Goal: Task Accomplishment & Management: Complete application form

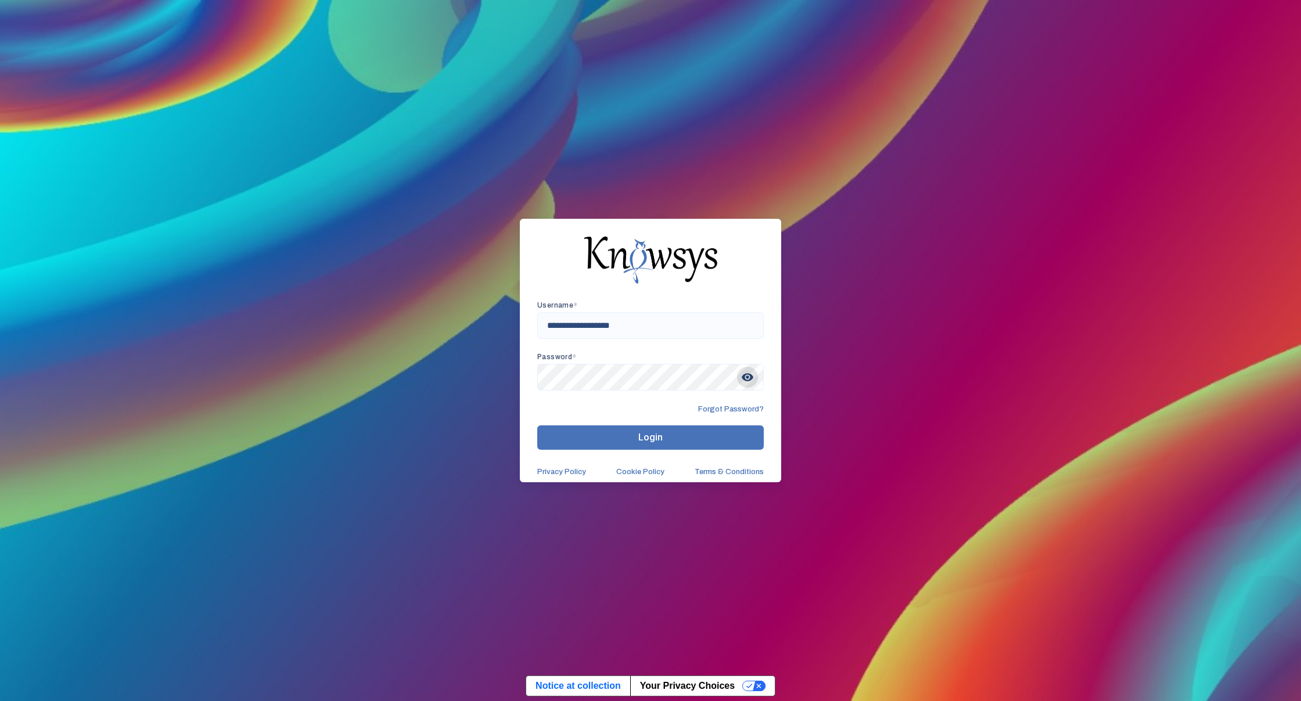
click at [749, 373] on span "visibility" at bounding box center [747, 377] width 21 height 21
click at [747, 375] on span "visibility_off" at bounding box center [747, 377] width 21 height 21
click at [664, 440] on button "Login" at bounding box center [650, 438] width 226 height 24
click at [581, 326] on input "**********" at bounding box center [650, 325] width 226 height 27
type input "**********"
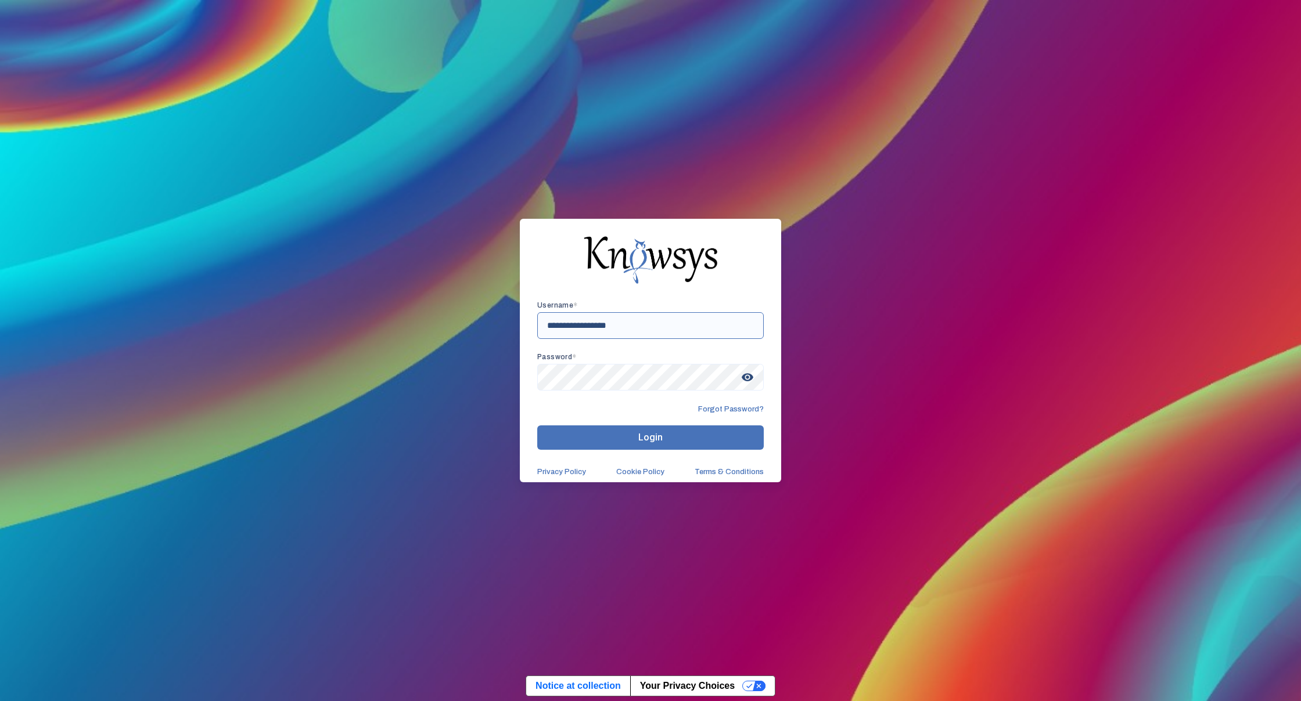
click at [650, 438] on button "Login" at bounding box center [650, 438] width 226 height 24
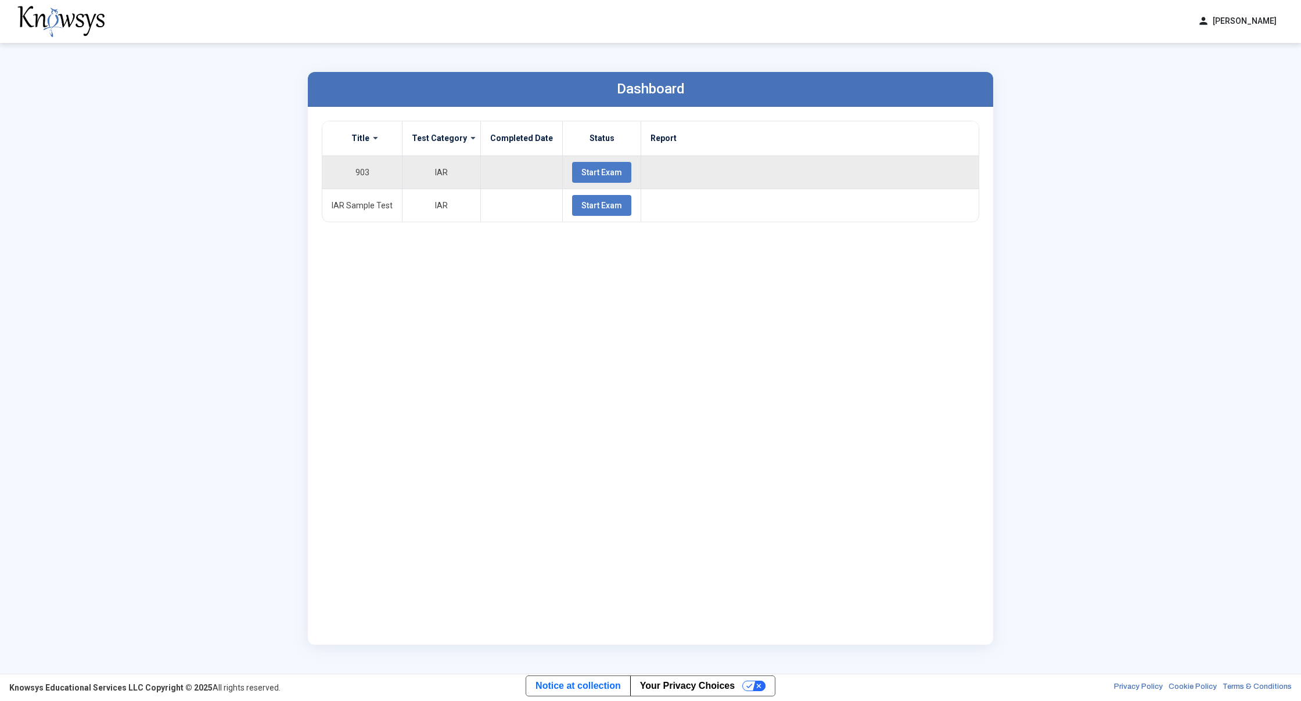
click at [584, 172] on span "Start Exam" at bounding box center [601, 172] width 41 height 9
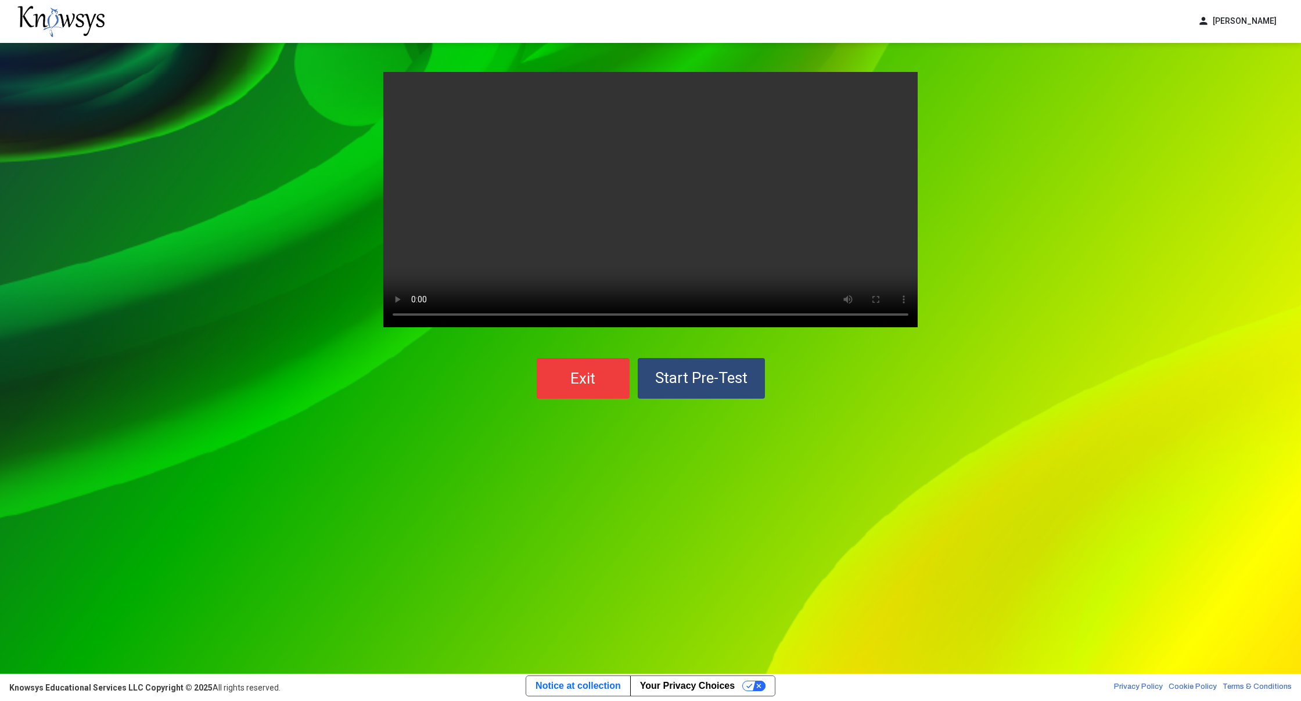
click at [696, 375] on span "Start Pre-Test" at bounding box center [701, 377] width 92 height 17
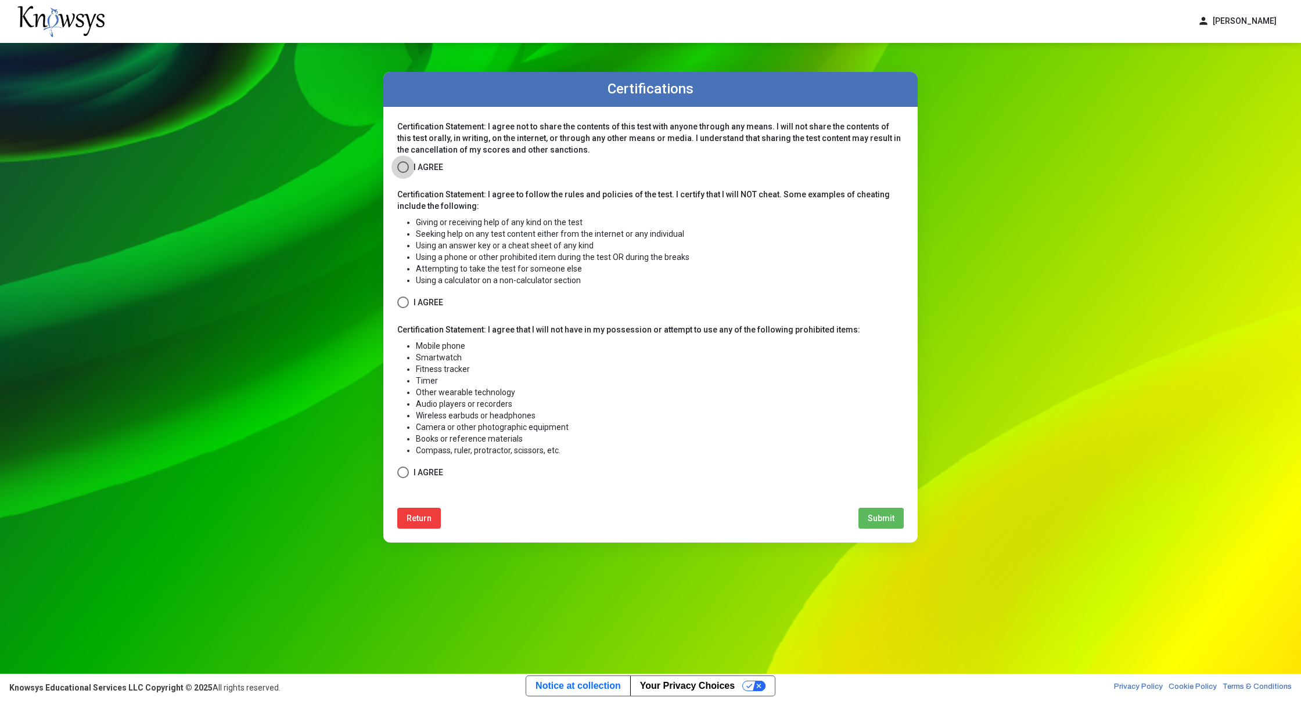
click at [405, 170] on span at bounding box center [403, 167] width 12 height 12
click at [404, 304] on span at bounding box center [403, 303] width 12 height 12
click at [415, 458] on div "Certification Statement: I agree that I will not have in my possession or attem…" at bounding box center [650, 402] width 506 height 156
drag, startPoint x: 399, startPoint y: 475, endPoint x: 422, endPoint y: 465, distance: 24.9
click at [399, 476] on span at bounding box center [403, 473] width 12 height 12
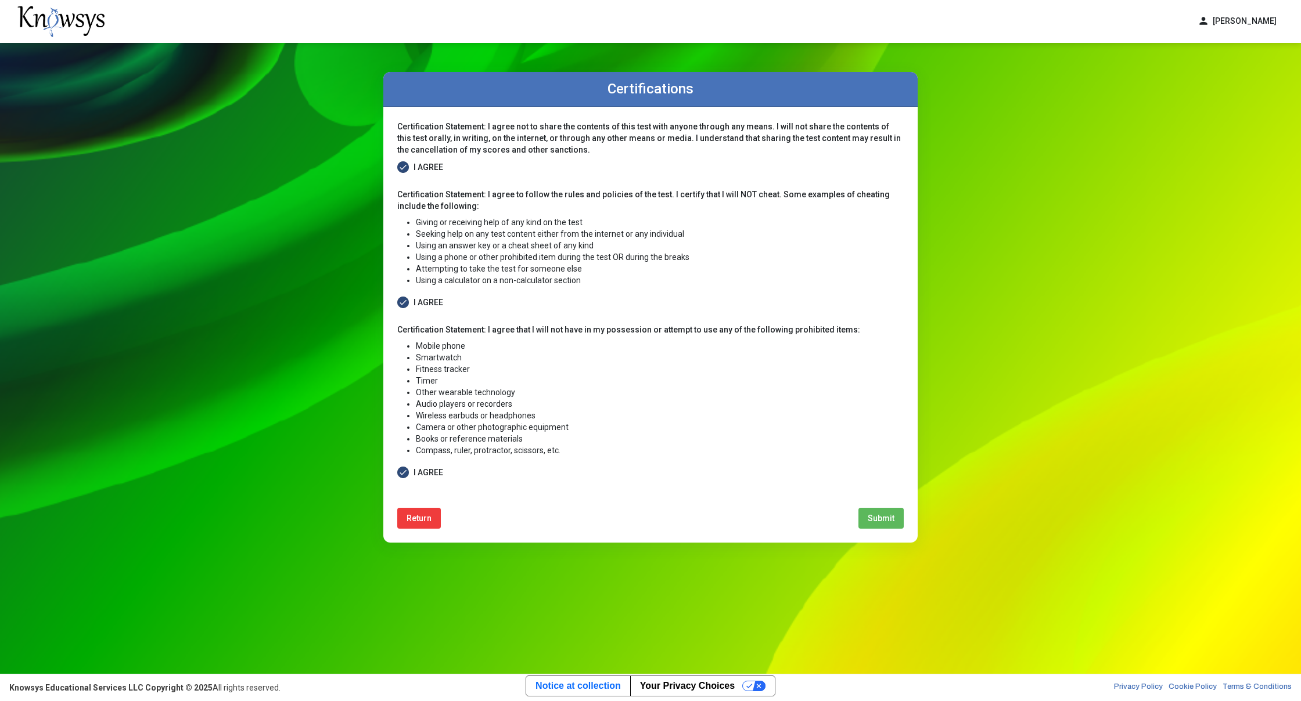
click at [877, 523] on button "Submit" at bounding box center [880, 518] width 45 height 21
select select
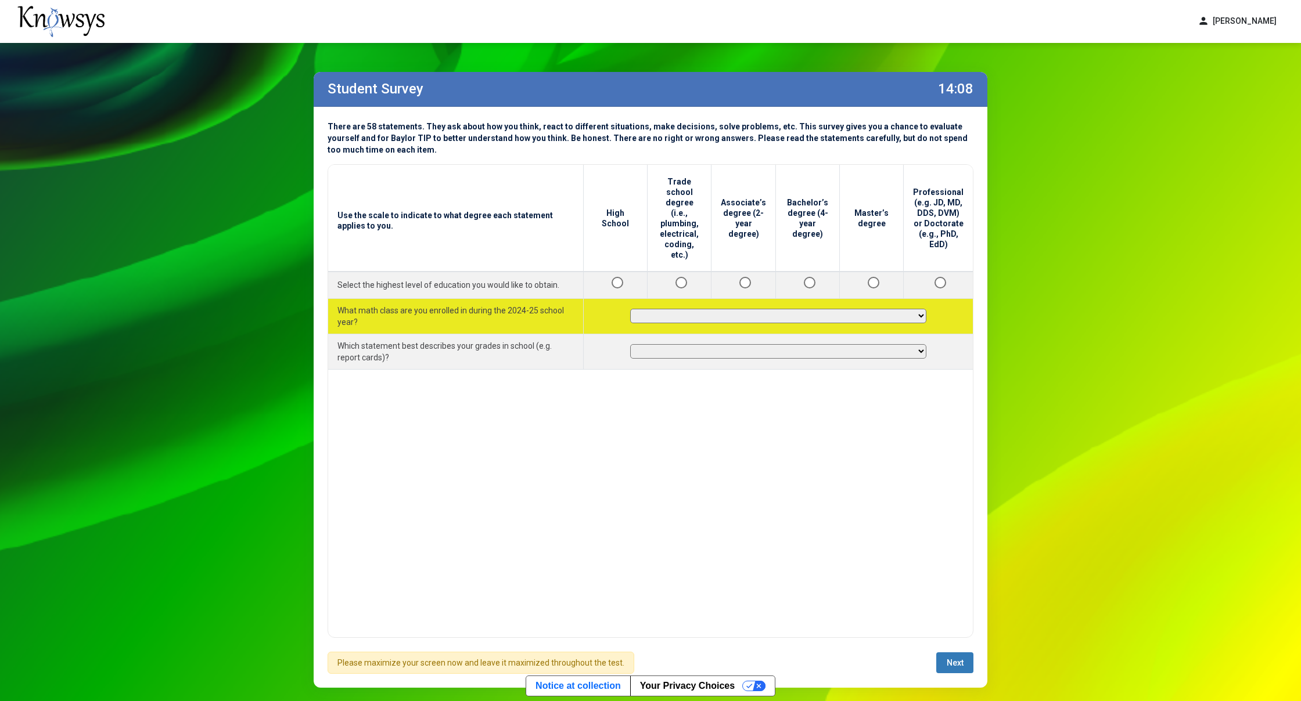
select select "**********"
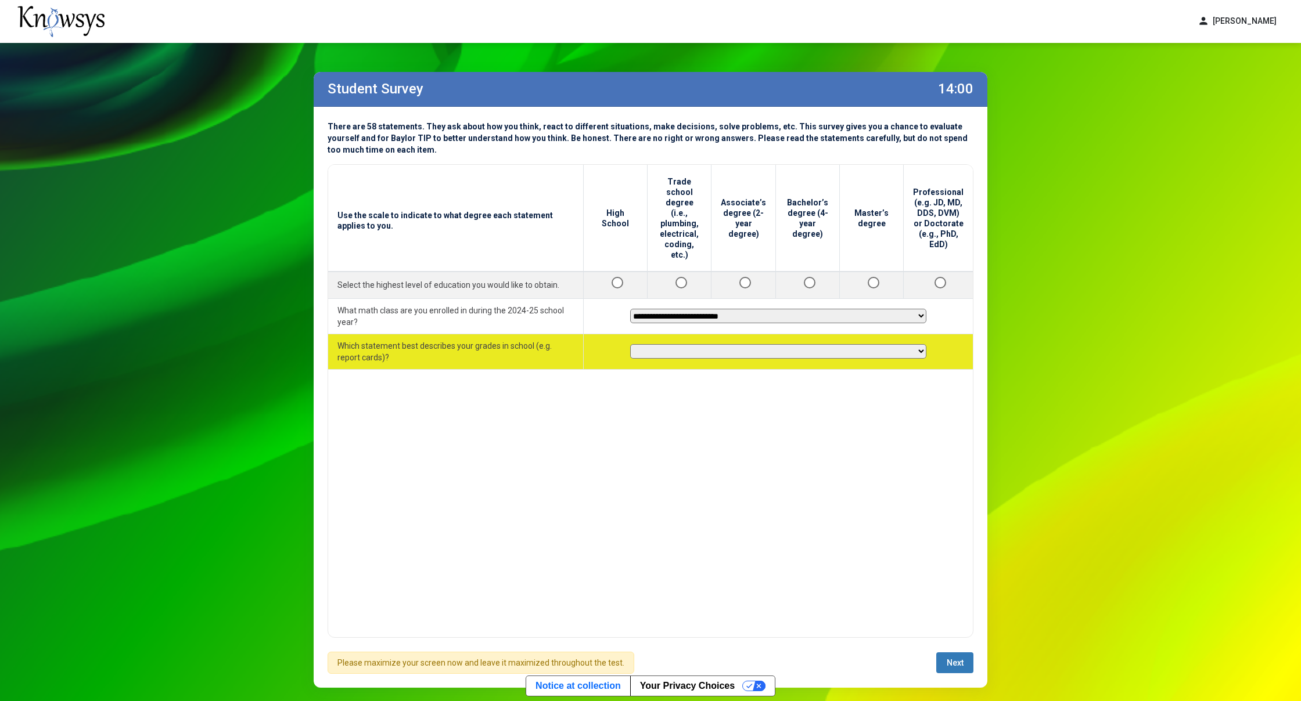
select select "**********"
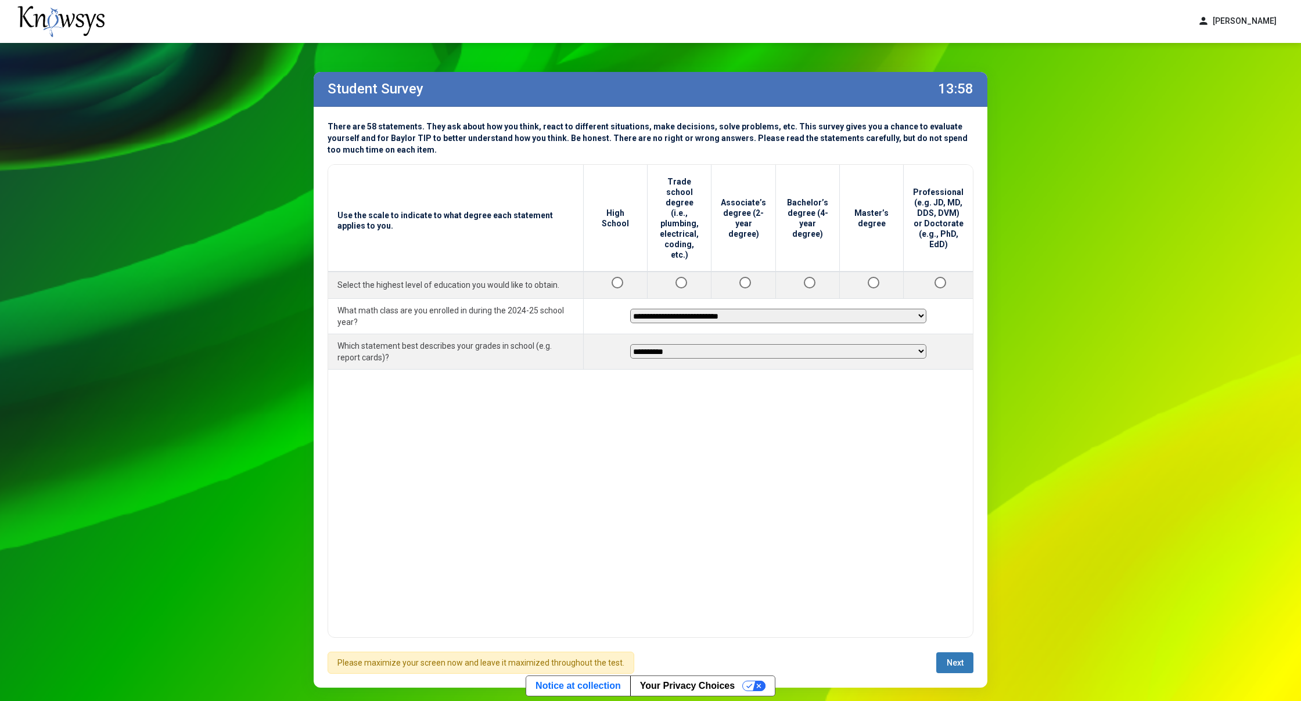
click at [947, 663] on span "Next" at bounding box center [955, 663] width 17 height 9
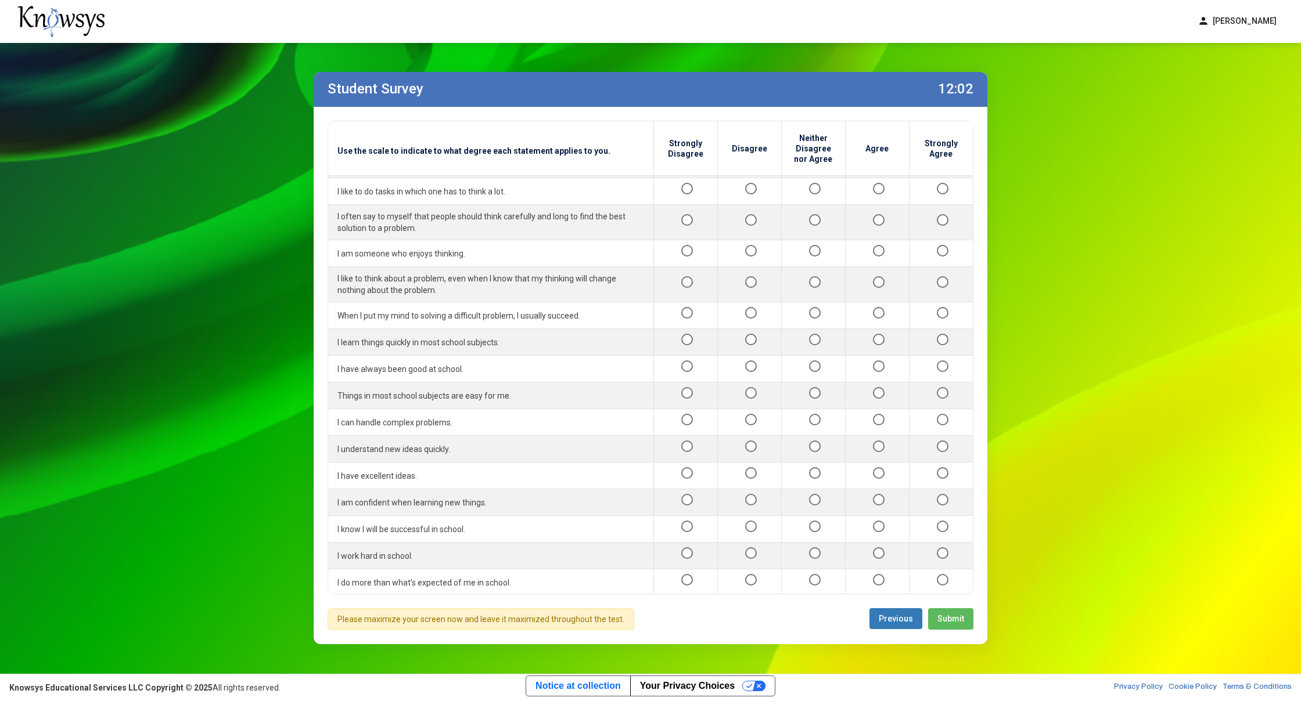
scroll to position [257, 0]
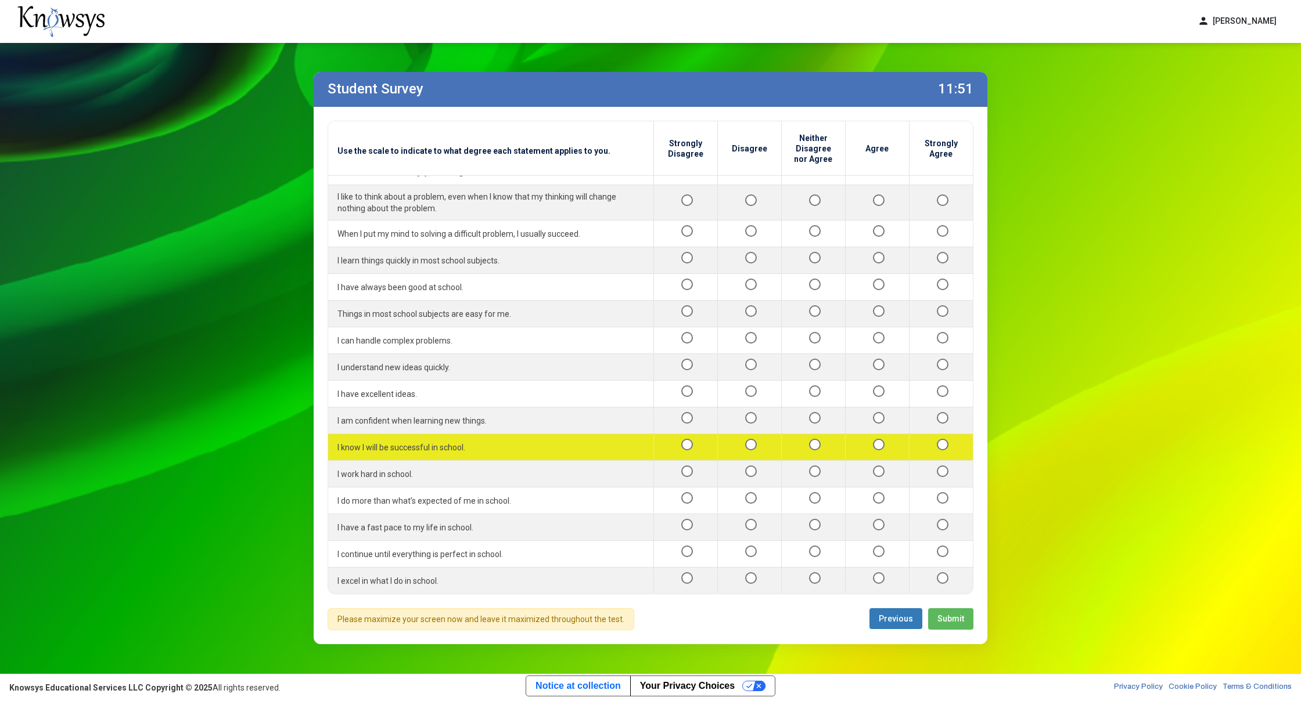
click at [927, 440] on div at bounding box center [941, 447] width 45 height 15
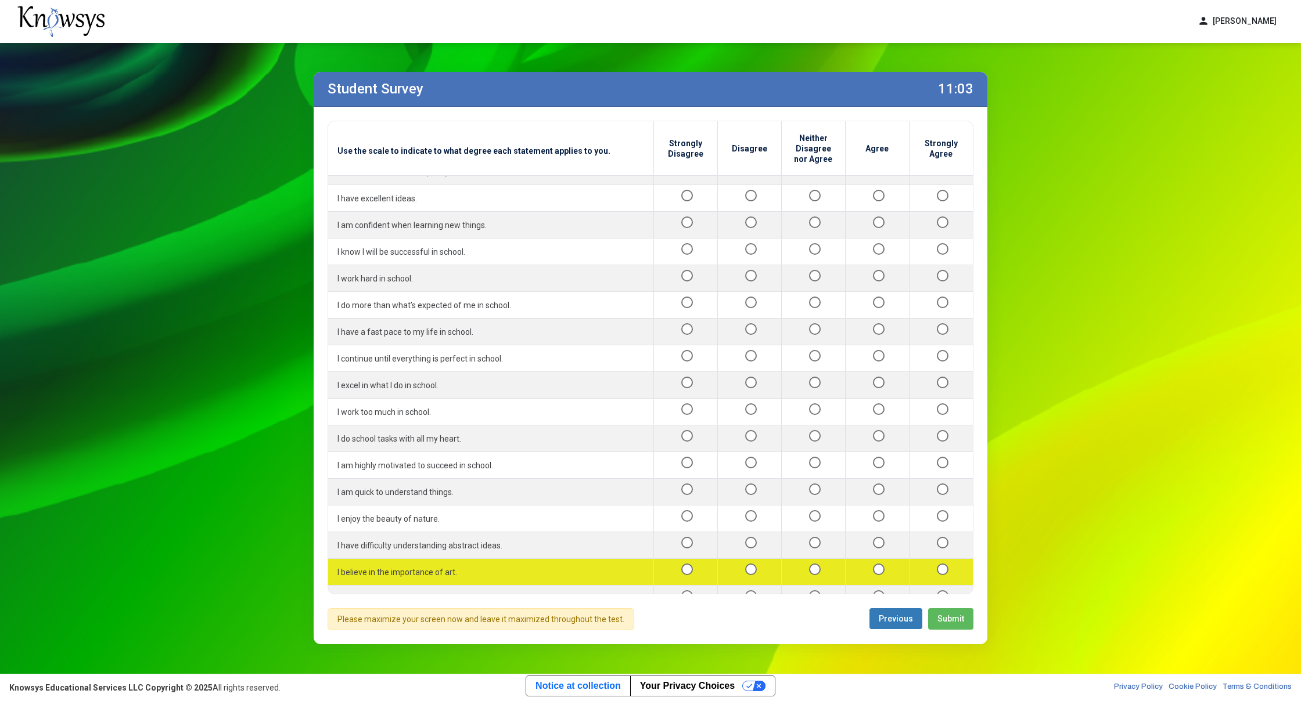
scroll to position [551, 0]
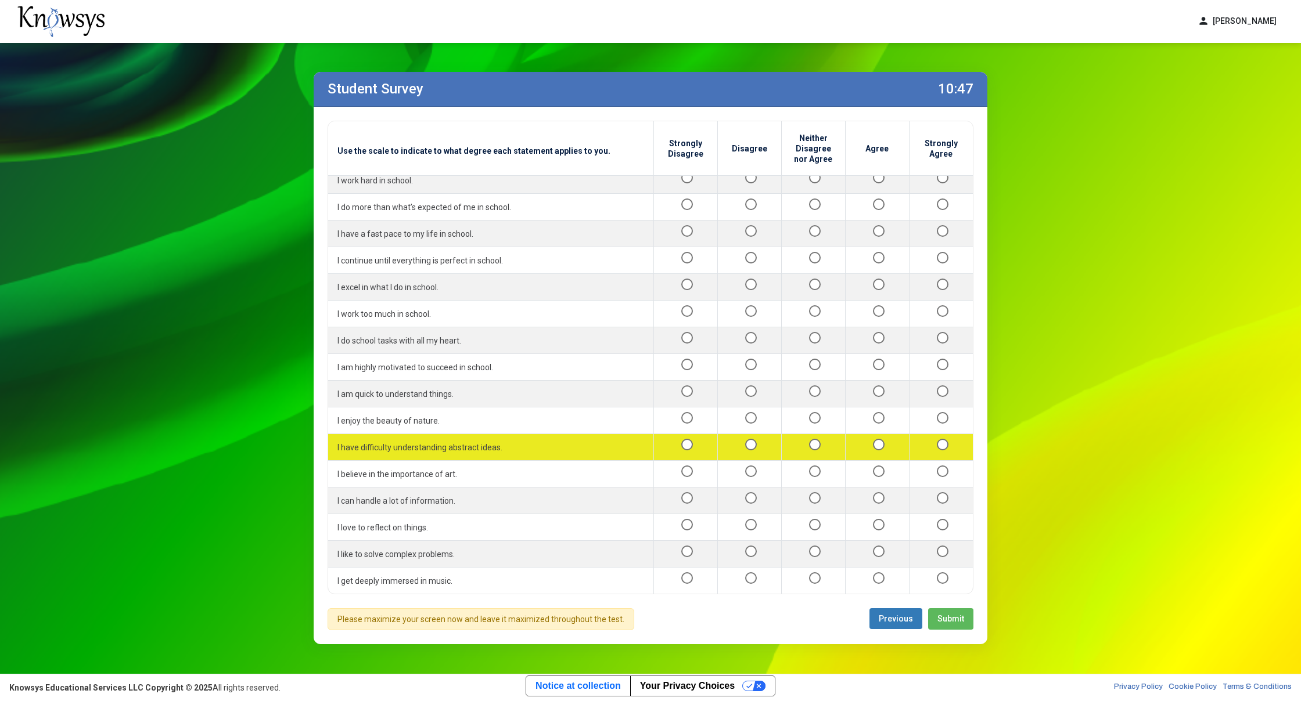
click at [804, 440] on div at bounding box center [813, 447] width 45 height 15
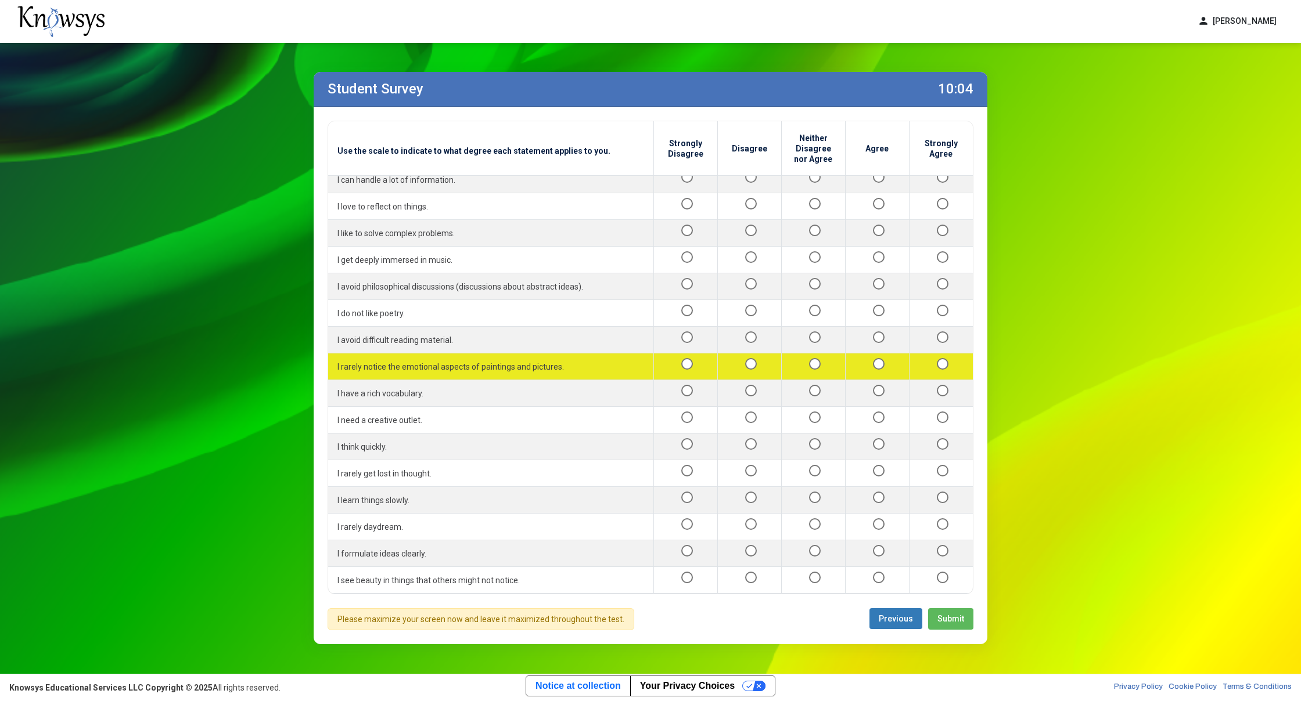
scroll to position [850, 0]
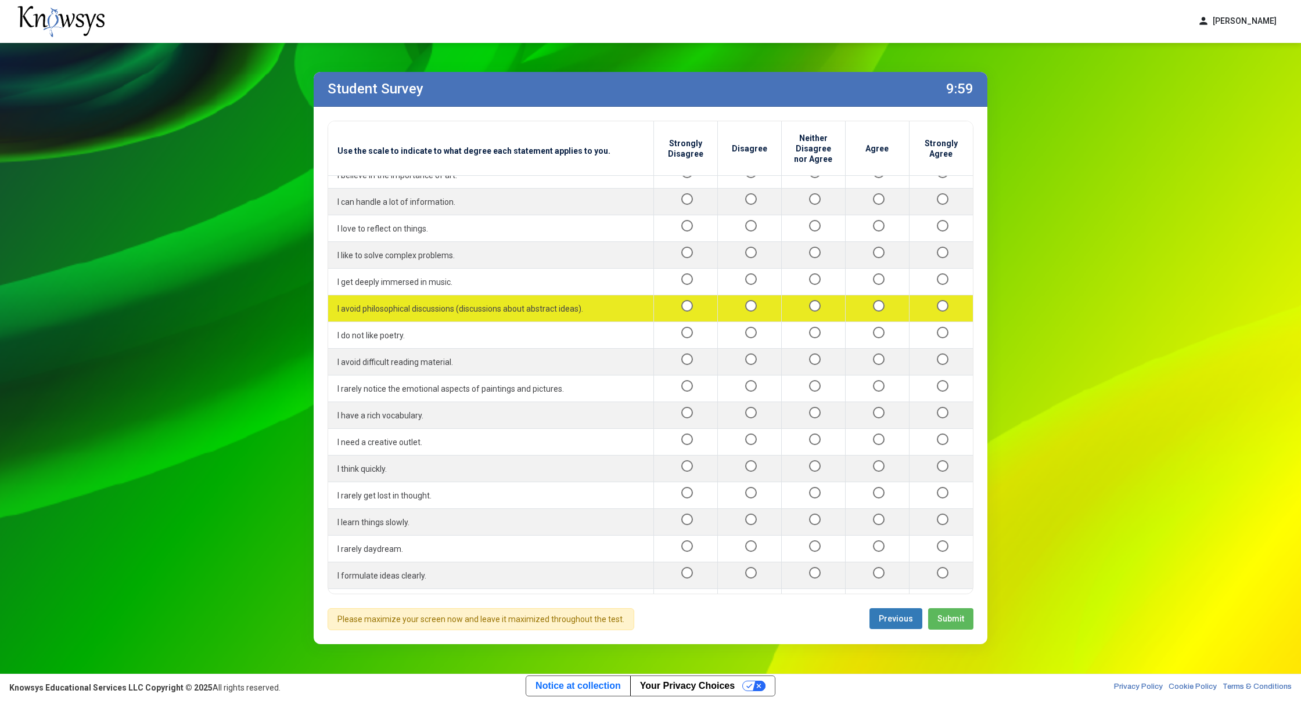
click at [749, 301] on div at bounding box center [749, 308] width 45 height 15
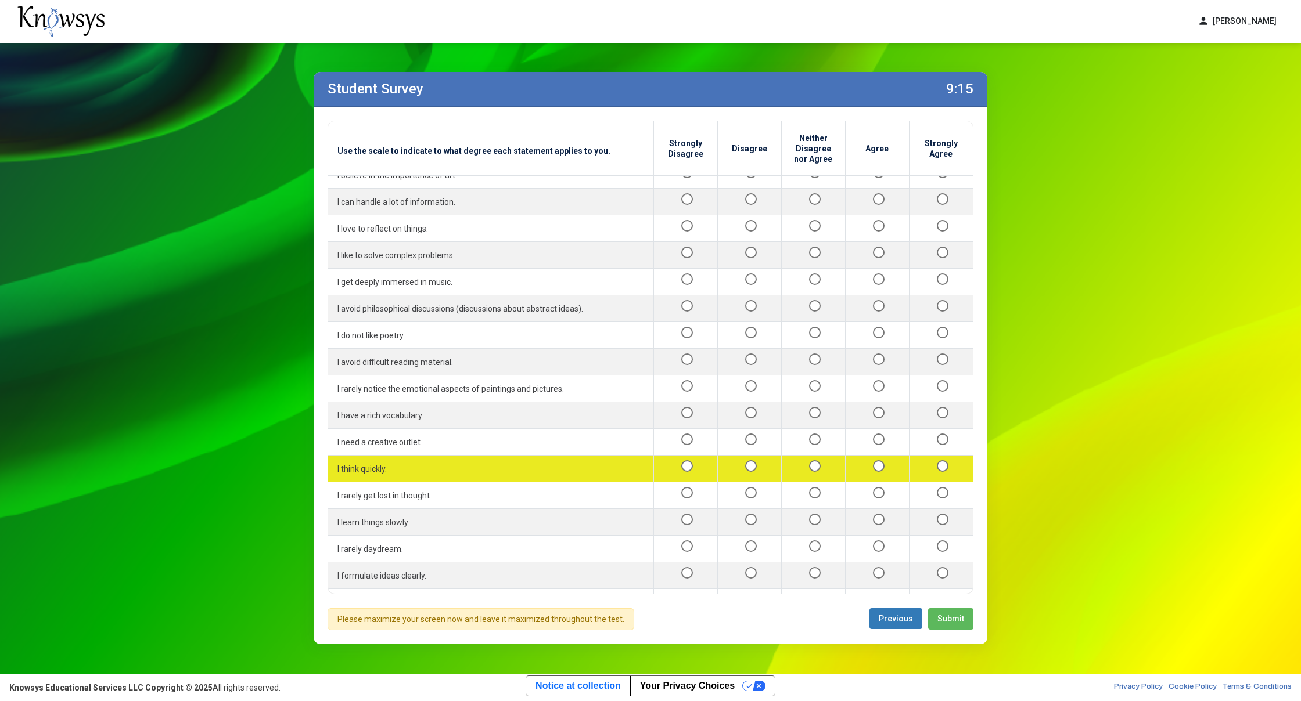
click at [740, 462] on div at bounding box center [749, 469] width 45 height 15
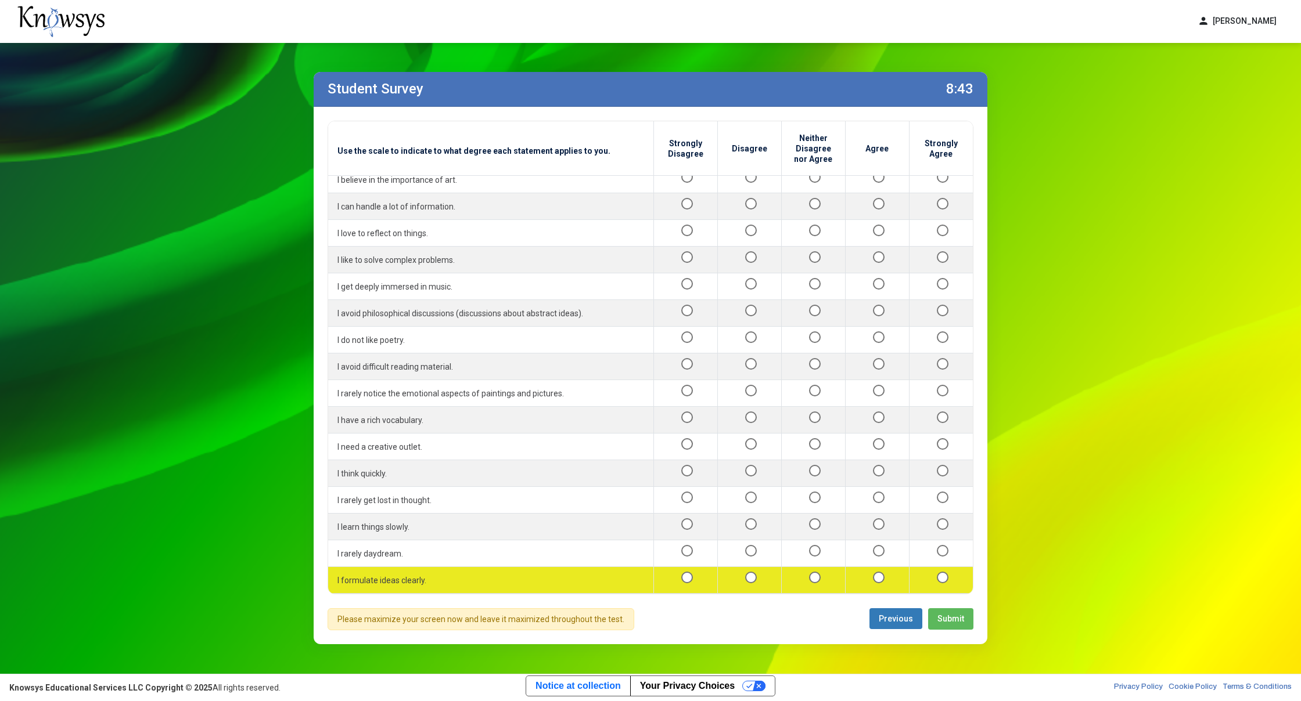
scroll to position [938, 0]
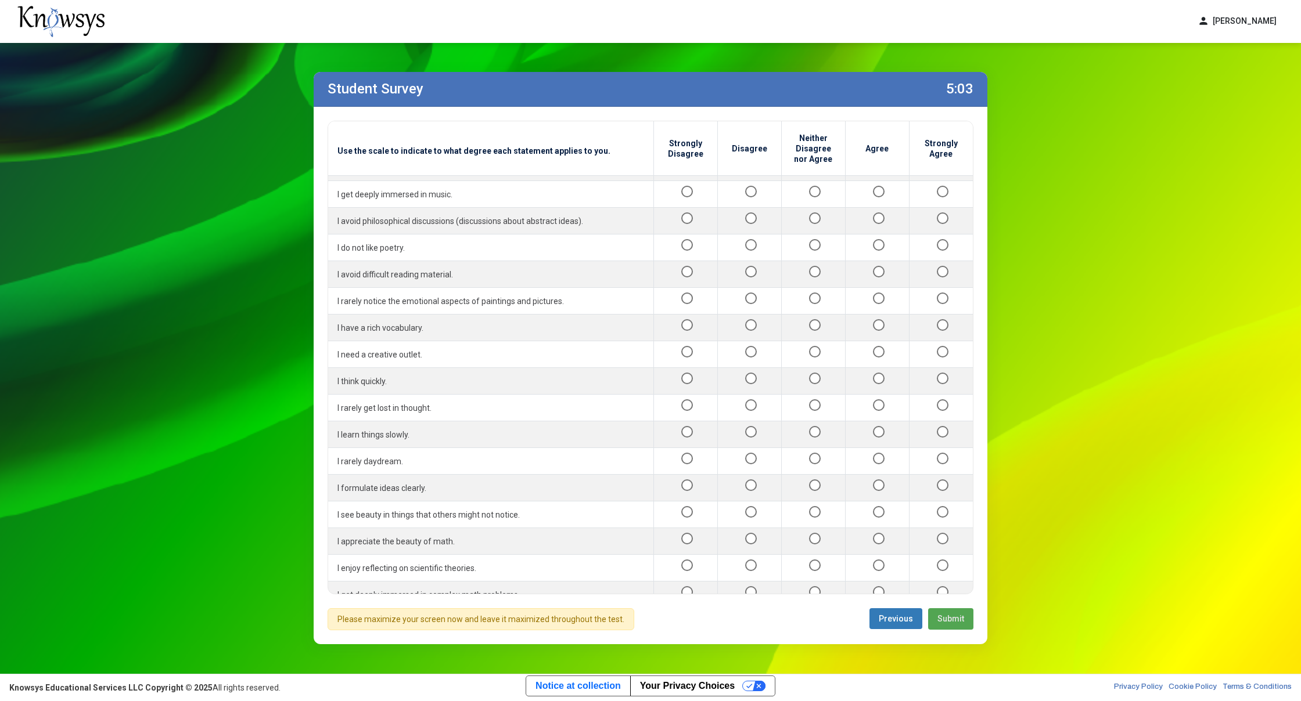
click at [941, 616] on span "Submit" at bounding box center [950, 618] width 27 height 9
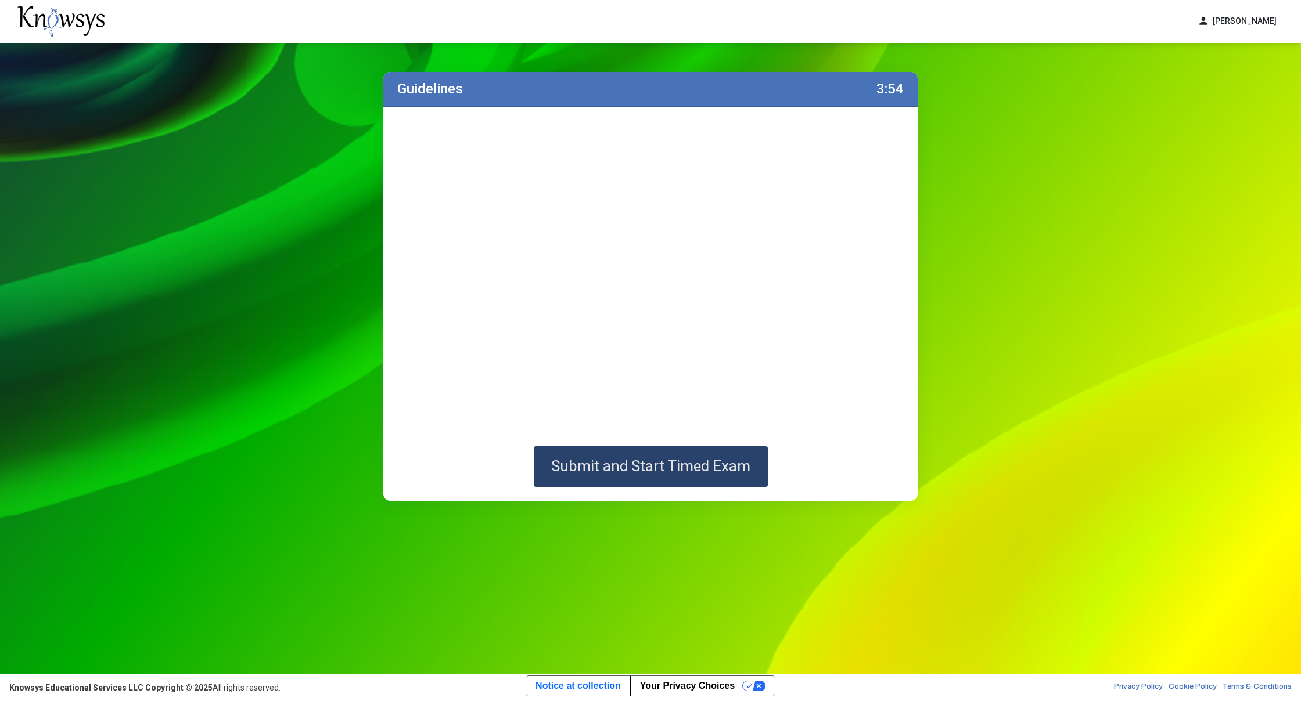
click at [707, 467] on span "Submit and Start Timed Exam" at bounding box center [650, 466] width 199 height 17
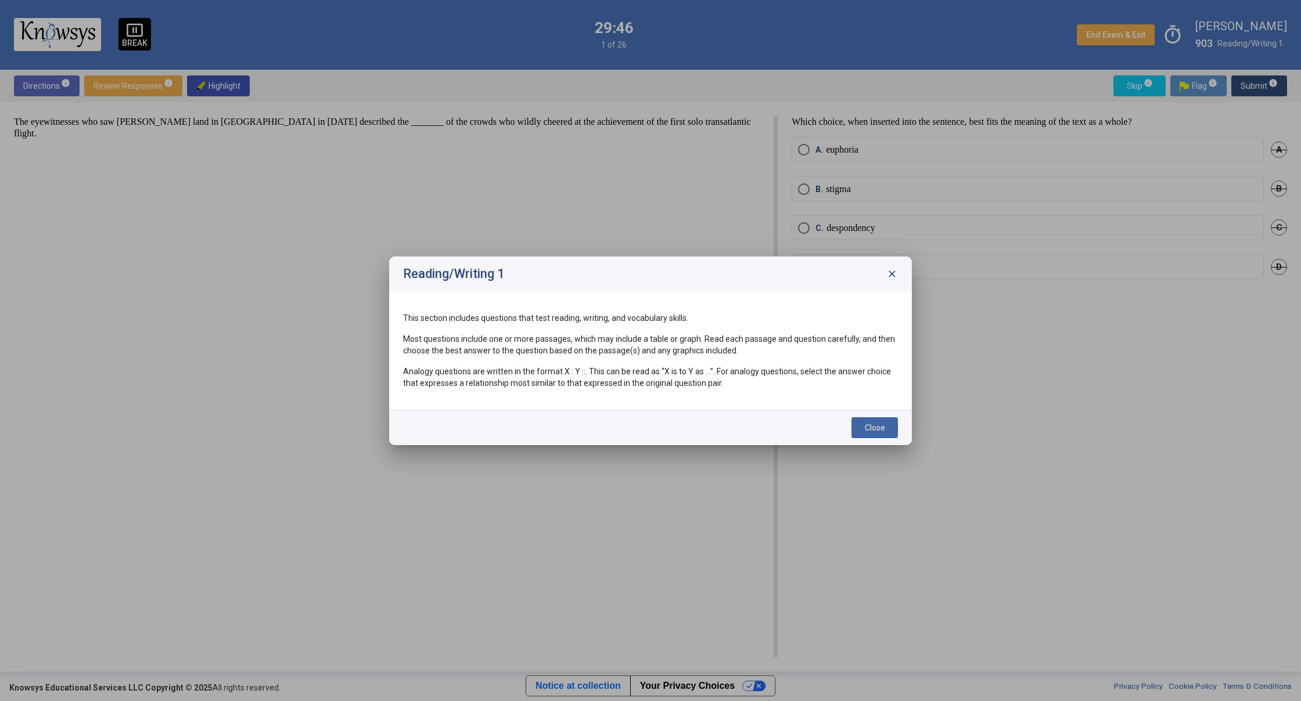
click at [885, 434] on button "Close" at bounding box center [874, 428] width 46 height 21
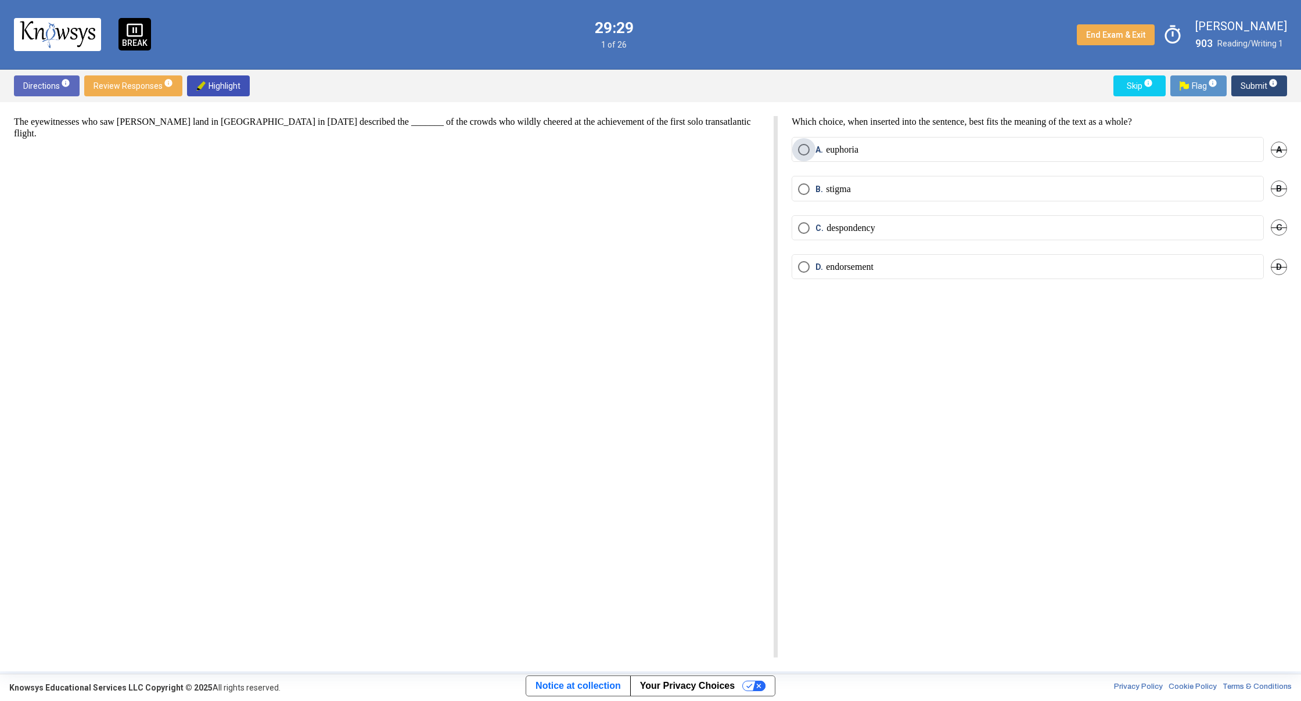
click at [800, 150] on span "Select an option" at bounding box center [804, 150] width 12 height 12
click at [1275, 151] on div "A" at bounding box center [1279, 149] width 16 height 25
click at [873, 150] on label "A. euphoria" at bounding box center [1027, 150] width 459 height 12
click at [810, 192] on span "B. stigma" at bounding box center [829, 189] width 41 height 12
click at [802, 146] on span "Select an option" at bounding box center [804, 150] width 12 height 12
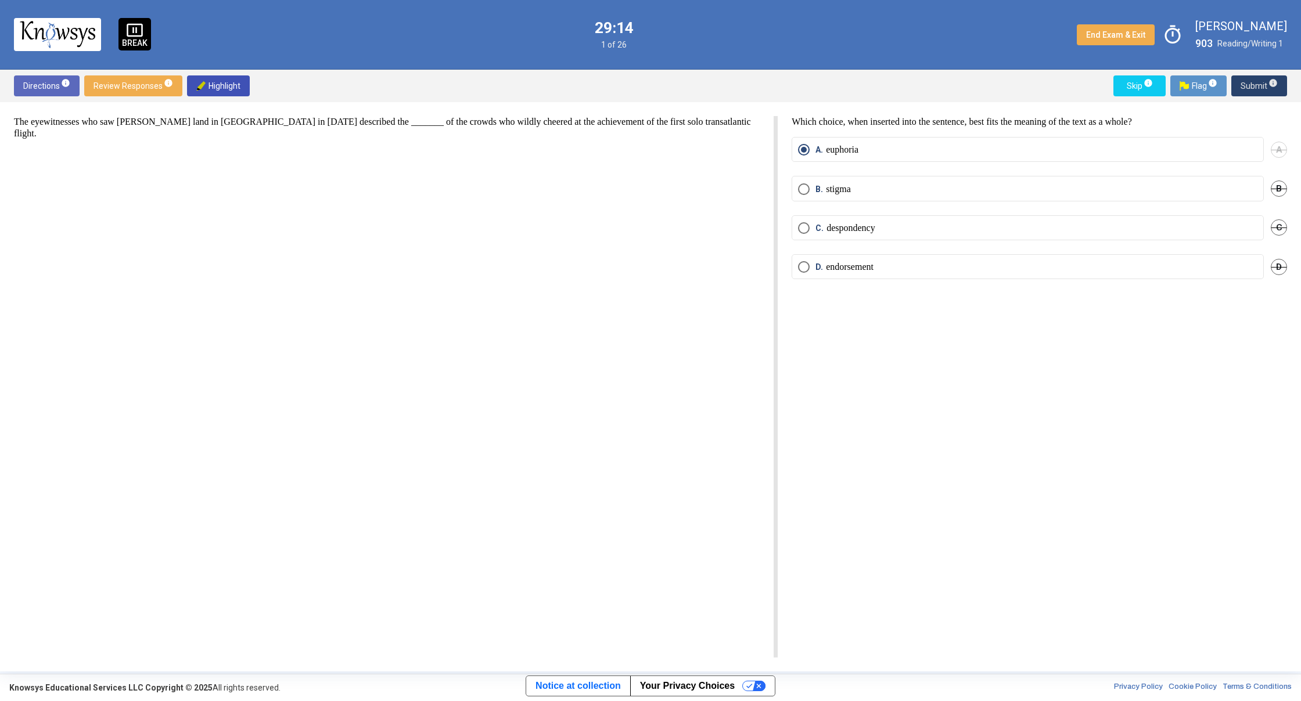
click at [1253, 88] on span "Submit info" at bounding box center [1258, 85] width 37 height 21
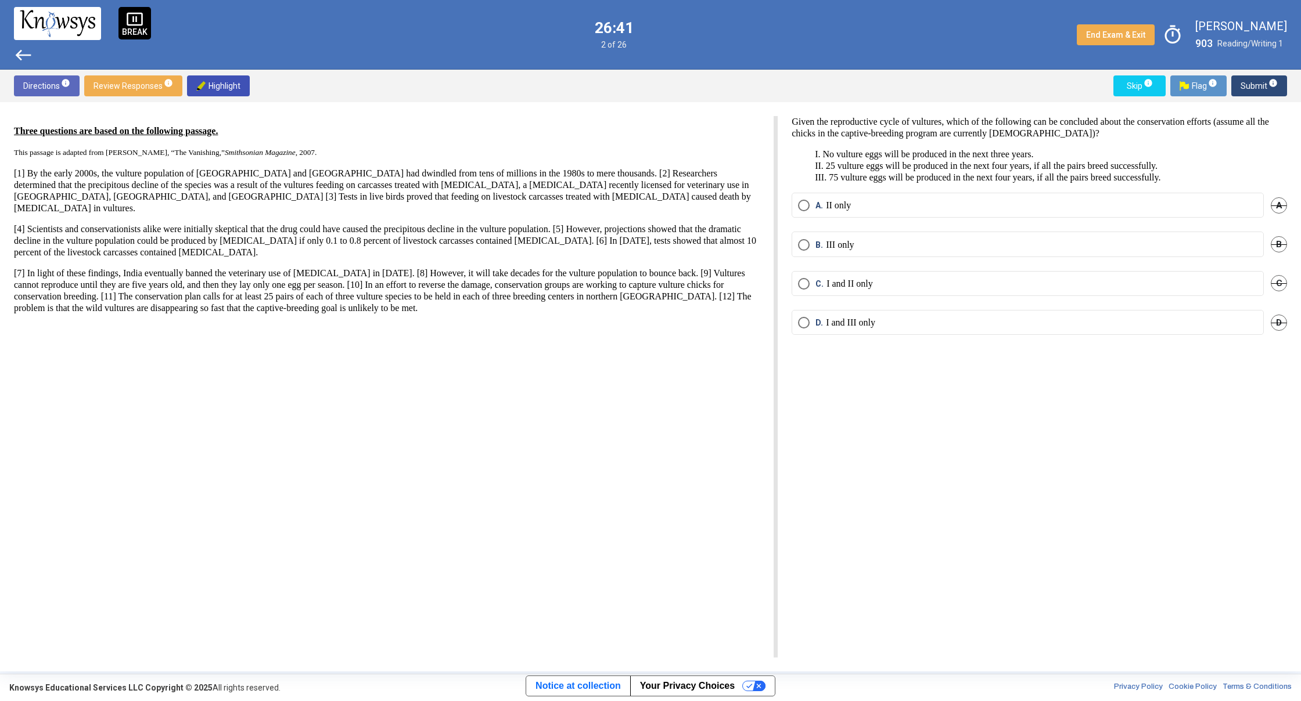
click at [808, 245] on span "Select an option" at bounding box center [804, 245] width 12 height 12
click at [1255, 88] on mat-tooltip-component "Click to enter an answer with no flag and continue to the next question." at bounding box center [1210, 109] width 161 height 42
click at [1254, 87] on span "Submit info" at bounding box center [1258, 85] width 37 height 21
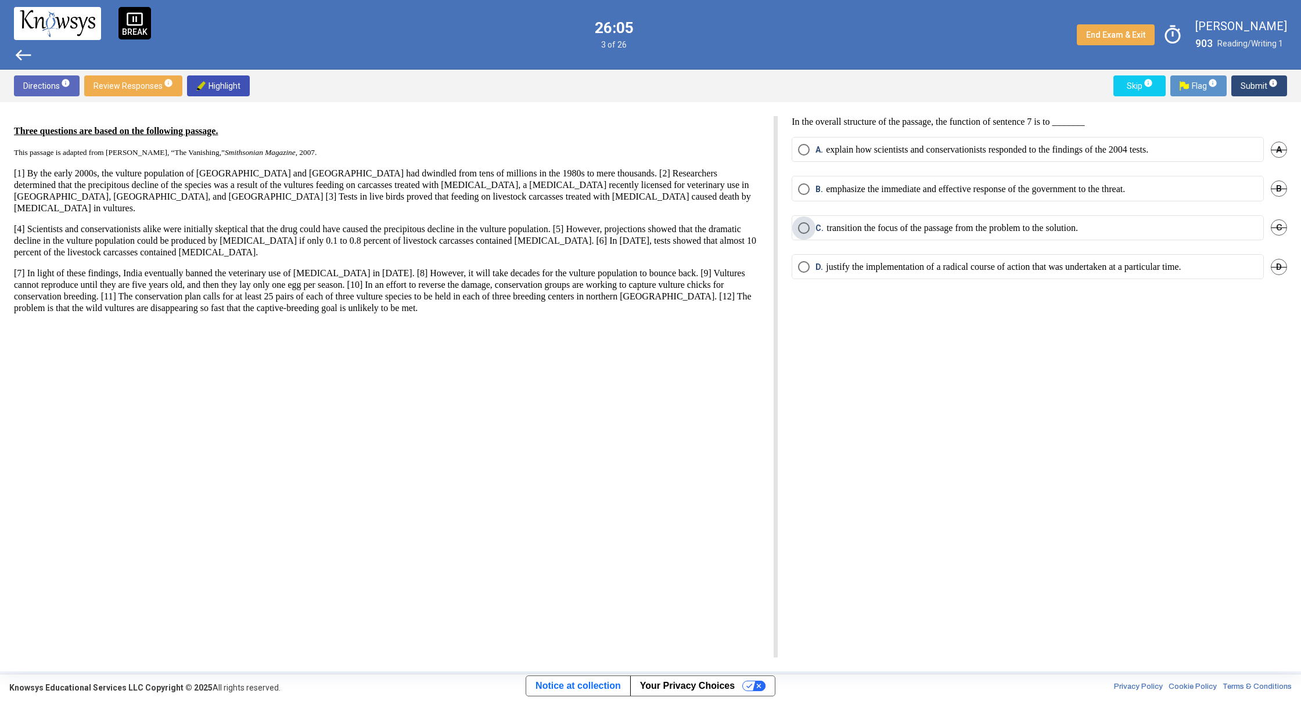
click at [807, 231] on span "Select an option" at bounding box center [804, 228] width 12 height 12
click at [1259, 94] on span "Submit info" at bounding box center [1258, 85] width 37 height 21
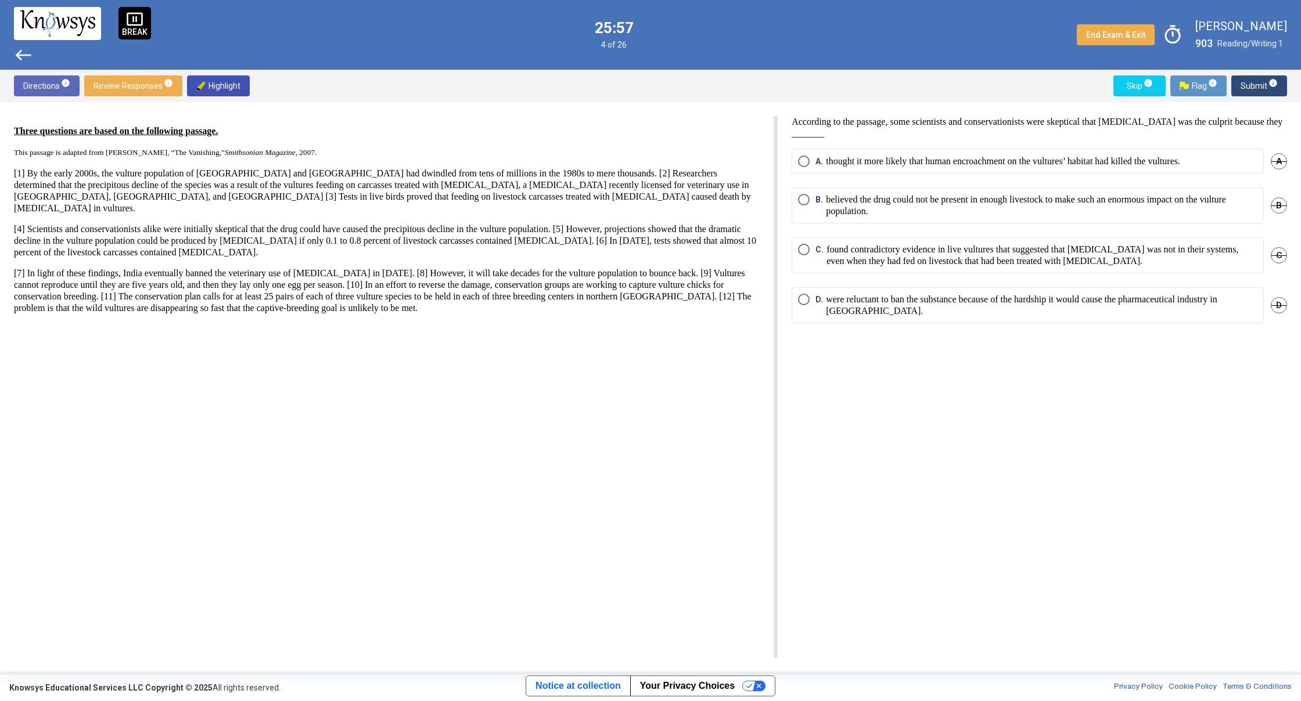
click at [1280, 163] on span "A" at bounding box center [1279, 161] width 16 height 16
click at [1279, 161] on span "Undo" at bounding box center [1276, 161] width 21 height 9
drag, startPoint x: 765, startPoint y: 343, endPoint x: 783, endPoint y: 337, distance: 18.7
click at [776, 340] on div "Three questions are based on the following passage. This passage is adapted fro…" at bounding box center [396, 387] width 764 height 542
click at [802, 200] on span "Select an option" at bounding box center [804, 200] width 12 height 12
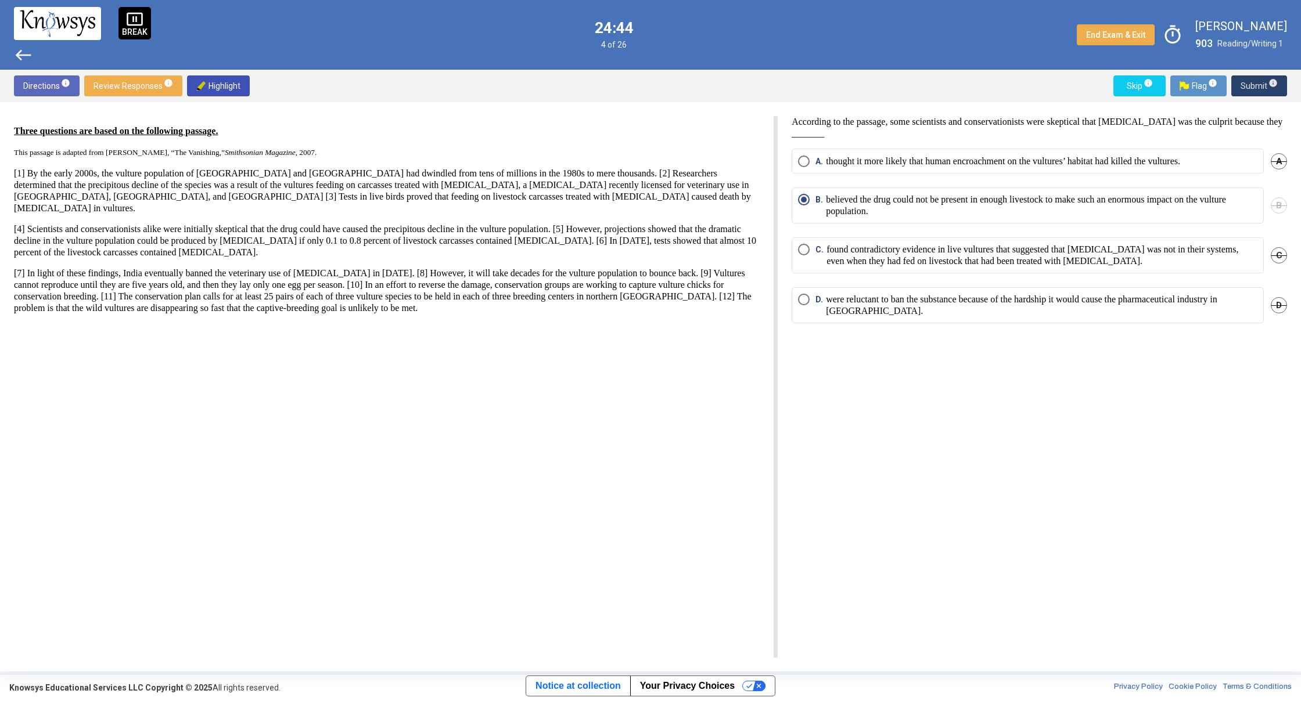
click at [1264, 96] on span "Submit info" at bounding box center [1258, 85] width 37 height 21
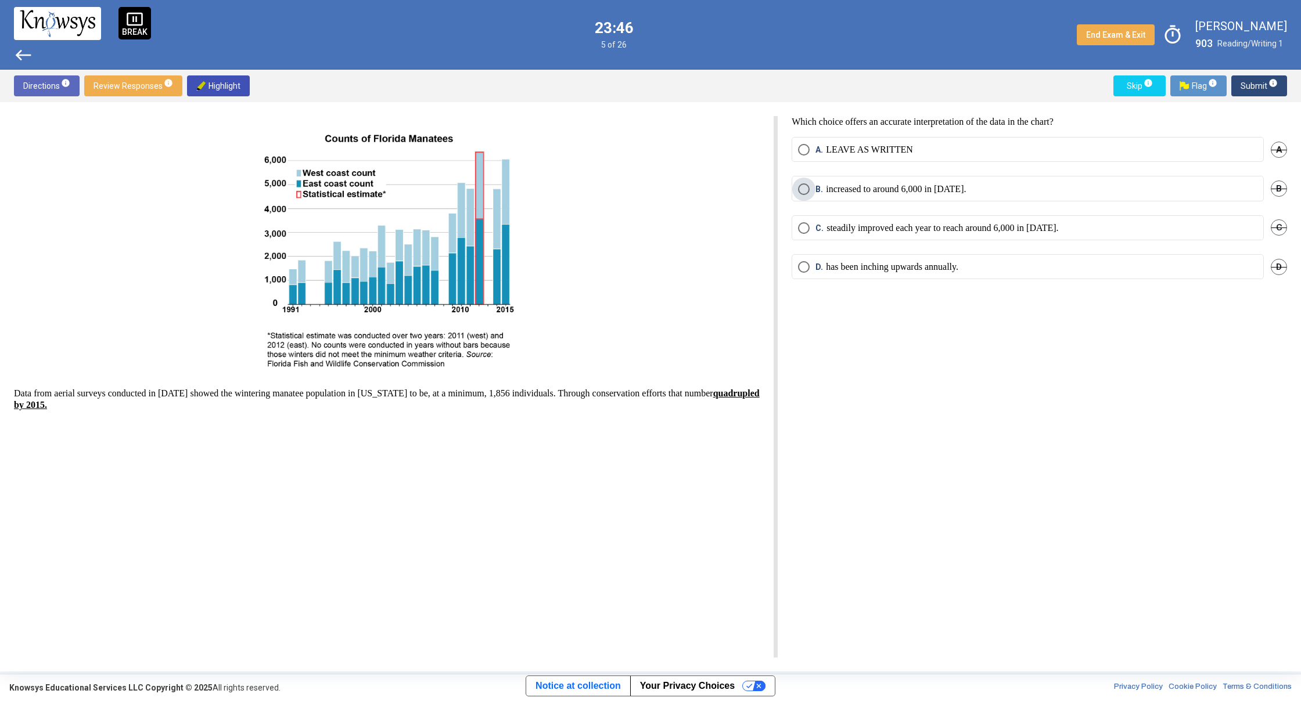
click at [803, 195] on span "Select an option" at bounding box center [804, 189] width 12 height 12
click at [1245, 80] on span "Submit info" at bounding box center [1258, 85] width 37 height 21
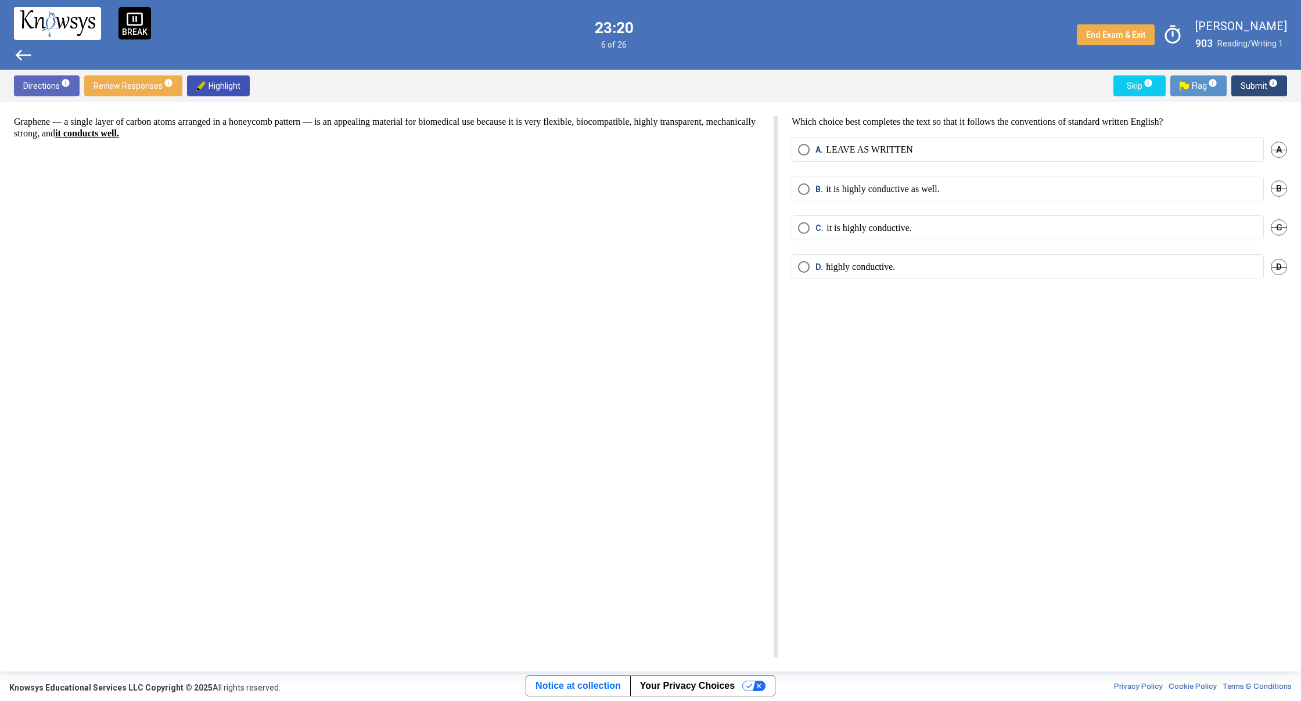
click at [807, 228] on span "Select an option" at bounding box center [804, 228] width 12 height 12
click at [804, 192] on span "Select an option" at bounding box center [804, 189] width 12 height 12
click at [1272, 84] on span "info" at bounding box center [1272, 82] width 9 height 9
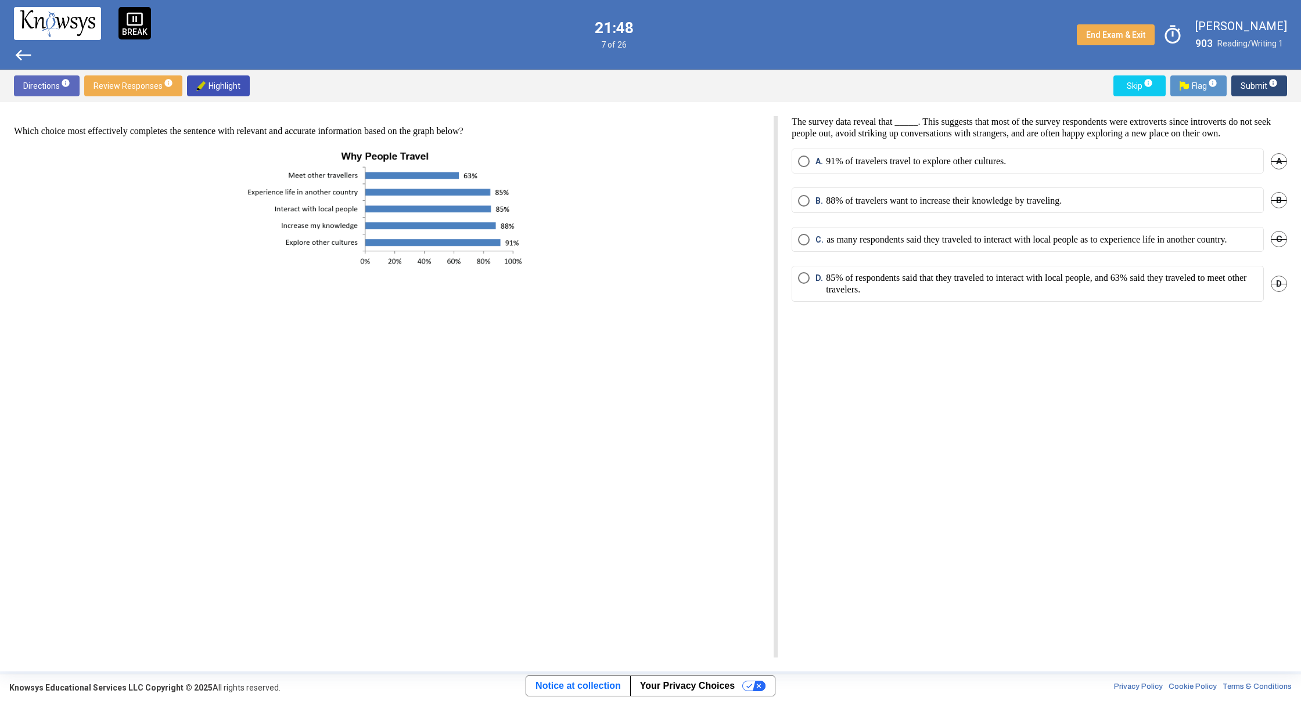
click at [806, 207] on span "Select an option" at bounding box center [804, 201] width 12 height 12
click at [809, 284] on span "Select an option" at bounding box center [804, 278] width 12 height 12
click at [1253, 78] on span "Submit info" at bounding box center [1258, 85] width 37 height 21
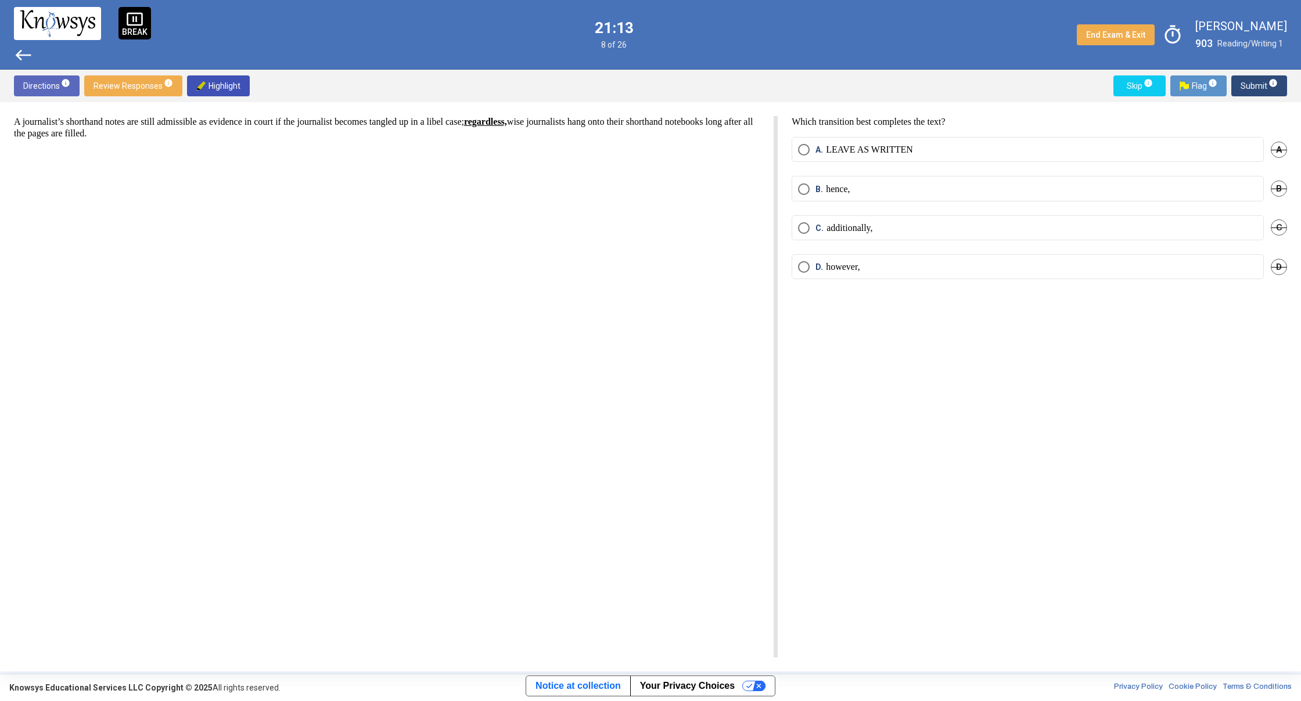
click at [803, 187] on span "Select an option" at bounding box center [804, 189] width 12 height 12
click at [1248, 83] on span "Submit info" at bounding box center [1258, 85] width 37 height 21
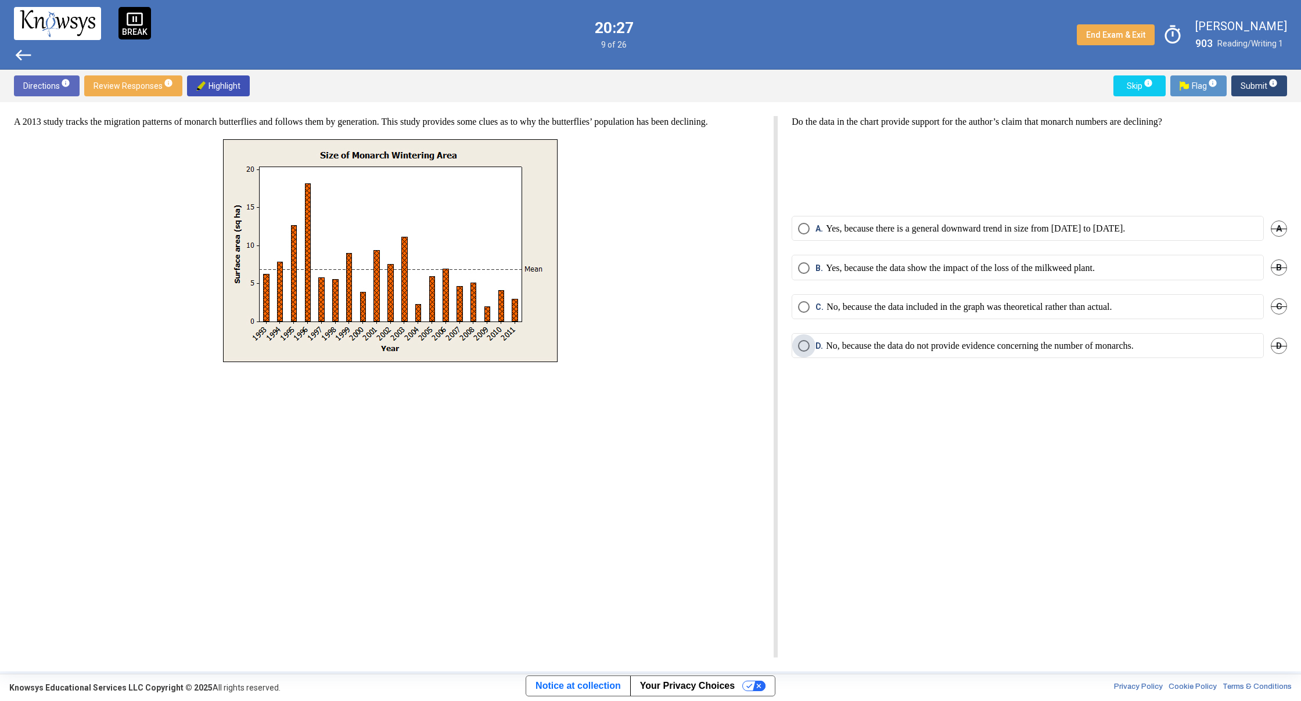
click at [810, 345] on span "D. No, because the data do not provide evidence concerning the number of monarc…" at bounding box center [971, 346] width 324 height 12
click at [804, 232] on span "Select an option" at bounding box center [804, 229] width 12 height 12
click at [1253, 88] on span "Submit info" at bounding box center [1258, 85] width 37 height 21
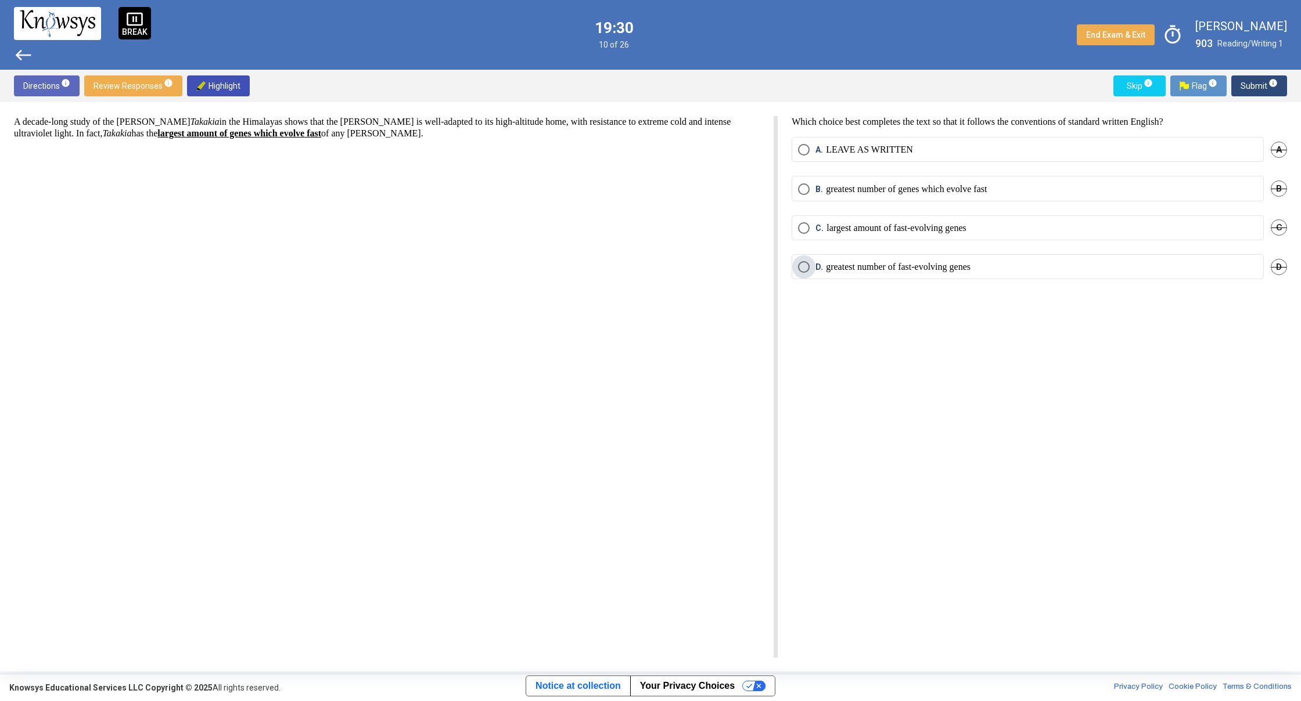
click at [802, 269] on span "Select an option" at bounding box center [804, 267] width 12 height 12
drag, startPoint x: 1270, startPoint y: 87, endPoint x: 1261, endPoint y: 88, distance: 8.9
click at [1262, 89] on body "pause_presentation BREAK west 19:28 10 of 26 End Exam & Exit timer [PERSON_NAME…" at bounding box center [650, 350] width 1301 height 701
click at [1261, 87] on span "Submit info" at bounding box center [1258, 85] width 37 height 21
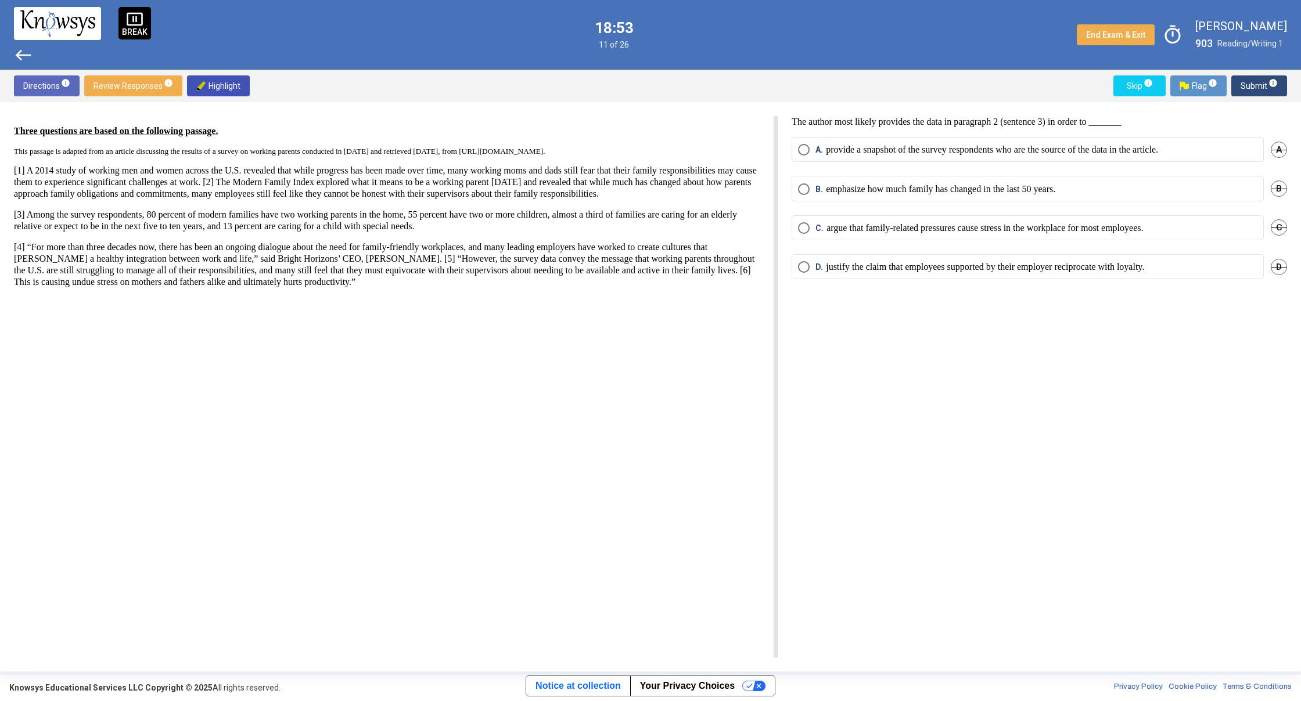
drag, startPoint x: 420, startPoint y: 330, endPoint x: 434, endPoint y: 328, distance: 14.1
click at [421, 330] on div "Three questions are based on the following passage. This passage is adapted fro…" at bounding box center [396, 387] width 764 height 542
click at [798, 151] on div "The author most likely provides the data in paragraph 2 (sentence 3) in order t…" at bounding box center [1032, 387] width 509 height 542
drag, startPoint x: 829, startPoint y: 328, endPoint x: 837, endPoint y: 319, distance: 11.9
click at [830, 328] on div "The author most likely provides the data in paragraph 2 (sentence 3) in order t…" at bounding box center [1032, 387] width 509 height 542
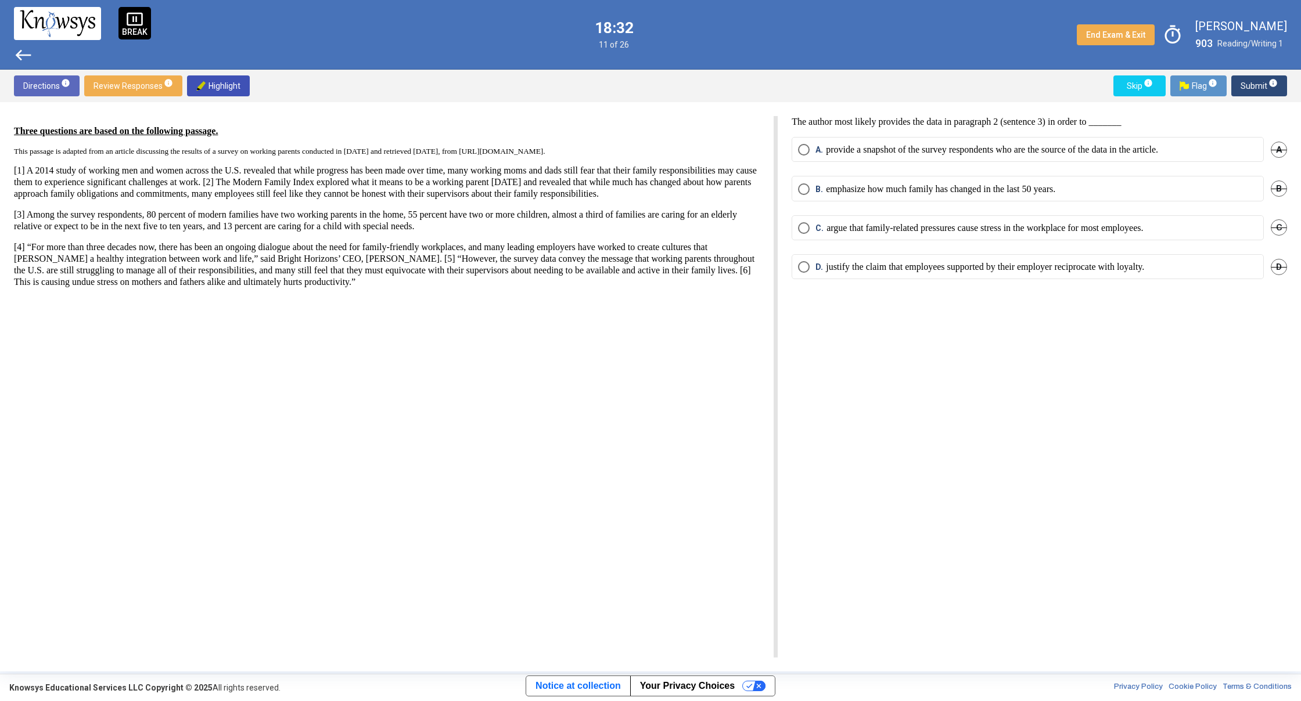
click at [297, 225] on div "Three questions are based on the following passage. This passage is adapted fro…" at bounding box center [387, 206] width 746 height 163
click at [807, 151] on span "Select an option" at bounding box center [804, 150] width 12 height 12
click at [1255, 89] on span "Submit info" at bounding box center [1258, 85] width 37 height 21
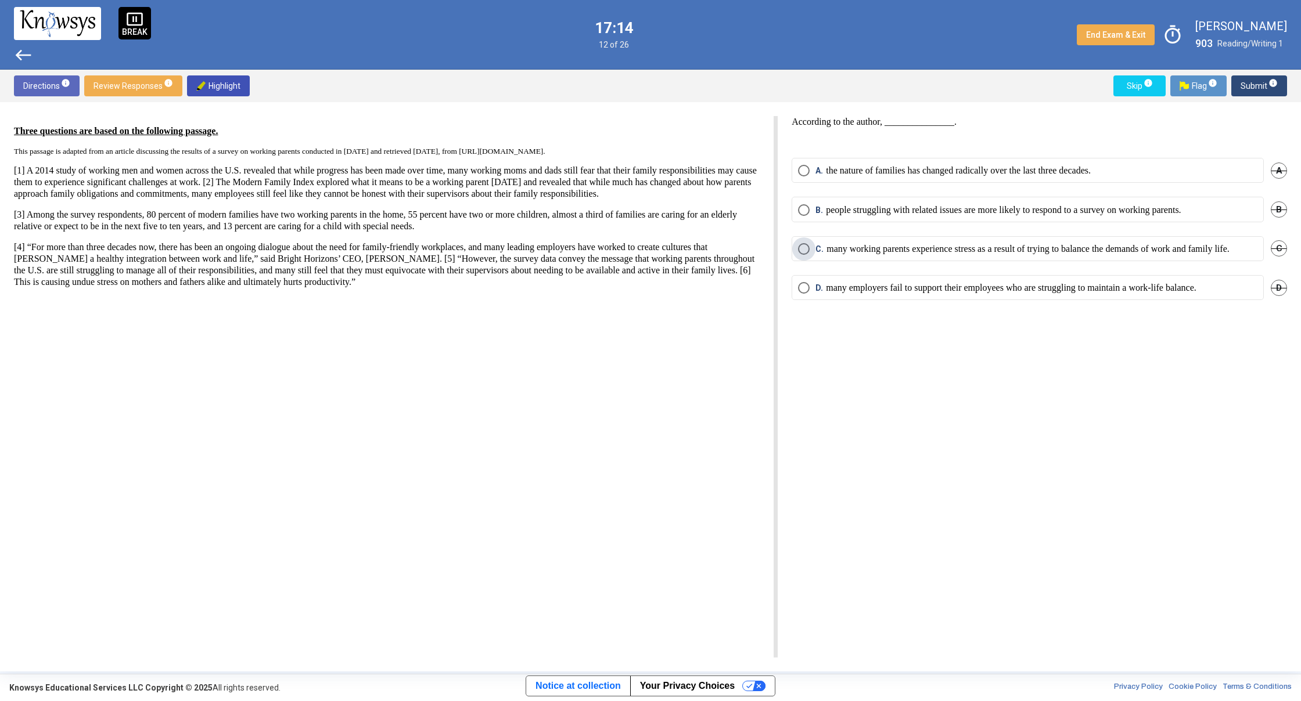
click at [806, 246] on span "Select an option" at bounding box center [804, 249] width 12 height 12
click at [1247, 83] on span "Submit info" at bounding box center [1258, 85] width 37 height 21
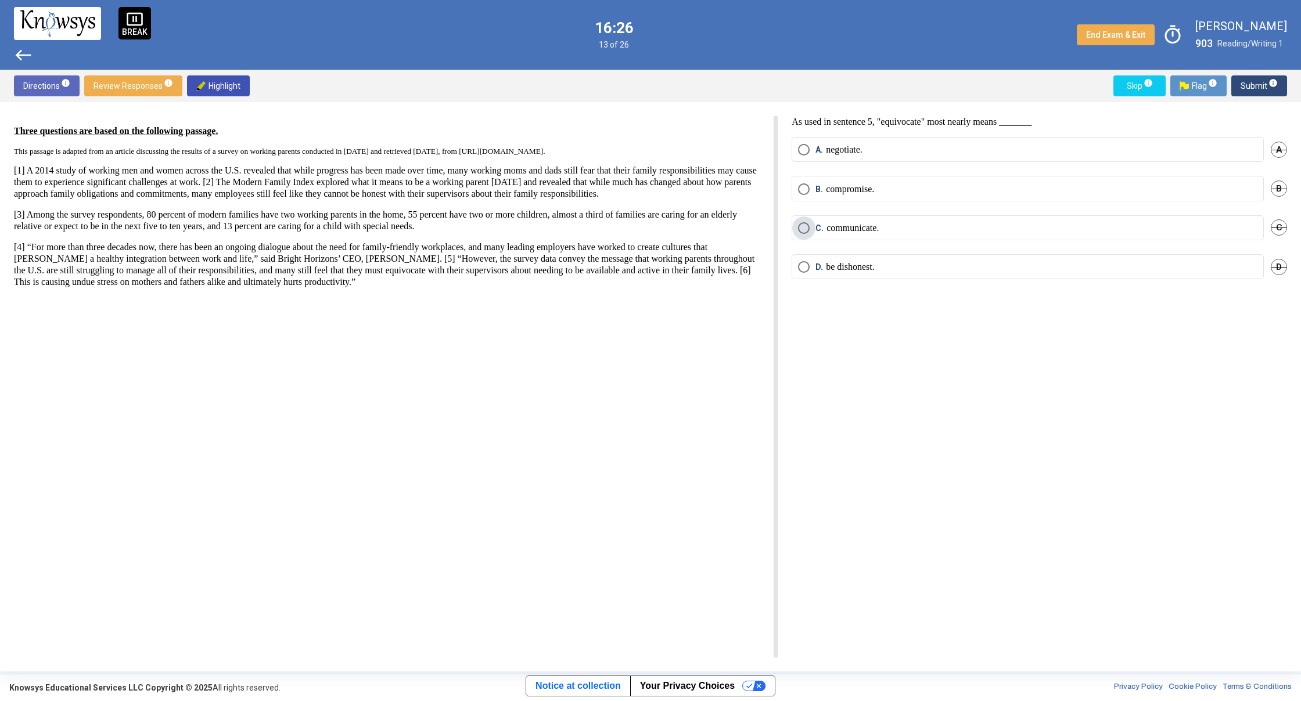
click at [805, 228] on span "Select an option" at bounding box center [804, 228] width 12 height 12
click at [1246, 93] on span "Submit info" at bounding box center [1258, 85] width 37 height 21
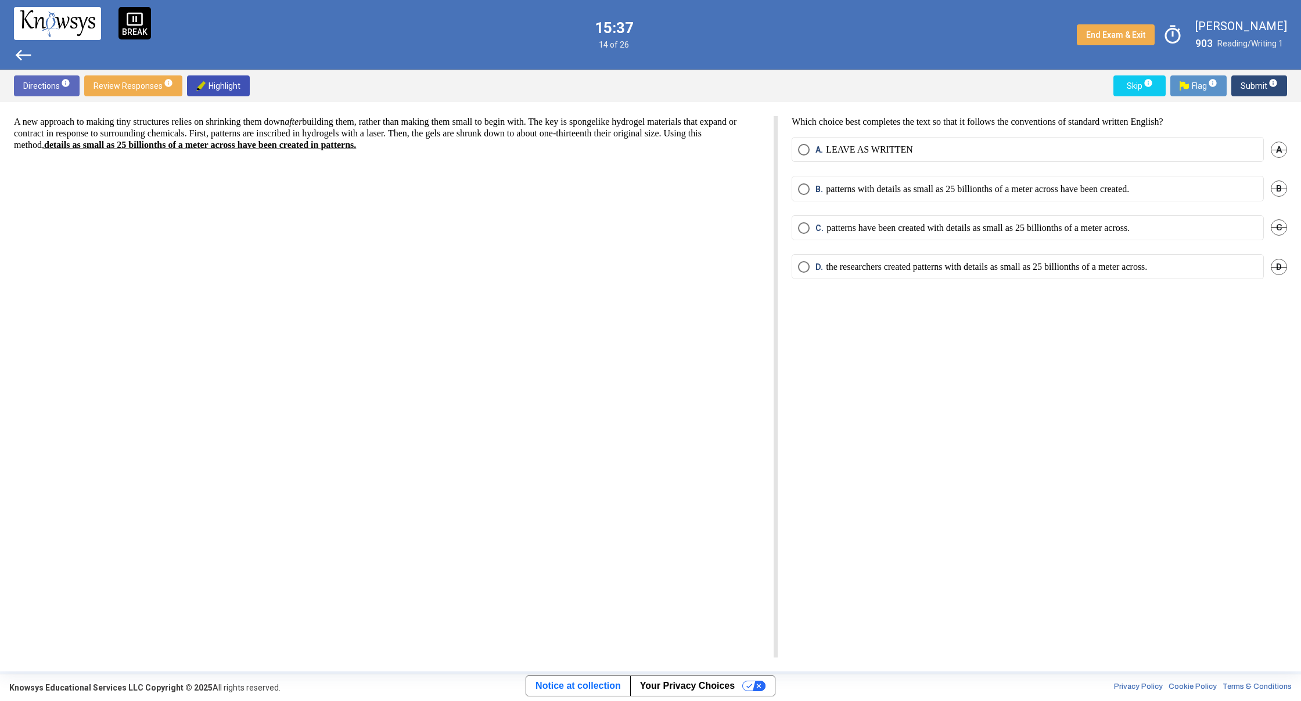
click at [803, 146] on span "Select an option" at bounding box center [804, 150] width 12 height 12
click at [1248, 95] on span "Submit info" at bounding box center [1258, 85] width 37 height 21
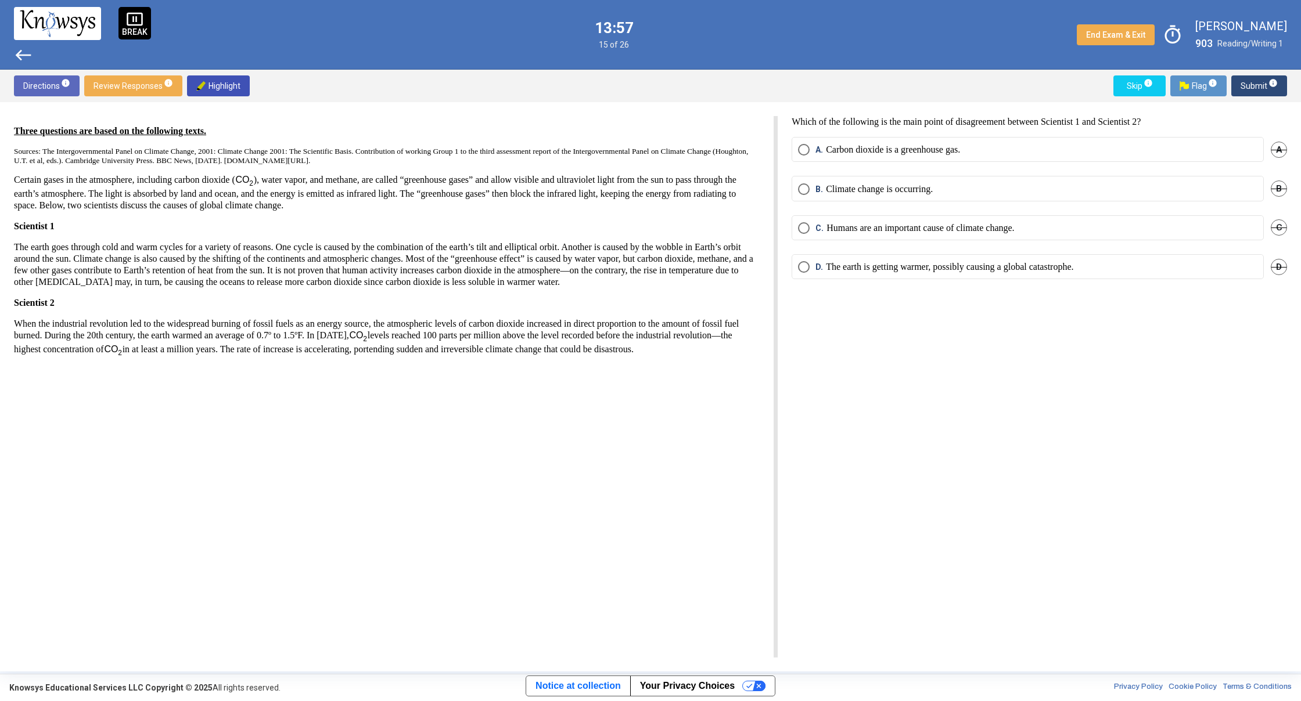
drag, startPoint x: 803, startPoint y: 225, endPoint x: 812, endPoint y: 221, distance: 10.4
click at [803, 225] on span "Select an option" at bounding box center [804, 228] width 12 height 12
click at [1247, 79] on span "Submit info" at bounding box center [1258, 85] width 37 height 21
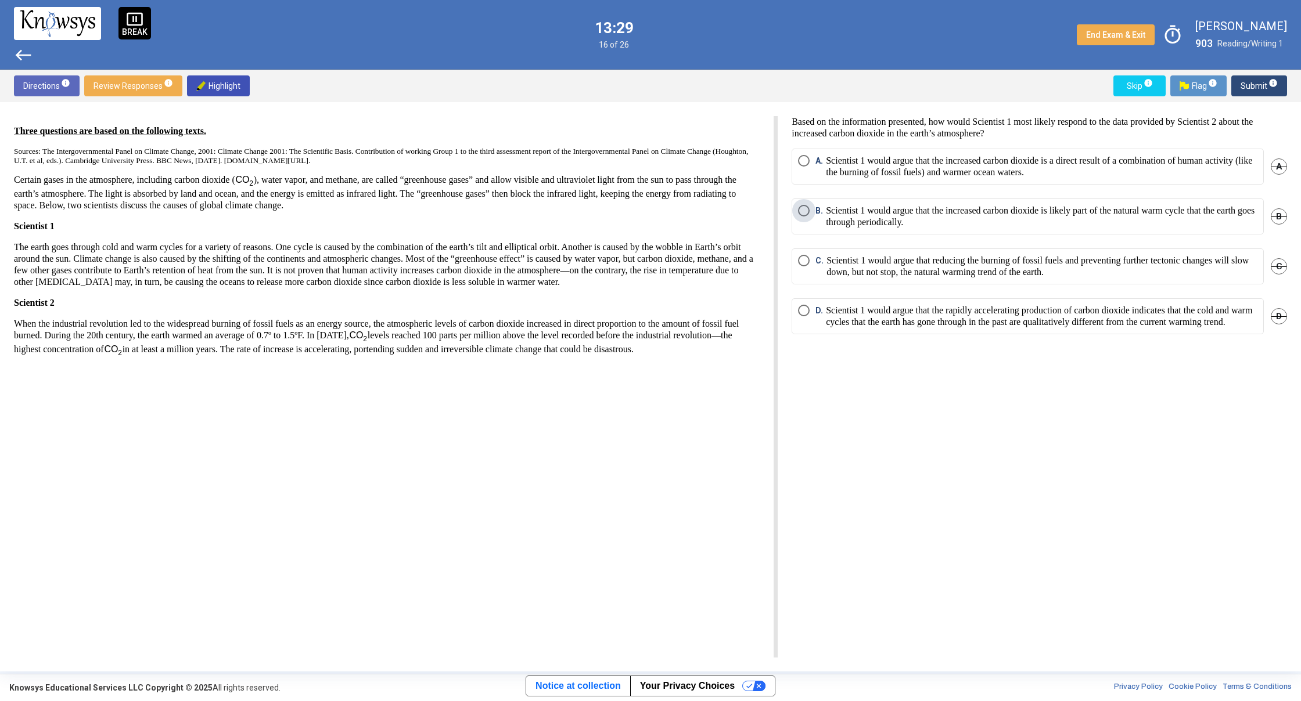
click at [800, 212] on span "Select an option" at bounding box center [804, 211] width 12 height 12
drag, startPoint x: 783, startPoint y: 307, endPoint x: 798, endPoint y: 303, distance: 16.2
click at [790, 306] on div "Based on the information presented, how would Scientist 1 most likely respond t…" at bounding box center [1032, 387] width 509 height 542
click at [829, 379] on div "Based on the information presented, how would Scientist 1 most likely respond t…" at bounding box center [1032, 387] width 509 height 542
drag, startPoint x: 1019, startPoint y: 186, endPoint x: 1057, endPoint y: 160, distance: 46.4
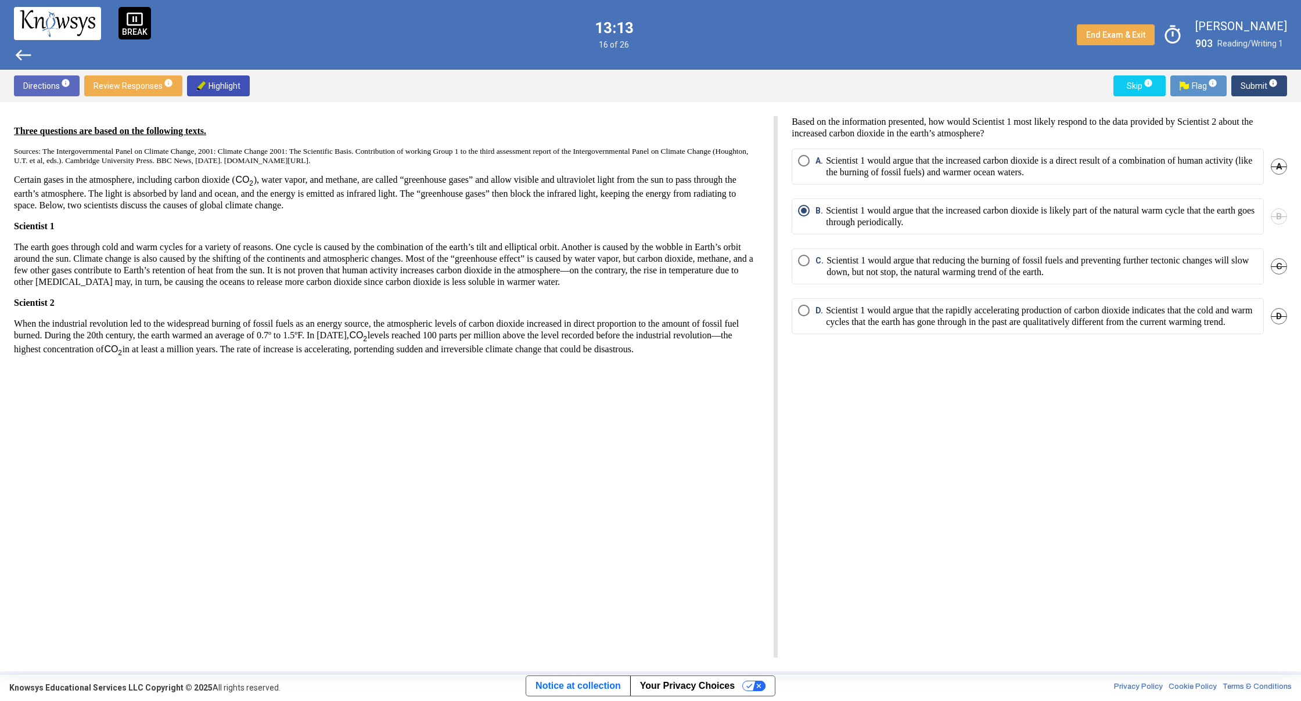
click at [1021, 184] on mat-radio-group "A. Scientist 1 would argue that the increased carbon dioxide is a direct result…" at bounding box center [1038, 249] width 495 height 200
click at [1256, 85] on span "Submit info" at bounding box center [1258, 85] width 37 height 21
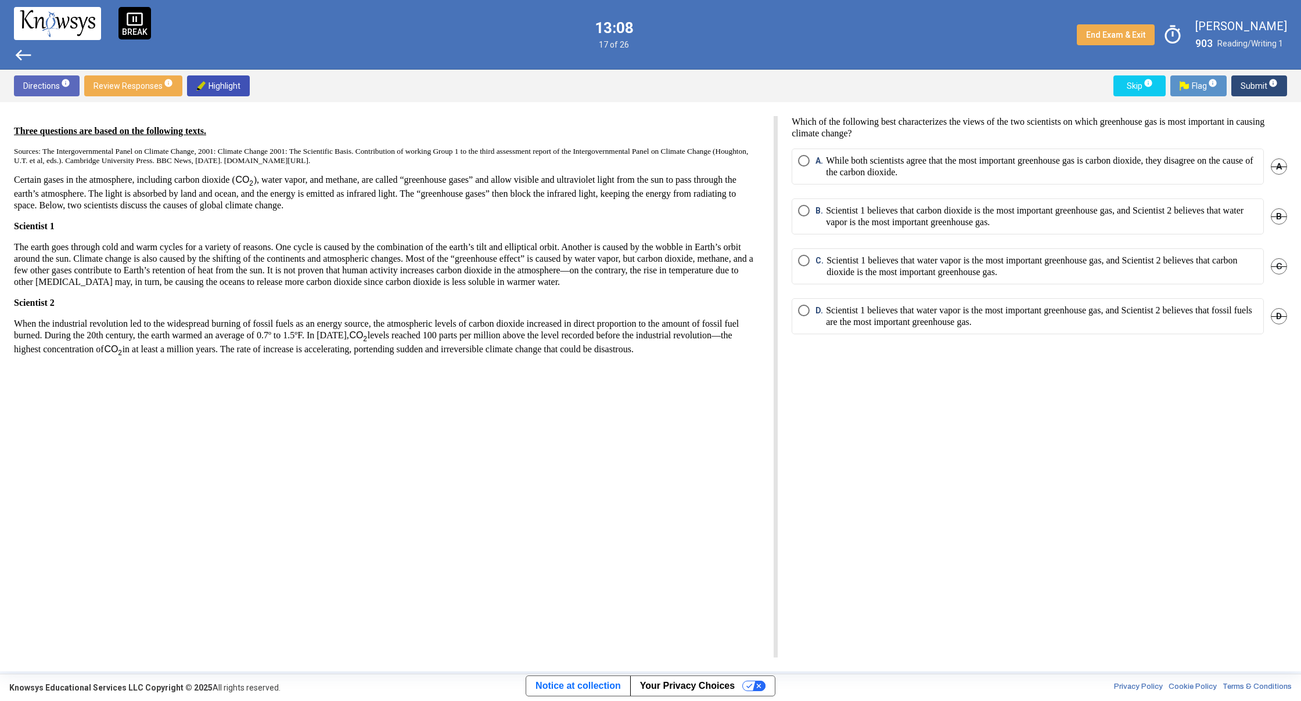
drag, startPoint x: 855, startPoint y: 94, endPoint x: 828, endPoint y: 116, distance: 34.3
click at [841, 92] on div "Directions info Review Responses info Highlight Skip info Flag info Submit info" at bounding box center [650, 86] width 1301 height 33
click at [921, 164] on p "While both scientists agree that the most important greenhouse gas is carbon di…" at bounding box center [1041, 166] width 431 height 23
click at [1280, 216] on span "B" at bounding box center [1279, 216] width 16 height 16
click at [1283, 315] on span "D" at bounding box center [1279, 316] width 16 height 16
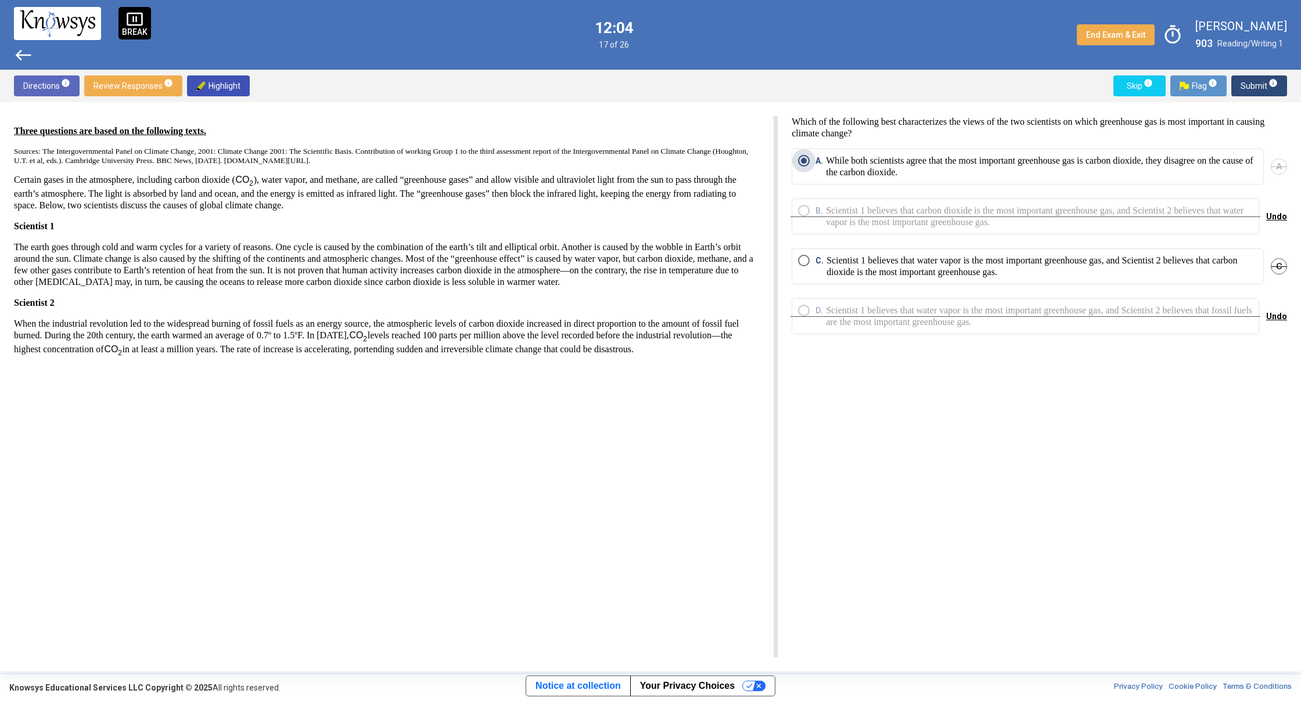
click at [1199, 172] on p "While both scientists agree that the most important greenhouse gas is carbon di…" at bounding box center [1041, 166] width 431 height 23
click at [1279, 217] on span "Undo" at bounding box center [1276, 216] width 21 height 9
click at [1279, 318] on div "Undo" at bounding box center [1276, 316] width 21 height 36
click at [1271, 318] on span "Undo" at bounding box center [1276, 316] width 21 height 9
click at [1260, 85] on span "Submit info" at bounding box center [1258, 85] width 37 height 21
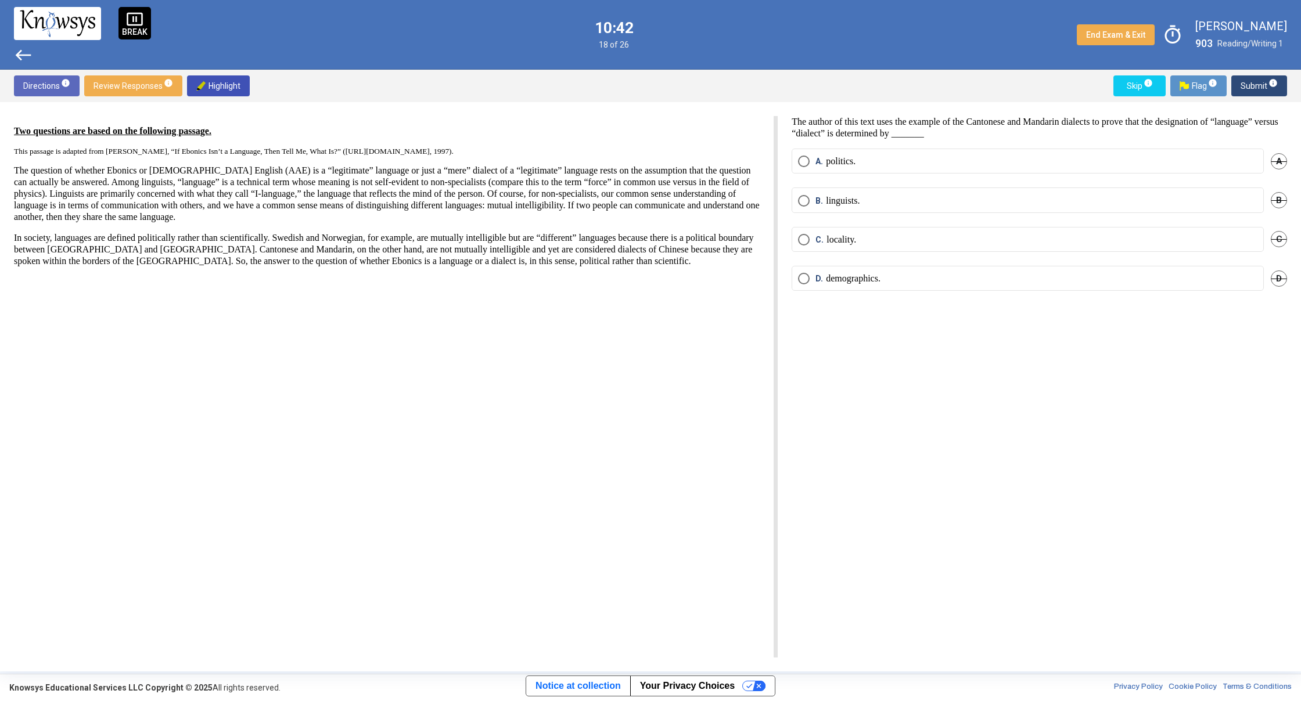
click at [805, 161] on span "Select an option" at bounding box center [804, 162] width 12 height 12
click at [1254, 83] on span "Submit info" at bounding box center [1258, 85] width 37 height 21
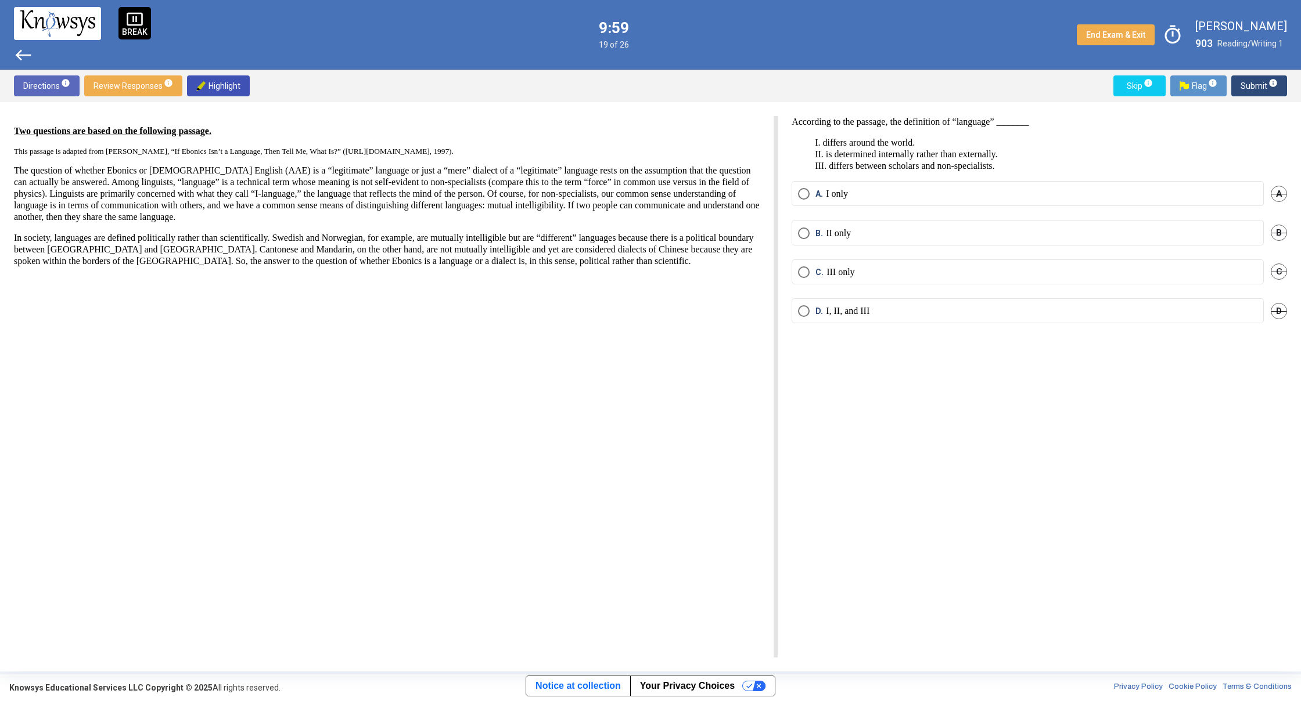
click at [1280, 312] on span "D" at bounding box center [1279, 311] width 16 height 16
click at [1280, 194] on span "A" at bounding box center [1279, 194] width 16 height 16
click at [805, 272] on span "Select an option" at bounding box center [804, 273] width 12 height 12
click at [1275, 312] on span "Undo" at bounding box center [1276, 311] width 21 height 9
click at [1274, 195] on span "Undo" at bounding box center [1276, 193] width 21 height 9
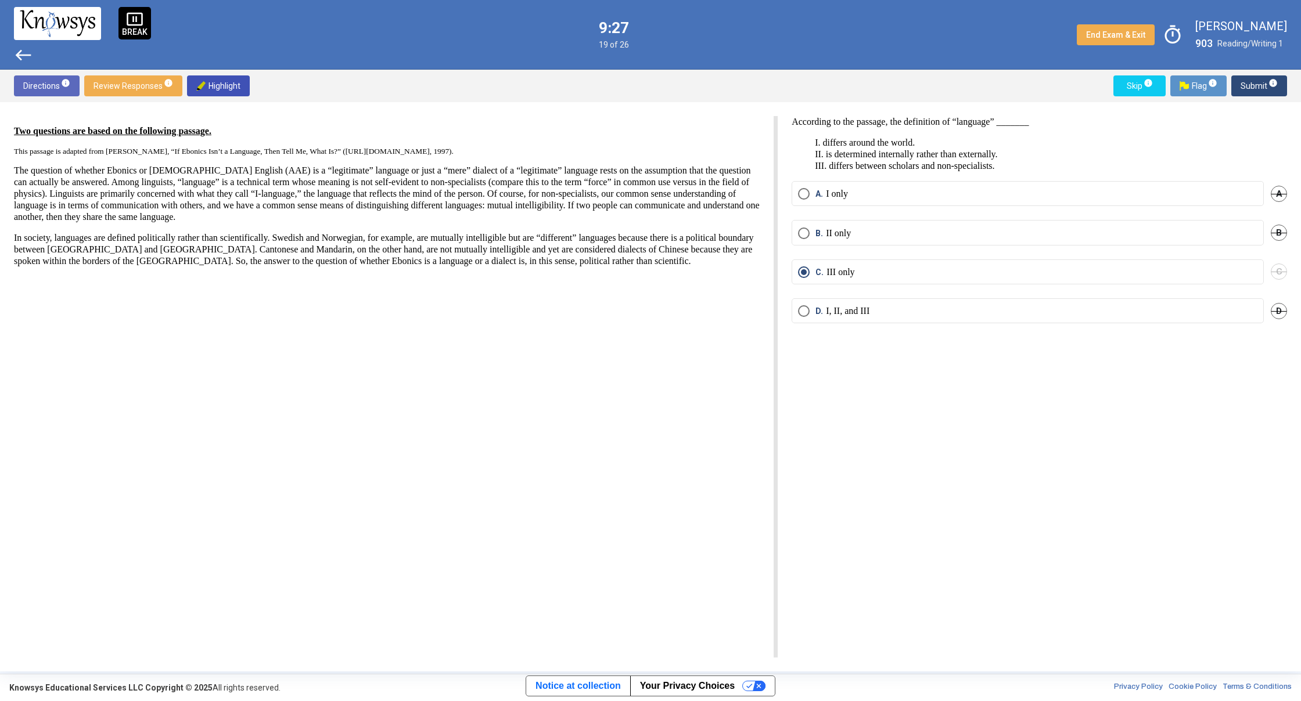
click at [1248, 78] on span "Submit info" at bounding box center [1258, 85] width 37 height 21
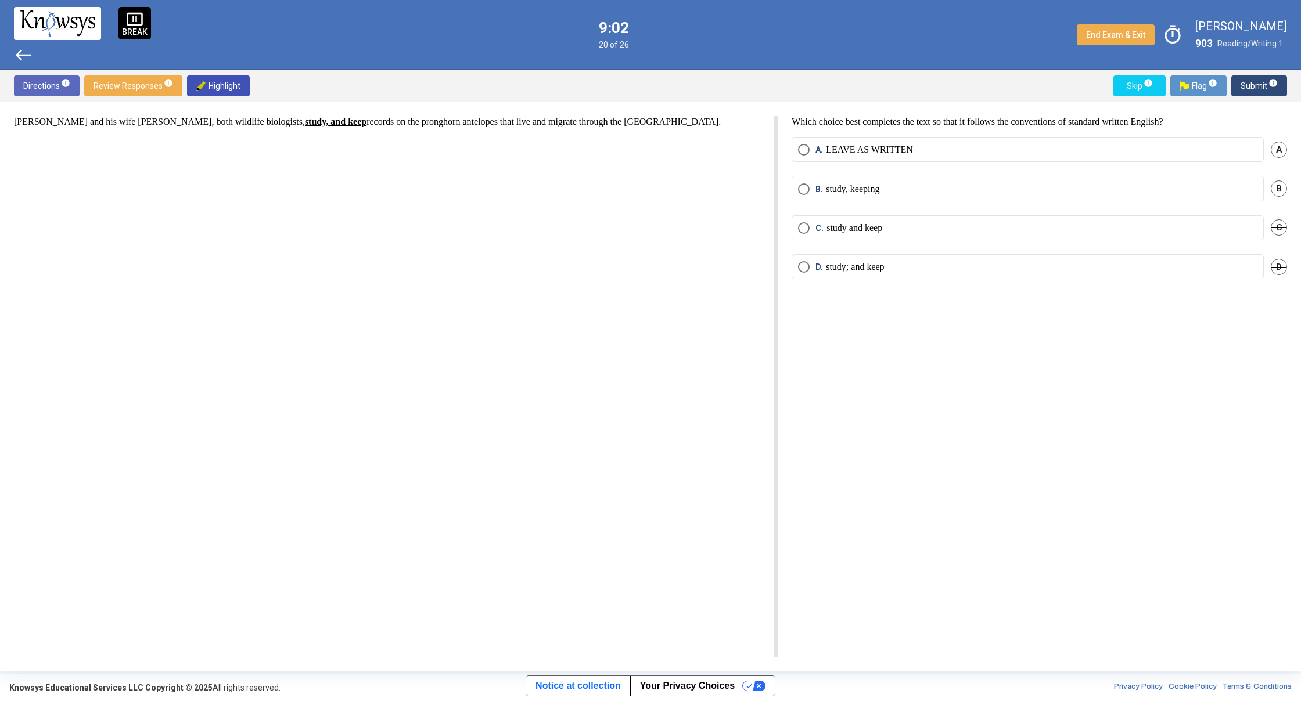
click at [1276, 266] on span "D" at bounding box center [1279, 267] width 16 height 16
click at [1278, 146] on span "A" at bounding box center [1279, 150] width 16 height 16
click at [1276, 190] on span "B" at bounding box center [1279, 189] width 16 height 16
click at [1276, 188] on span "Undo" at bounding box center [1276, 188] width 21 height 9
click at [1276, 149] on span "Undo" at bounding box center [1276, 149] width 21 height 9
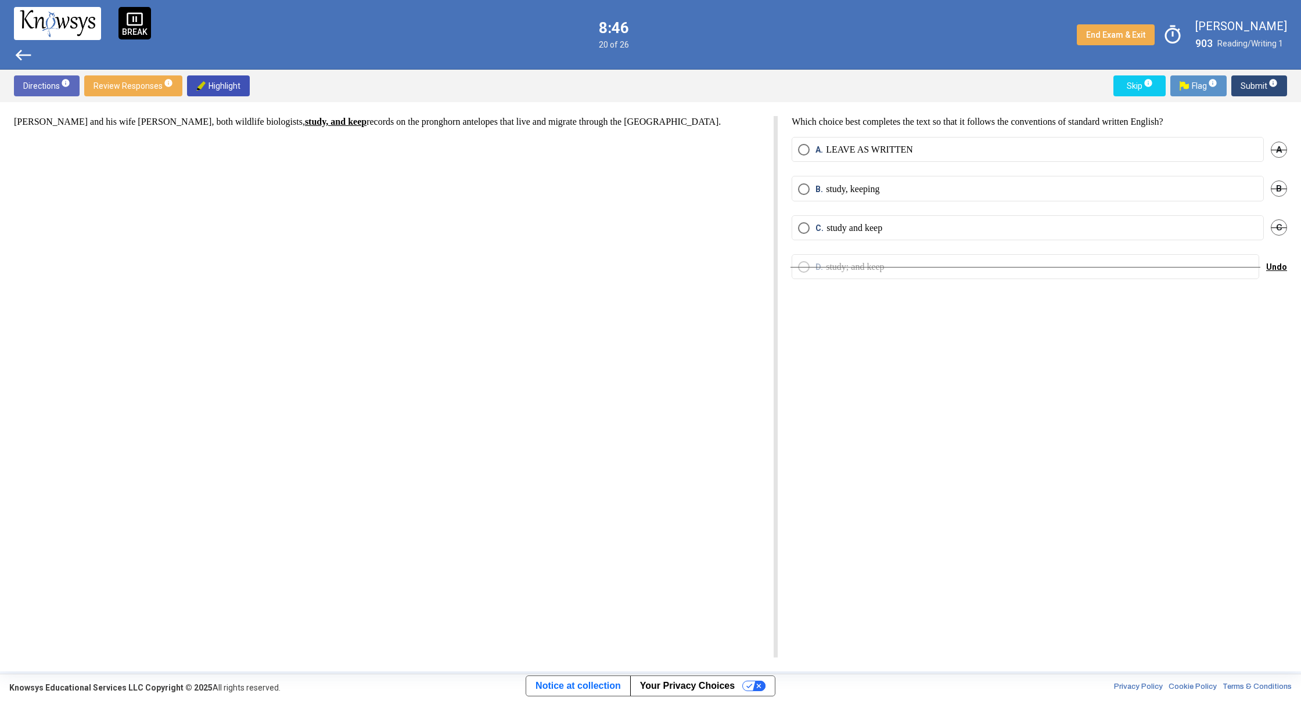
click at [1007, 235] on mat-radio-button "C. study and keep" at bounding box center [1027, 227] width 472 height 25
click at [1053, 230] on label "C. study and keep" at bounding box center [1027, 228] width 459 height 12
click at [1284, 264] on span "Undo" at bounding box center [1276, 266] width 21 height 9
click at [1255, 76] on span "Submit info" at bounding box center [1258, 85] width 37 height 21
drag, startPoint x: 494, startPoint y: 132, endPoint x: 506, endPoint y: 132, distance: 11.6
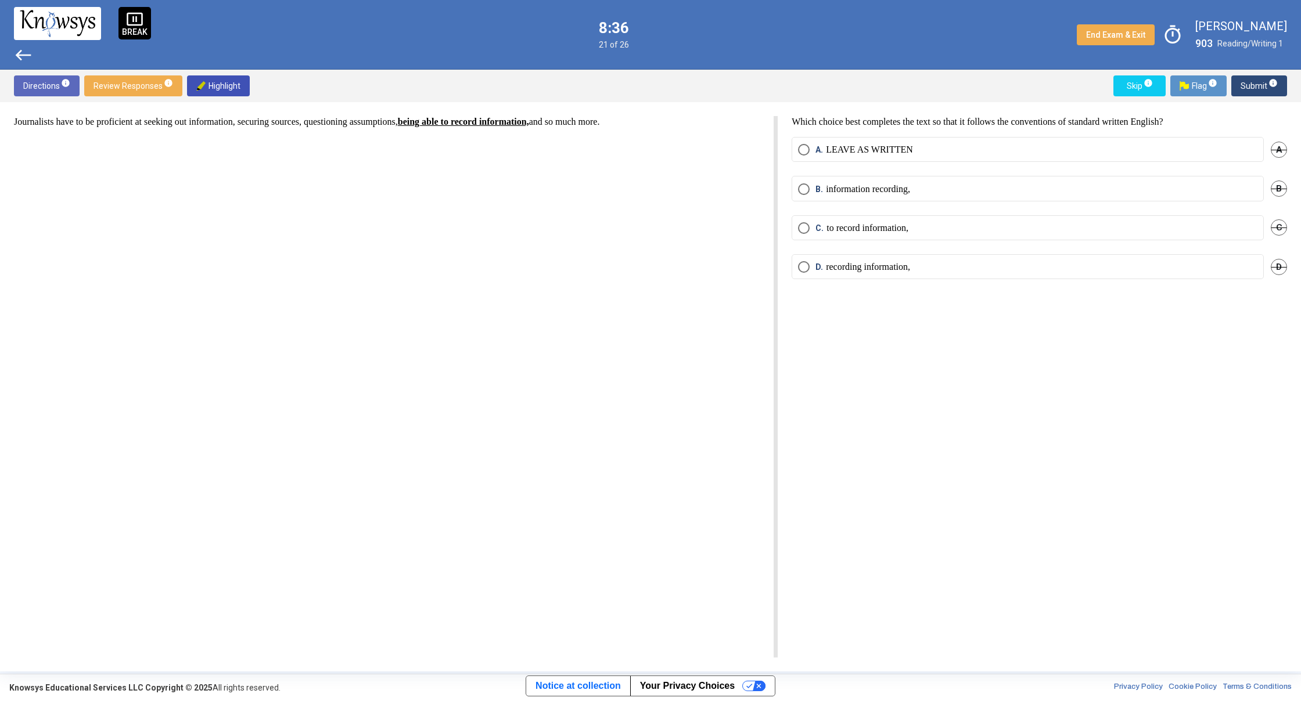
click at [496, 132] on div "Journalists have to be proficient at seeking out information, securing sources,…" at bounding box center [396, 387] width 764 height 542
click at [805, 269] on span "Select an option" at bounding box center [804, 267] width 12 height 12
click at [1253, 85] on span "Submit info" at bounding box center [1258, 85] width 37 height 21
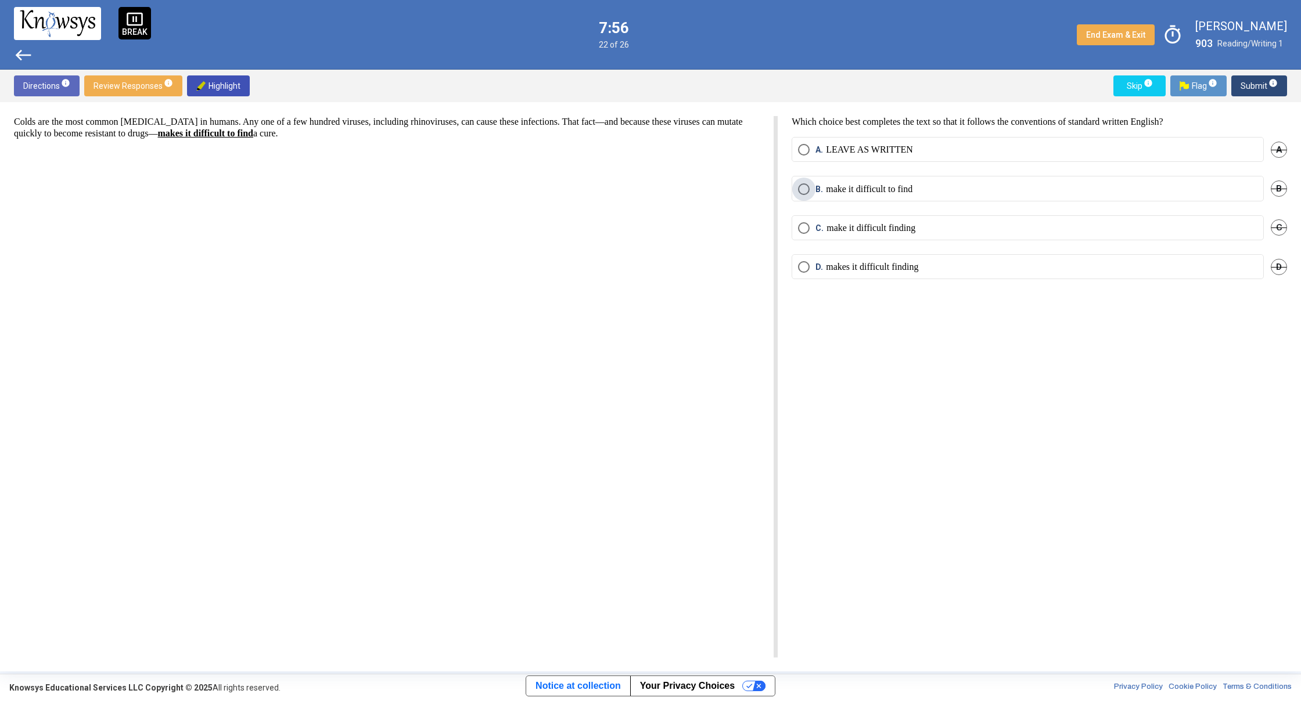
click at [800, 188] on span "Select an option" at bounding box center [804, 189] width 12 height 12
click at [1254, 91] on span "Submit info" at bounding box center [1258, 85] width 37 height 21
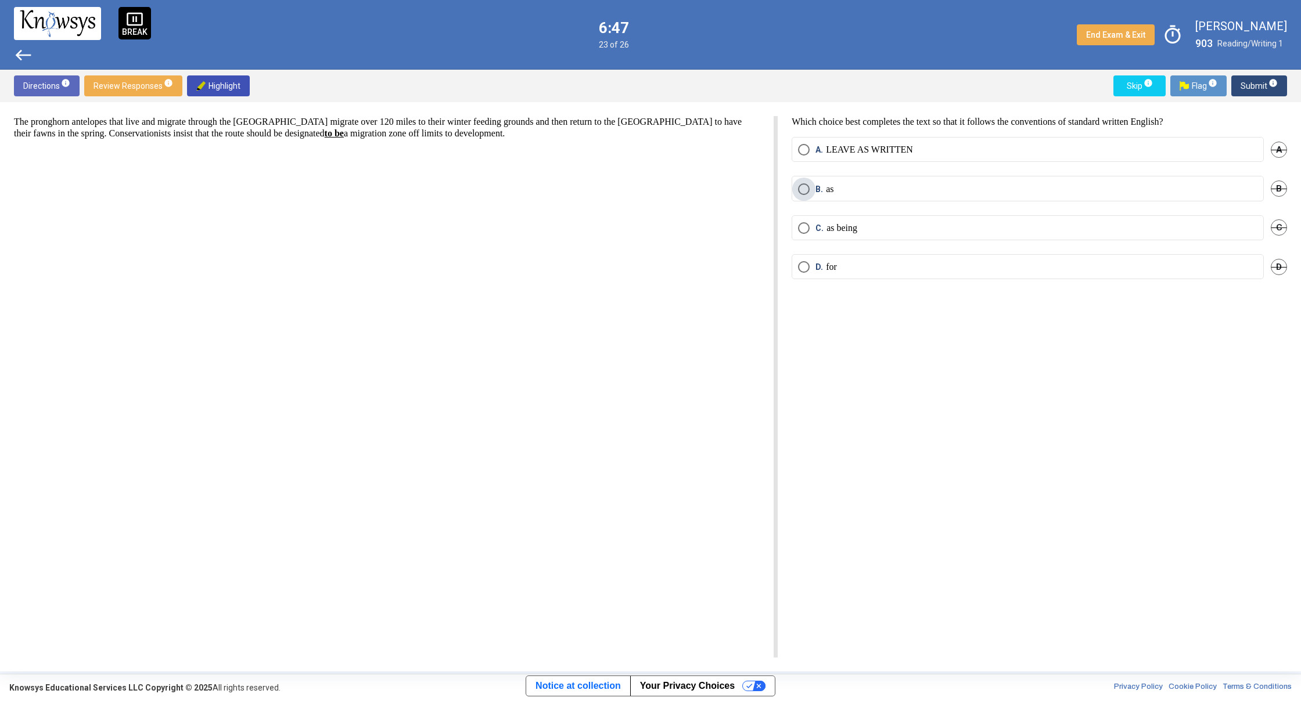
click at [798, 190] on span "Select an option" at bounding box center [804, 189] width 12 height 12
click at [1242, 89] on span "Submit info" at bounding box center [1258, 85] width 37 height 21
click at [801, 265] on span "Select an option" at bounding box center [804, 267] width 12 height 12
click at [1251, 89] on span "Submit info" at bounding box center [1258, 85] width 37 height 21
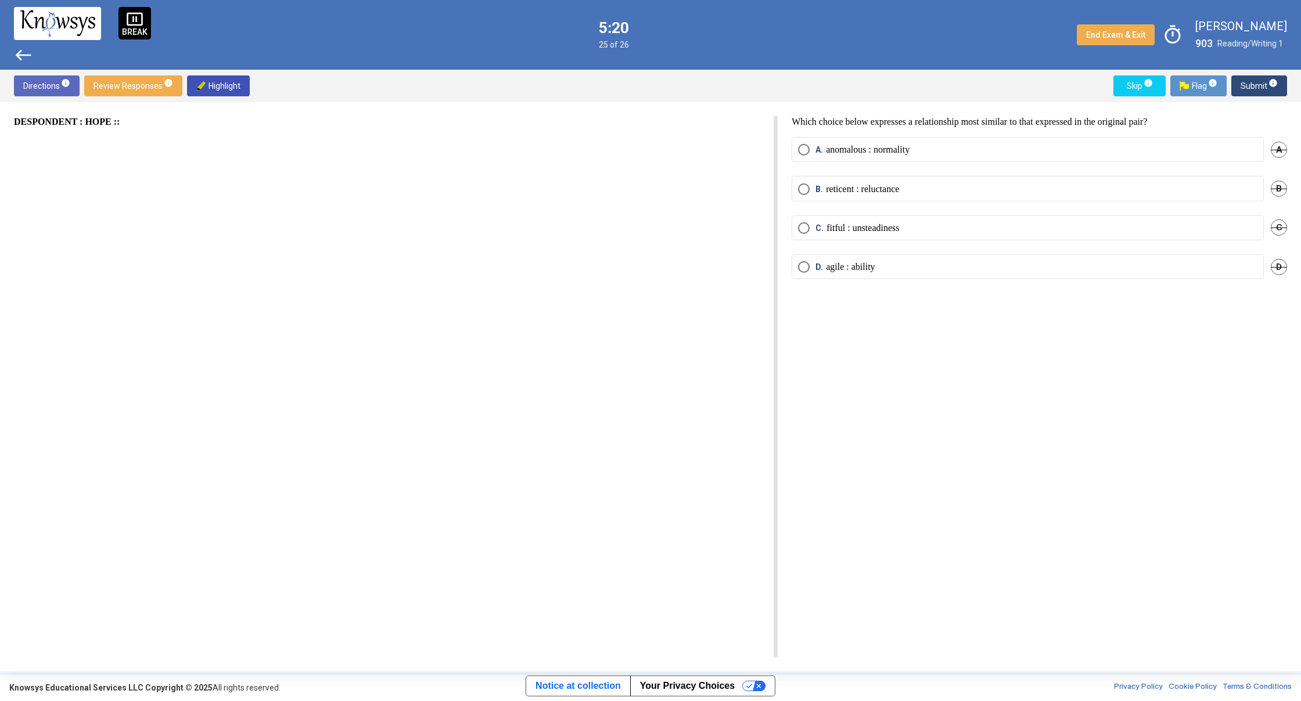
drag, startPoint x: 801, startPoint y: 190, endPoint x: 817, endPoint y: 178, distance: 19.5
click at [801, 190] on span "Select an option" at bounding box center [804, 189] width 12 height 12
click at [1246, 77] on div "Directions info Review Responses info Highlight Skip info Flag info Submit info" at bounding box center [650, 86] width 1301 height 33
click at [1244, 79] on span "Submit info" at bounding box center [1258, 85] width 37 height 21
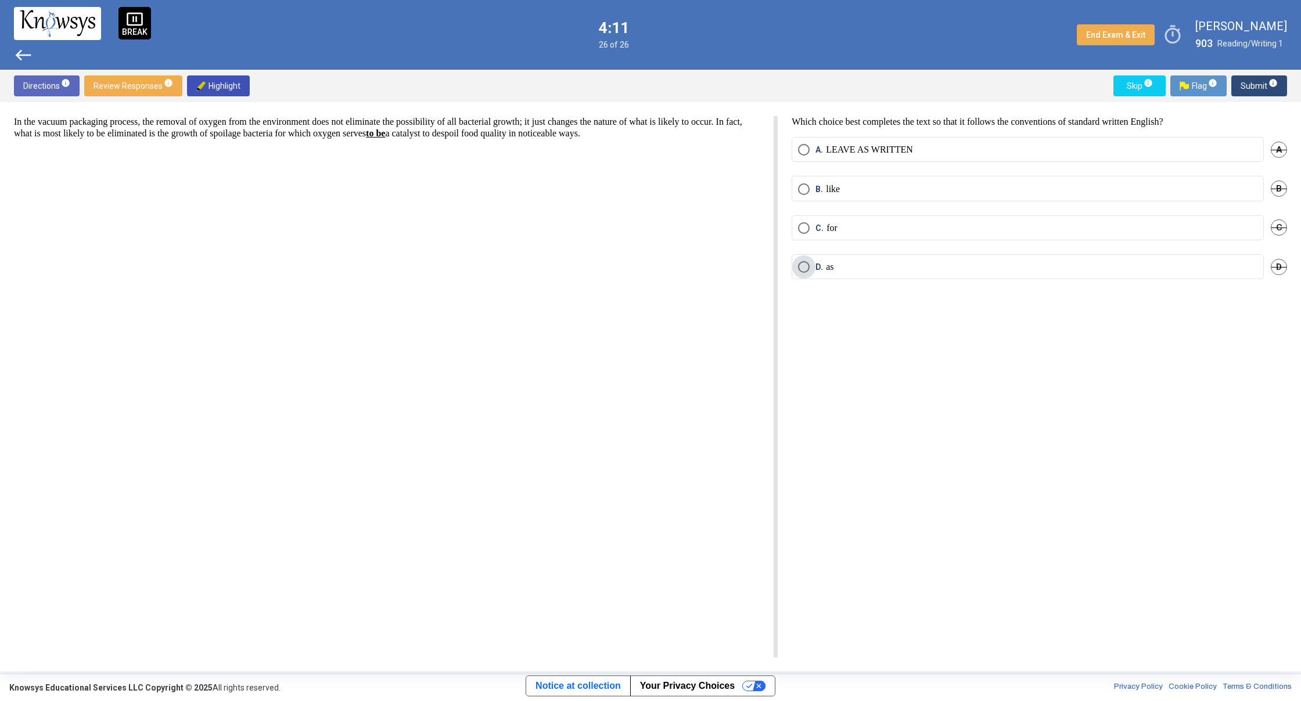
click at [802, 271] on span "Select an option" at bounding box center [804, 267] width 12 height 12
click at [1254, 88] on span "Submit info" at bounding box center [1258, 85] width 37 height 21
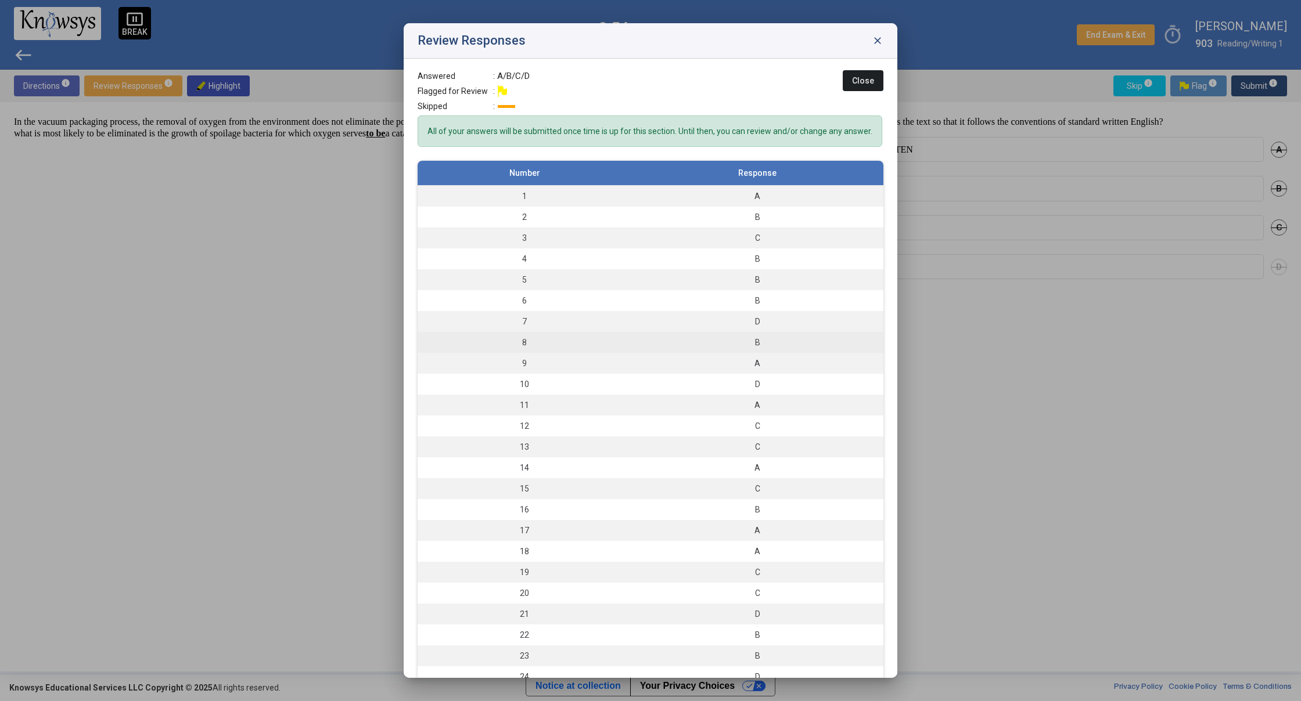
scroll to position [19, 0]
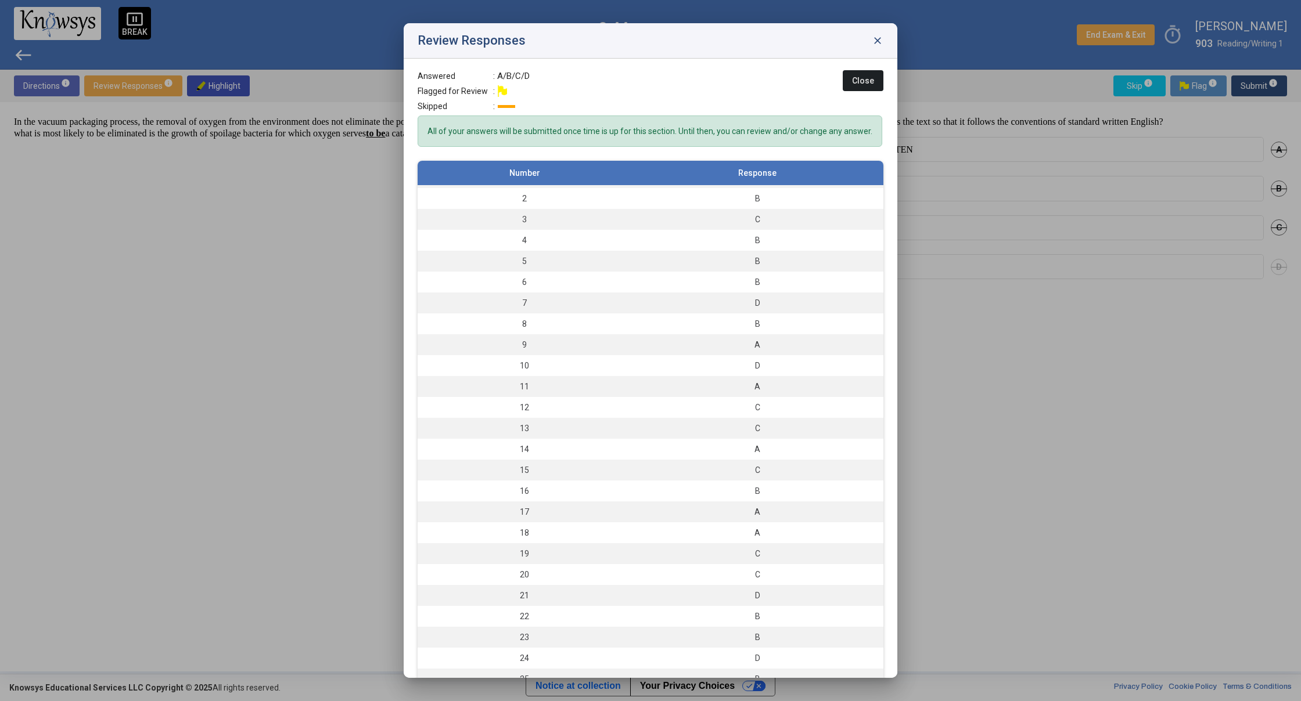
click at [879, 38] on span "close" at bounding box center [878, 41] width 12 height 12
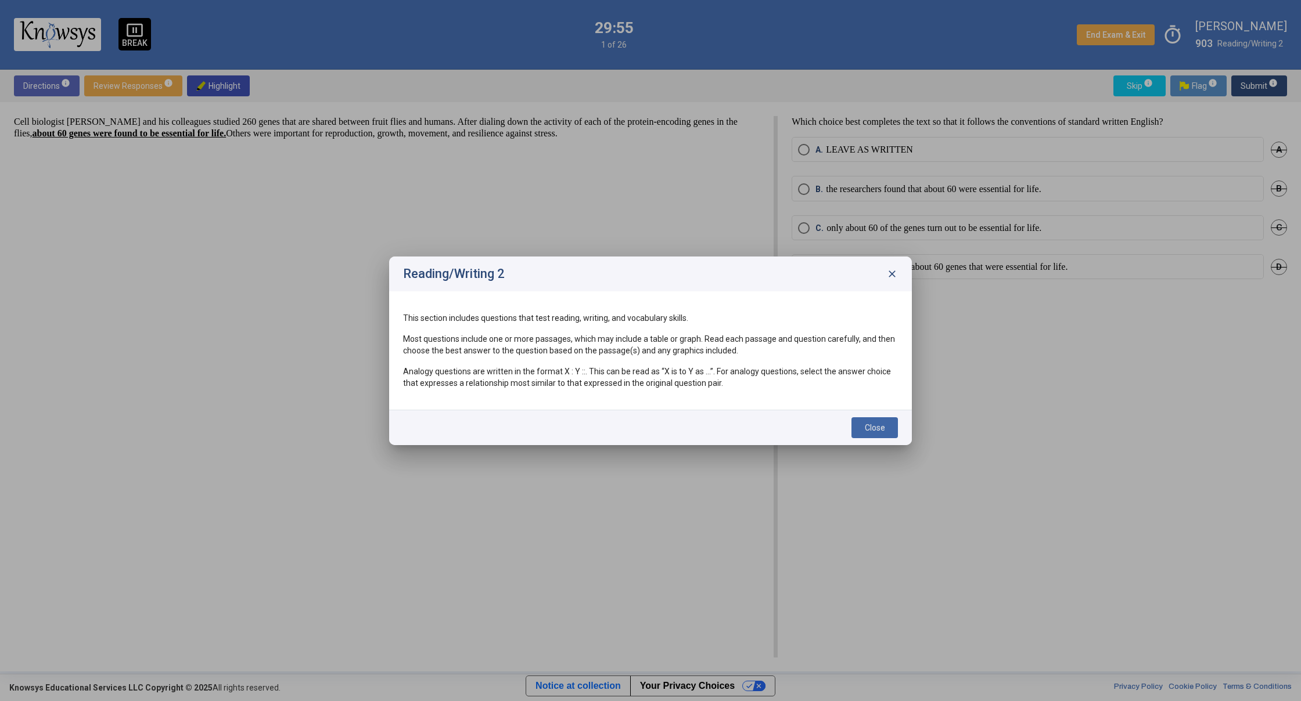
click at [876, 430] on span "Close" at bounding box center [875, 427] width 20 height 9
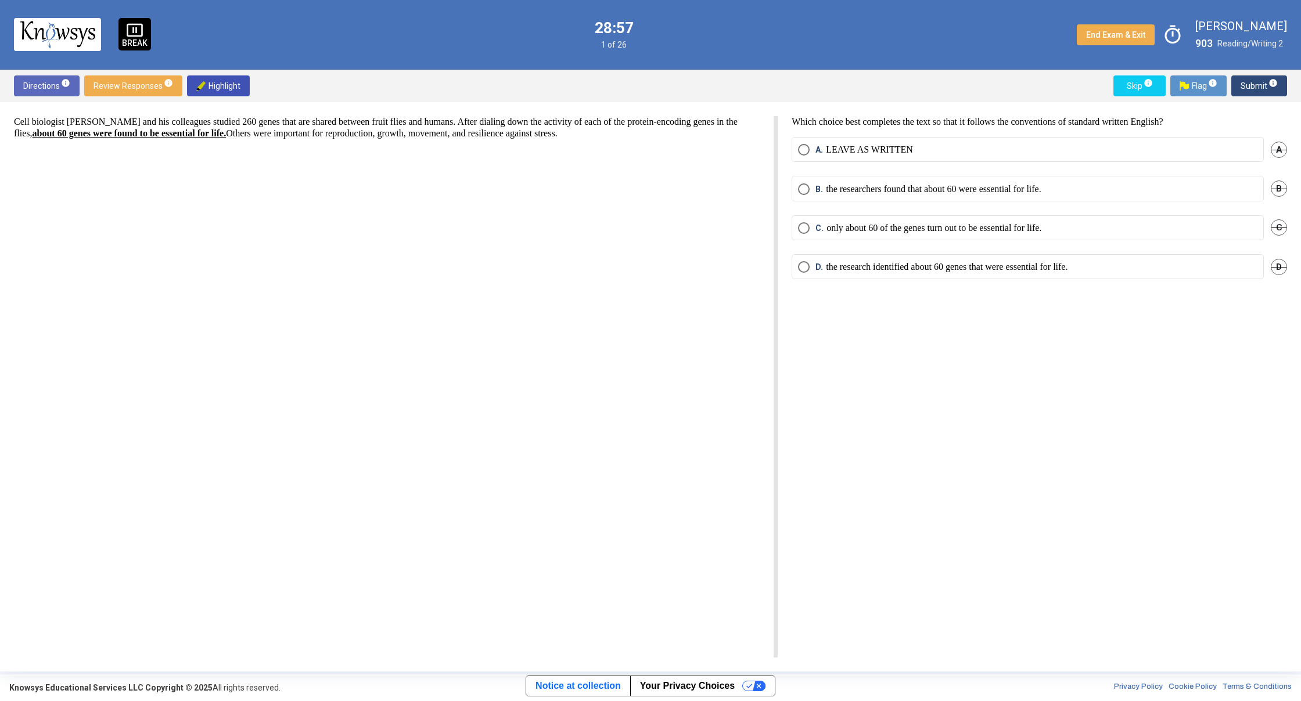
click at [803, 190] on span "Select an option" at bounding box center [804, 189] width 12 height 12
click at [1244, 89] on span "Submit info" at bounding box center [1258, 85] width 37 height 21
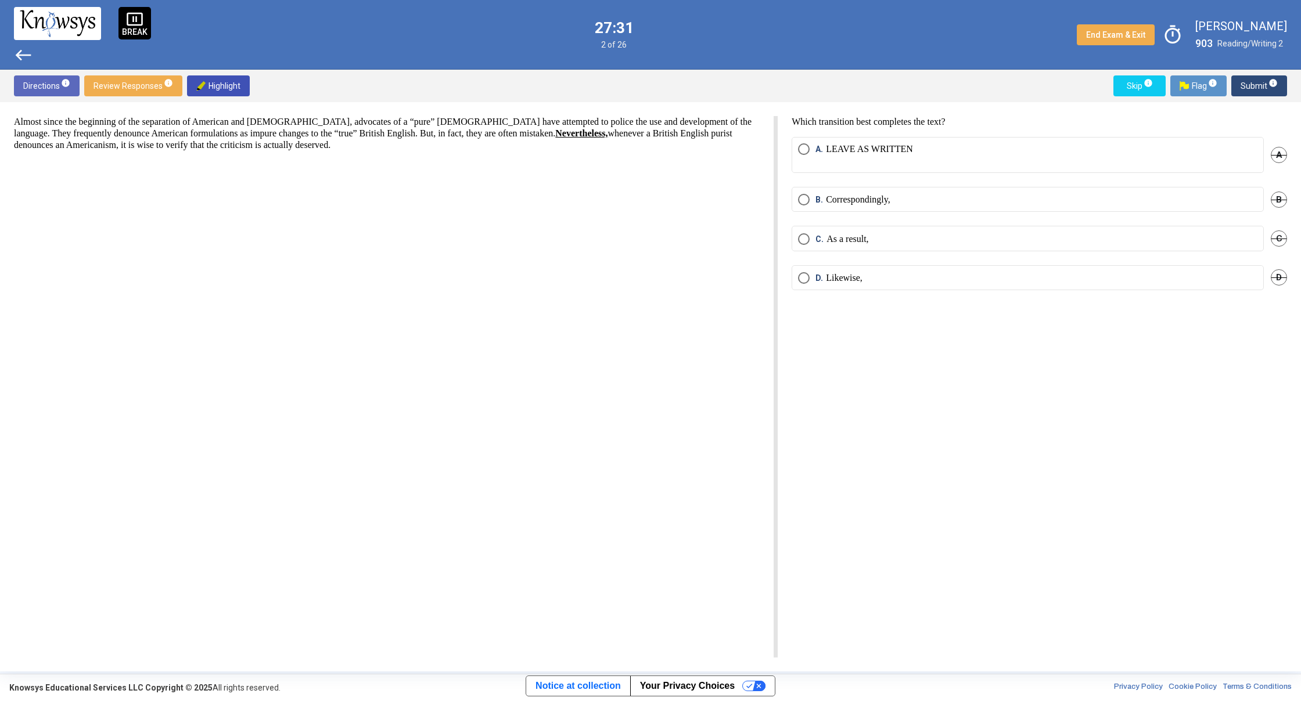
click at [802, 235] on span "Select an option" at bounding box center [804, 239] width 12 height 12
click at [1255, 91] on span "Submit info" at bounding box center [1258, 85] width 37 height 21
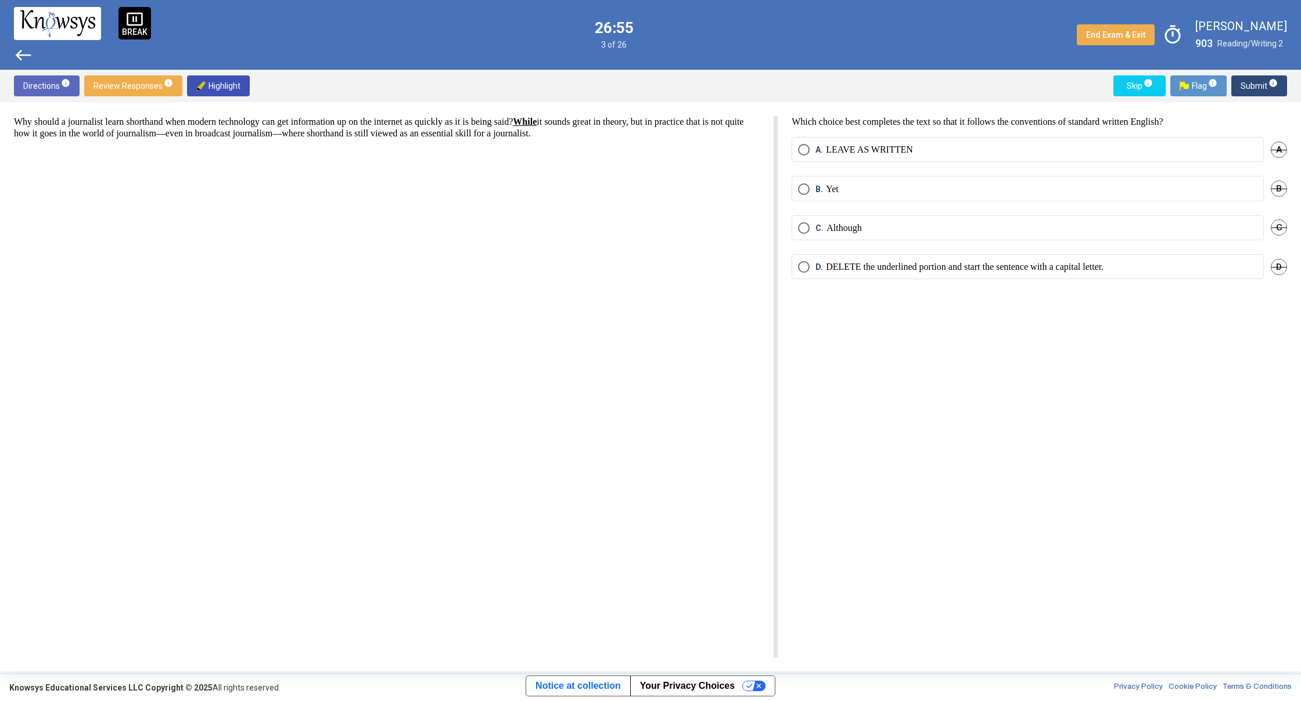
click at [808, 262] on span "Select an option" at bounding box center [804, 267] width 12 height 12
click at [1248, 89] on span "Submit info" at bounding box center [1258, 85] width 37 height 21
drag, startPoint x: 395, startPoint y: 182, endPoint x: 384, endPoint y: 195, distance: 16.9
click at [385, 195] on div "The [PERSON_NAME] Takakia has many features that make it not quite like other p…" at bounding box center [396, 387] width 764 height 542
click at [805, 226] on span "Select an option" at bounding box center [804, 228] width 12 height 12
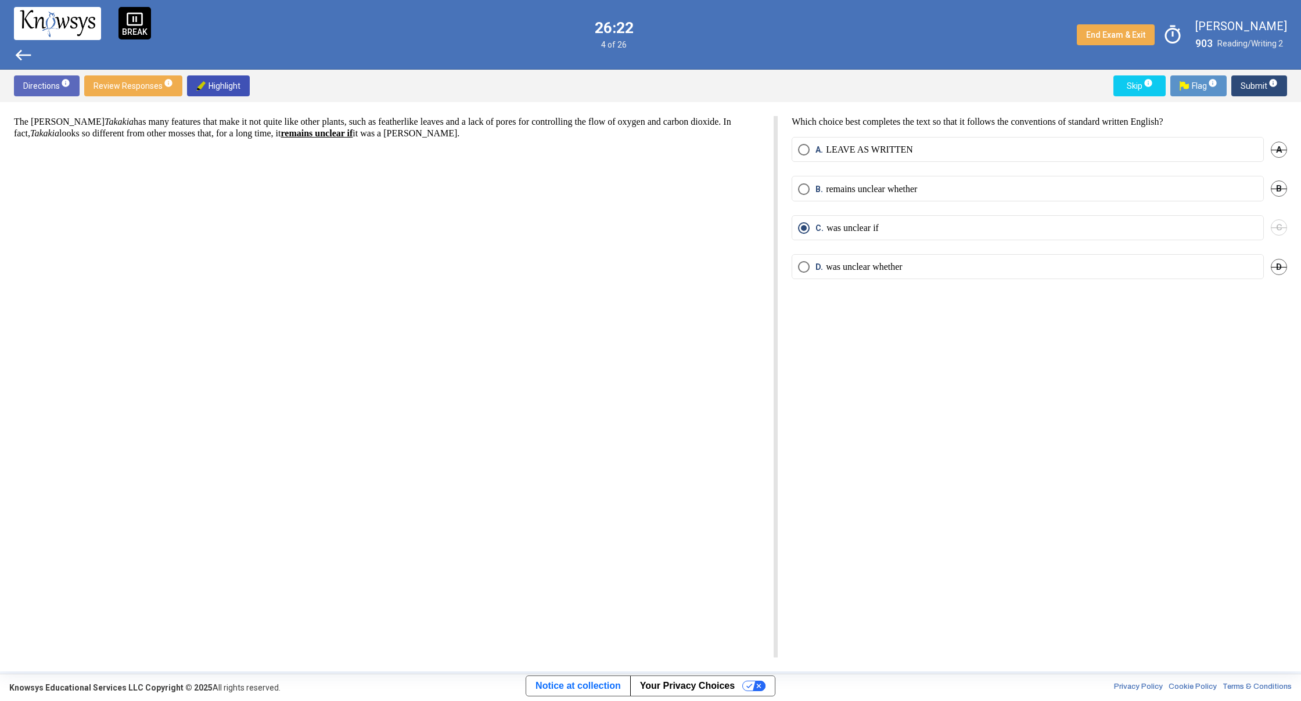
click at [807, 268] on span "Select an option" at bounding box center [804, 267] width 12 height 12
click at [1242, 88] on span "Submit info" at bounding box center [1258, 85] width 37 height 21
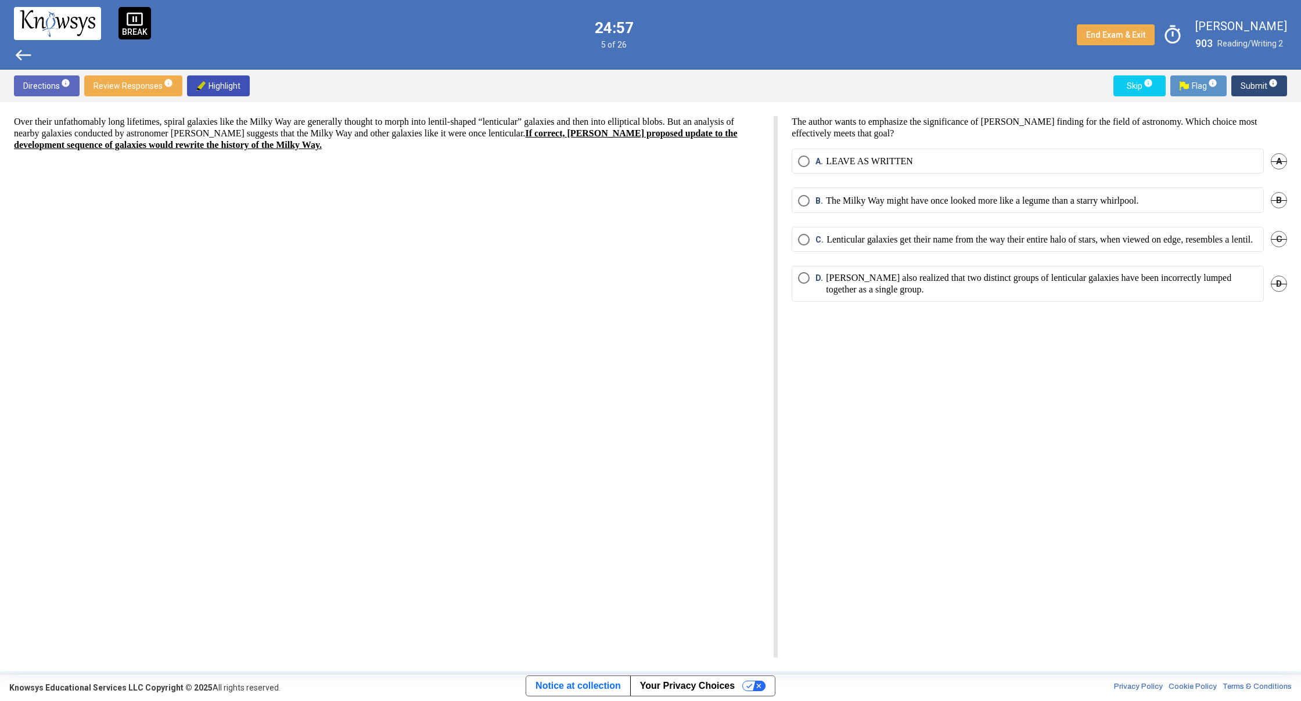
click at [807, 159] on span "Select an option" at bounding box center [804, 162] width 12 height 12
click at [1243, 83] on span "Submit info" at bounding box center [1258, 85] width 37 height 21
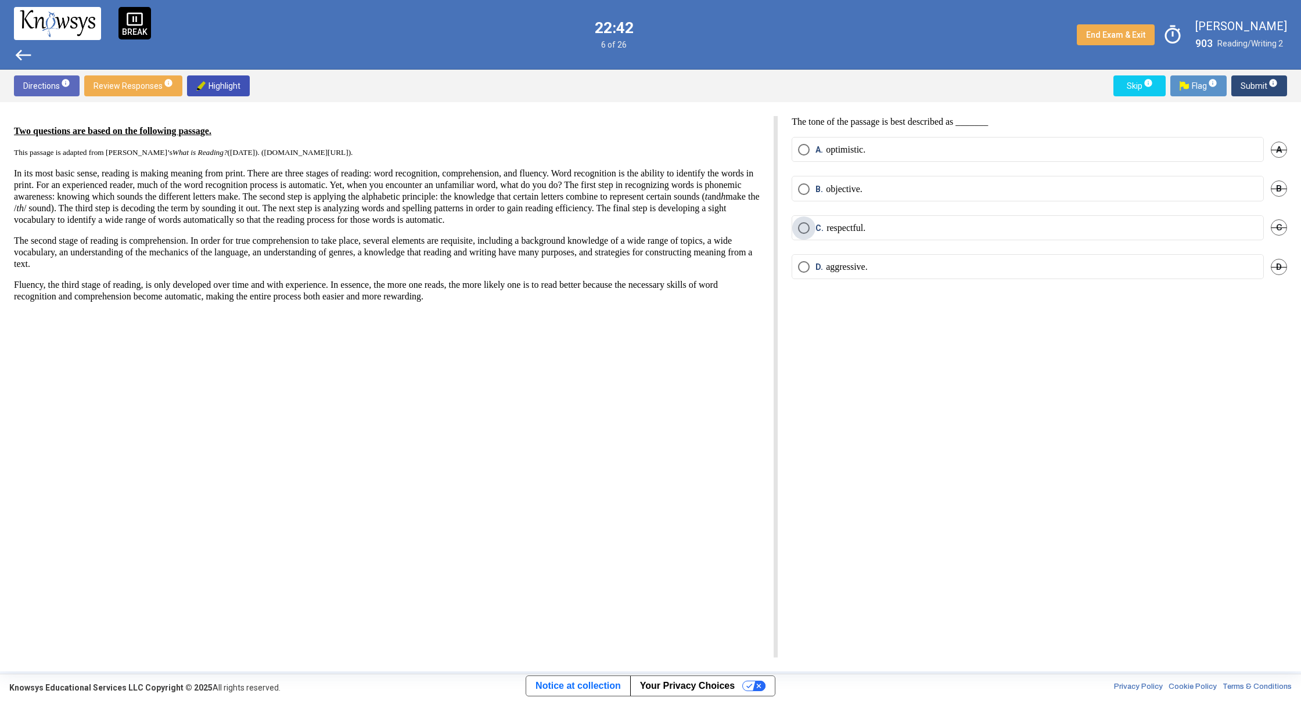
click at [805, 231] on span "Select an option" at bounding box center [804, 228] width 12 height 12
click at [1247, 78] on span "Submit info" at bounding box center [1258, 85] width 37 height 21
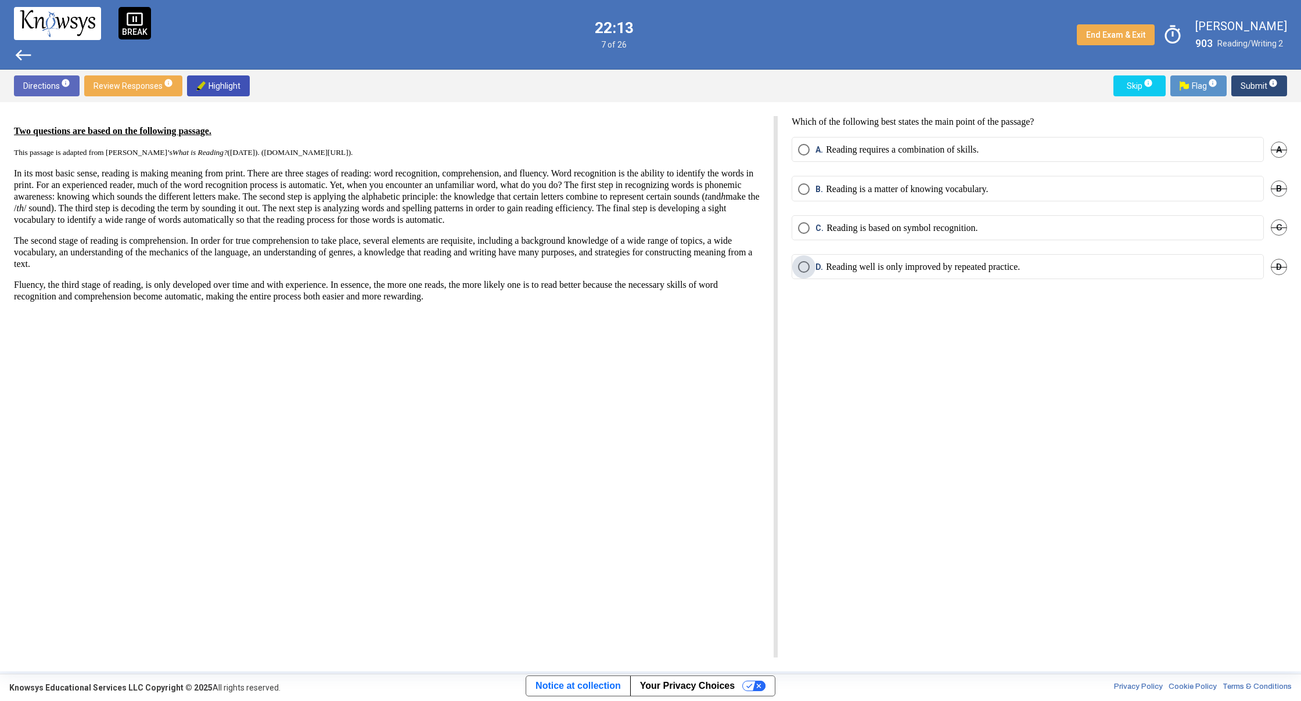
click at [804, 267] on span "Select an option" at bounding box center [804, 267] width 12 height 12
click at [806, 149] on span "Select an option" at bounding box center [804, 150] width 12 height 12
click at [1254, 84] on span "Submit info" at bounding box center [1258, 85] width 37 height 21
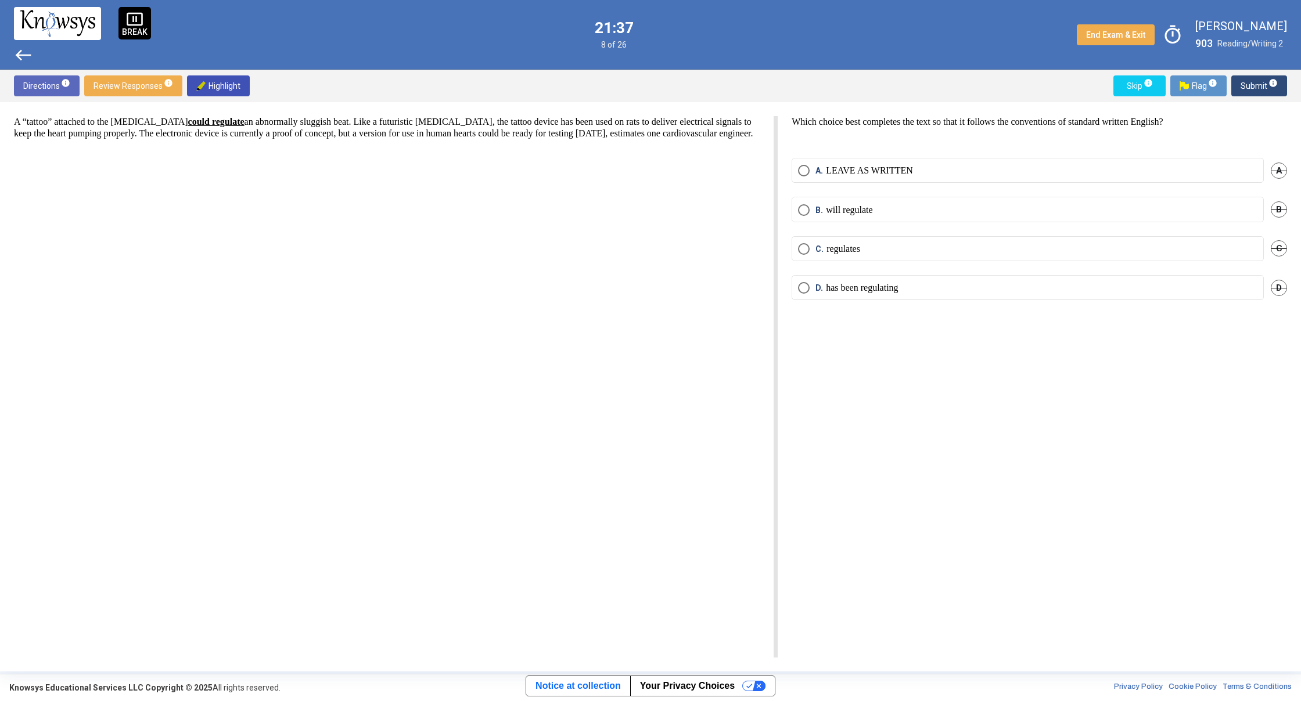
click at [802, 212] on span "Select an option" at bounding box center [804, 210] width 12 height 12
click at [1251, 88] on span "Submit info" at bounding box center [1258, 85] width 37 height 21
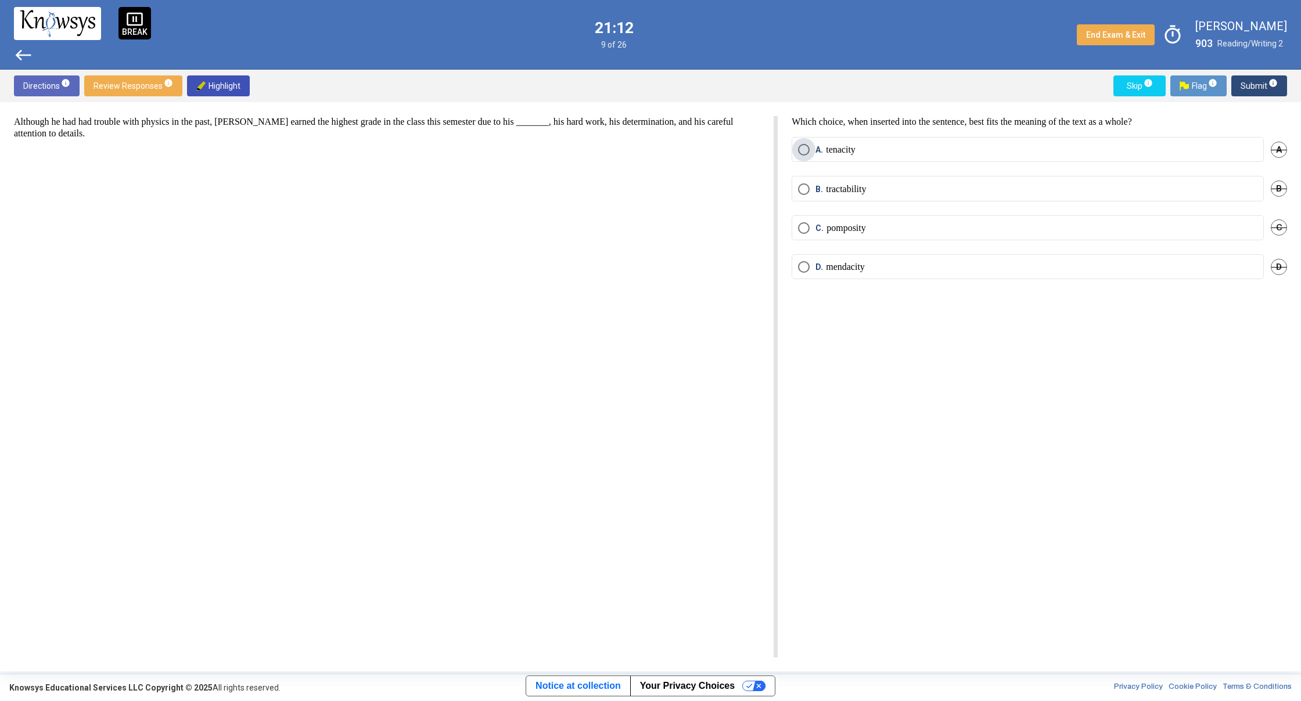
click at [804, 147] on span "Select an option" at bounding box center [804, 150] width 12 height 12
click at [1251, 86] on span "Submit info" at bounding box center [1258, 85] width 37 height 21
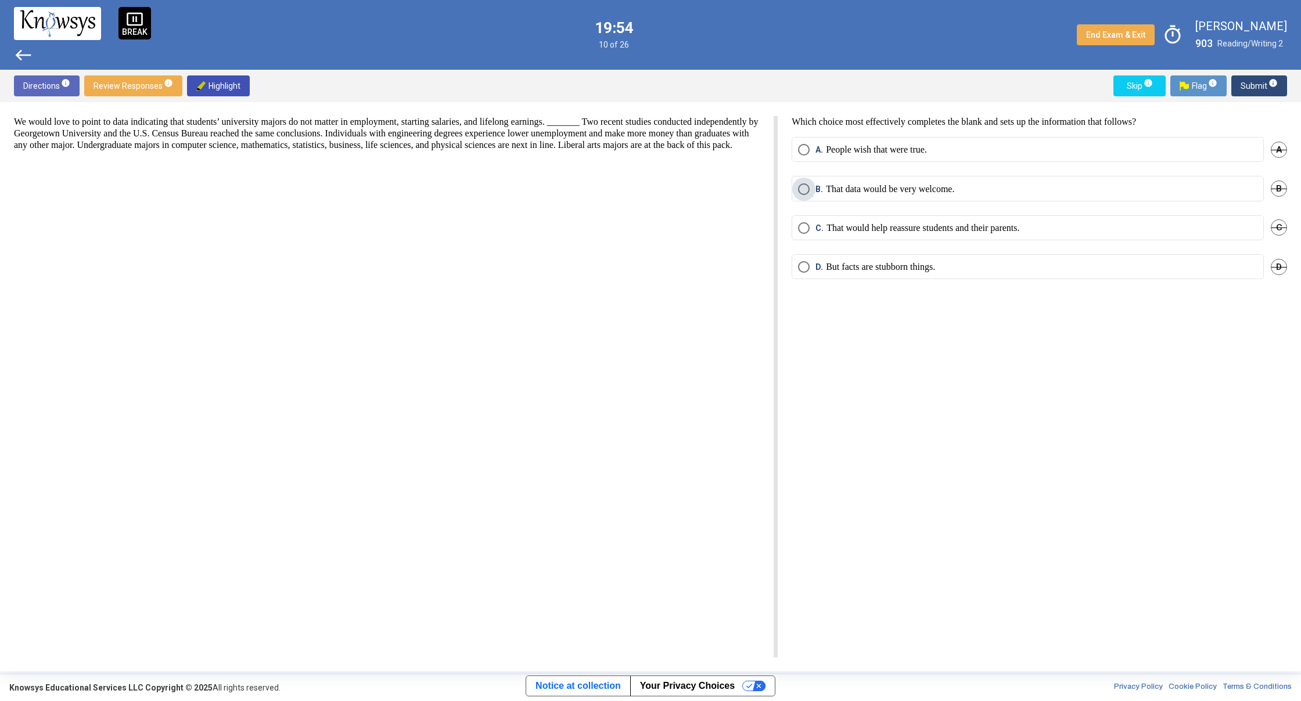
click at [802, 191] on span "Select an option" at bounding box center [804, 189] width 12 height 12
click at [808, 269] on span "Select an option" at bounding box center [804, 267] width 12 height 12
click at [1250, 89] on span "Submit info" at bounding box center [1258, 85] width 37 height 21
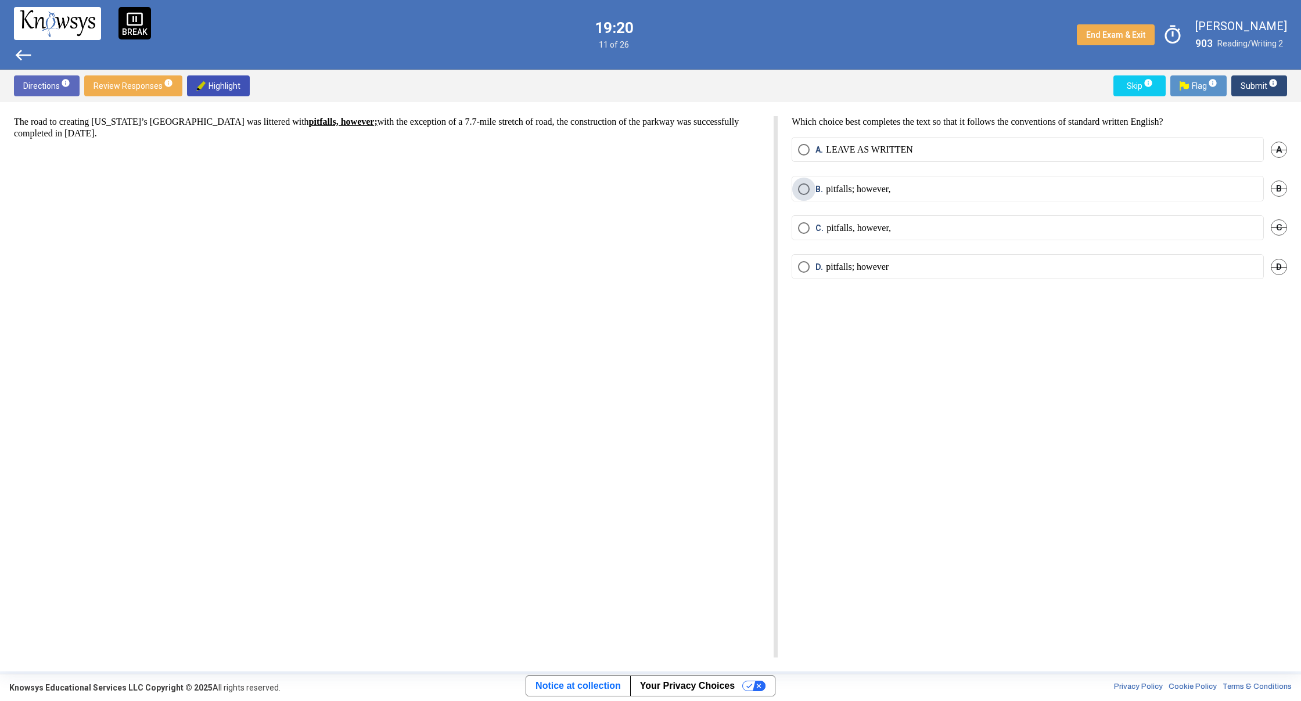
drag, startPoint x: 804, startPoint y: 190, endPoint x: 812, endPoint y: 185, distance: 9.4
click at [804, 189] on span "Select an option" at bounding box center [804, 189] width 12 height 12
click at [1250, 88] on span "Submit info" at bounding box center [1258, 85] width 37 height 21
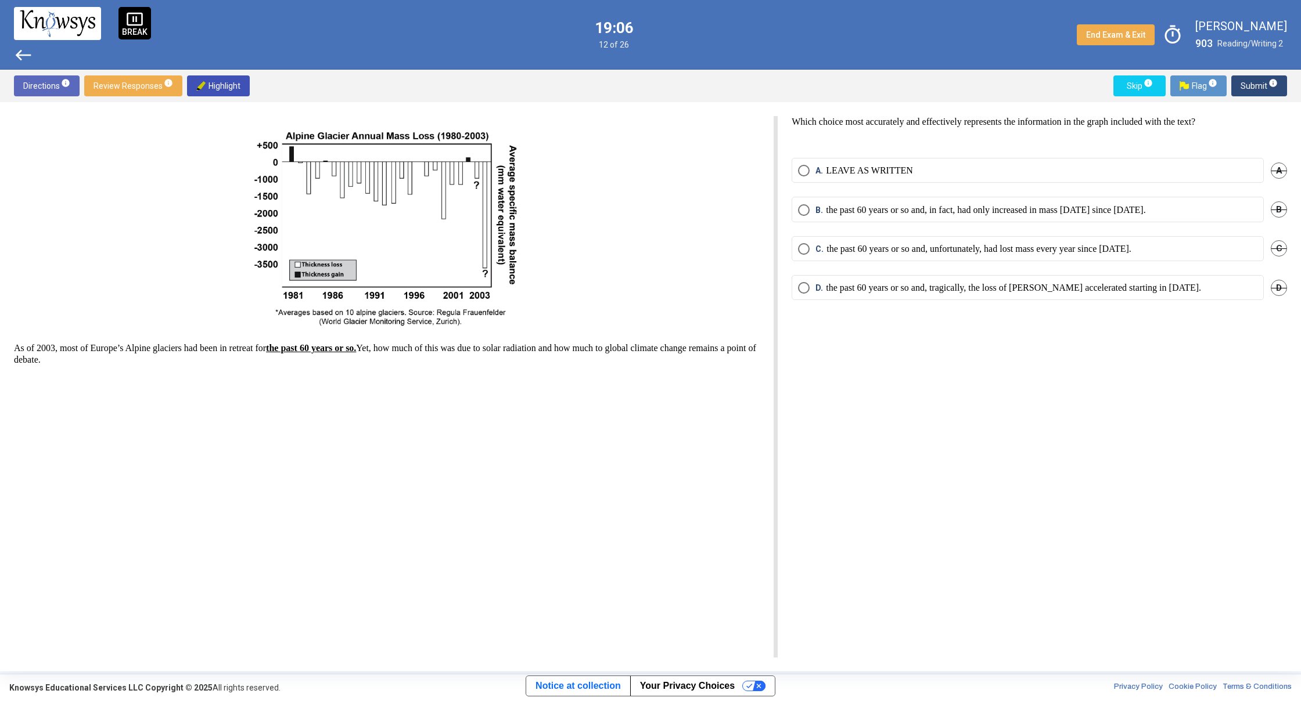
click at [251, 359] on p "As of 2003, most of Europe’s Alpine glaciers had been in retreat for the past 6…" at bounding box center [387, 354] width 746 height 23
click at [807, 208] on span "Select an option" at bounding box center [804, 210] width 12 height 12
click at [1255, 89] on span "Submit info" at bounding box center [1258, 85] width 37 height 21
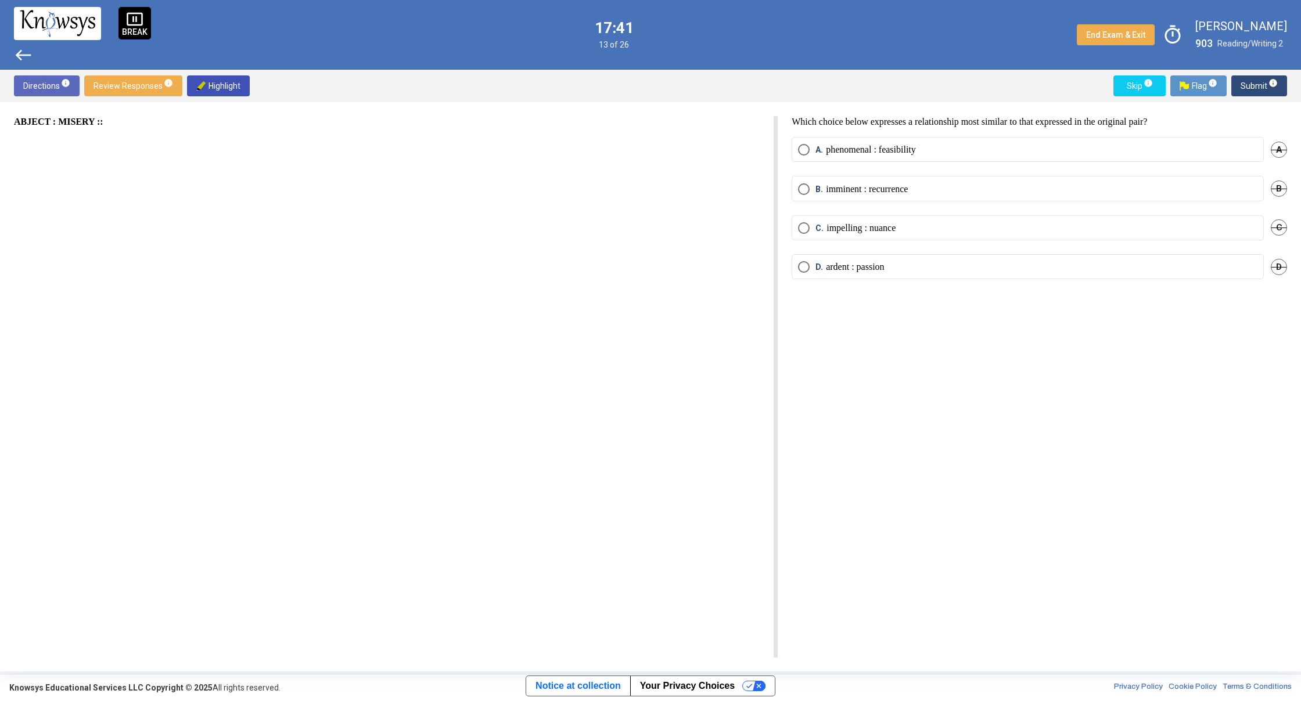
drag, startPoint x: 1283, startPoint y: 247, endPoint x: 1264, endPoint y: 269, distance: 28.8
click at [1264, 269] on div "ABJECT : MISERY :: Which choice below expresses a relationship most similar to …" at bounding box center [650, 387] width 1301 height 570
click at [1271, 286] on div "D. ardent : passion D" at bounding box center [1038, 273] width 495 height 39
click at [1274, 260] on div "D" at bounding box center [1279, 266] width 16 height 25
click at [1278, 265] on span "D" at bounding box center [1279, 267] width 16 height 16
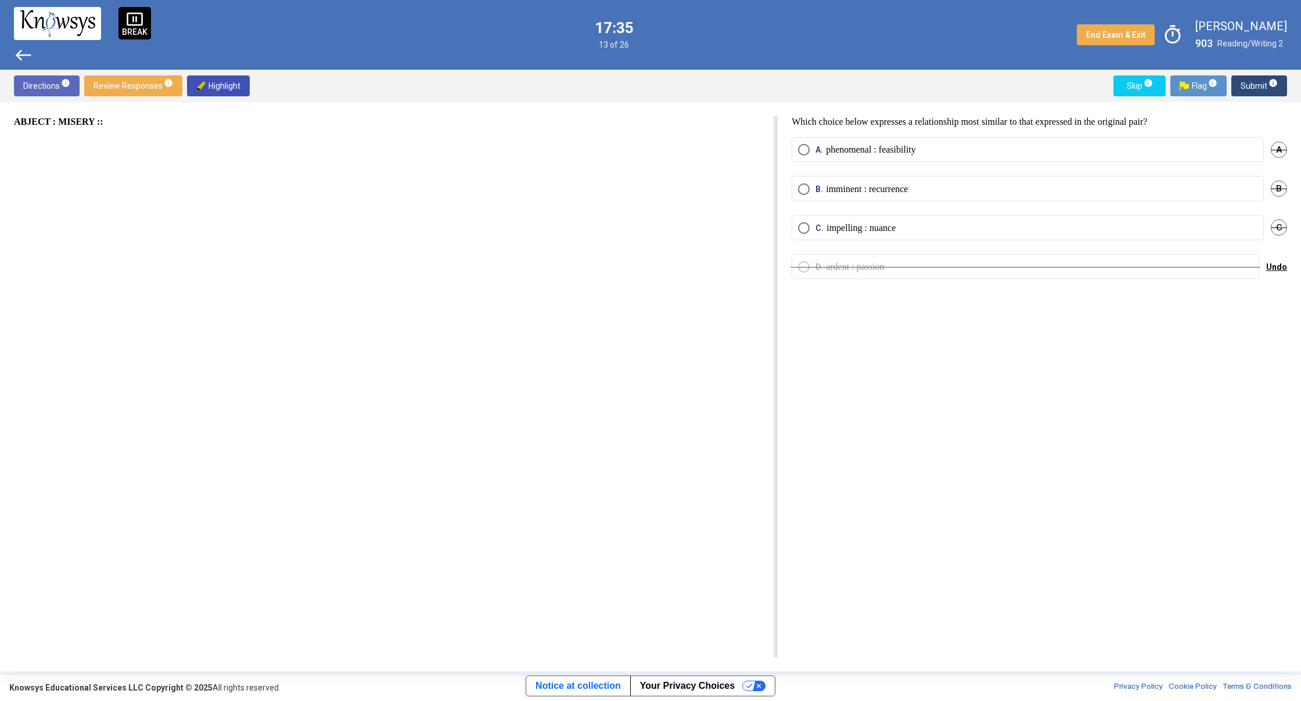
click at [1282, 187] on span "B" at bounding box center [1279, 189] width 16 height 16
click at [802, 225] on span "Select an option" at bounding box center [804, 228] width 12 height 12
click at [1253, 91] on span "Submit info" at bounding box center [1258, 85] width 37 height 21
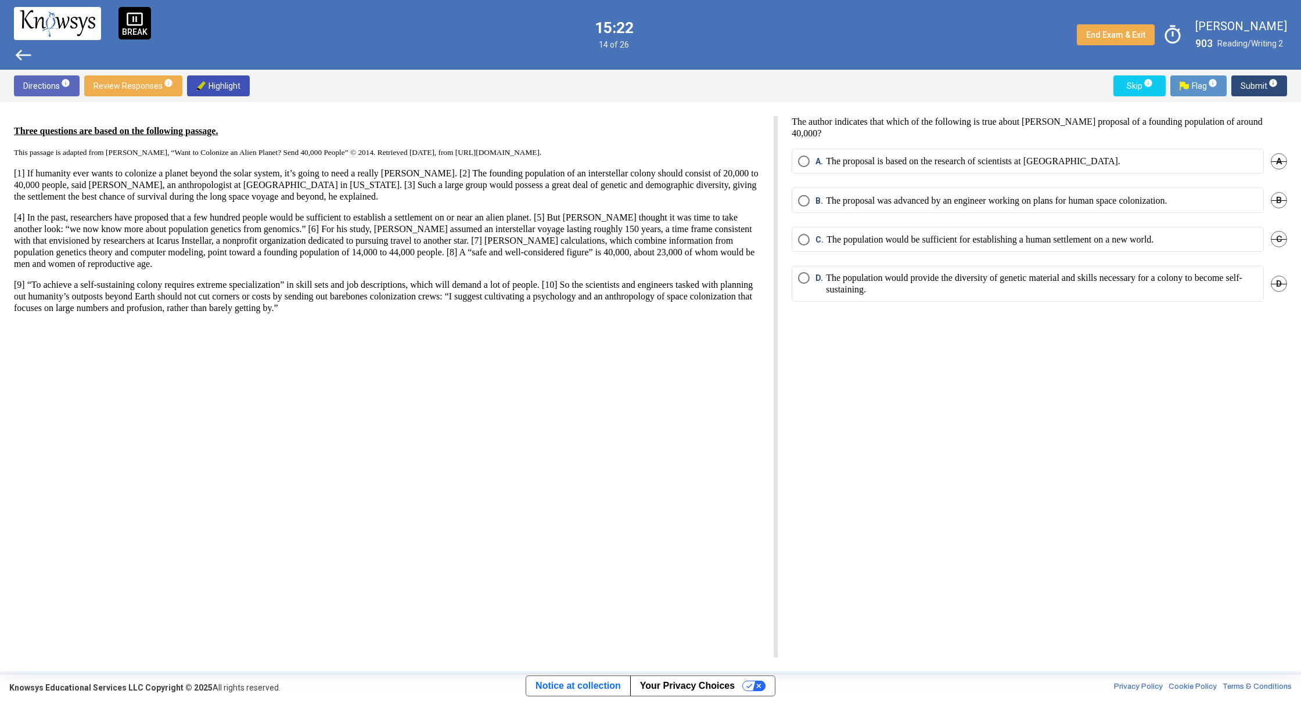
click at [1273, 160] on span "A" at bounding box center [1279, 161] width 16 height 16
drag, startPoint x: 801, startPoint y: 238, endPoint x: 839, endPoint y: 230, distance: 38.0
click at [803, 239] on span "Select an option" at bounding box center [804, 240] width 12 height 12
click at [1243, 85] on span "Submit info" at bounding box center [1258, 85] width 37 height 21
click at [802, 200] on span "Select an option" at bounding box center [804, 201] width 12 height 12
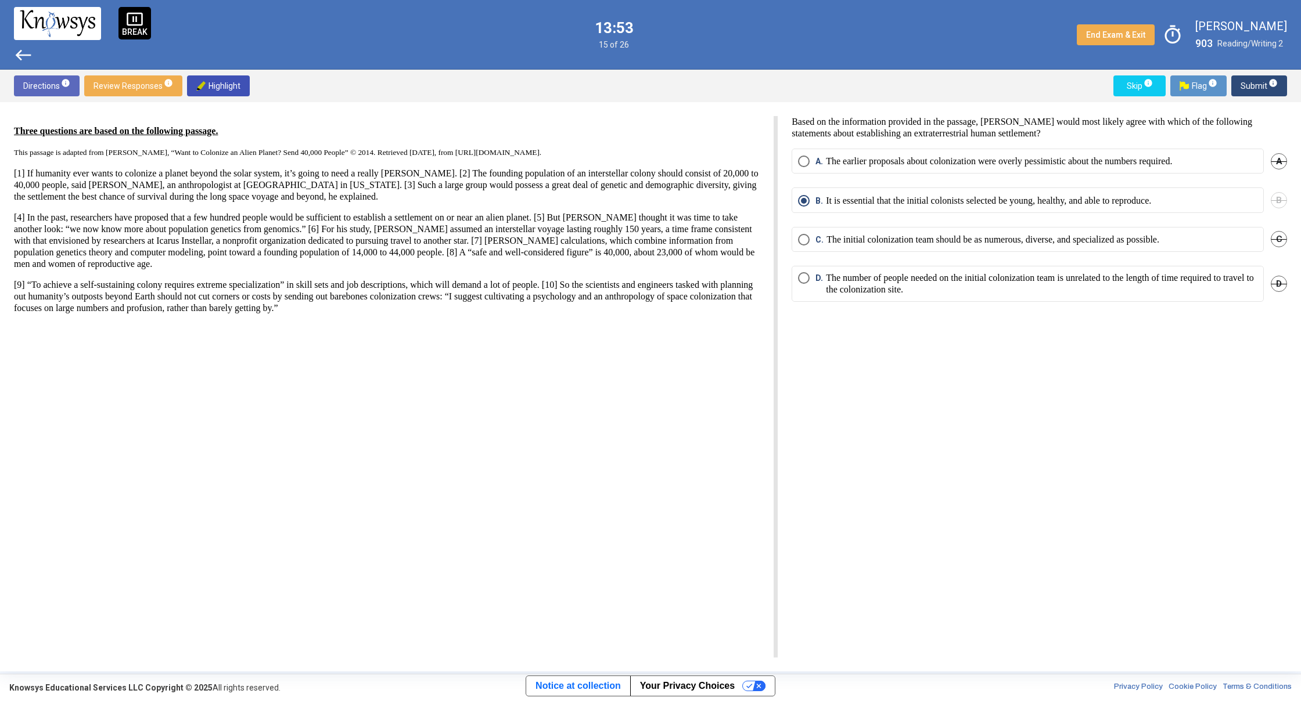
click at [1244, 87] on span "Submit info" at bounding box center [1258, 85] width 37 height 21
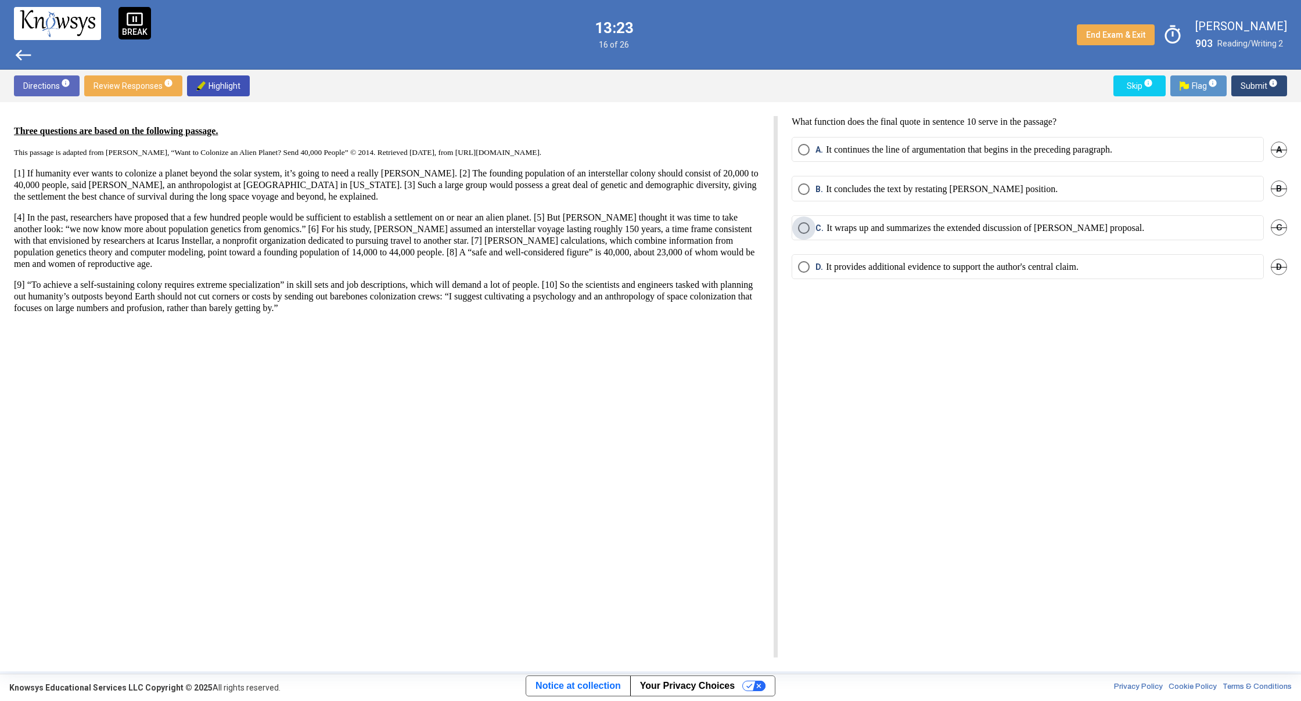
click at [807, 226] on span "Select an option" at bounding box center [804, 228] width 12 height 12
click at [798, 185] on span "Select an option" at bounding box center [804, 189] width 12 height 12
click at [1247, 88] on span "Submit info" at bounding box center [1258, 85] width 37 height 21
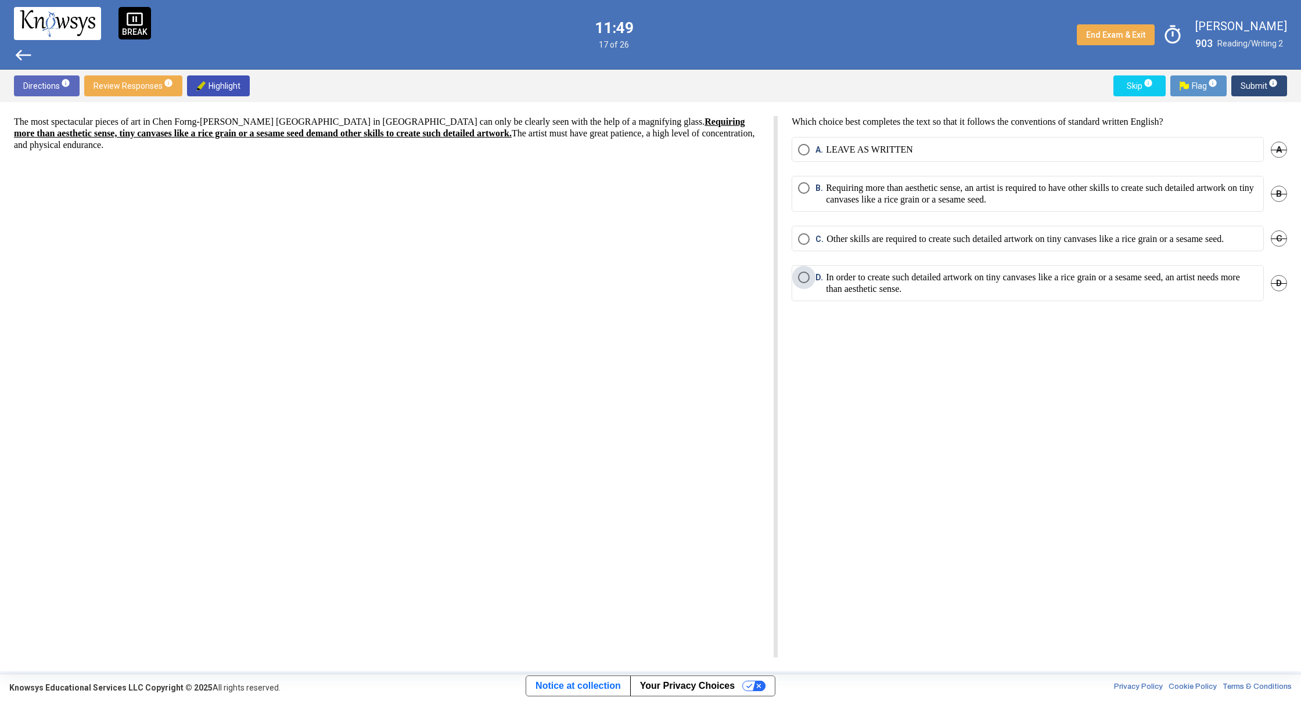
click at [807, 283] on span "Select an option" at bounding box center [804, 278] width 12 height 12
click at [1251, 81] on span "Submit info" at bounding box center [1258, 85] width 37 height 21
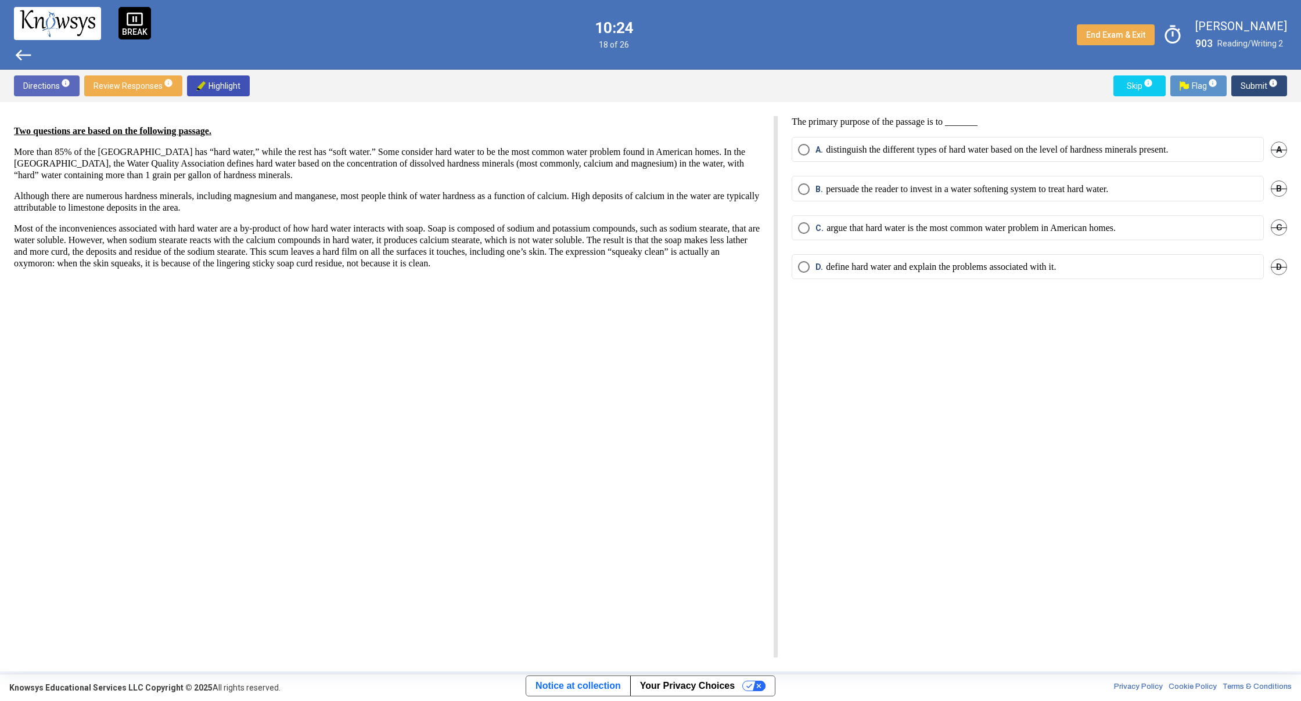
click at [1282, 187] on span "B" at bounding box center [1279, 189] width 16 height 16
click at [1278, 226] on span "C" at bounding box center [1279, 228] width 16 height 16
click at [1279, 269] on span "D" at bounding box center [1279, 267] width 16 height 16
click at [801, 150] on span "Select an option" at bounding box center [804, 150] width 12 height 12
click at [1253, 89] on span "Submit info" at bounding box center [1258, 85] width 37 height 21
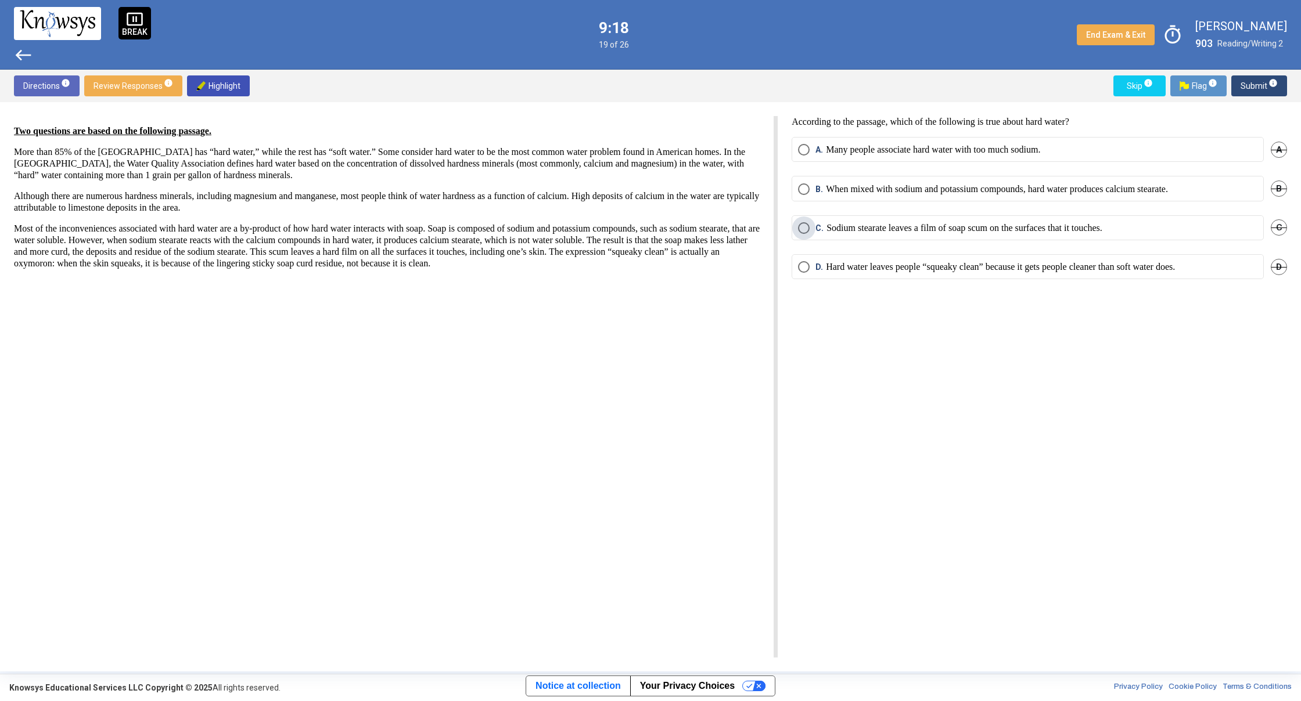
click at [806, 228] on span "Select an option" at bounding box center [804, 228] width 12 height 12
click at [1256, 87] on span "Submit info" at bounding box center [1258, 85] width 37 height 21
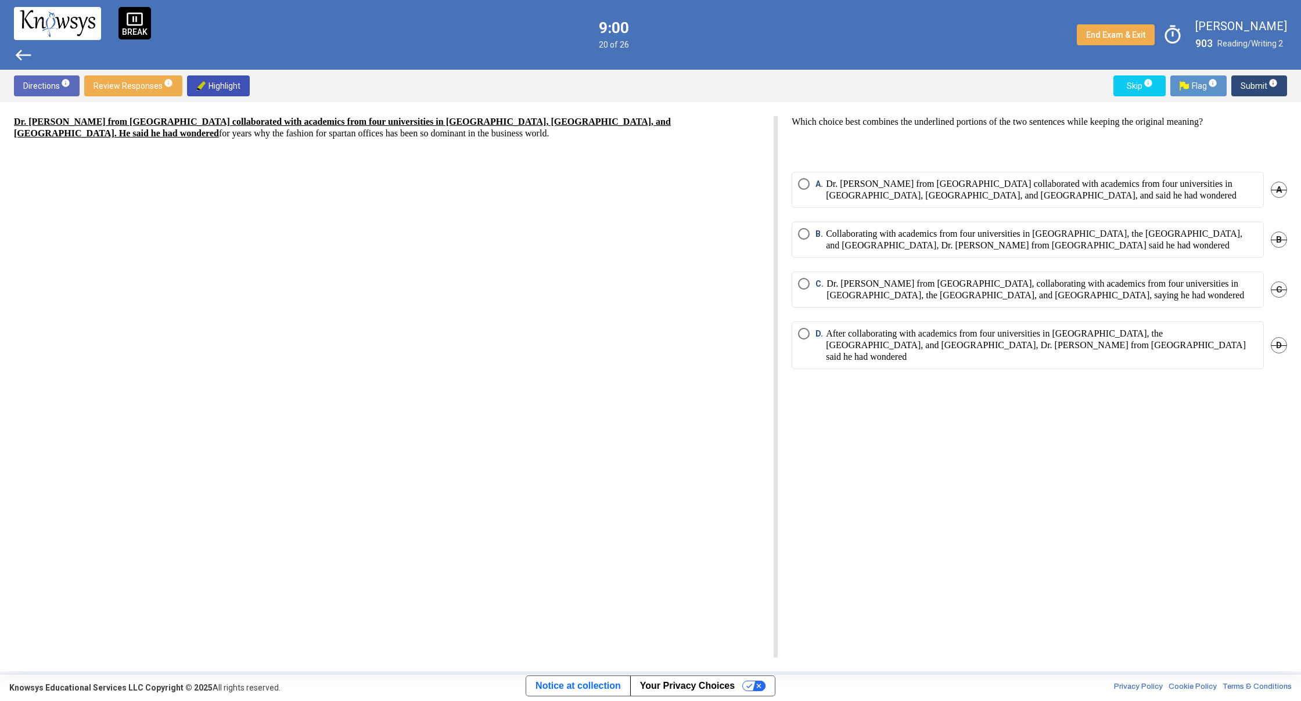
click at [301, 123] on strong "Dr. [PERSON_NAME] from [GEOGRAPHIC_DATA] collaborated with academics from four …" at bounding box center [342, 127] width 657 height 21
click at [1279, 296] on span "C" at bounding box center [1279, 290] width 16 height 16
click at [803, 330] on span "Select an option" at bounding box center [804, 334] width 12 height 12
click at [1249, 92] on span "Submit info" at bounding box center [1258, 85] width 37 height 21
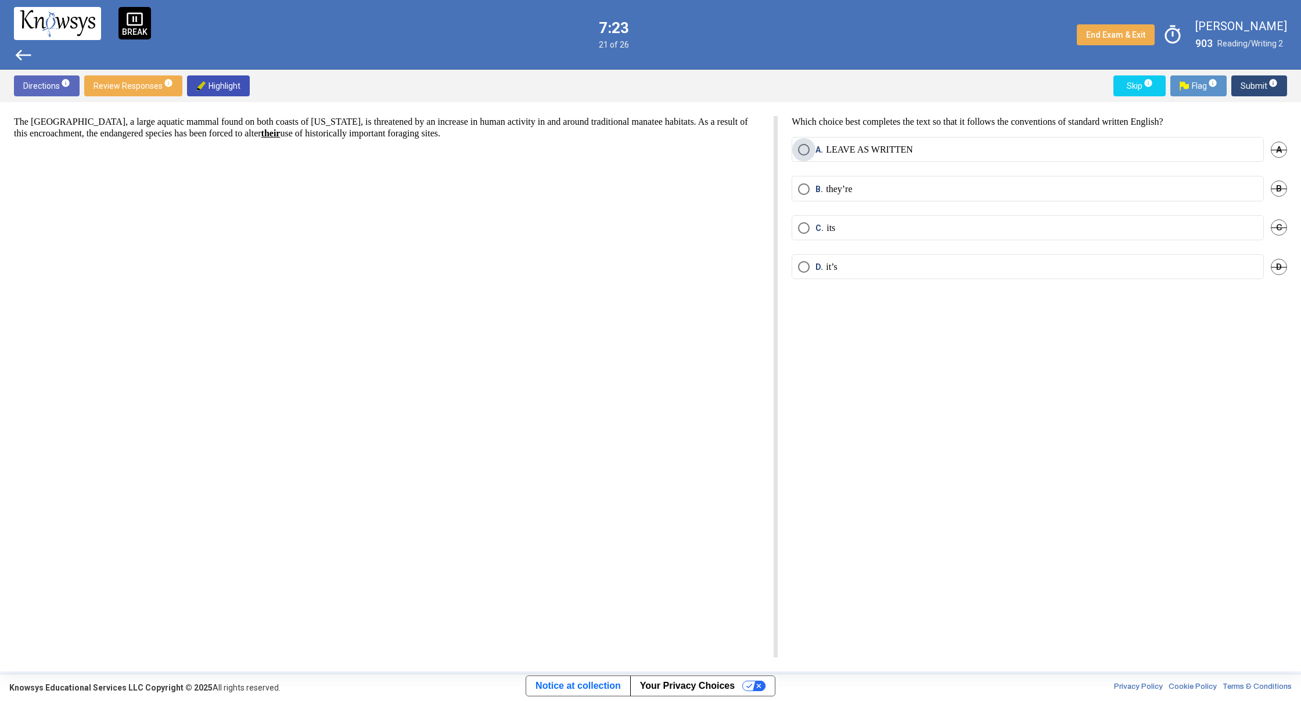
click at [801, 153] on span "Select an option" at bounding box center [804, 150] width 12 height 12
click at [1242, 87] on span "Submit info" at bounding box center [1258, 85] width 37 height 21
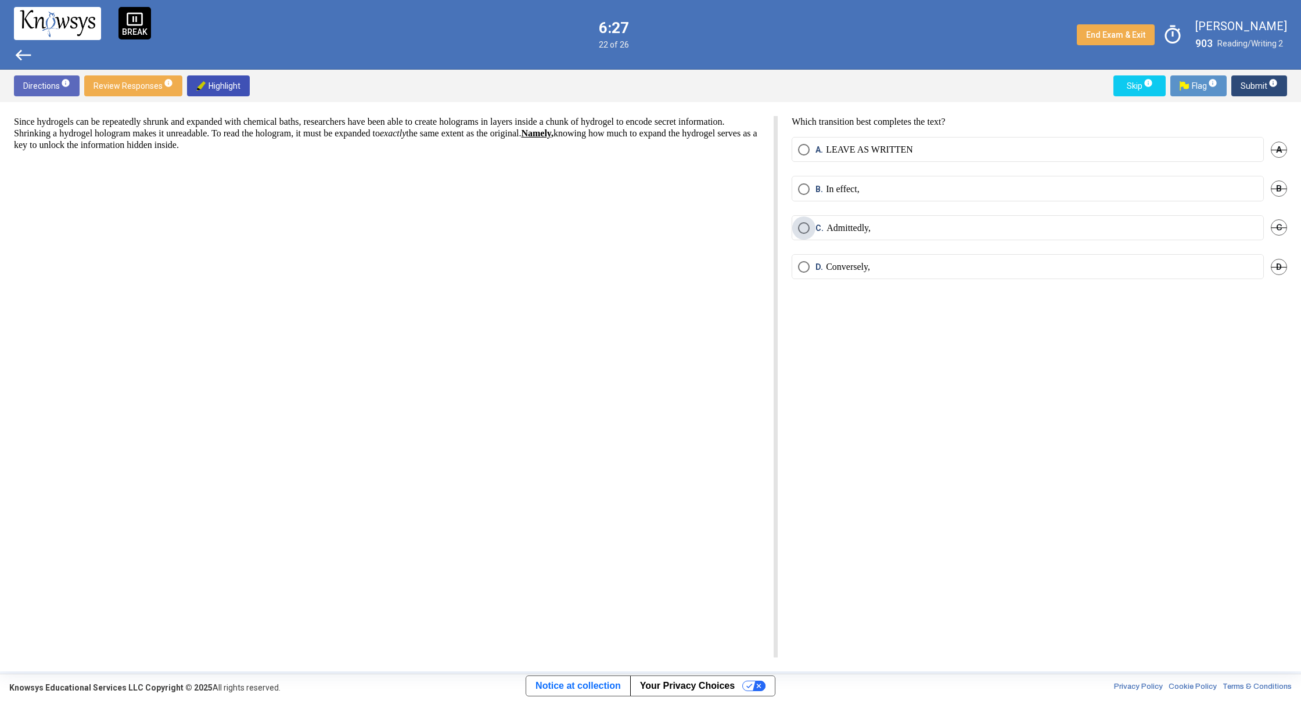
click at [803, 228] on span "Select an option" at bounding box center [804, 228] width 12 height 12
click at [1251, 84] on span "Submit info" at bounding box center [1258, 85] width 37 height 21
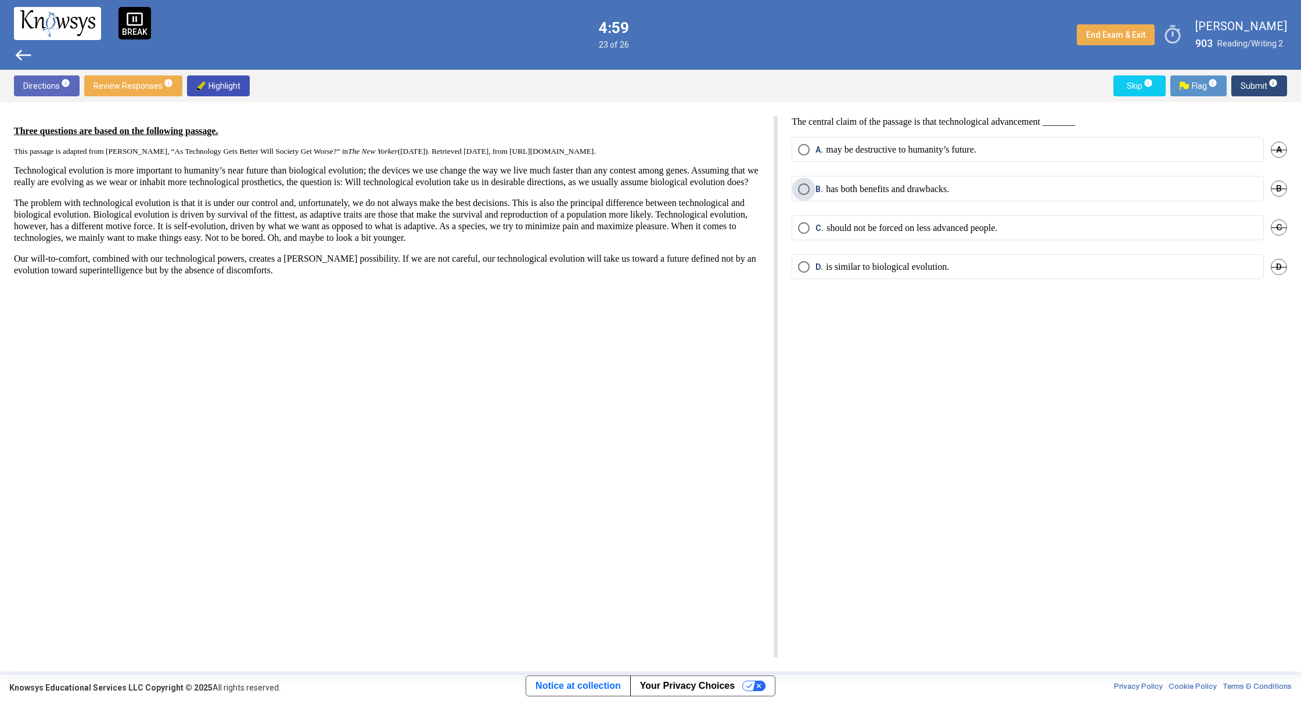
click at [806, 189] on span "Select an option" at bounding box center [804, 189] width 12 height 12
click at [1249, 82] on span "Submit info" at bounding box center [1258, 85] width 37 height 21
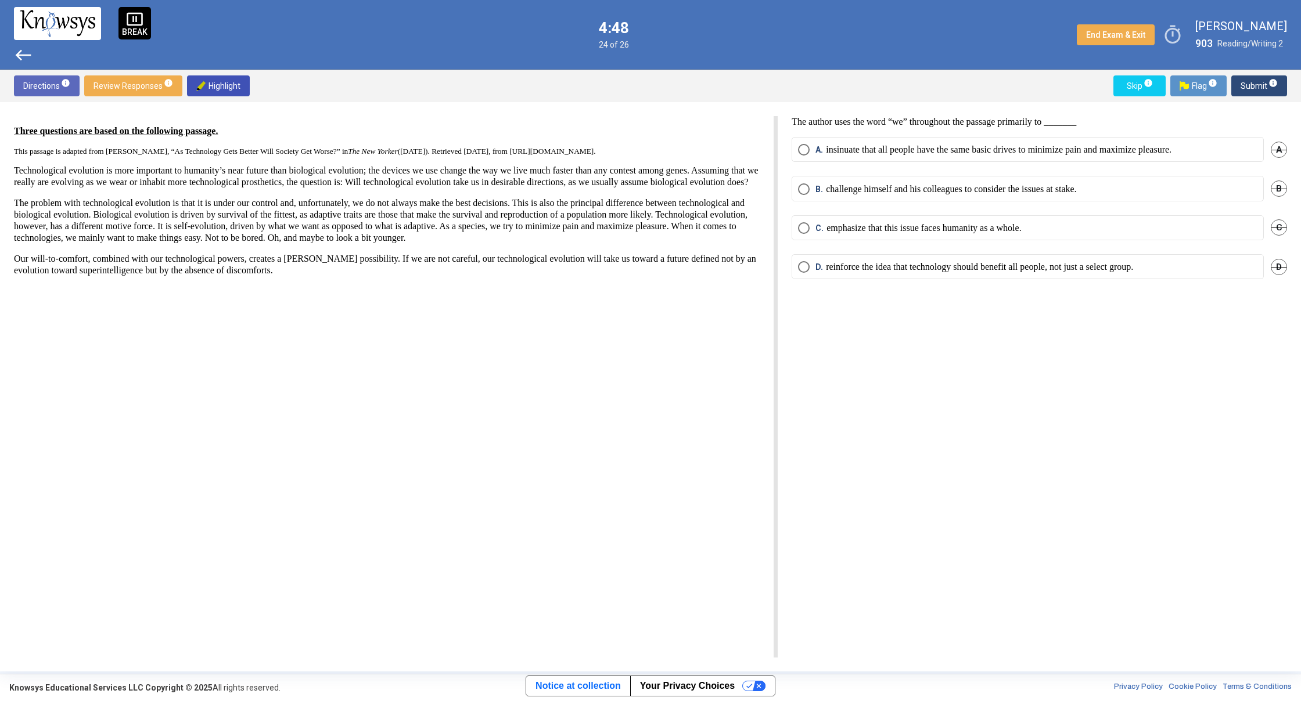
drag, startPoint x: 1252, startPoint y: 294, endPoint x: 1129, endPoint y: 240, distance: 134.7
click at [1164, 263] on div "The author uses the word “we” throughout the passage primarily to _______ A. in…" at bounding box center [1032, 387] width 509 height 542
click at [800, 149] on span "Select an option" at bounding box center [804, 150] width 12 height 12
click at [1248, 84] on span "Submit info" at bounding box center [1258, 85] width 37 height 21
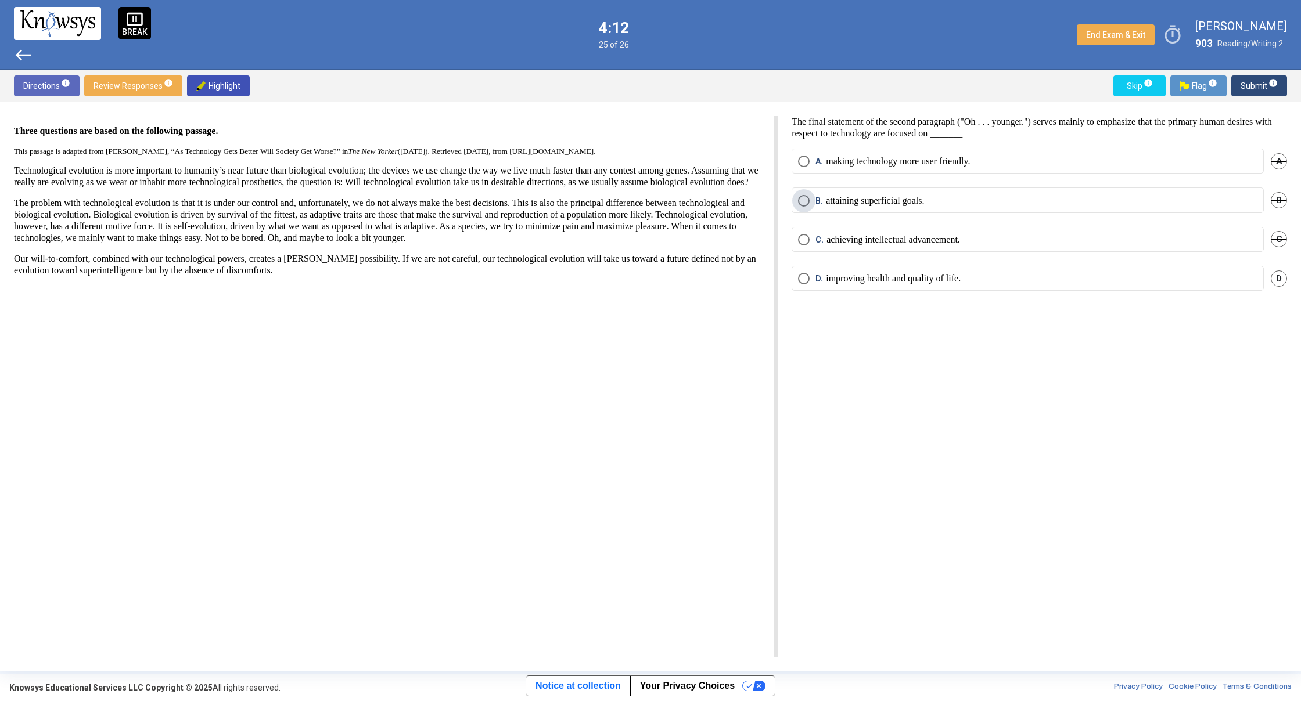
click at [801, 195] on span "Select an option" at bounding box center [804, 201] width 12 height 12
click at [805, 276] on span "Select an option" at bounding box center [804, 279] width 12 height 12
click at [808, 196] on span "Select an option" at bounding box center [804, 201] width 12 height 12
click at [1247, 81] on span "Submit info" at bounding box center [1258, 85] width 37 height 21
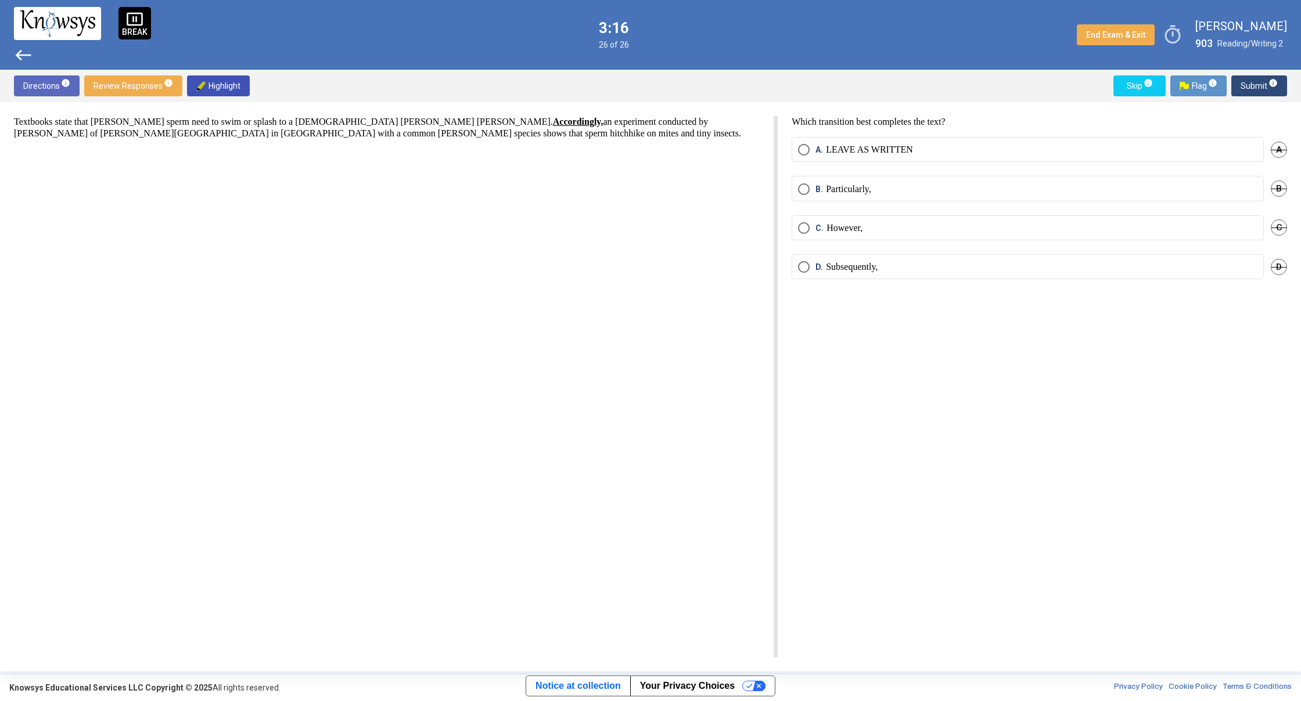
click at [798, 226] on span "Select an option" at bounding box center [804, 228] width 12 height 12
click at [1250, 87] on span "Submit info" at bounding box center [1258, 85] width 37 height 21
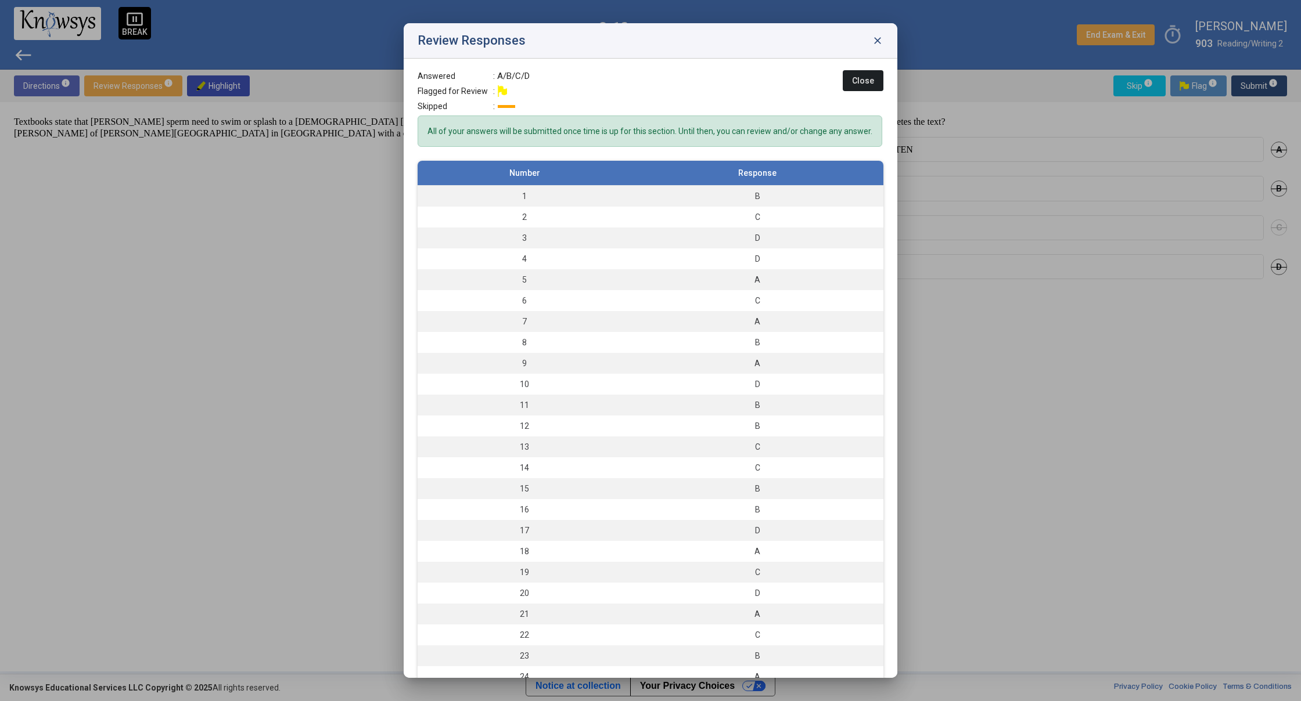
scroll to position [2, 0]
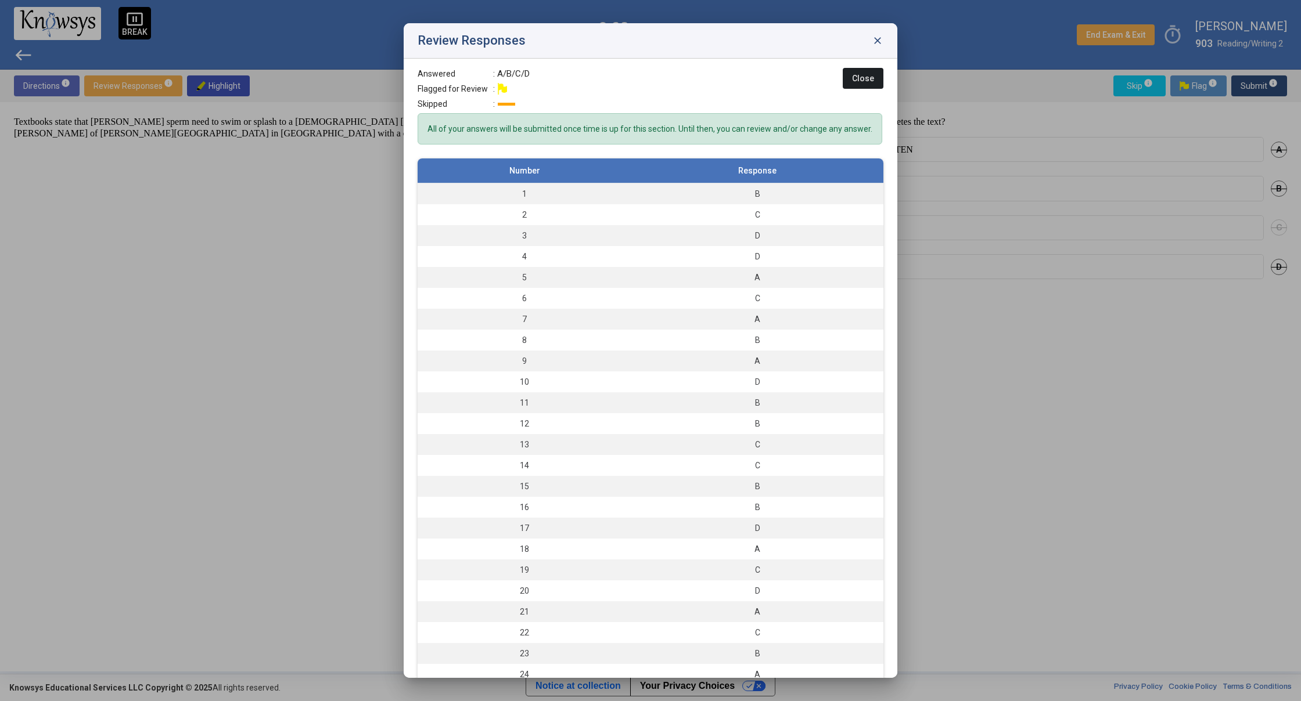
click at [879, 38] on span "close" at bounding box center [878, 41] width 12 height 12
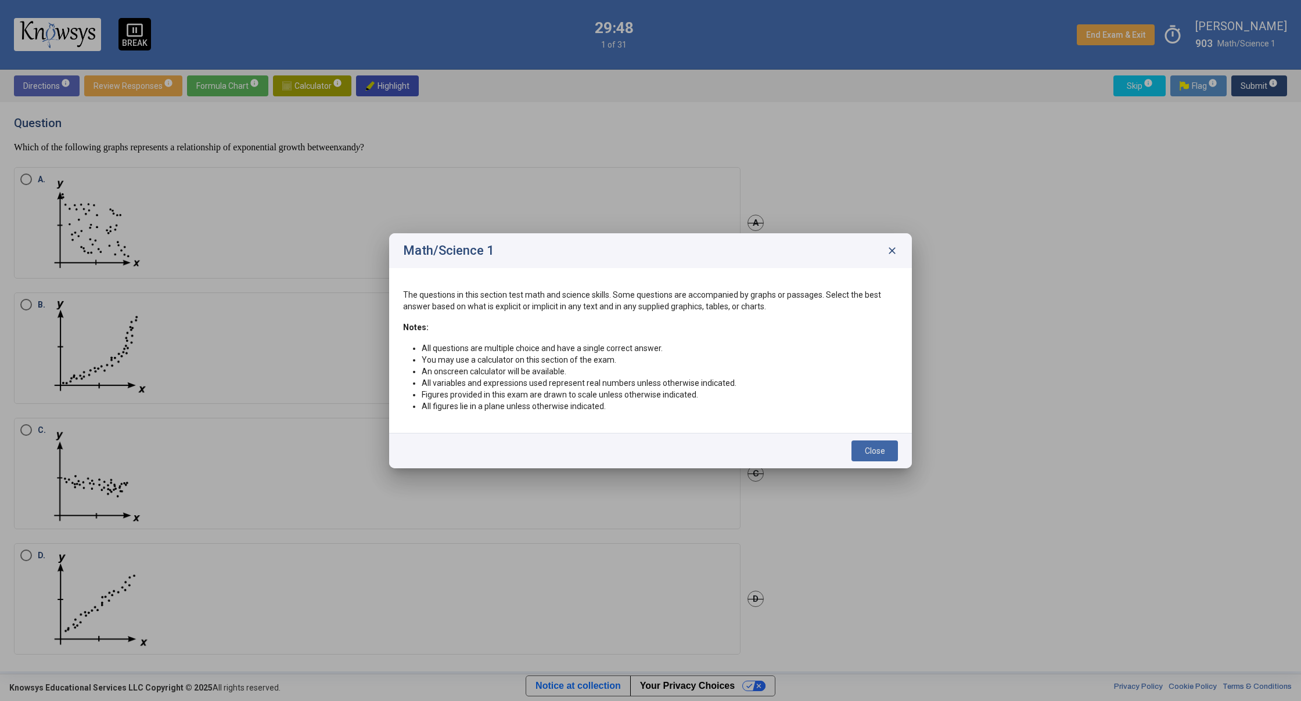
click at [877, 448] on span "Close" at bounding box center [875, 451] width 20 height 9
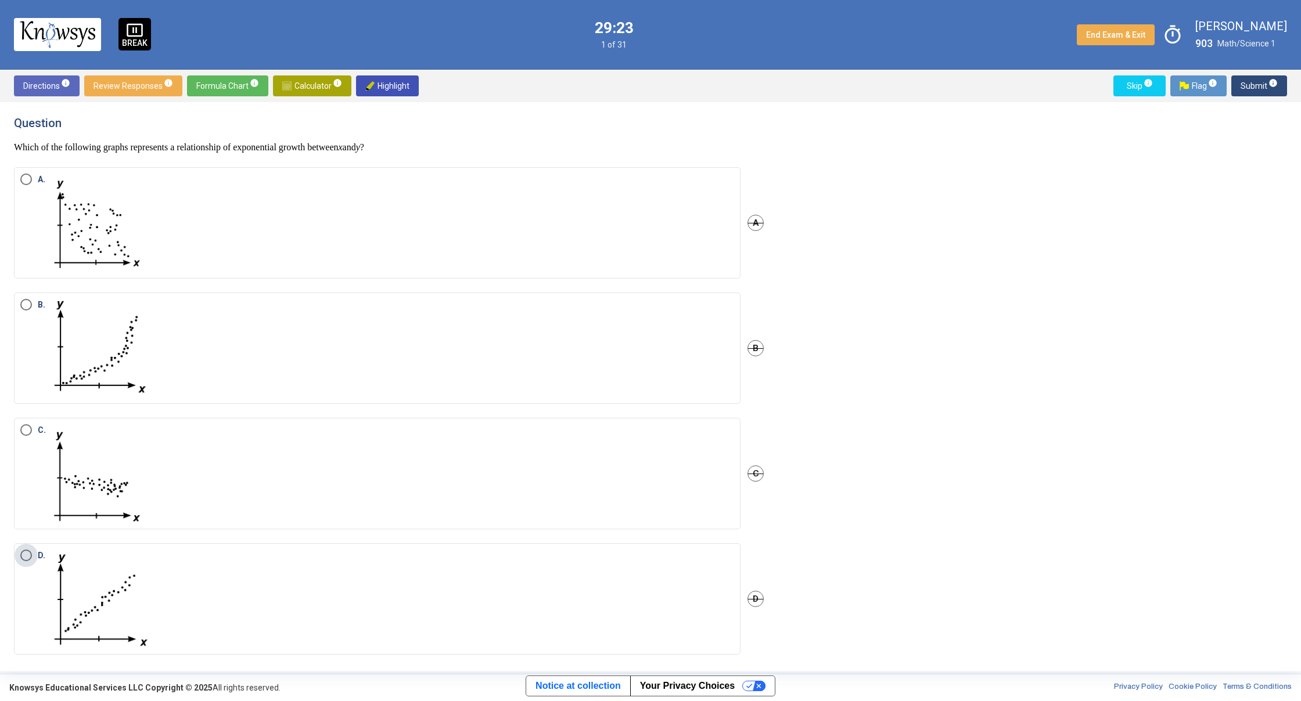
drag, startPoint x: 26, startPoint y: 562, endPoint x: 33, endPoint y: 559, distance: 8.3
click at [26, 562] on label "D." at bounding box center [377, 599] width 714 height 99
click at [1251, 93] on span "Submit info" at bounding box center [1258, 85] width 37 height 21
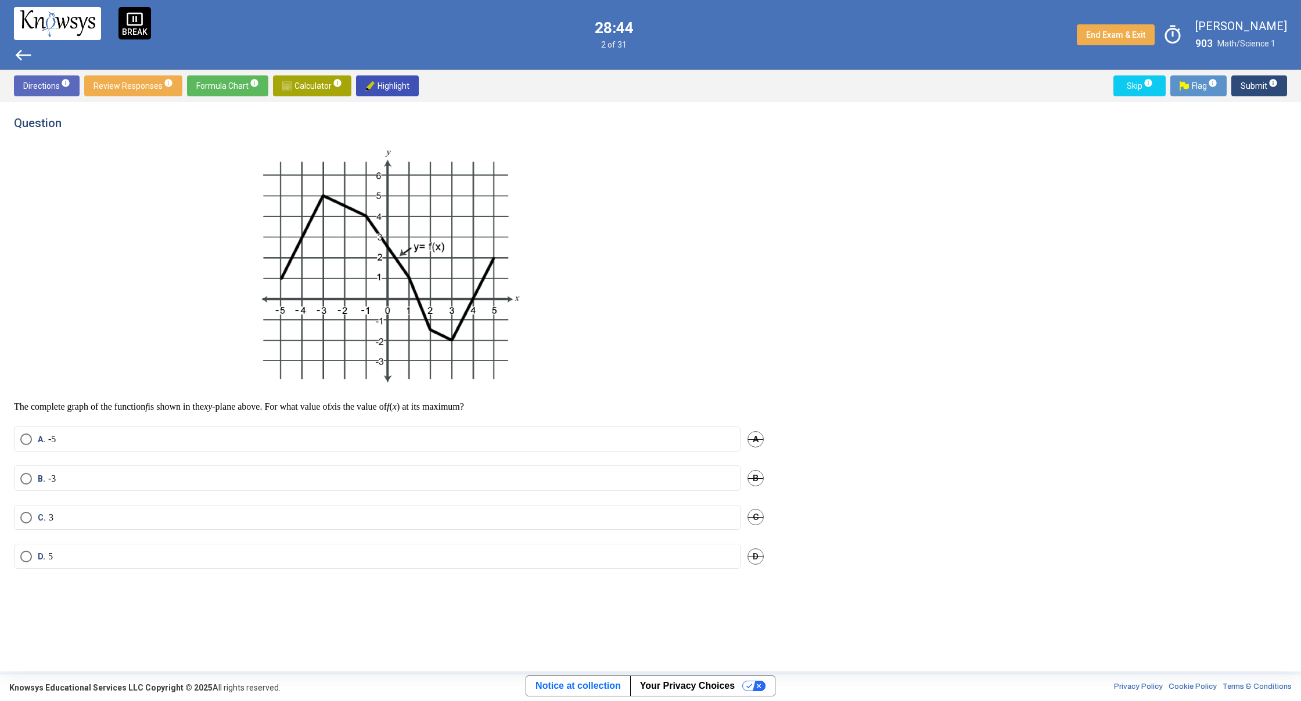
drag, startPoint x: 25, startPoint y: 556, endPoint x: 37, endPoint y: 541, distance: 19.9
click at [25, 556] on span "Select an option" at bounding box center [26, 557] width 12 height 12
drag, startPoint x: 590, startPoint y: 250, endPoint x: 943, endPoint y: -30, distance: 450.5
click at [943, 0] on html "pause_presentation BREAK west 28:44 2 of 31 End Exam & Exit timer [PERSON_NAME]…" at bounding box center [650, 350] width 1301 height 701
click at [834, 289] on div "Question The complete graph of the function f is shown in the xy -plane above. …" at bounding box center [650, 387] width 1273 height 542
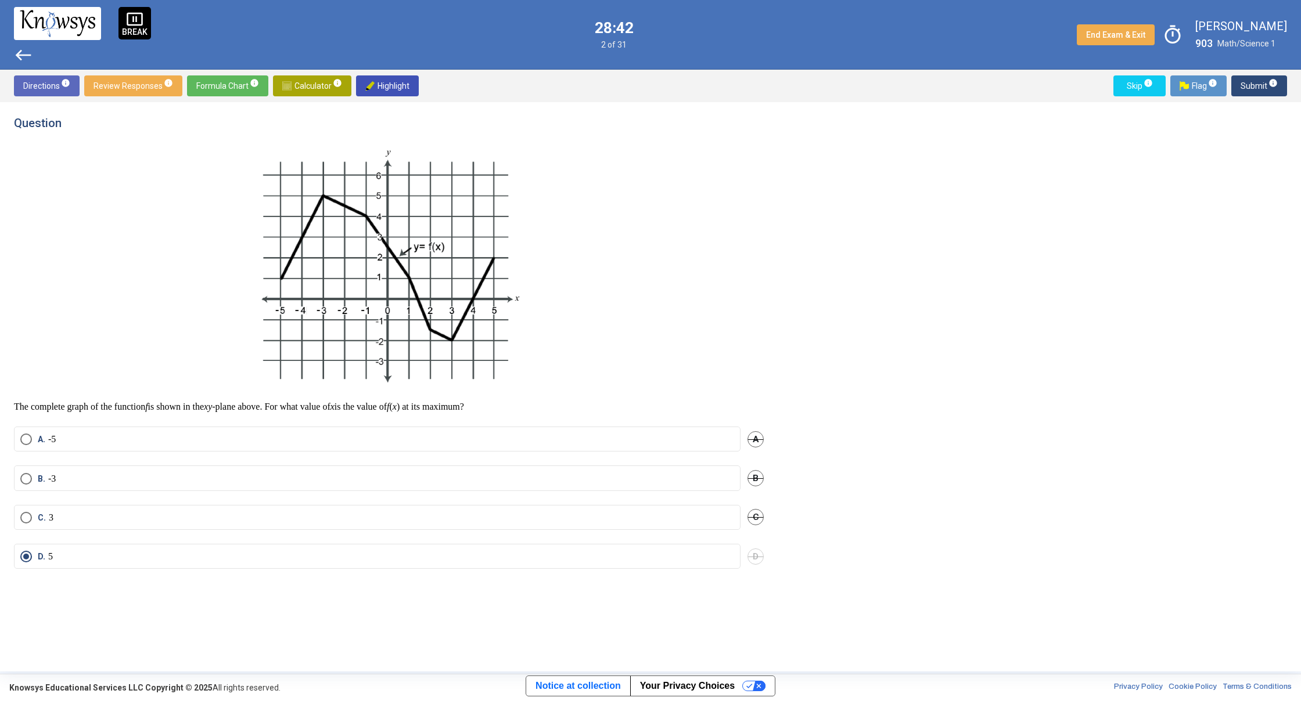
click at [1250, 90] on span "Submit info" at bounding box center [1258, 85] width 37 height 21
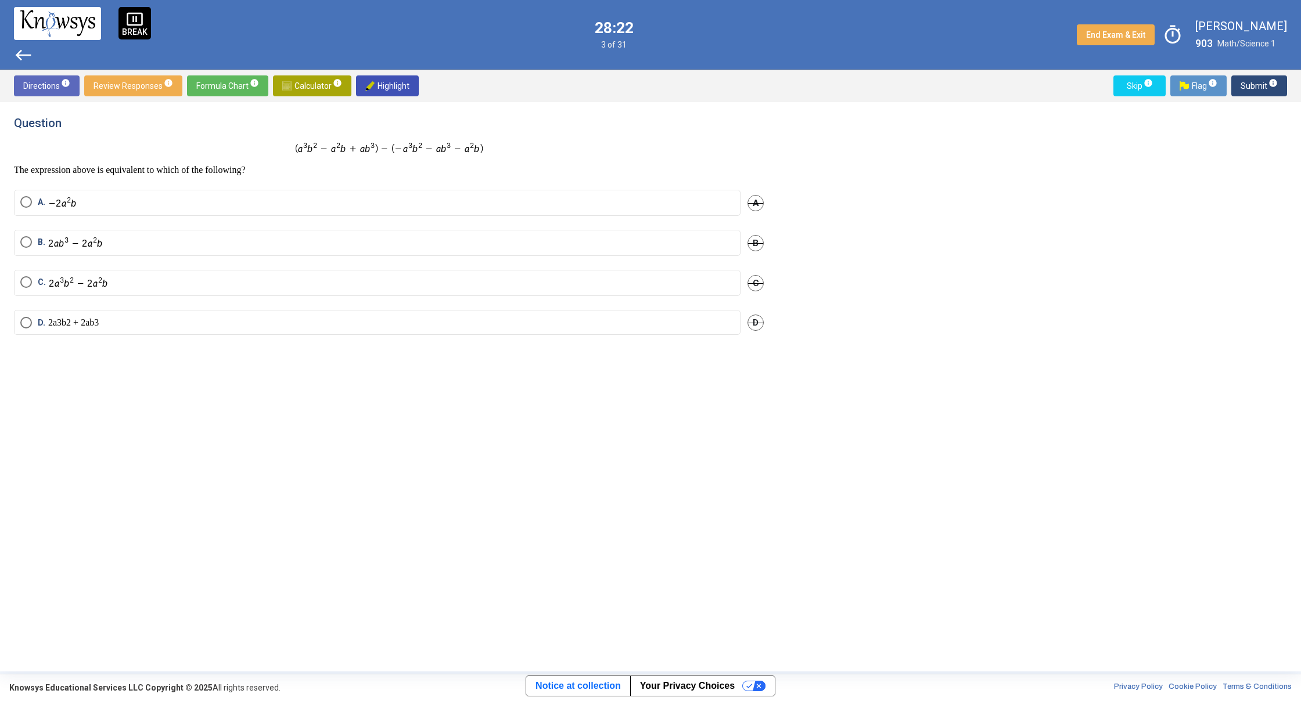
click at [310, 86] on span "Calculator info" at bounding box center [312, 85] width 60 height 21
drag, startPoint x: 1122, startPoint y: 231, endPoint x: 1176, endPoint y: 226, distance: 54.2
click at [1176, 228] on div "Desmos Graphing Calculator" at bounding box center [1135, 239] width 303 height 244
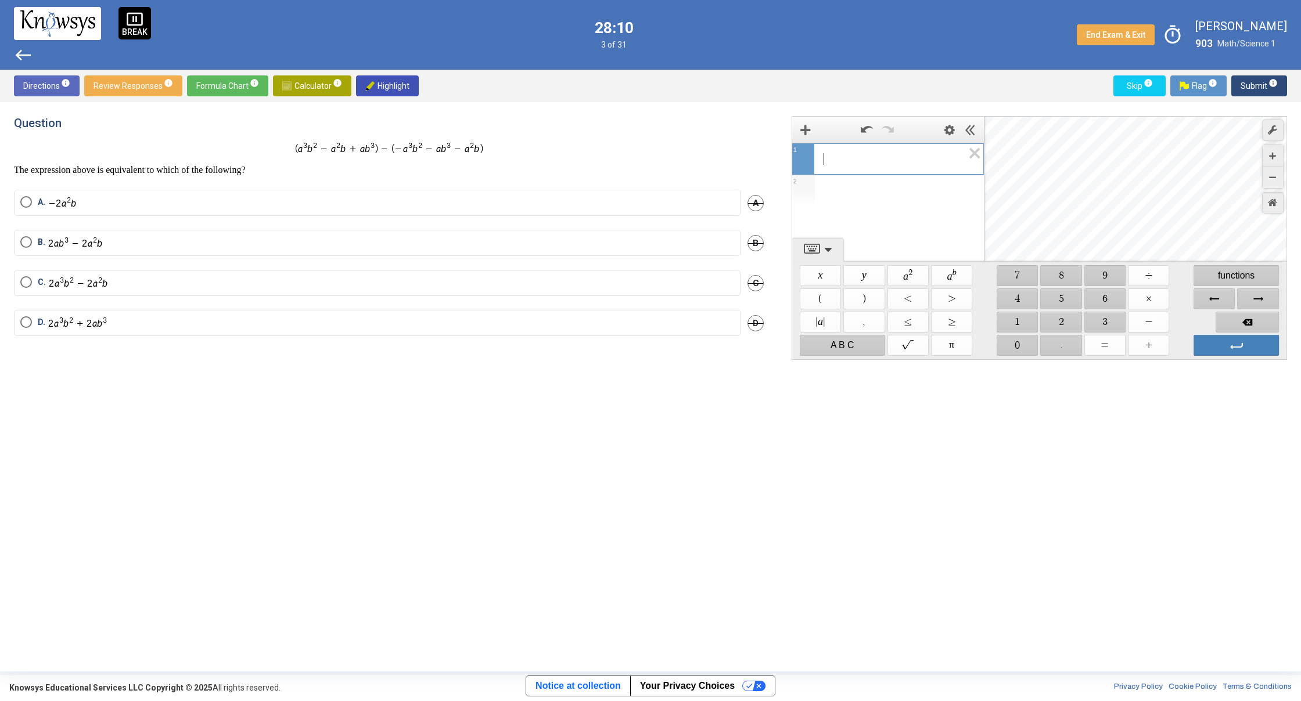
click at [298, 92] on span "Calculator info" at bounding box center [312, 85] width 60 height 21
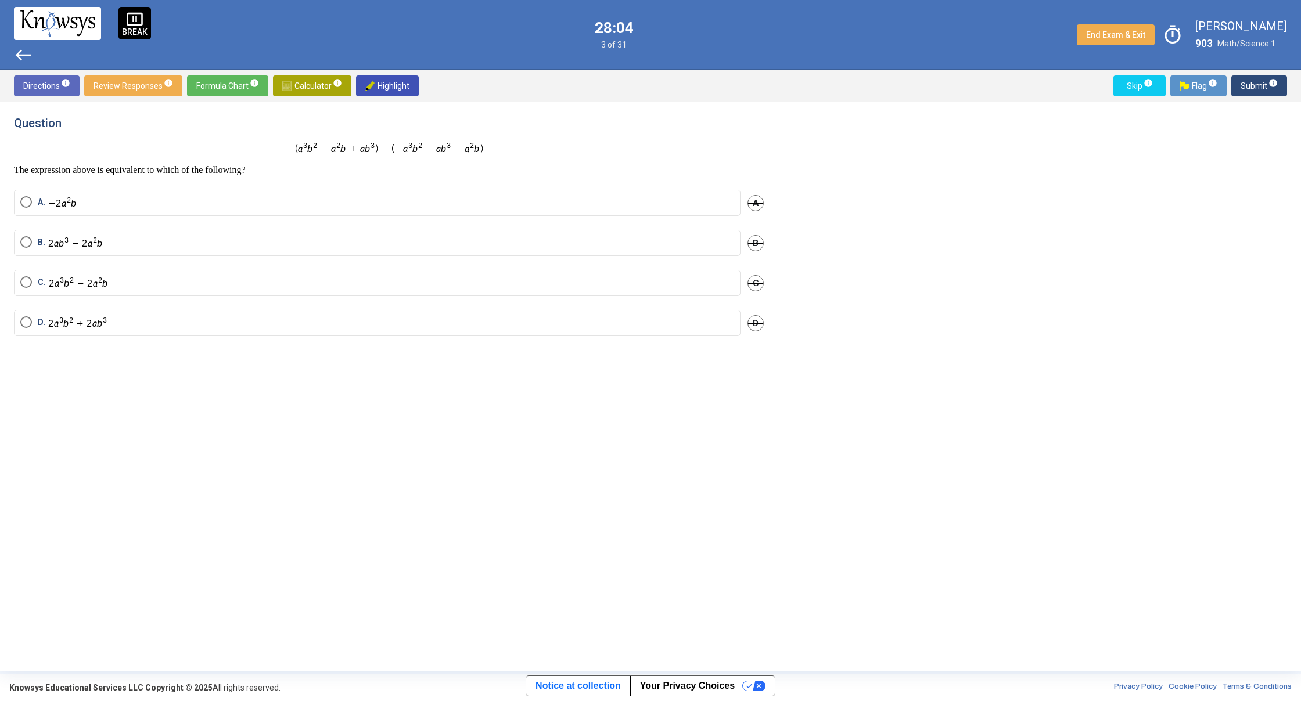
click at [201, 85] on span "Formula Chart info" at bounding box center [227, 85] width 63 height 21
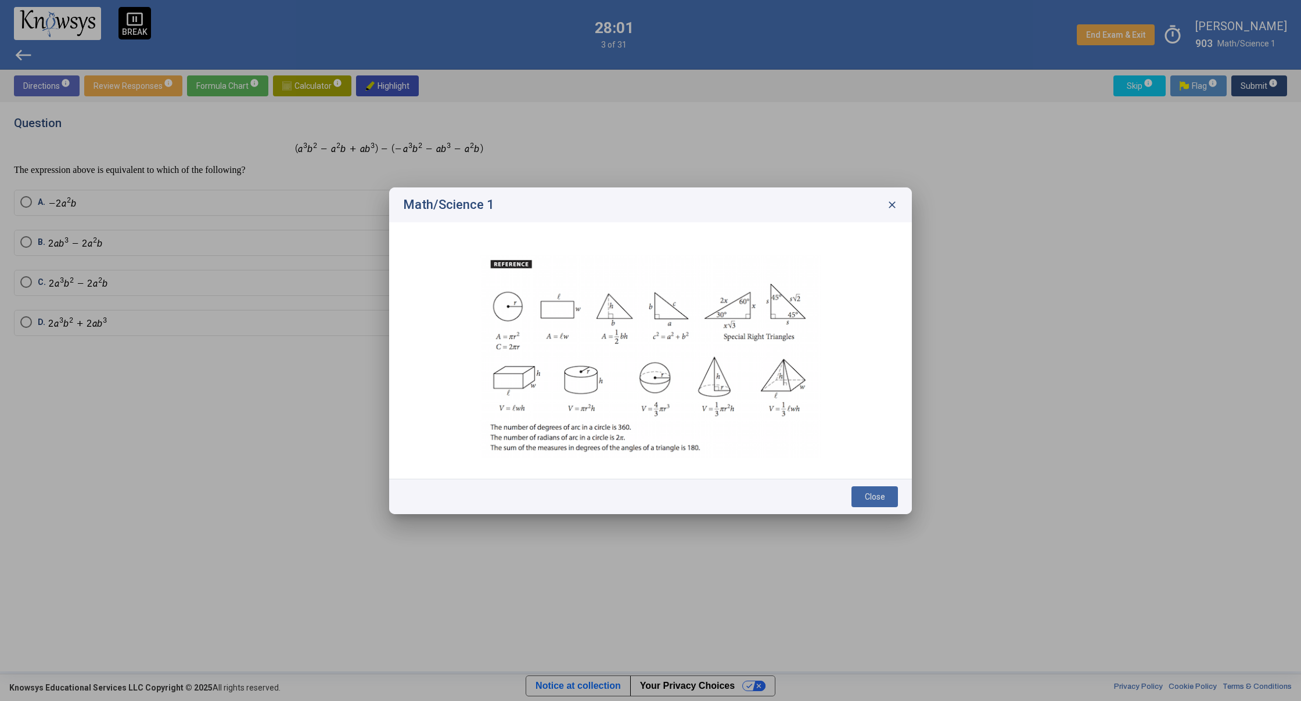
click at [889, 201] on span "close" at bounding box center [892, 205] width 12 height 12
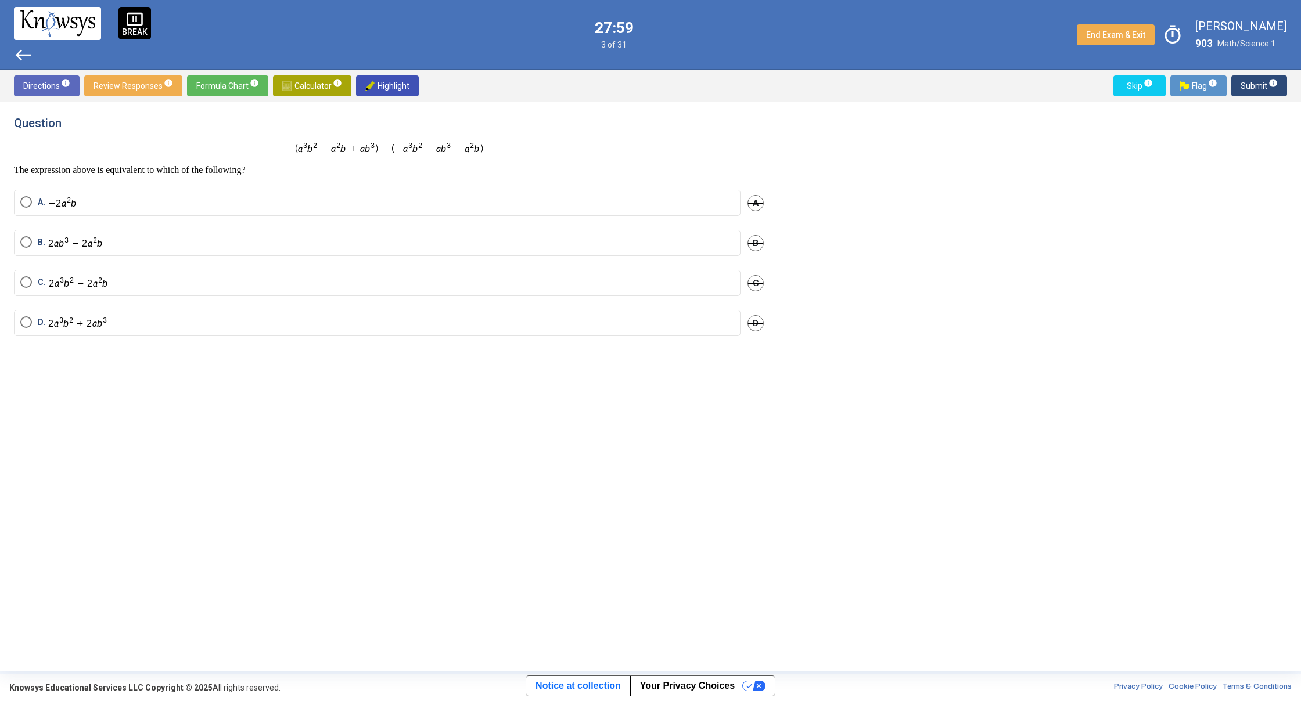
click at [316, 79] on span "Calculator info" at bounding box center [312, 85] width 60 height 21
click at [840, 152] on div "Expression List" at bounding box center [888, 157] width 192 height 28
drag, startPoint x: 799, startPoint y: 351, endPoint x: 802, endPoint y: 344, distance: 7.5
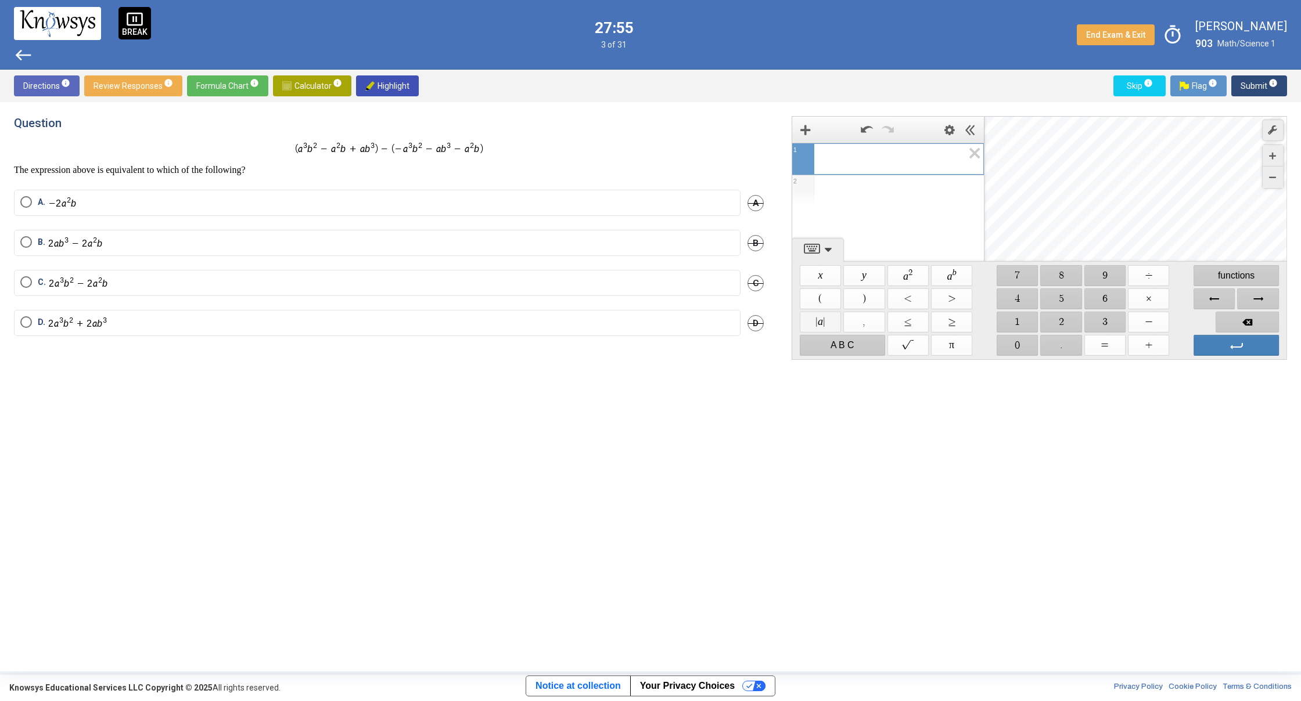
click at [831, 326] on span "$$ | a |" at bounding box center [820, 322] width 41 height 21
click at [822, 318] on span "$$ | a |" at bounding box center [820, 322] width 41 height 21
click at [821, 318] on span "$$ | a |" at bounding box center [820, 322] width 41 height 21
click at [1255, 316] on span "Backspace" at bounding box center [1246, 322] width 63 height 21
click at [1249, 315] on span "Backspace" at bounding box center [1246, 322] width 63 height 21
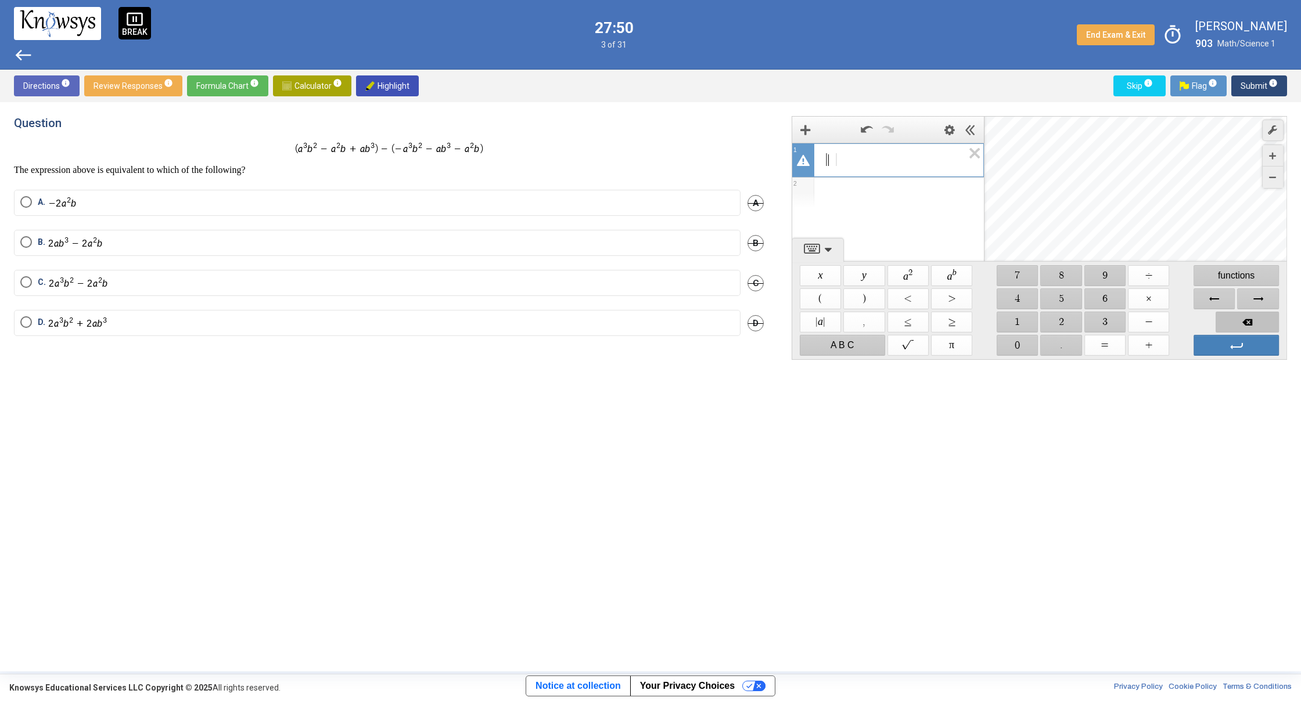
click at [1248, 314] on span "Backspace" at bounding box center [1246, 322] width 63 height 21
click at [904, 275] on span "$$ a 2" at bounding box center [907, 275] width 41 height 21
click at [904, 274] on span "$$ a 2" at bounding box center [907, 275] width 41 height 21
click at [1243, 327] on span "Backspace" at bounding box center [1246, 322] width 63 height 21
click at [1241, 325] on span "Backspace" at bounding box center [1246, 322] width 63 height 21
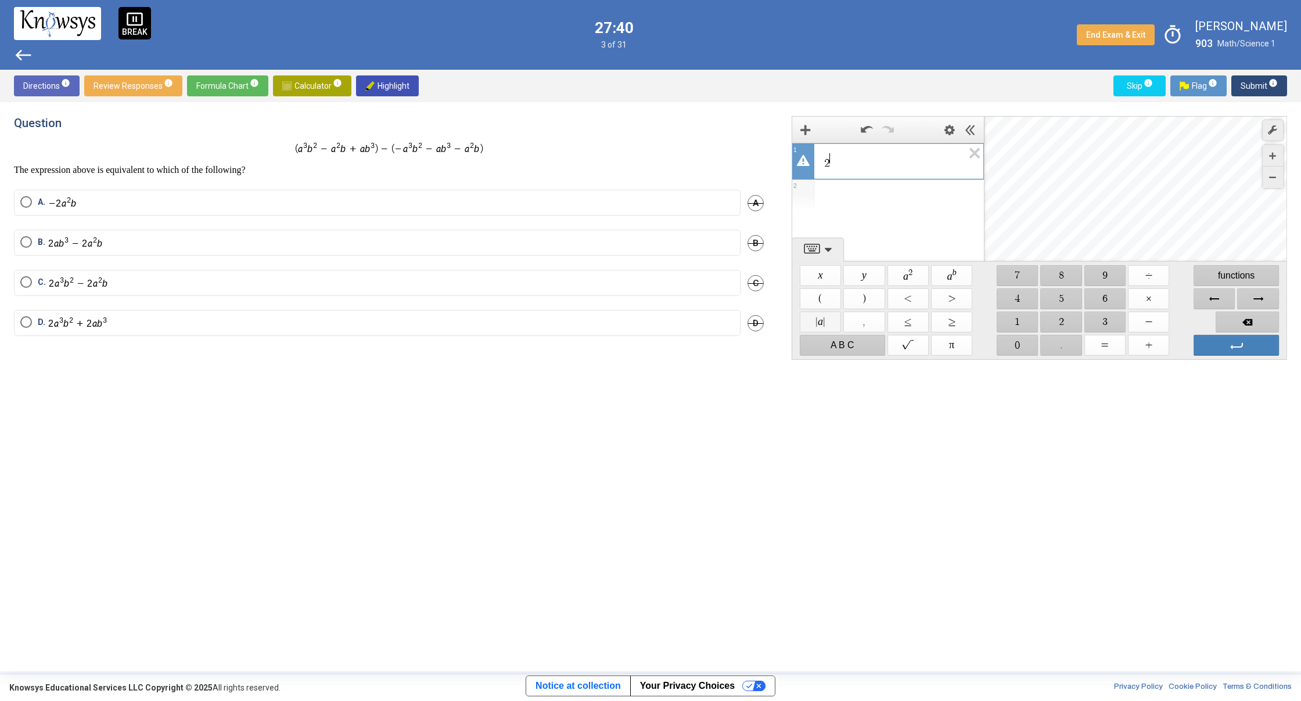
click at [818, 325] on span "$$ | a |" at bounding box center [820, 322] width 41 height 21
click at [914, 274] on span "$$ a 2" at bounding box center [907, 275] width 41 height 21
click at [1225, 321] on span "Backspace" at bounding box center [1246, 322] width 63 height 21
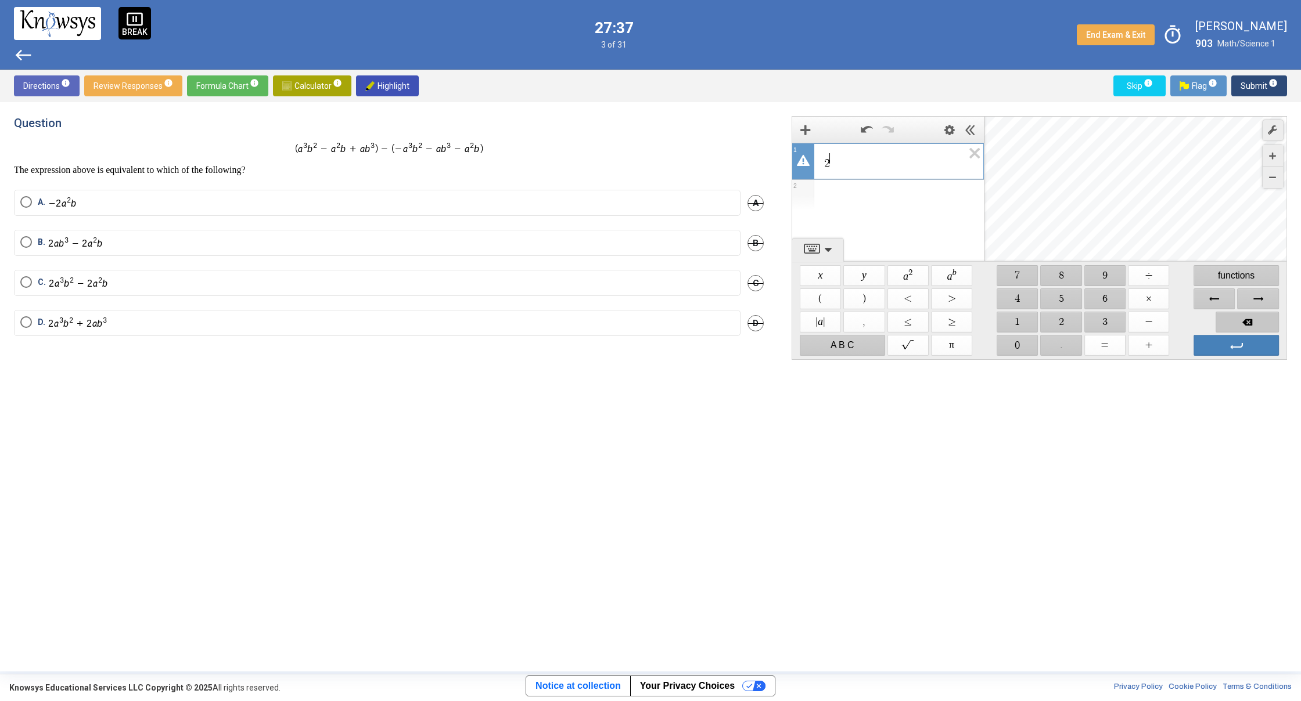
click at [1224, 321] on span "Backspace" at bounding box center [1246, 322] width 63 height 21
click at [817, 322] on span "$$ | a |" at bounding box center [820, 322] width 41 height 21
click at [899, 272] on span "$$ a 2" at bounding box center [907, 275] width 41 height 21
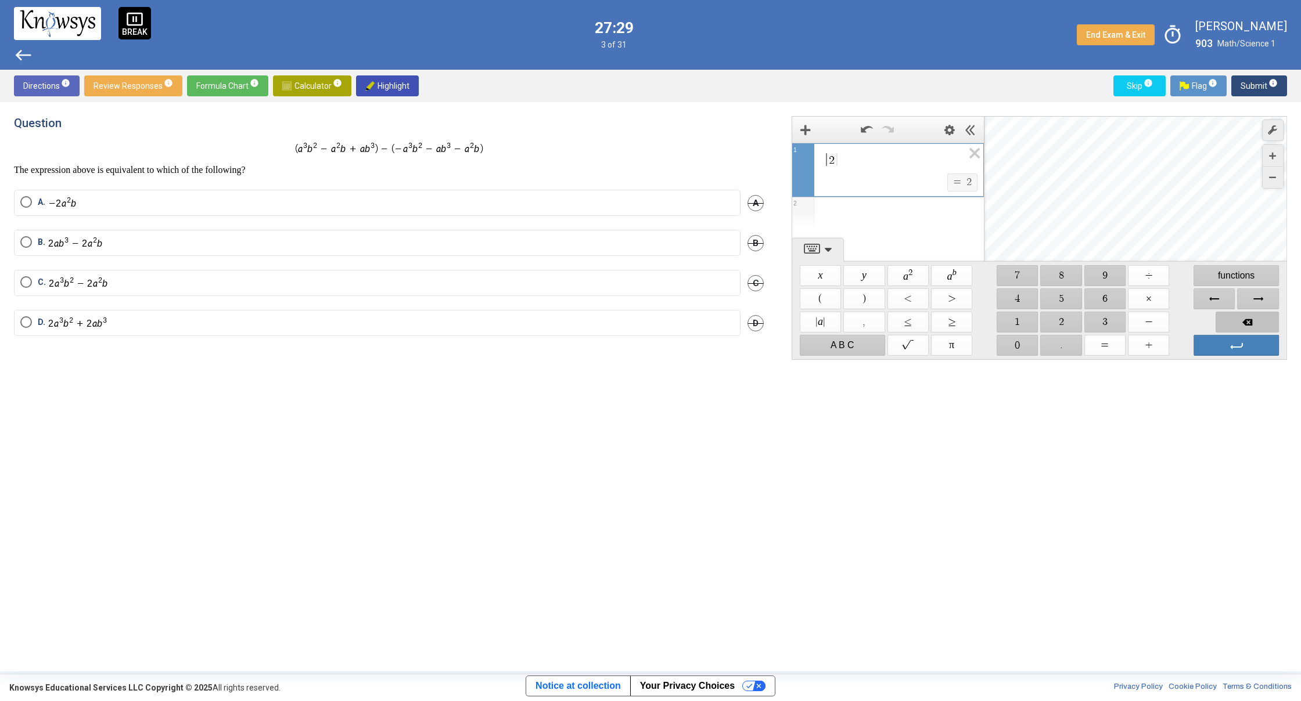
click at [1269, 318] on span "Backspace" at bounding box center [1246, 322] width 63 height 21
click at [1239, 322] on span "Backspace" at bounding box center [1246, 322] width 63 height 21
click at [962, 275] on span "$$ a b" at bounding box center [951, 275] width 41 height 21
click at [962, 273] on span "$$ a b" at bounding box center [951, 275] width 41 height 21
click at [1234, 315] on span "Backspace" at bounding box center [1246, 322] width 63 height 21
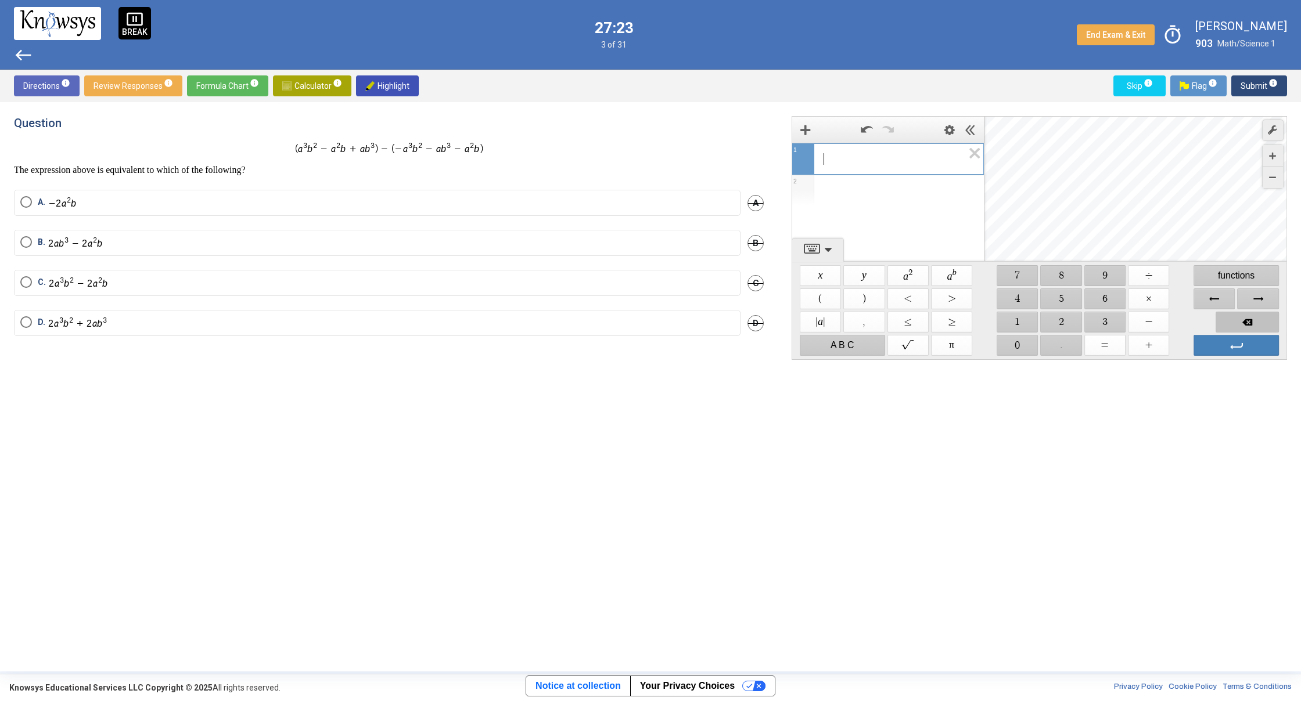
click at [1234, 315] on span "Backspace" at bounding box center [1246, 322] width 63 height 21
click at [829, 270] on span "$$ x" at bounding box center [820, 275] width 41 height 21
click at [909, 276] on span "$$ a 2" at bounding box center [907, 275] width 41 height 21
click at [1229, 322] on span "Backspace" at bounding box center [1246, 322] width 63 height 21
click at [1229, 321] on span "Backspace" at bounding box center [1246, 322] width 63 height 21
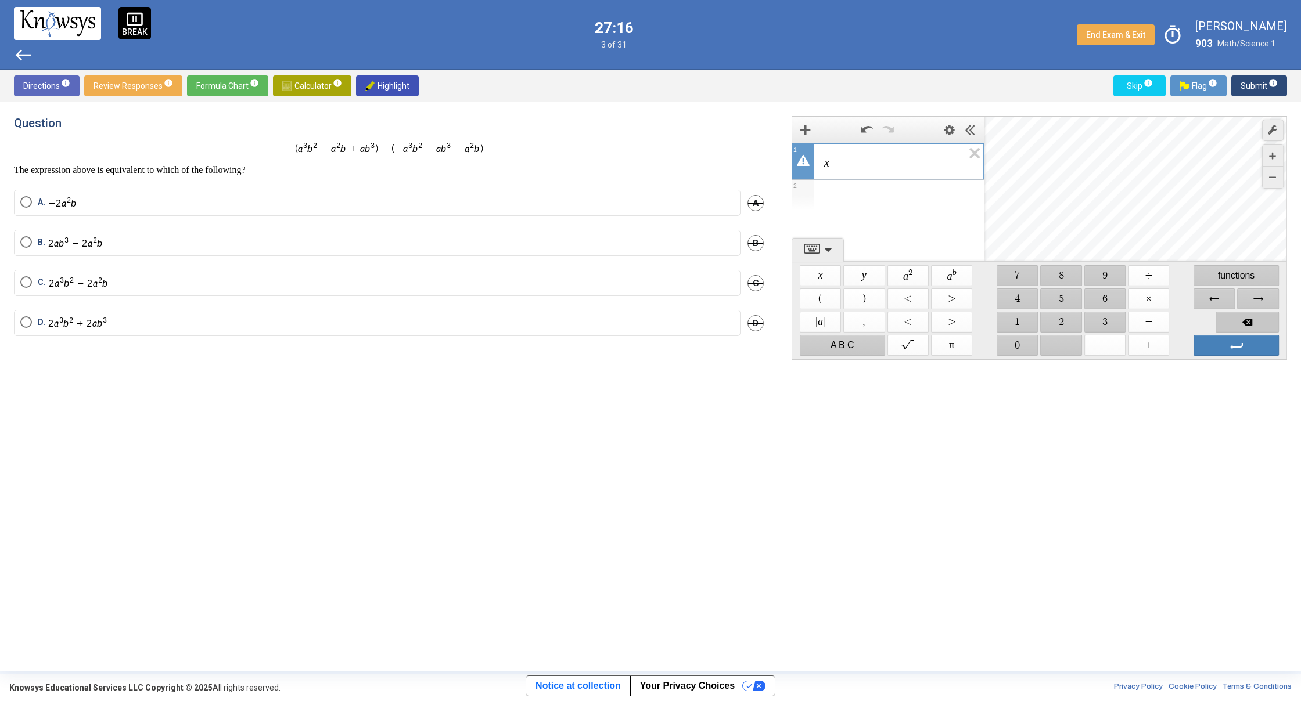
click at [1228, 319] on span "Backspace" at bounding box center [1246, 322] width 63 height 21
click at [292, 77] on span "Calculator info" at bounding box center [312, 85] width 60 height 21
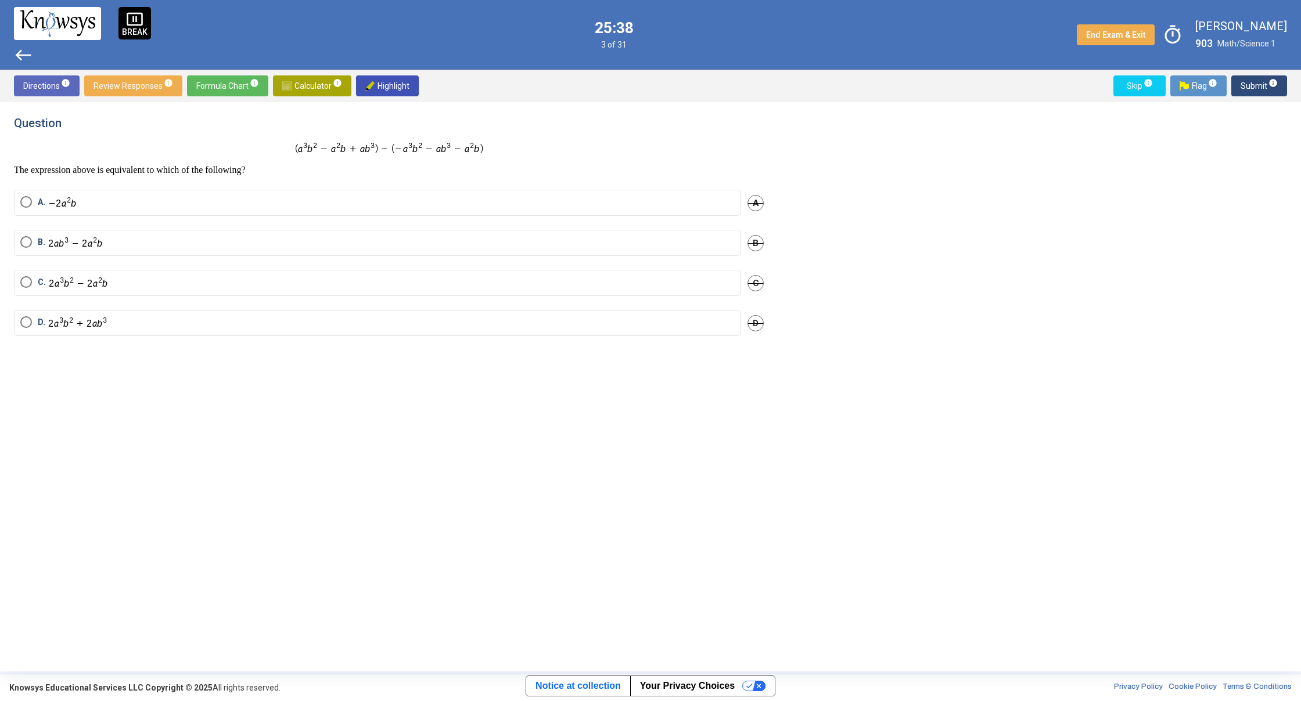
click at [23, 238] on span "Select an option" at bounding box center [26, 242] width 12 height 12
click at [1261, 83] on span "Submit info" at bounding box center [1258, 85] width 37 height 21
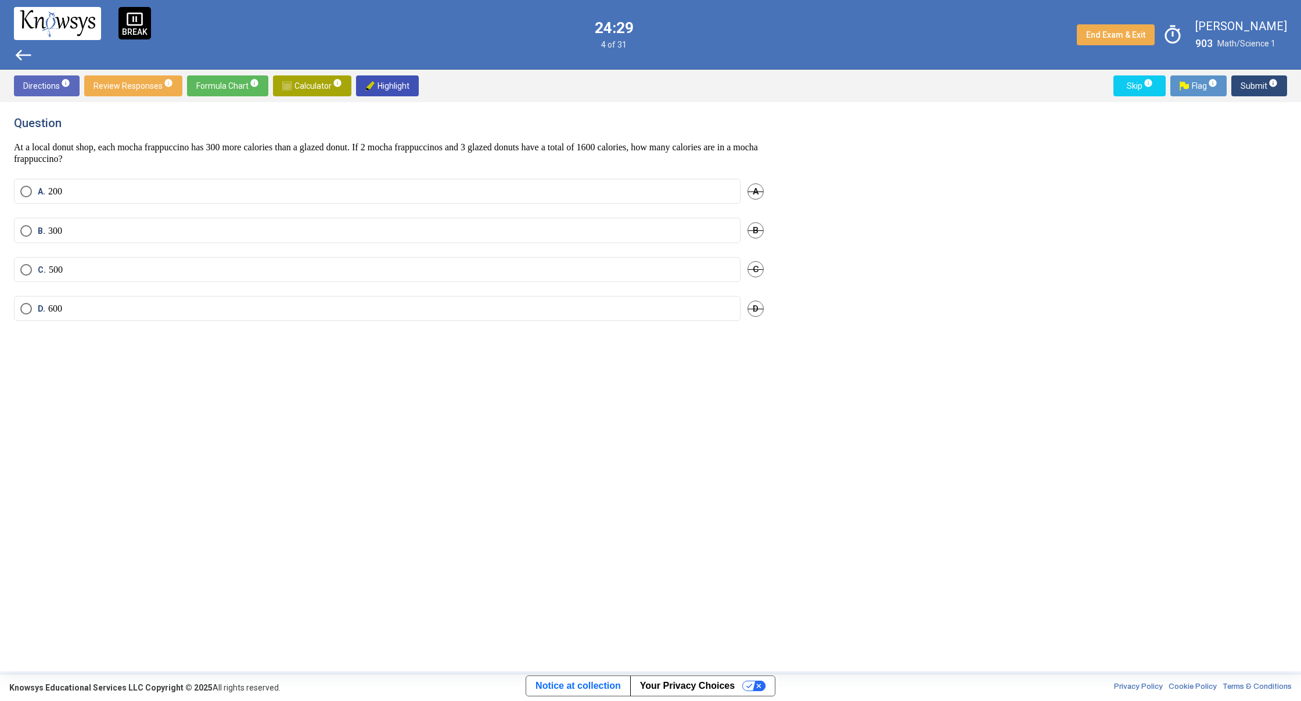
click at [402, 379] on div "Question At a local donut shop, each mocha frappuccino has 300 more calories th…" at bounding box center [396, 387] width 764 height 542
click at [406, 393] on div "Question At a local donut shop, each mocha frappuccino has 300 more calories th…" at bounding box center [396, 387] width 764 height 542
drag, startPoint x: 412, startPoint y: 393, endPoint x: 419, endPoint y: 390, distance: 8.1
click at [413, 393] on div "Question At a local donut shop, each mocha frappuccino has 300 more calories th…" at bounding box center [396, 387] width 764 height 542
click at [28, 272] on span "Select an option" at bounding box center [26, 270] width 12 height 12
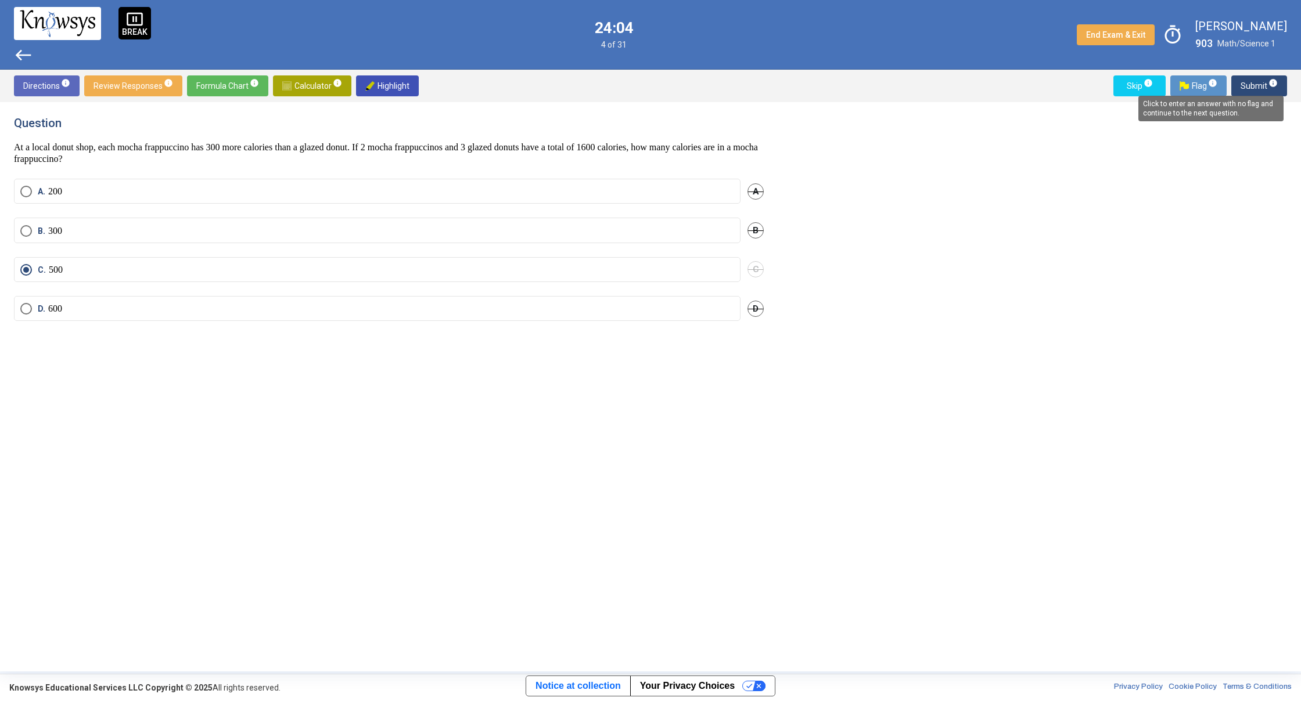
click at [1261, 92] on mat-tooltip-component "Click to enter an answer with no flag and continue to the next question." at bounding box center [1210, 109] width 161 height 42
click at [1254, 80] on span "Submit info" at bounding box center [1258, 85] width 37 height 21
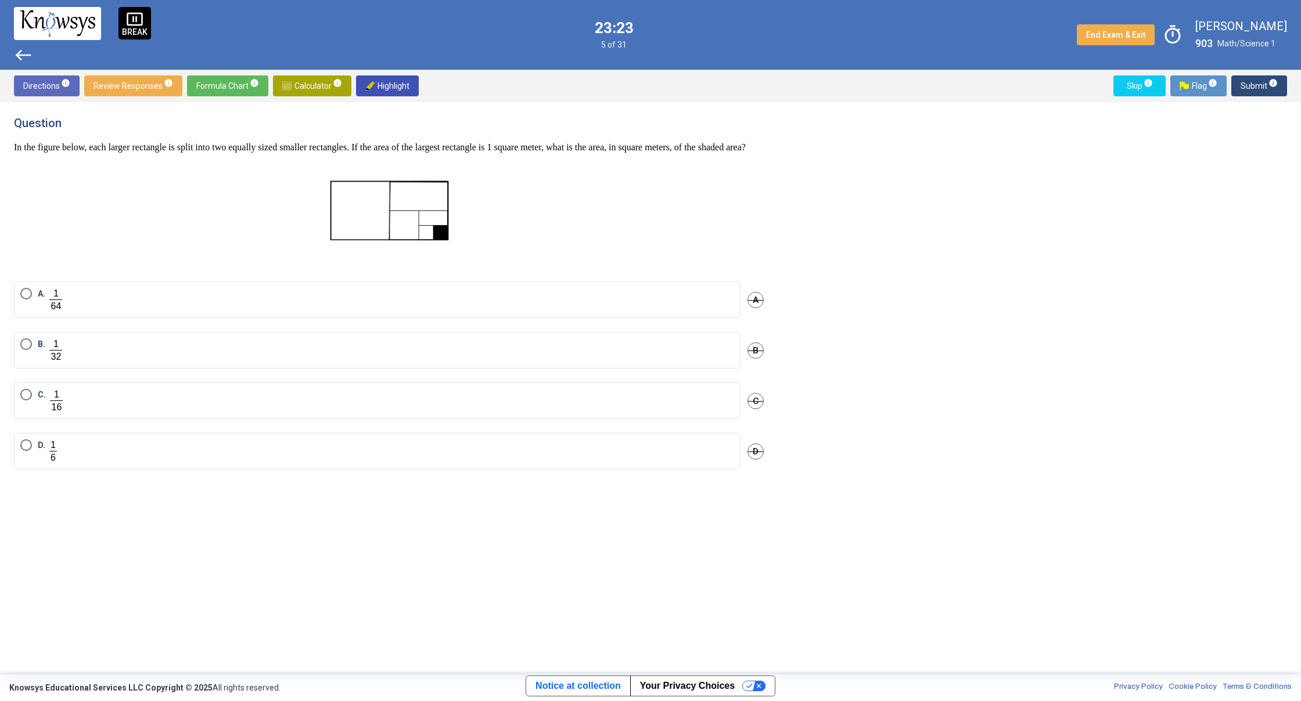
click at [32, 400] on mat-radio-button "C." at bounding box center [377, 401] width 726 height 37
click at [23, 401] on span "Select an option" at bounding box center [26, 395] width 12 height 12
click at [1261, 88] on span "Submit info" at bounding box center [1258, 85] width 37 height 21
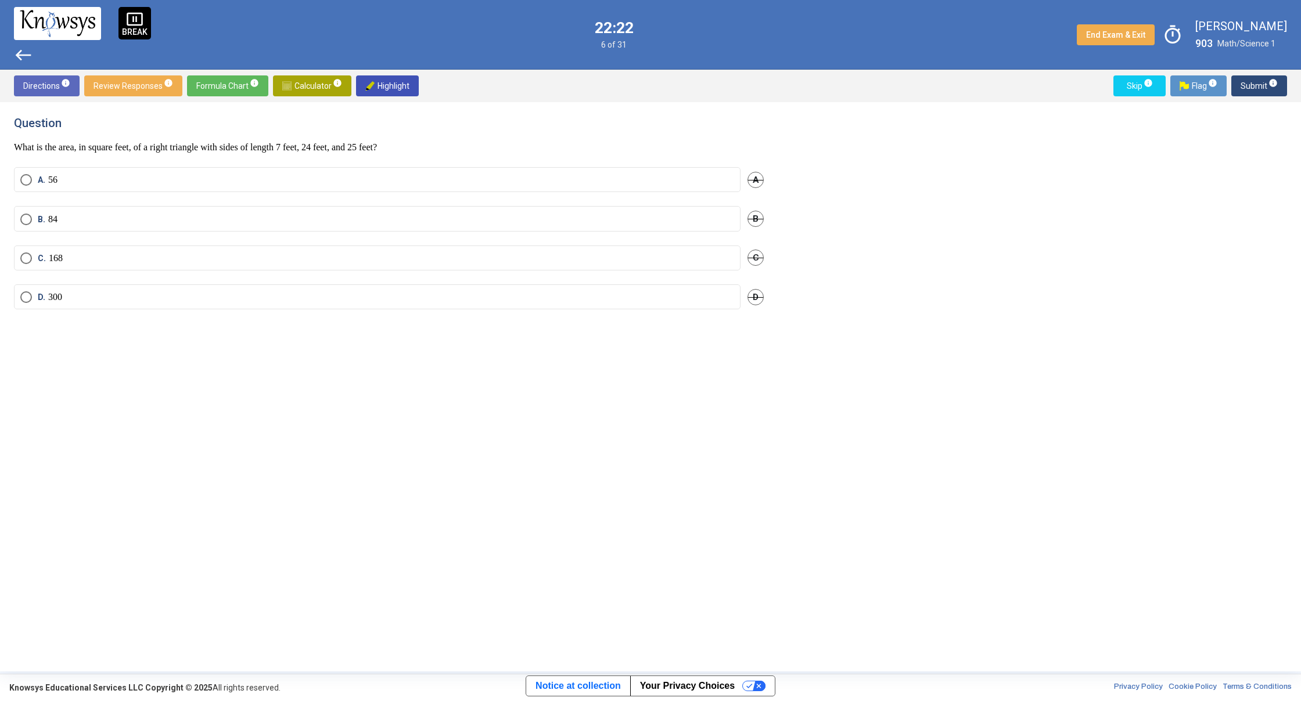
click at [21, 215] on mat-radio-button "B. 84" at bounding box center [377, 218] width 726 height 25
click at [21, 217] on span "Select an option" at bounding box center [26, 220] width 12 height 12
drag, startPoint x: 23, startPoint y: 216, endPoint x: 40, endPoint y: 212, distance: 17.9
click at [23, 215] on span "Select an option" at bounding box center [26, 220] width 12 height 12
click at [1246, 82] on span "Submit info" at bounding box center [1258, 85] width 37 height 21
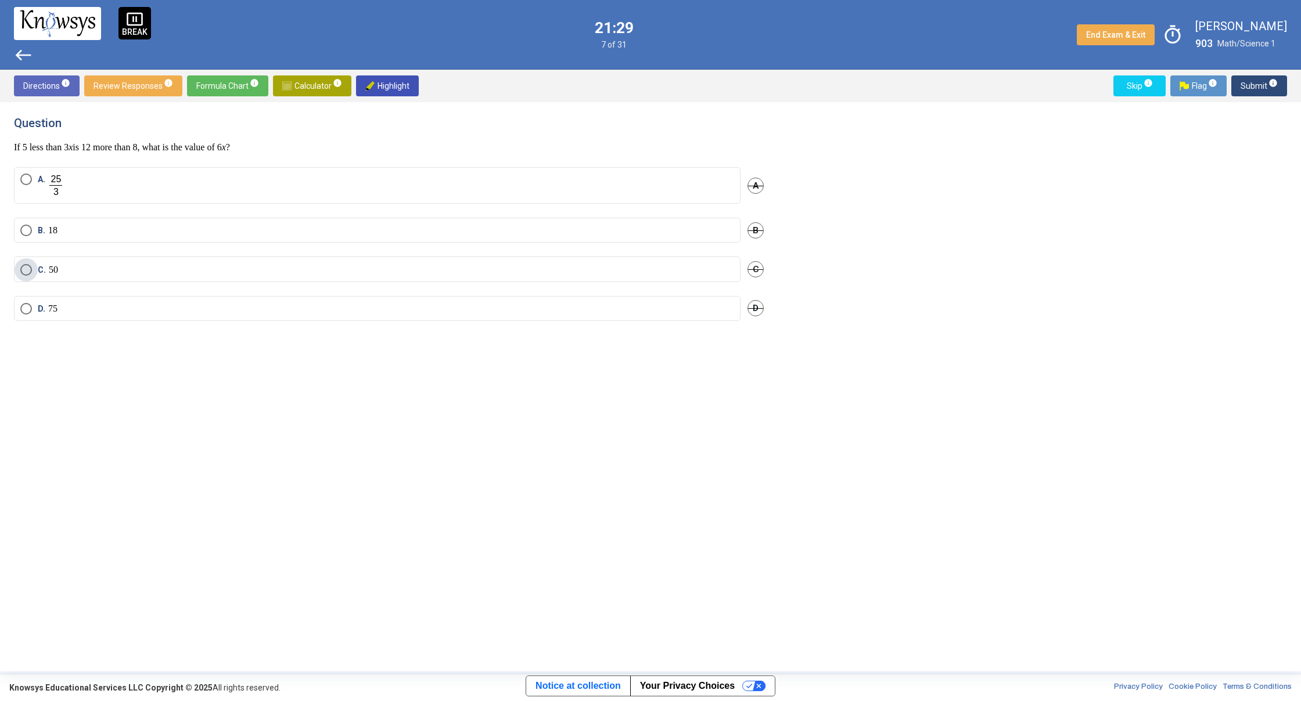
click at [47, 269] on span "C." at bounding box center [43, 270] width 11 height 12
click at [1256, 84] on span "Submit info" at bounding box center [1258, 85] width 37 height 21
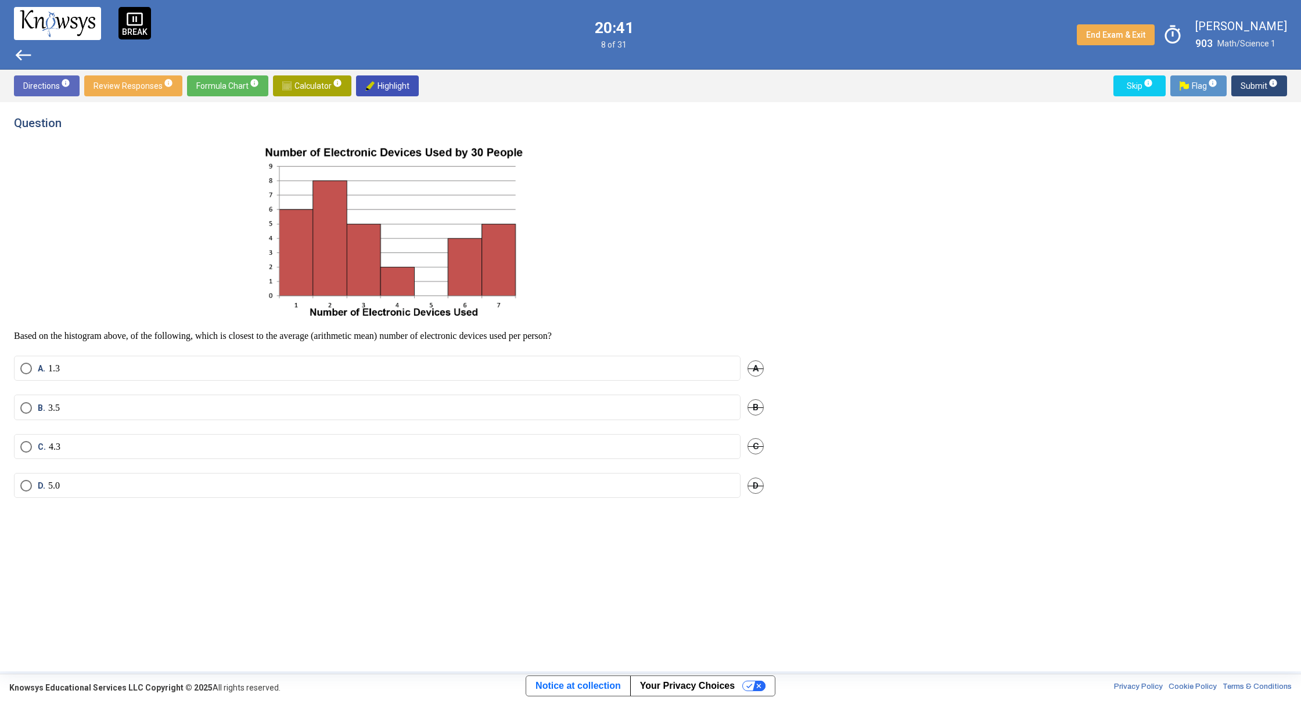
click at [20, 483] on span "Select an option" at bounding box center [26, 486] width 12 height 12
click at [67, 418] on mat-radio-group "A. 1.3 A B. 3.5 B C. 4.3 C D. 5.0 D" at bounding box center [389, 434] width 750 height 156
click at [1240, 89] on button "Submit info" at bounding box center [1259, 85] width 56 height 21
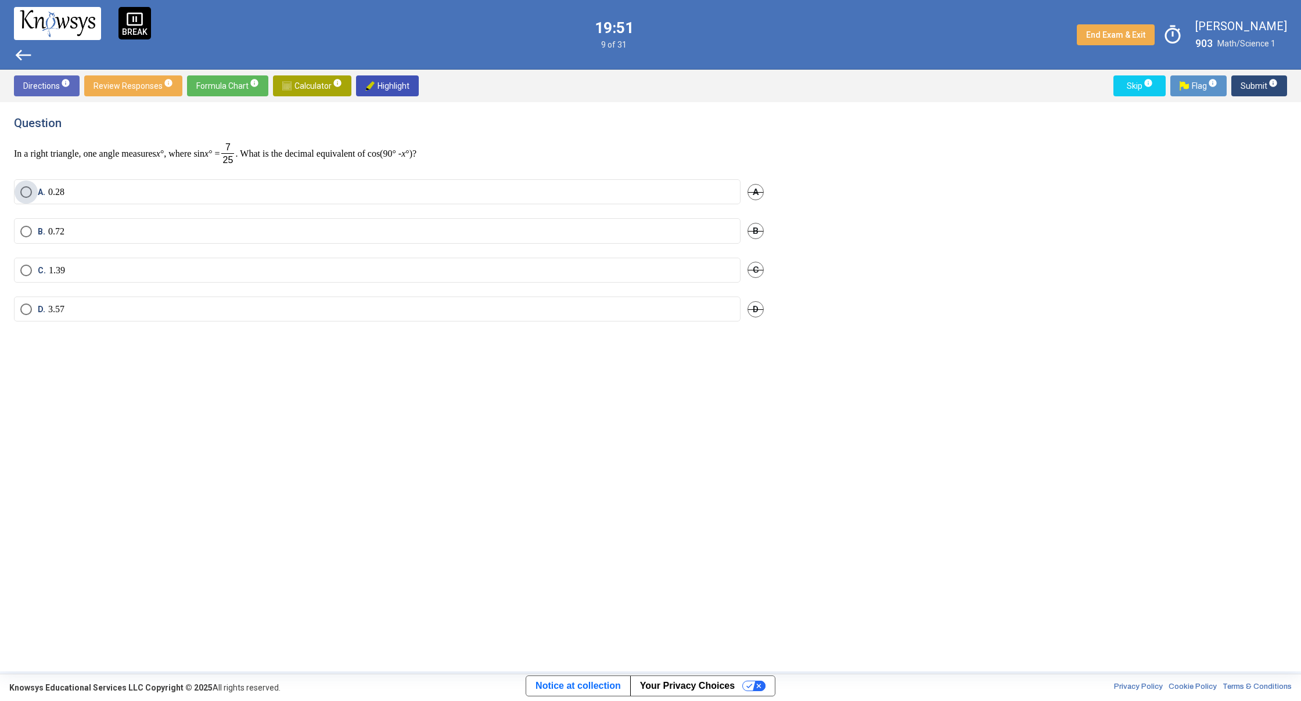
click at [86, 196] on label "A. 0.28" at bounding box center [377, 192] width 714 height 12
click at [1252, 94] on mat-tooltip-component "Click to enter an answer with no flag and continue to the next question." at bounding box center [1210, 109] width 161 height 42
click at [1254, 92] on mat-tooltip-component "Click to enter an answer with no flag and continue to the next question." at bounding box center [1210, 109] width 161 height 42
click at [1244, 81] on span "Submit info" at bounding box center [1258, 85] width 37 height 21
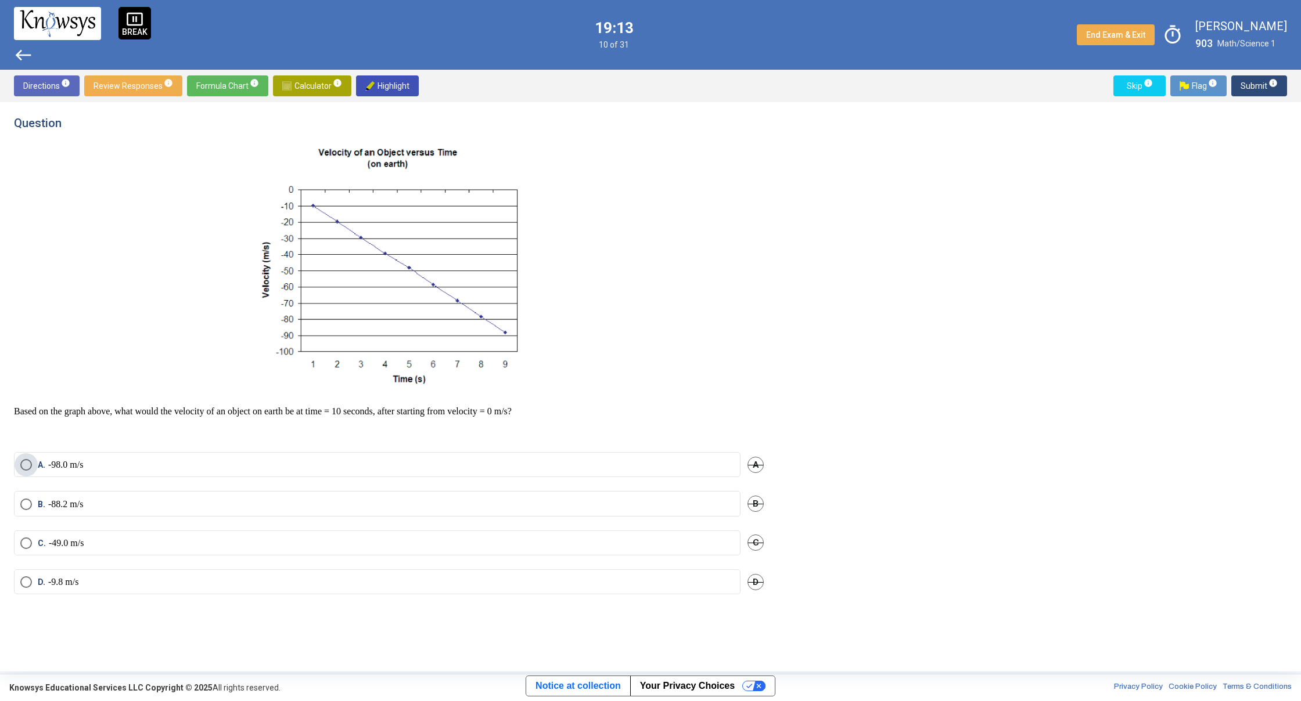
click at [157, 467] on label "A. -98.0 m/s" at bounding box center [377, 465] width 714 height 12
drag, startPoint x: 1257, startPoint y: 89, endPoint x: 1246, endPoint y: 90, distance: 10.5
click at [1255, 89] on span "Submit info" at bounding box center [1258, 85] width 37 height 21
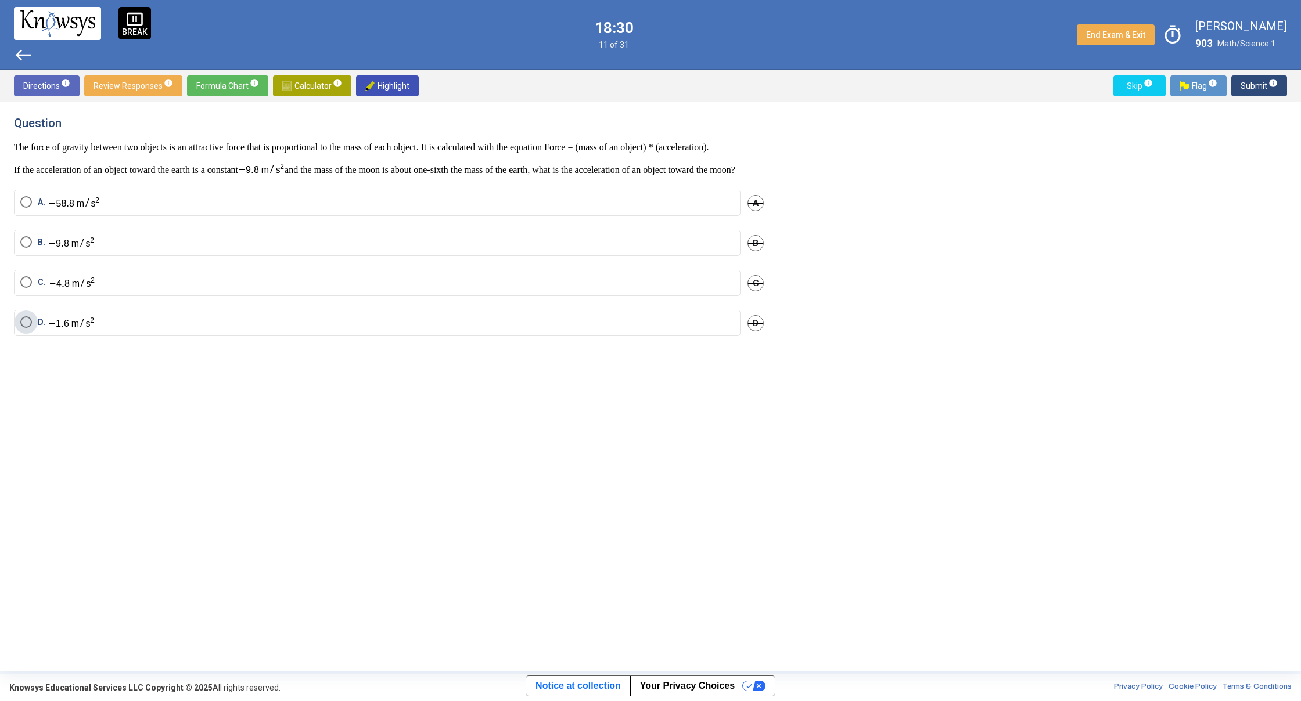
drag, startPoint x: 27, startPoint y: 341, endPoint x: 44, endPoint y: 333, distance: 18.7
click at [28, 328] on span "Select an option" at bounding box center [26, 322] width 12 height 12
click at [1252, 81] on span "Submit info" at bounding box center [1258, 85] width 37 height 21
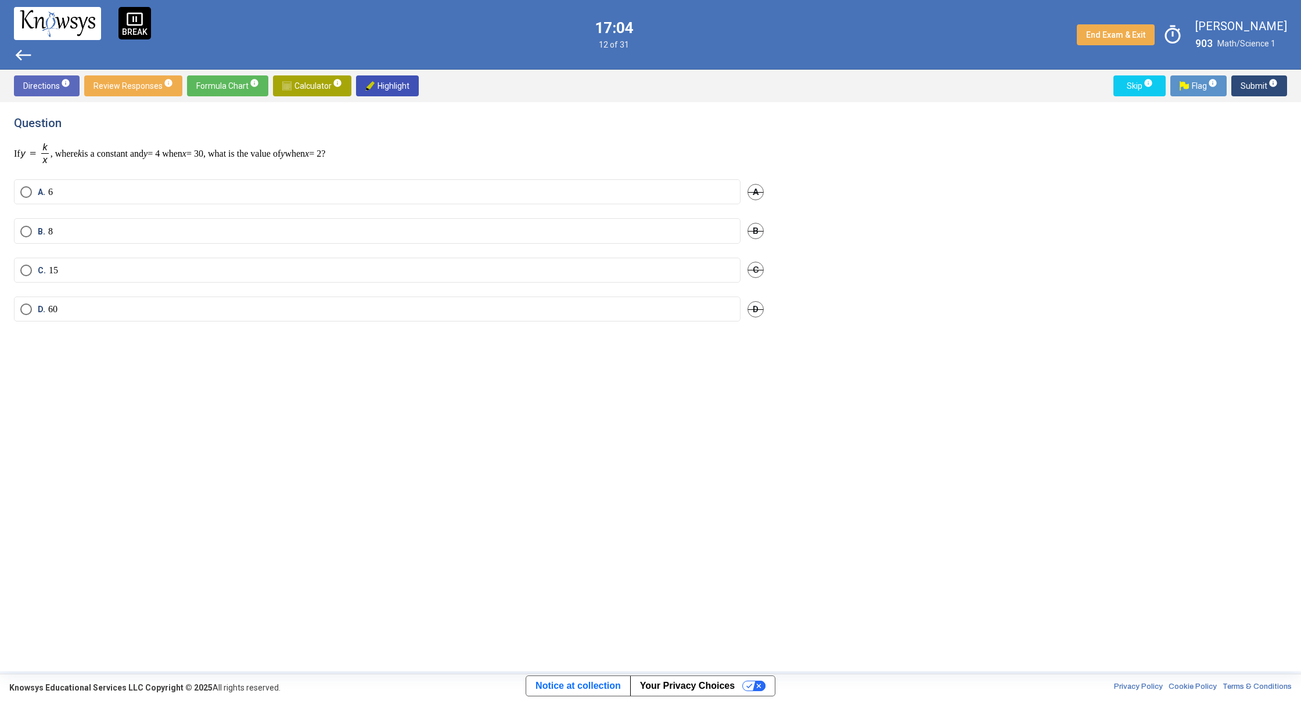
click at [27, 314] on span "Select an option" at bounding box center [26, 310] width 12 height 12
click at [1253, 78] on span "Submit info" at bounding box center [1258, 85] width 37 height 21
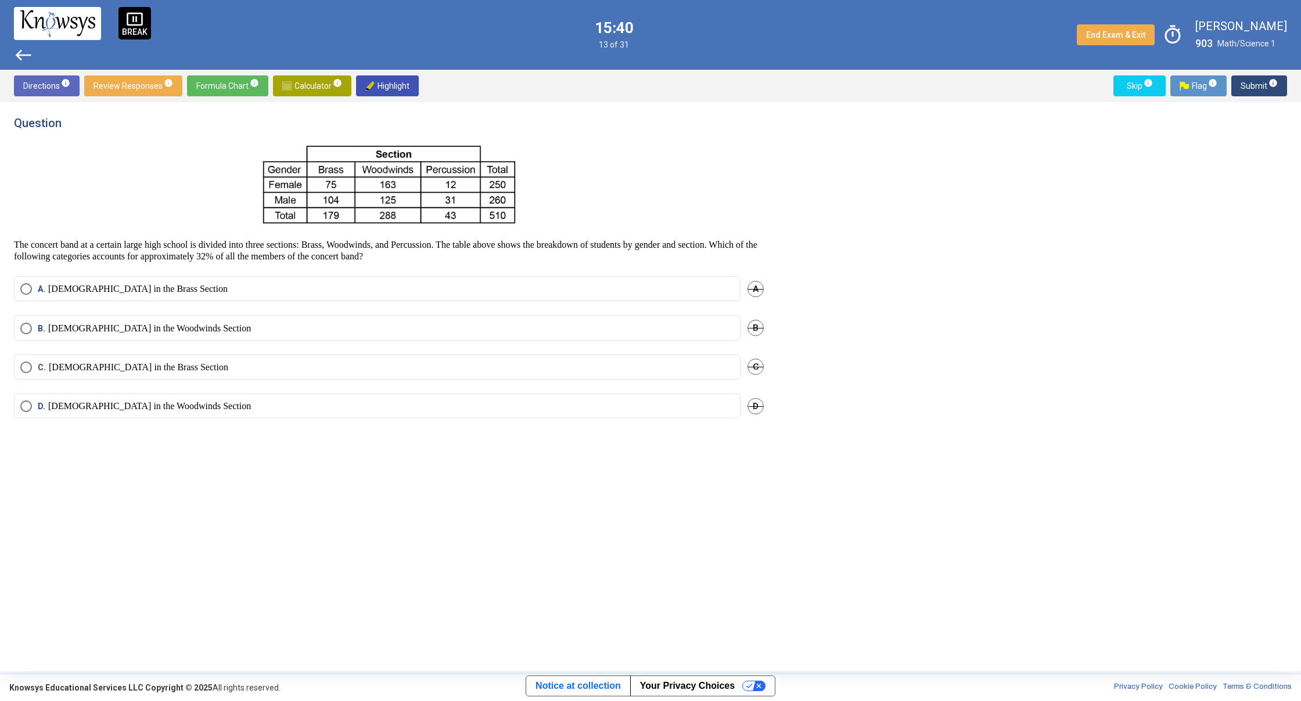
drag, startPoint x: 92, startPoint y: 333, endPoint x: 104, endPoint y: 323, distance: 16.1
click at [92, 333] on p "[DEMOGRAPHIC_DATA] in the Woodwinds Section" at bounding box center [149, 329] width 203 height 12
click at [1242, 81] on span "Submit info" at bounding box center [1258, 85] width 37 height 21
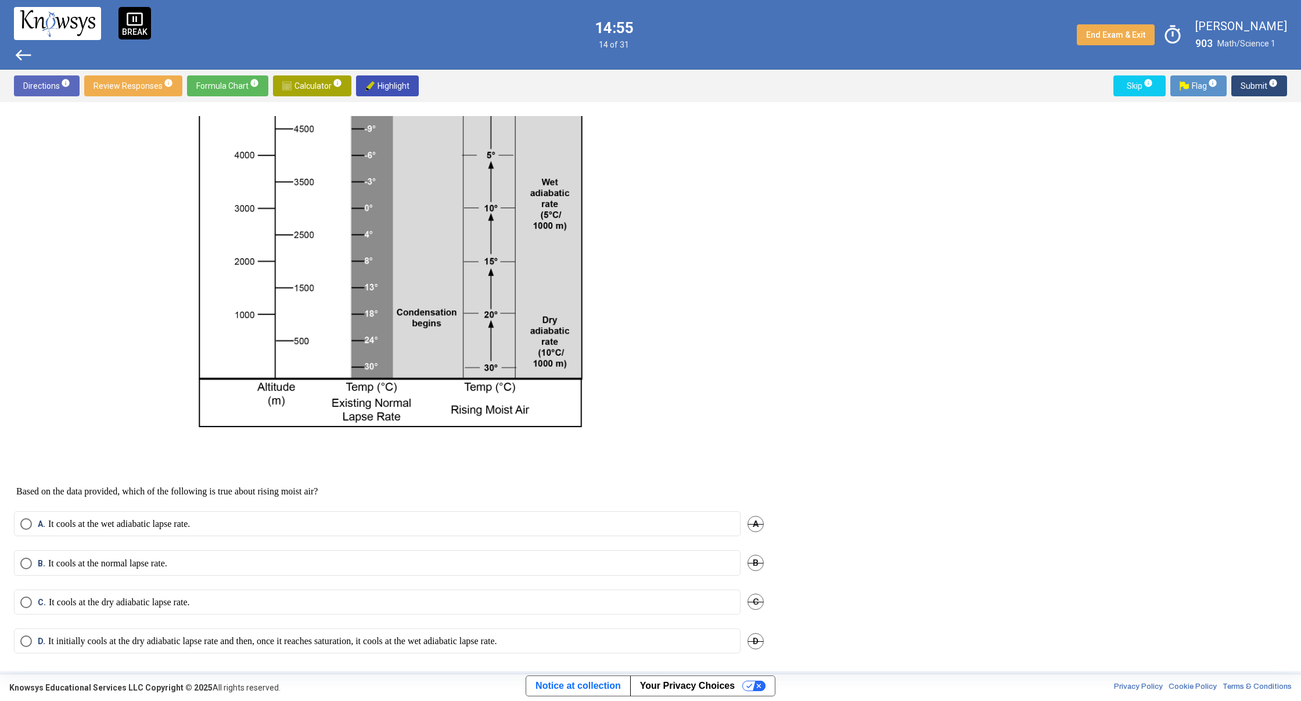
scroll to position [200, 0]
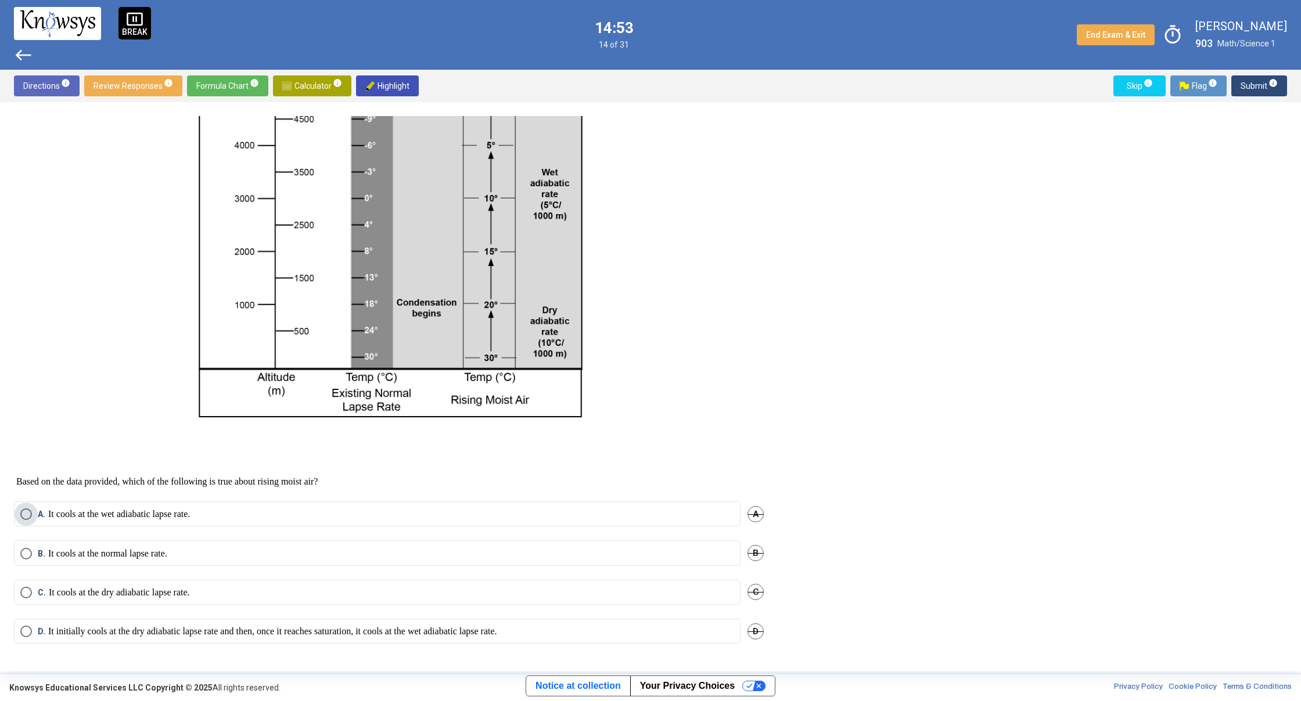
click at [190, 512] on p "It cools at the wet adiabatic lapse rate." at bounding box center [119, 515] width 142 height 12
click at [1248, 84] on span "Submit info" at bounding box center [1258, 85] width 37 height 21
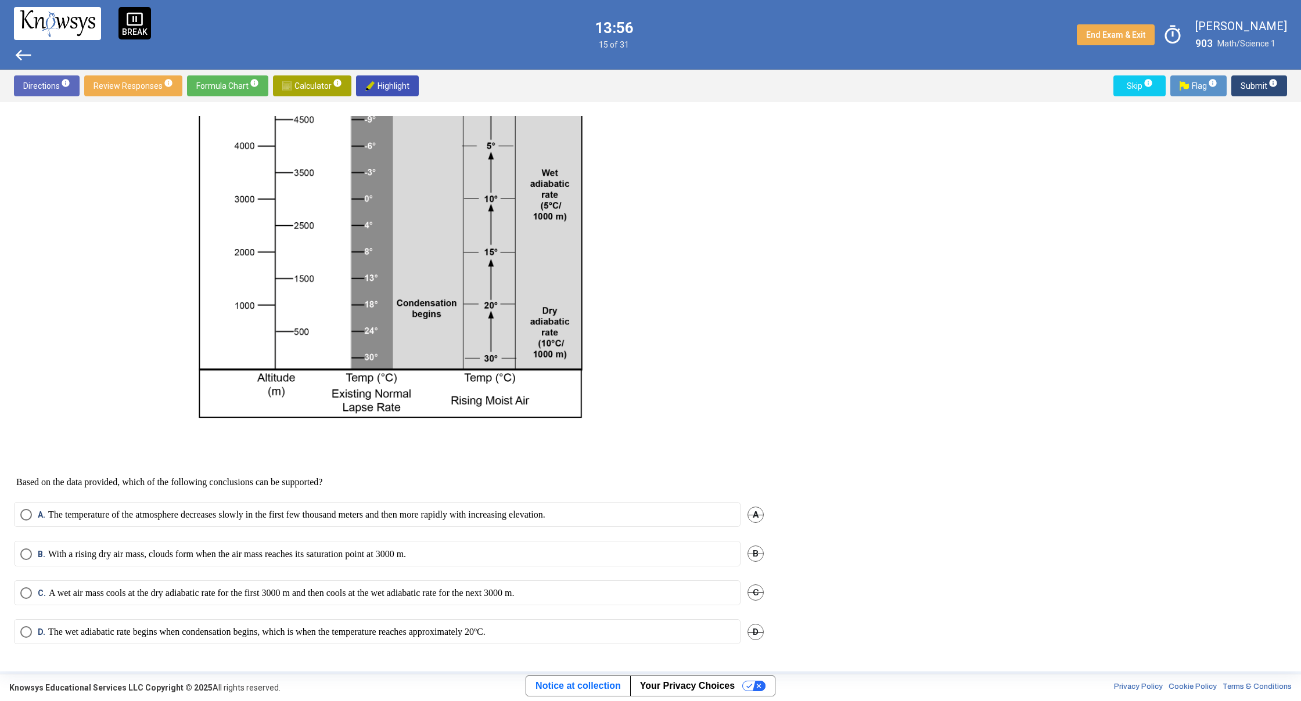
scroll to position [190, 0]
click at [323, 638] on p "The wet adiabatic rate begins when condensation begins, which is when the tempe…" at bounding box center [266, 632] width 437 height 12
click at [1264, 90] on mat-tooltip-component "Click to enter an answer with no flag and continue to the next question." at bounding box center [1210, 109] width 161 height 42
click at [1254, 88] on mat-tooltip-component "Click to enter an answer with no flag and continue to the next question." at bounding box center [1210, 109] width 161 height 42
click at [1252, 88] on mat-tooltip-component "Click to enter an answer with no flag and continue to the next question." at bounding box center [1210, 109] width 161 height 42
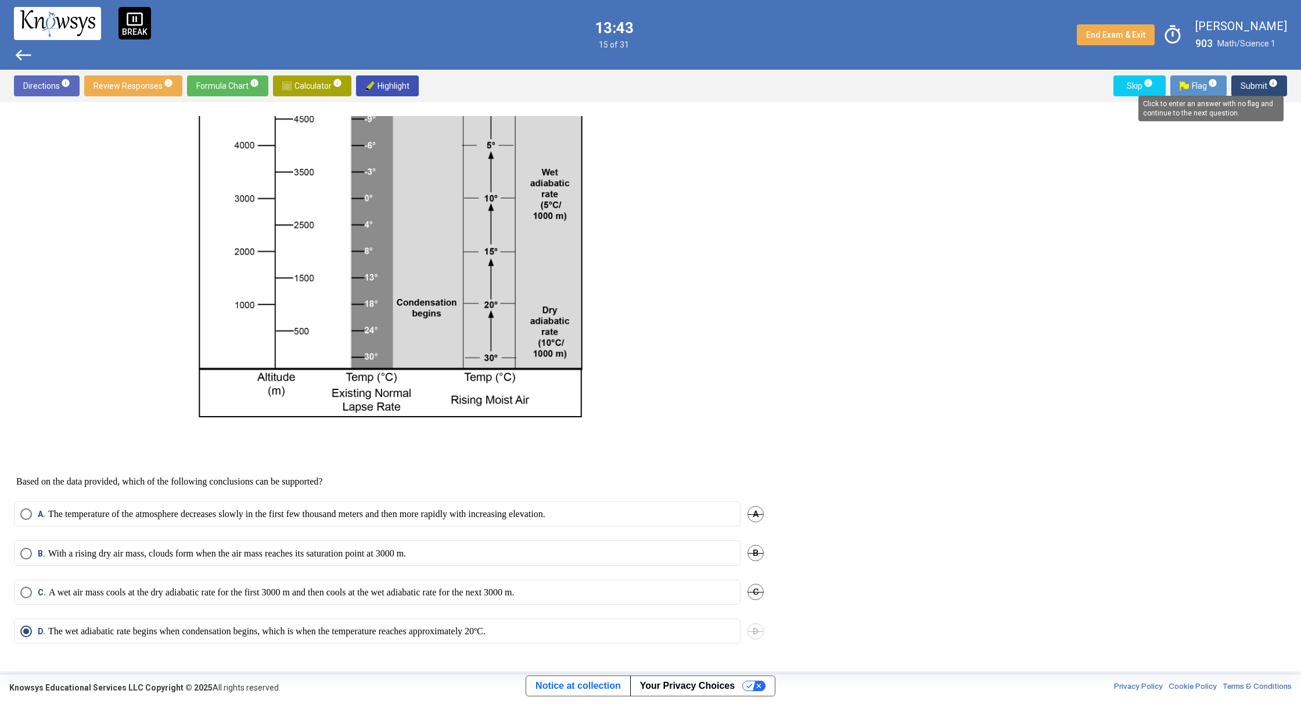
click at [1250, 88] on mat-tooltip-component "Click to enter an answer with no flag and continue to the next question." at bounding box center [1210, 109] width 161 height 42
click at [1248, 84] on span "Submit info" at bounding box center [1258, 85] width 37 height 21
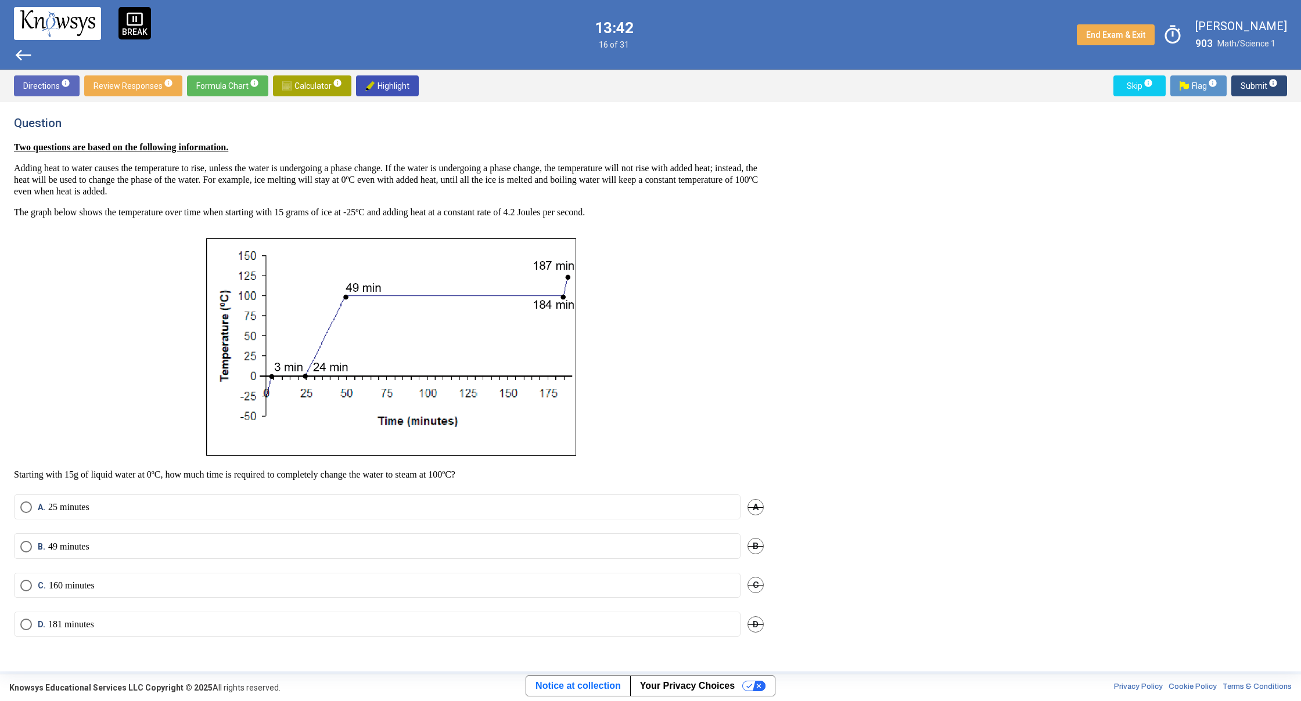
scroll to position [0, 0]
click at [25, 540] on mat-radio-button "B. 49 minutes" at bounding box center [377, 546] width 726 height 25
drag, startPoint x: 27, startPoint y: 553, endPoint x: 28, endPoint y: 545, distance: 8.2
click at [27, 552] on mat-radio-button "B. 49 minutes" at bounding box center [377, 546] width 726 height 25
click at [30, 543] on span "Select an option" at bounding box center [26, 547] width 12 height 12
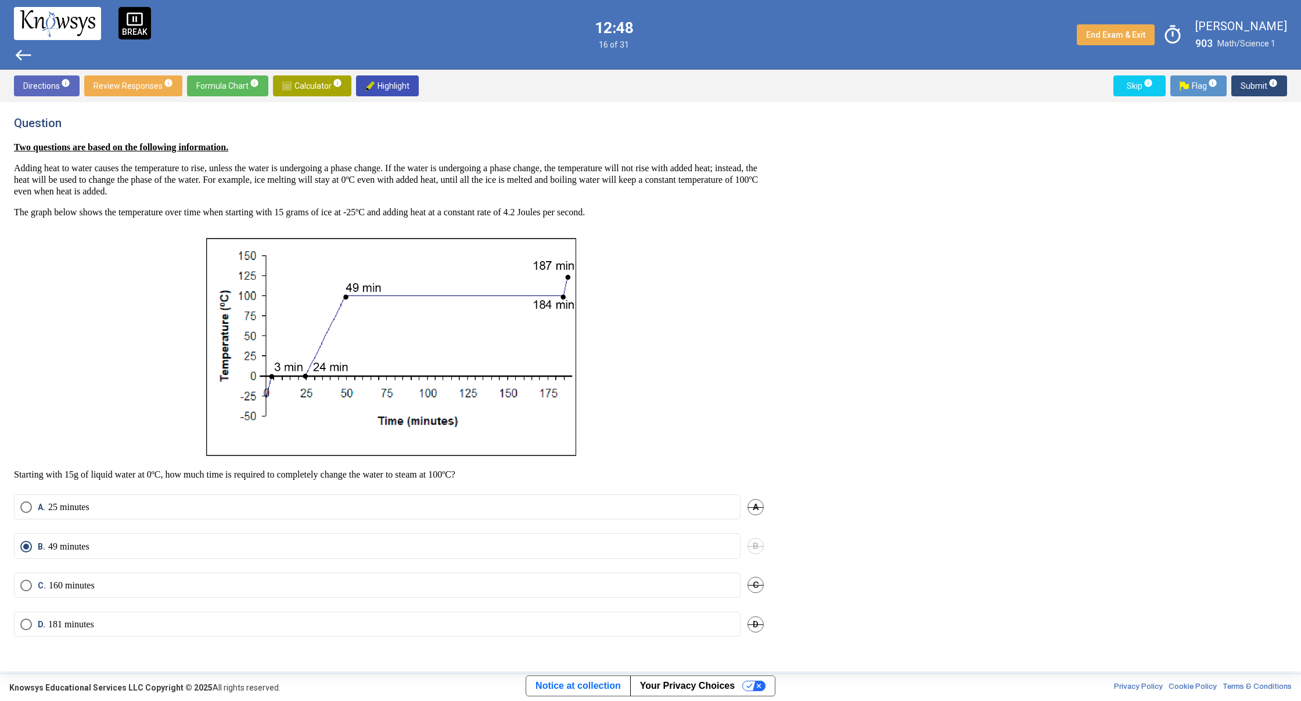
click at [1253, 87] on span "Submit info" at bounding box center [1258, 85] width 37 height 21
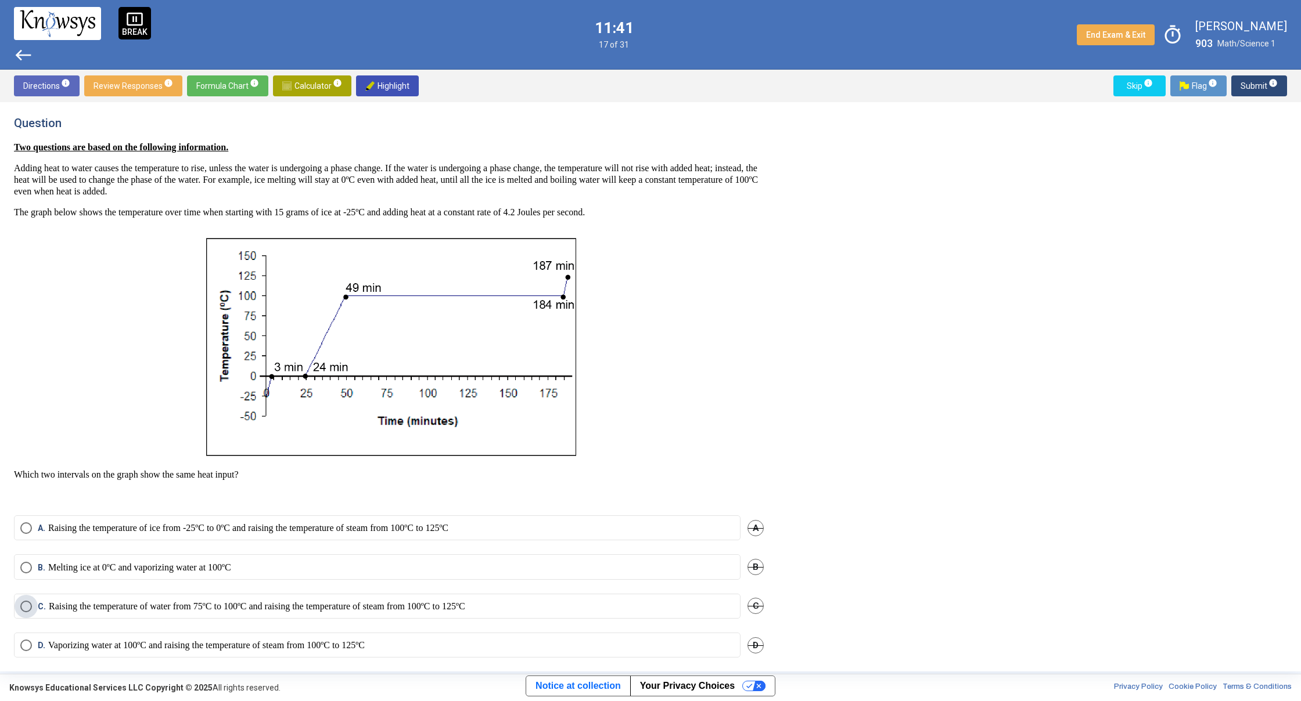
click at [103, 601] on p "Raising the temperature of water from 75ºC to 100ºC and raising the temperature…" at bounding box center [257, 607] width 416 height 12
click at [1250, 83] on span "Submit info" at bounding box center [1258, 85] width 37 height 21
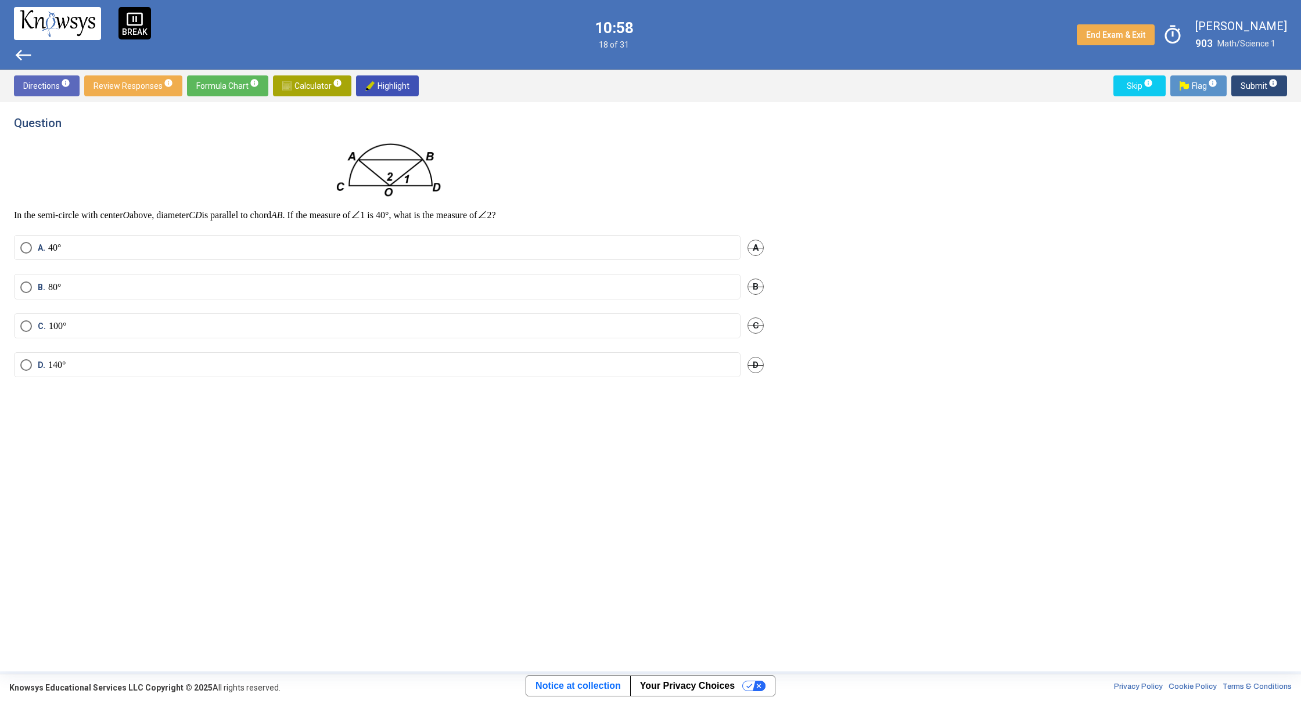
drag, startPoint x: 38, startPoint y: 328, endPoint x: 40, endPoint y: 322, distance: 6.6
click at [39, 324] on span "C." at bounding box center [43, 327] width 11 height 12
click at [1257, 84] on span "Submit info" at bounding box center [1258, 85] width 37 height 21
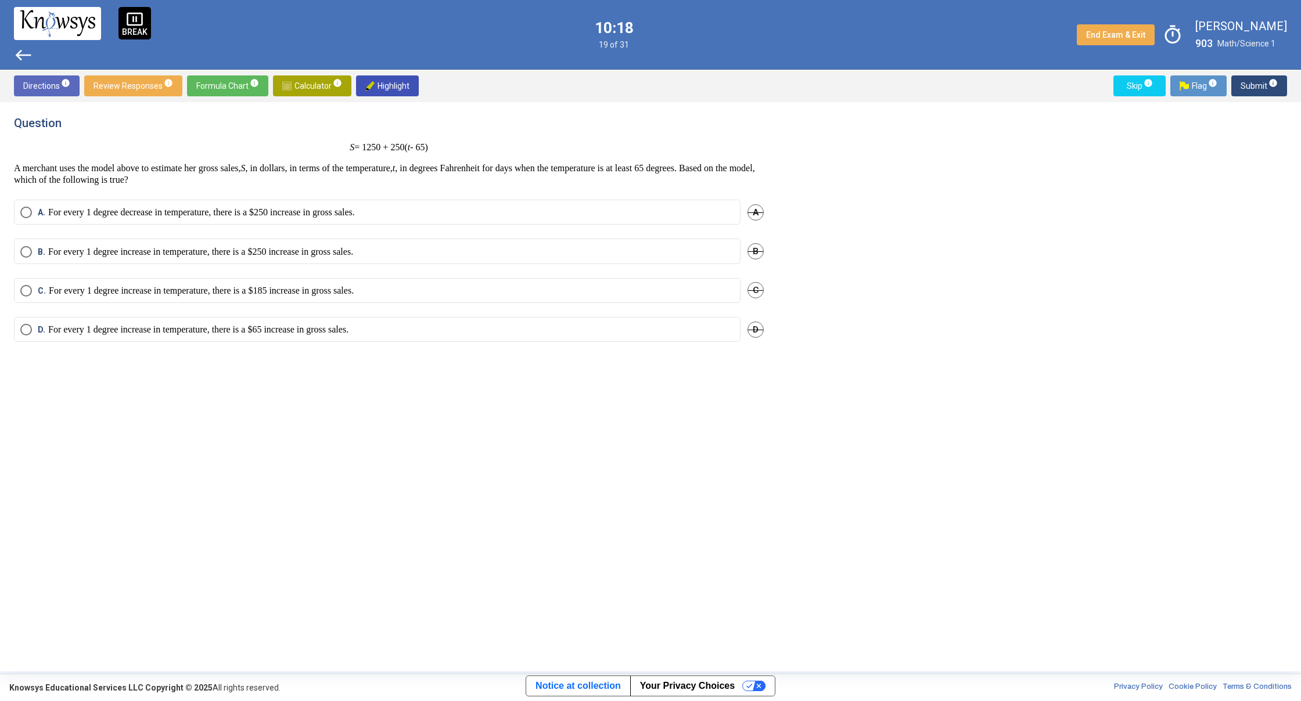
click at [128, 212] on p "For every 1 degree decrease in temperature, there is a $250 increase in gross s…" at bounding box center [201, 213] width 307 height 12
click at [79, 250] on p "For every 1 degree increase in temperature, there is a $250 increase in gross s…" at bounding box center [200, 252] width 305 height 12
click at [1249, 89] on span "Submit info" at bounding box center [1258, 85] width 37 height 21
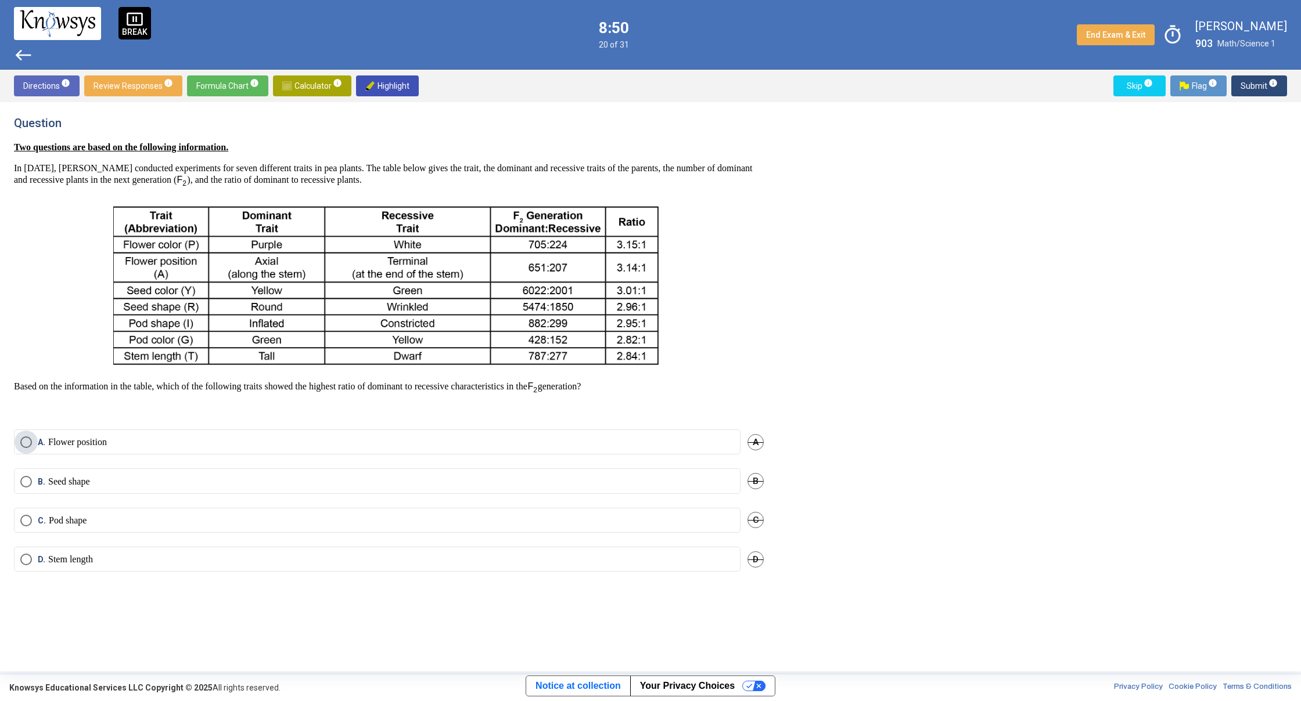
click at [54, 441] on p "Flower position" at bounding box center [77, 443] width 59 height 12
click at [1255, 89] on span "Submit info" at bounding box center [1258, 85] width 37 height 21
click at [96, 459] on label "B. 35%" at bounding box center [377, 461] width 714 height 12
click at [1250, 87] on span "Submit info" at bounding box center [1258, 85] width 37 height 21
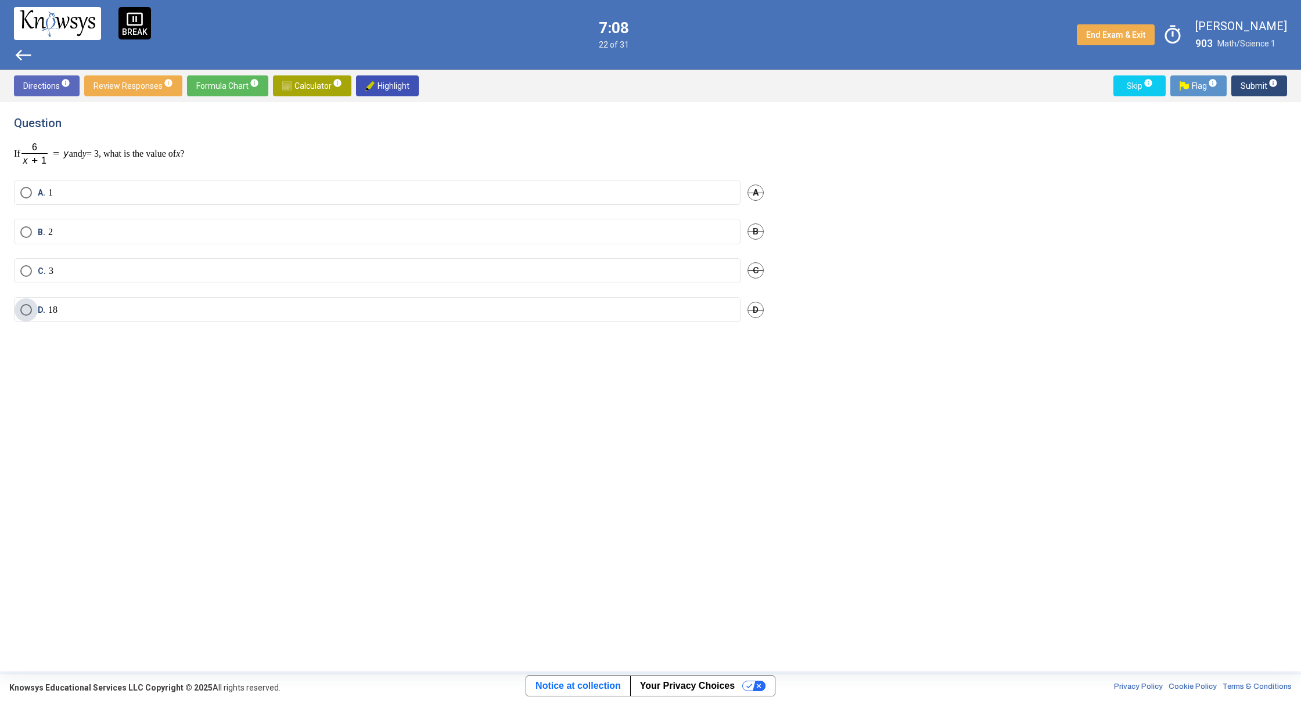
click at [47, 312] on span "D." at bounding box center [43, 310] width 10 height 12
click at [84, 198] on label "A. 1" at bounding box center [377, 193] width 714 height 12
click at [1265, 85] on span "Submit info" at bounding box center [1258, 85] width 37 height 21
drag, startPoint x: 27, startPoint y: 195, endPoint x: 34, endPoint y: 178, distance: 17.7
click at [27, 193] on span "Select an option" at bounding box center [26, 192] width 12 height 12
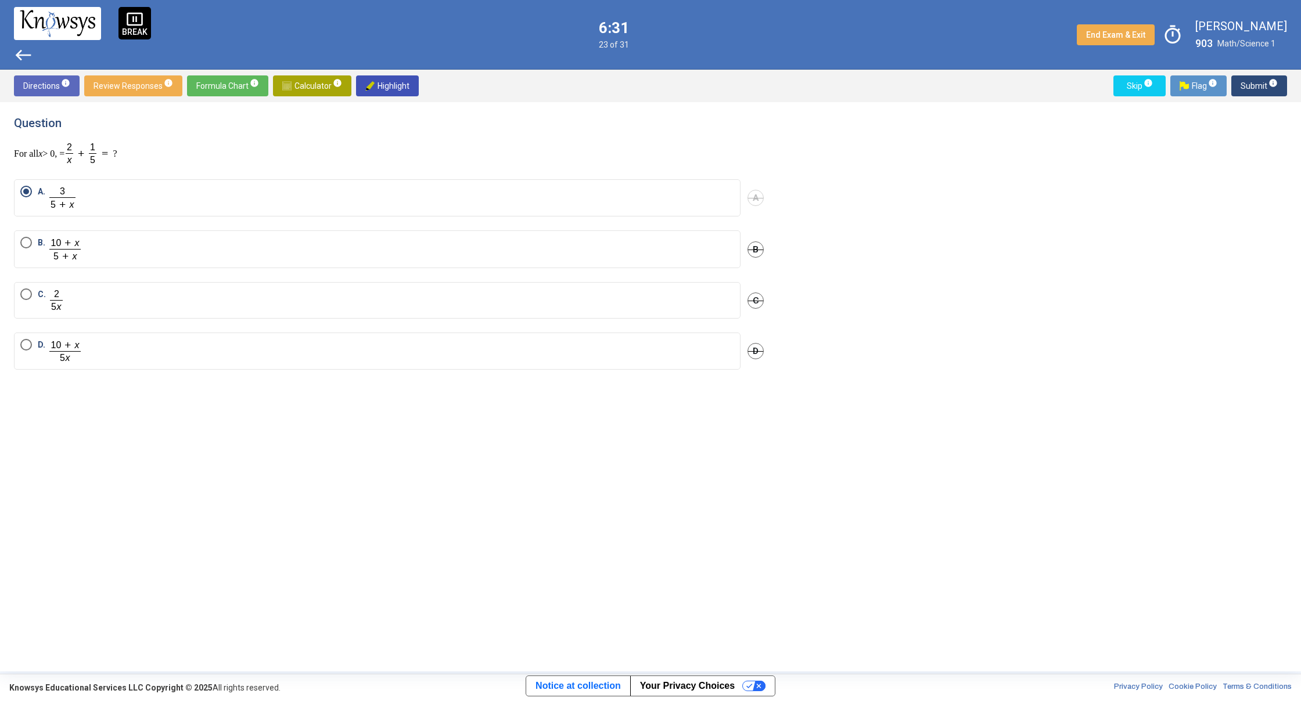
click at [1257, 82] on span "Submit info" at bounding box center [1258, 85] width 37 height 21
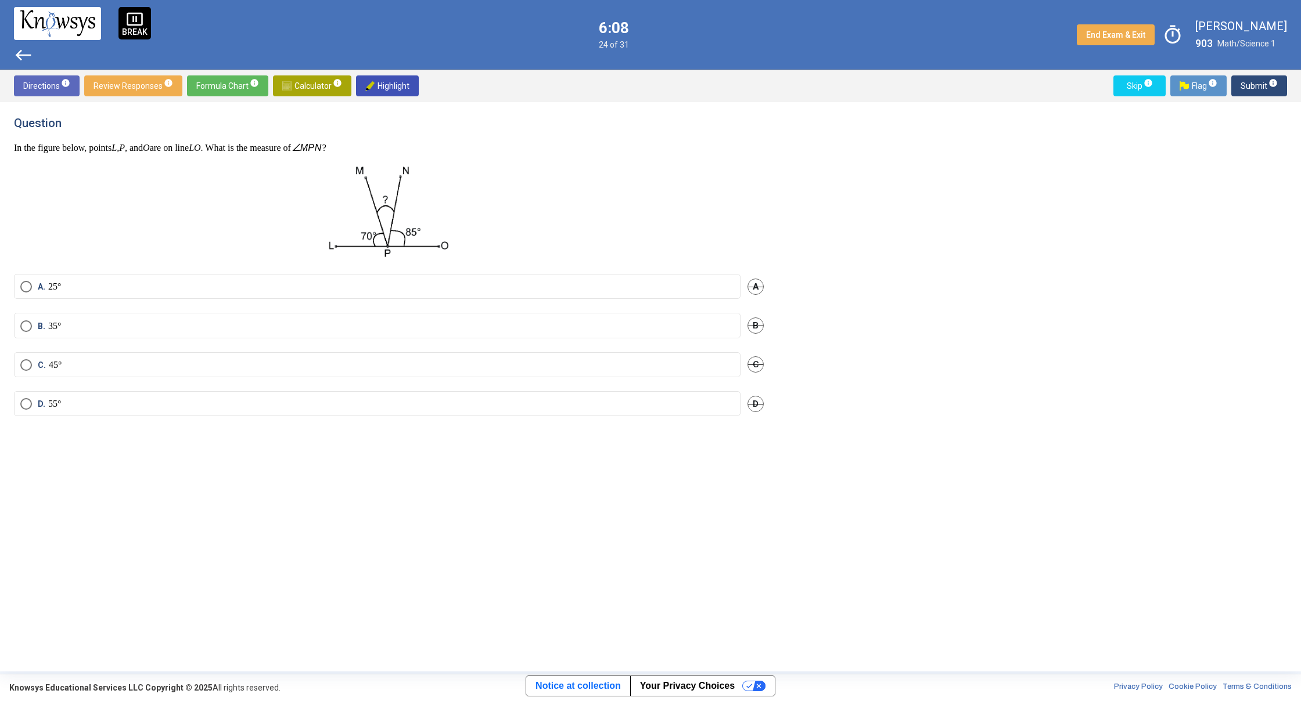
click at [35, 283] on span "A. 25°" at bounding box center [46, 287] width 29 height 12
click at [1258, 82] on span "Submit info" at bounding box center [1258, 85] width 37 height 21
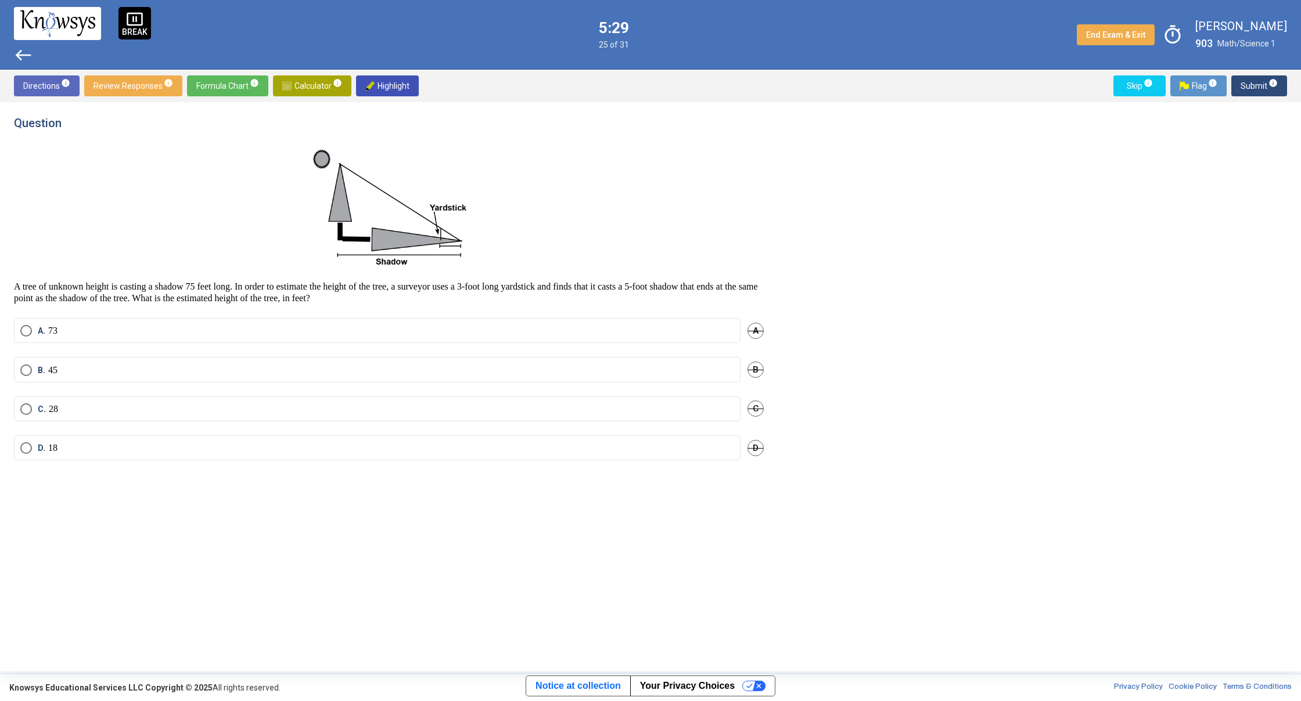
click at [61, 370] on label "B. 45" at bounding box center [377, 371] width 714 height 12
click at [1258, 84] on span "Submit info" at bounding box center [1258, 85] width 37 height 21
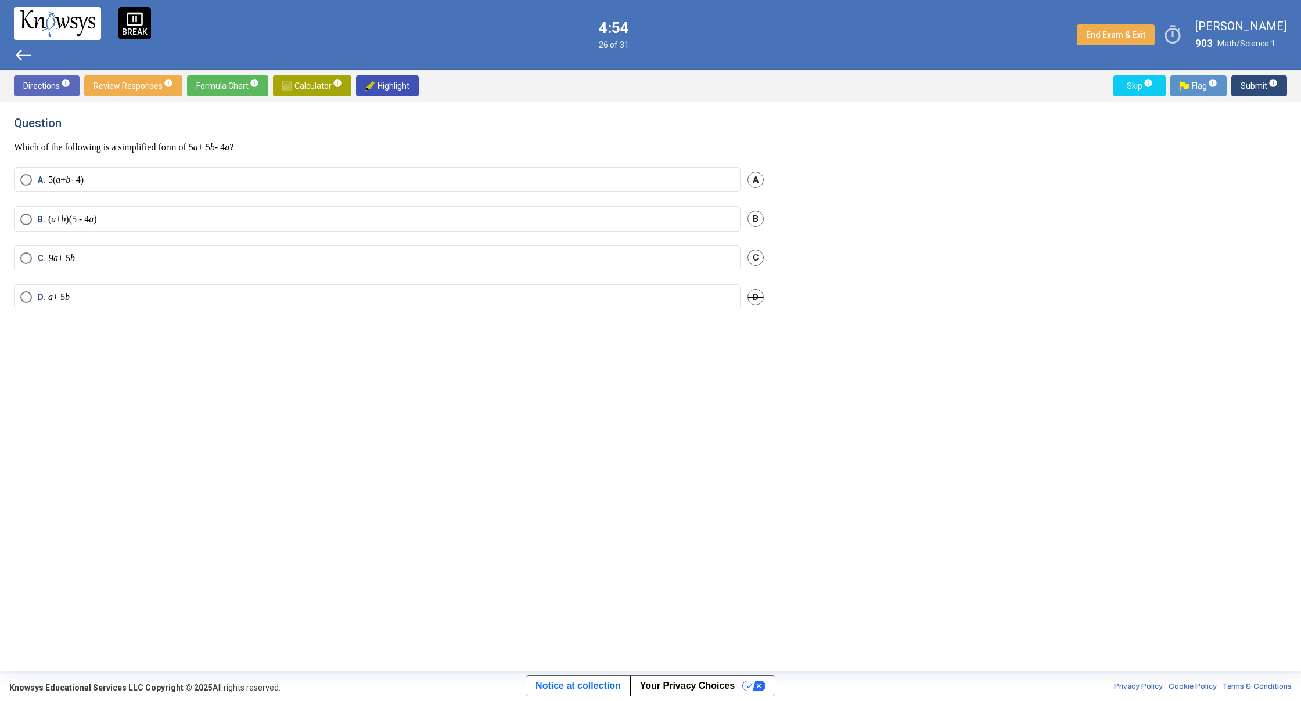
click at [751, 174] on span "A" at bounding box center [755, 180] width 16 height 16
click at [89, 295] on label "D. a + 5 b" at bounding box center [377, 298] width 714 height 12
click at [1254, 88] on span "Submit info" at bounding box center [1258, 85] width 37 height 21
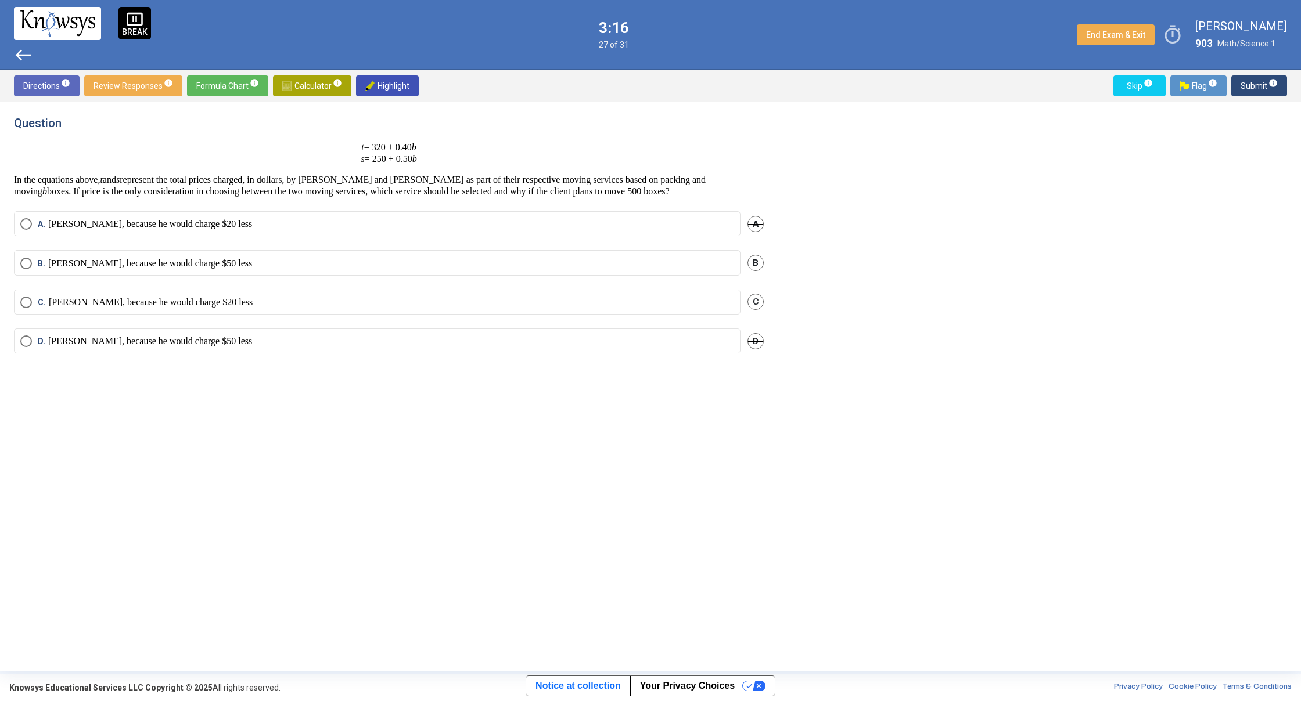
click at [107, 304] on p "[PERSON_NAME], because he would charge $20 less" at bounding box center [151, 303] width 204 height 12
click at [1248, 95] on div "Directions info Review Responses info Formula Chart info Calculator info Highli…" at bounding box center [650, 86] width 1301 height 33
click at [1259, 85] on span "Submit info" at bounding box center [1258, 85] width 37 height 21
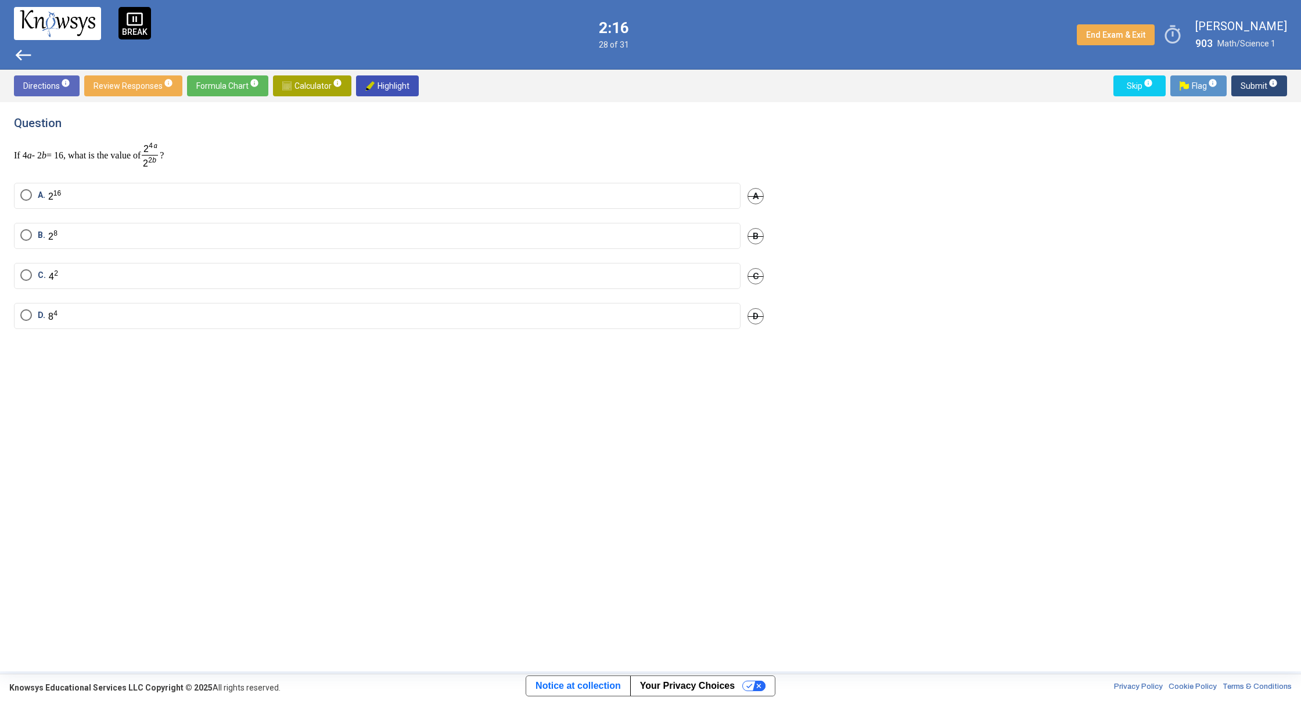
click at [87, 232] on label "B." at bounding box center [377, 235] width 714 height 13
click at [1253, 80] on span "Submit info" at bounding box center [1258, 85] width 37 height 21
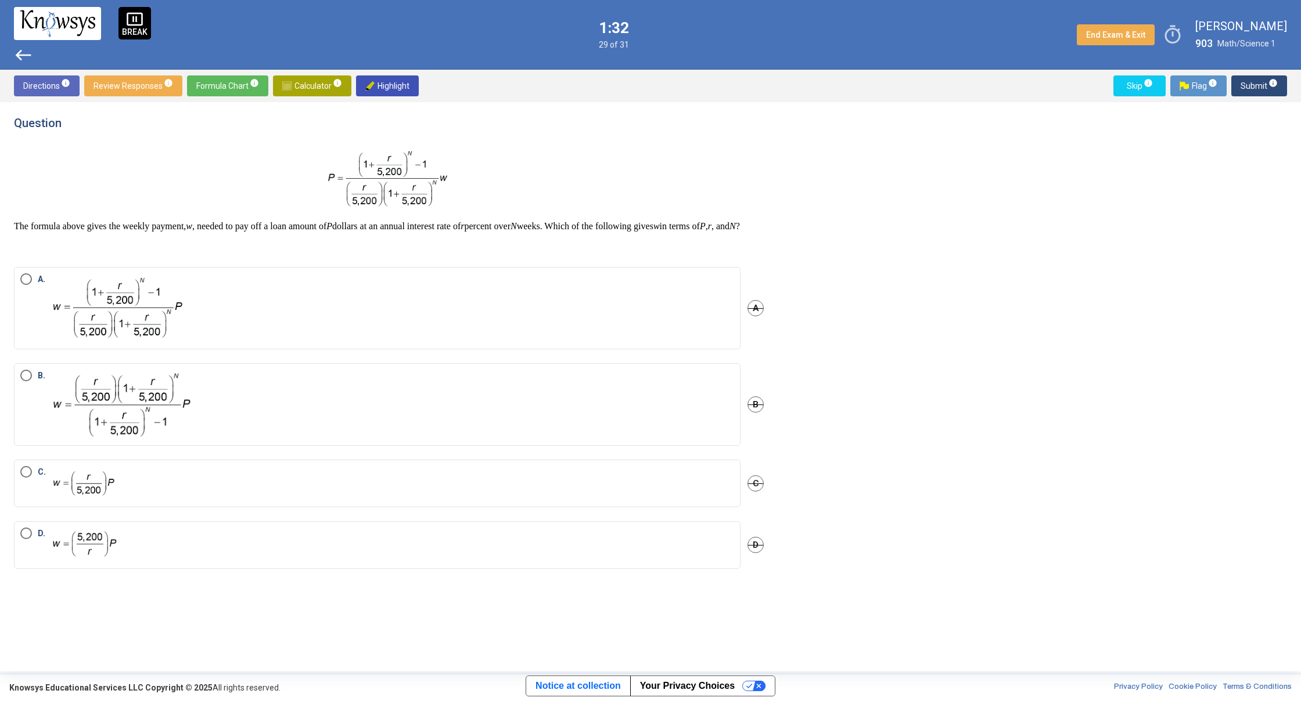
click at [183, 499] on label "C." at bounding box center [377, 483] width 714 height 35
click at [1250, 89] on span "Submit info" at bounding box center [1258, 85] width 37 height 21
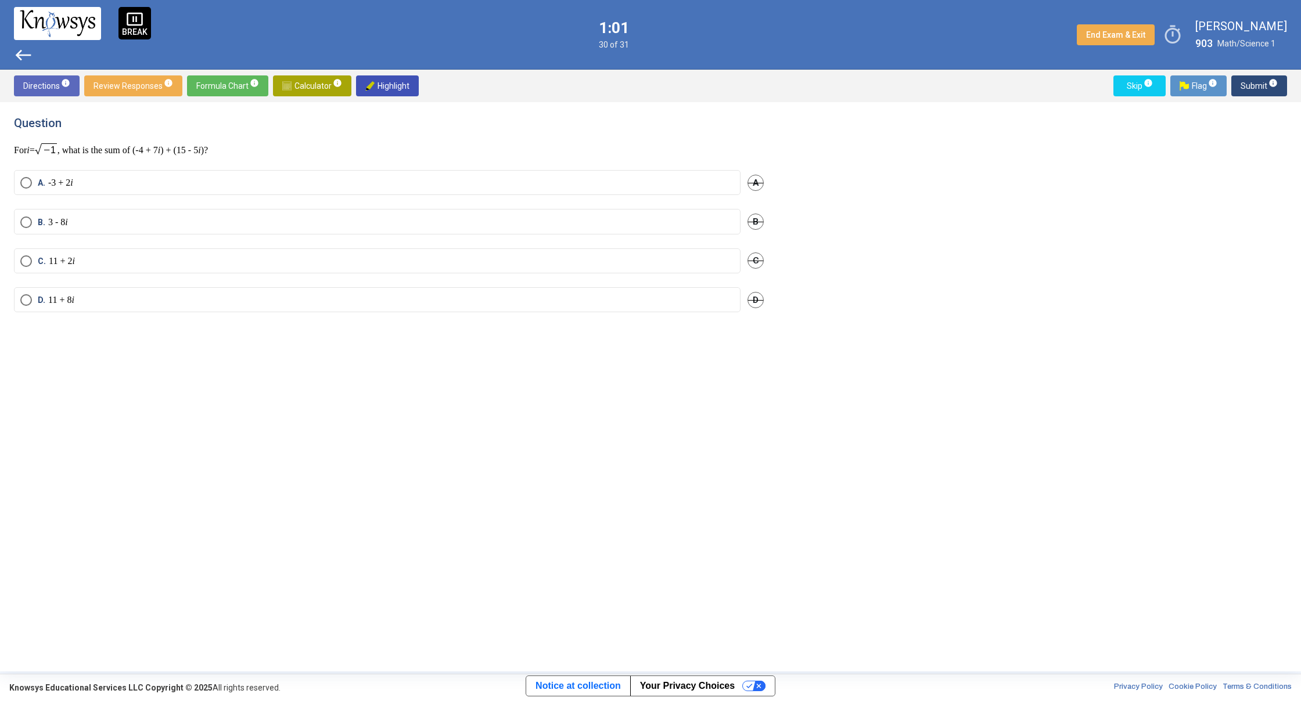
click at [109, 264] on label "C. 11 + 2 i" at bounding box center [377, 262] width 714 height 12
click at [1253, 82] on span "Submit info" at bounding box center [1258, 85] width 37 height 21
click at [82, 225] on mat-radio-button "B. (1, 4)" at bounding box center [377, 230] width 726 height 25
click at [69, 233] on p "(1, 4)" at bounding box center [58, 232] width 20 height 12
click at [90, 190] on label "A. (-4, -1)" at bounding box center [377, 192] width 714 height 12
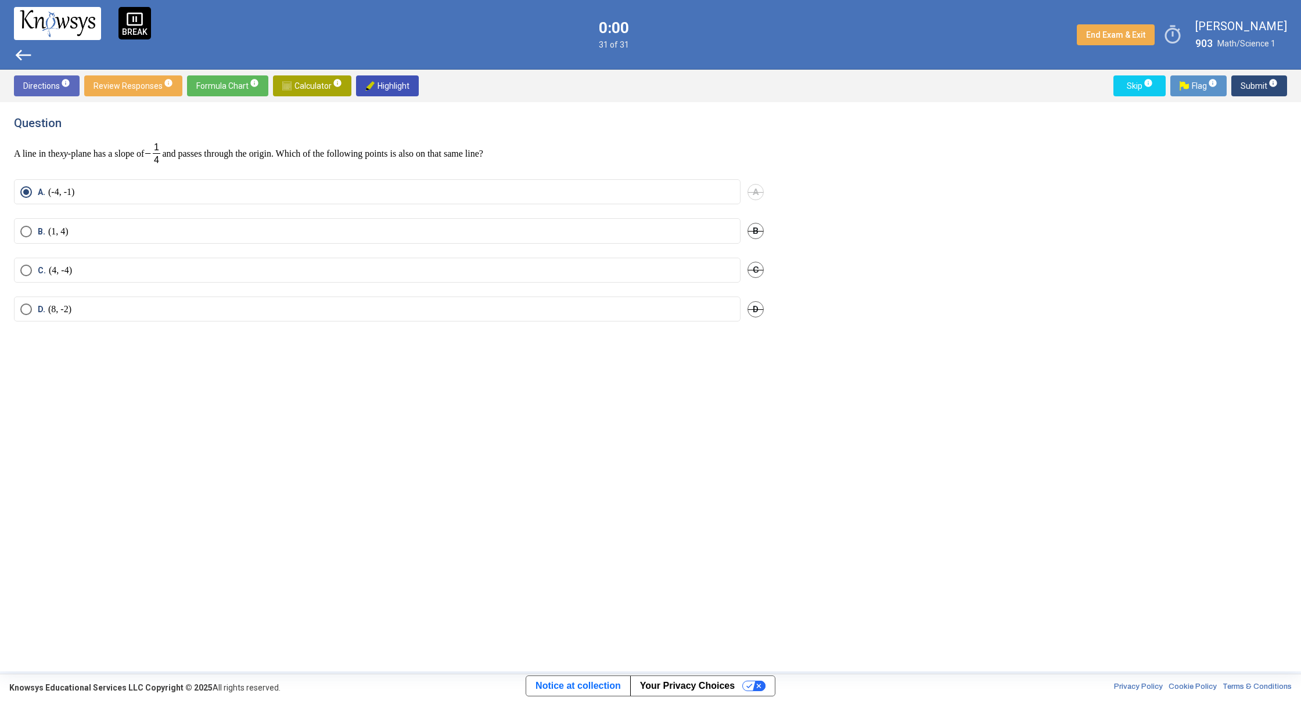
click at [82, 192] on label "A. (-4, -1)" at bounding box center [377, 192] width 714 height 12
click at [36, 230] on span "B. (1, 4)" at bounding box center [50, 232] width 37 height 12
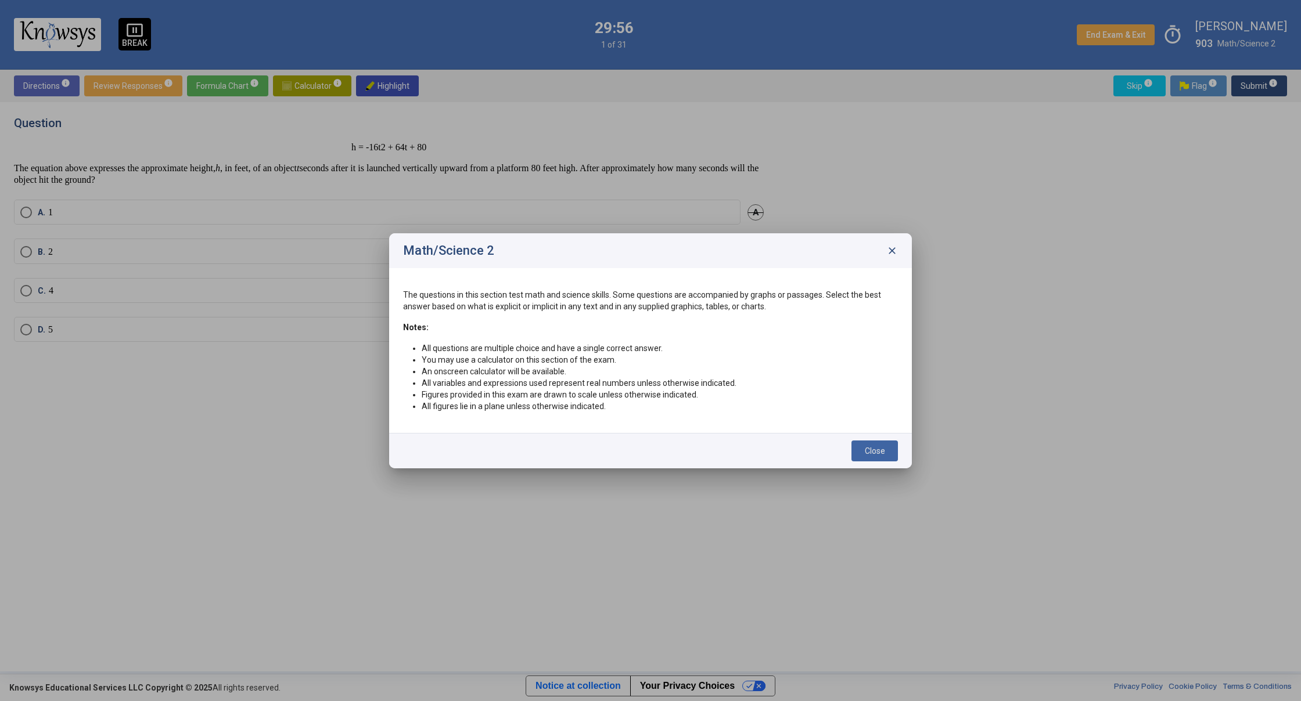
click at [862, 448] on button "Close" at bounding box center [874, 451] width 46 height 21
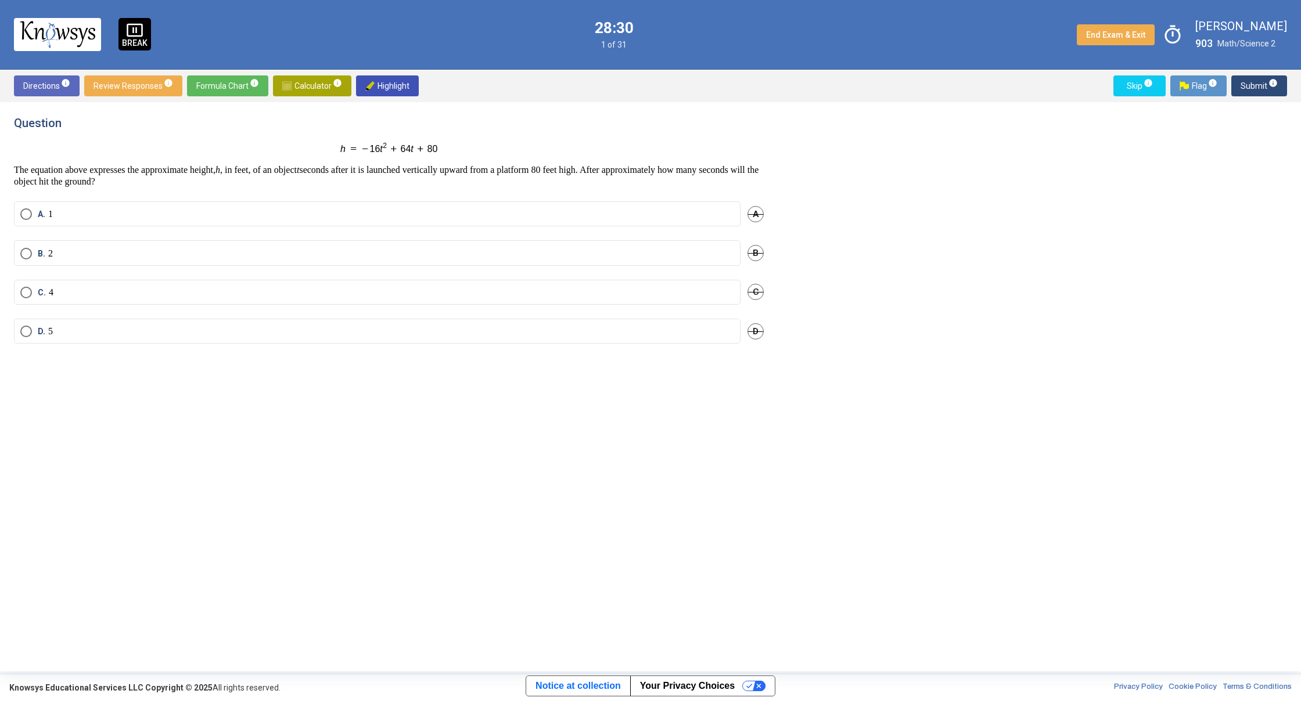
click at [46, 294] on span "C." at bounding box center [43, 293] width 11 height 12
click at [1250, 80] on span "Submit info" at bounding box center [1258, 85] width 37 height 21
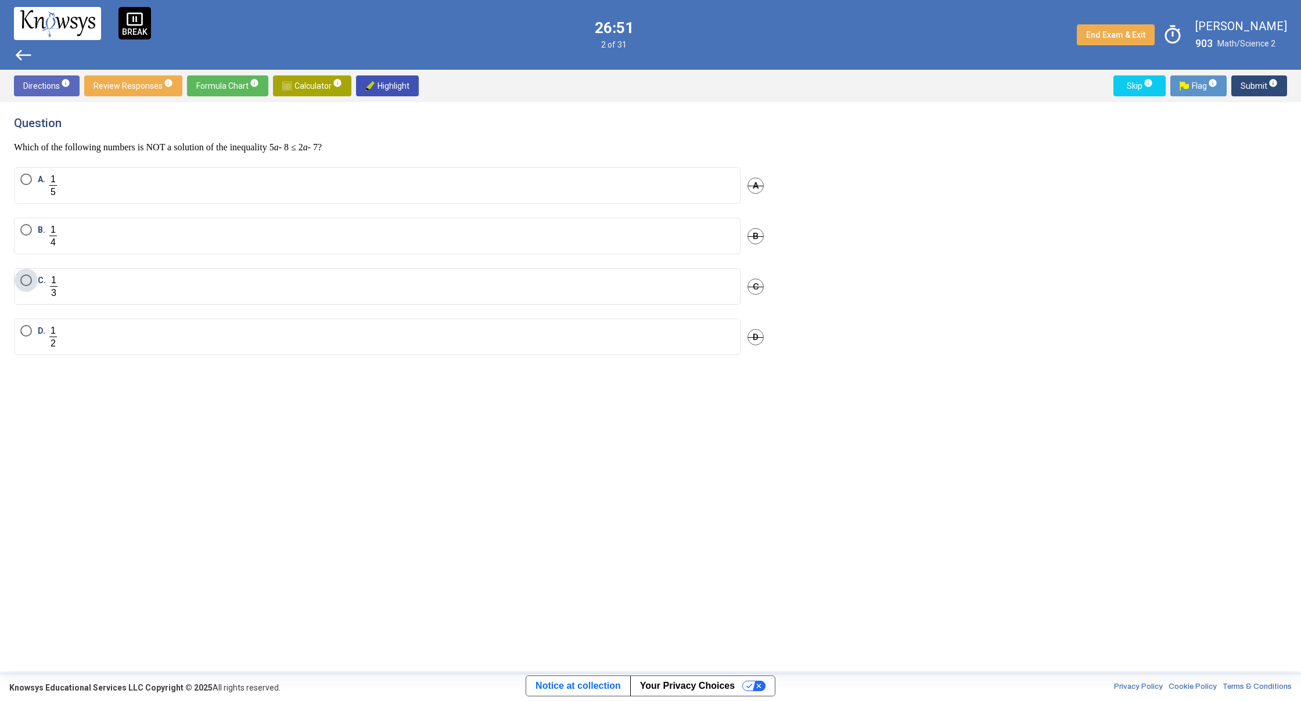
click at [150, 291] on label "C." at bounding box center [377, 287] width 714 height 24
click at [1261, 85] on span "Submit info" at bounding box center [1258, 85] width 37 height 21
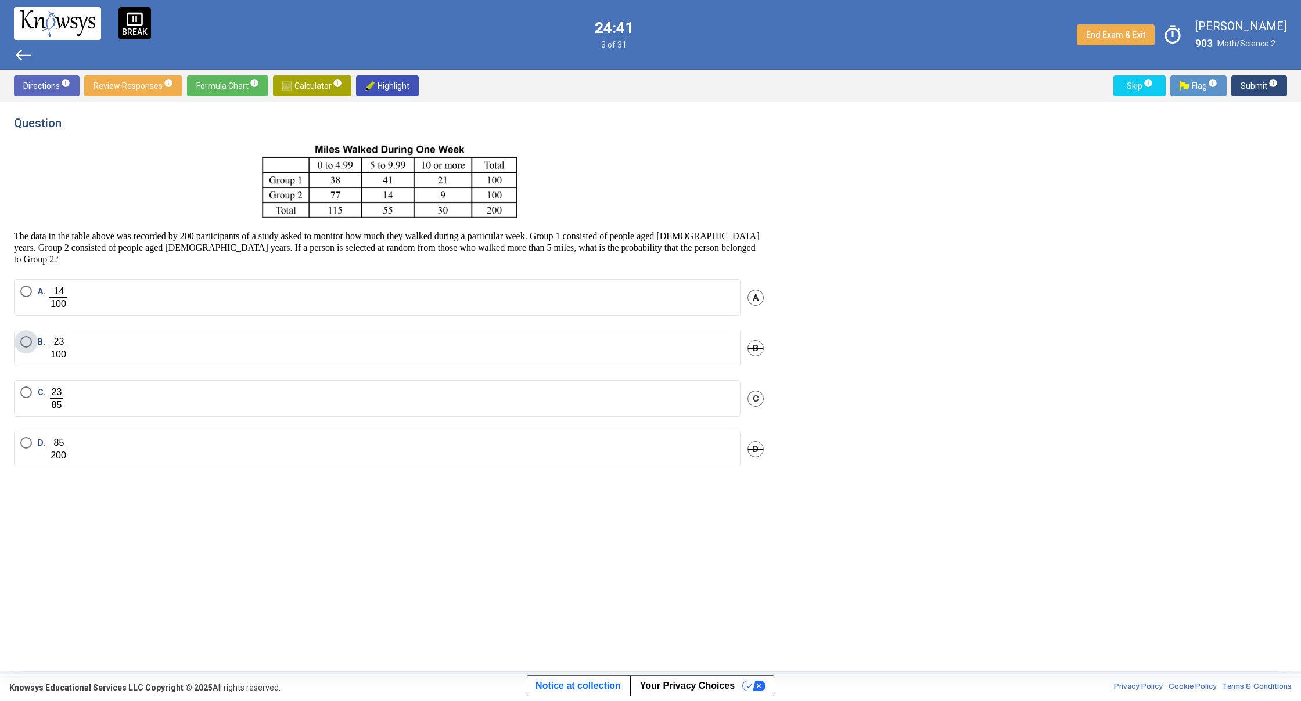
click at [78, 339] on label "B." at bounding box center [377, 348] width 714 height 24
click at [1252, 88] on span "Submit info" at bounding box center [1258, 85] width 37 height 21
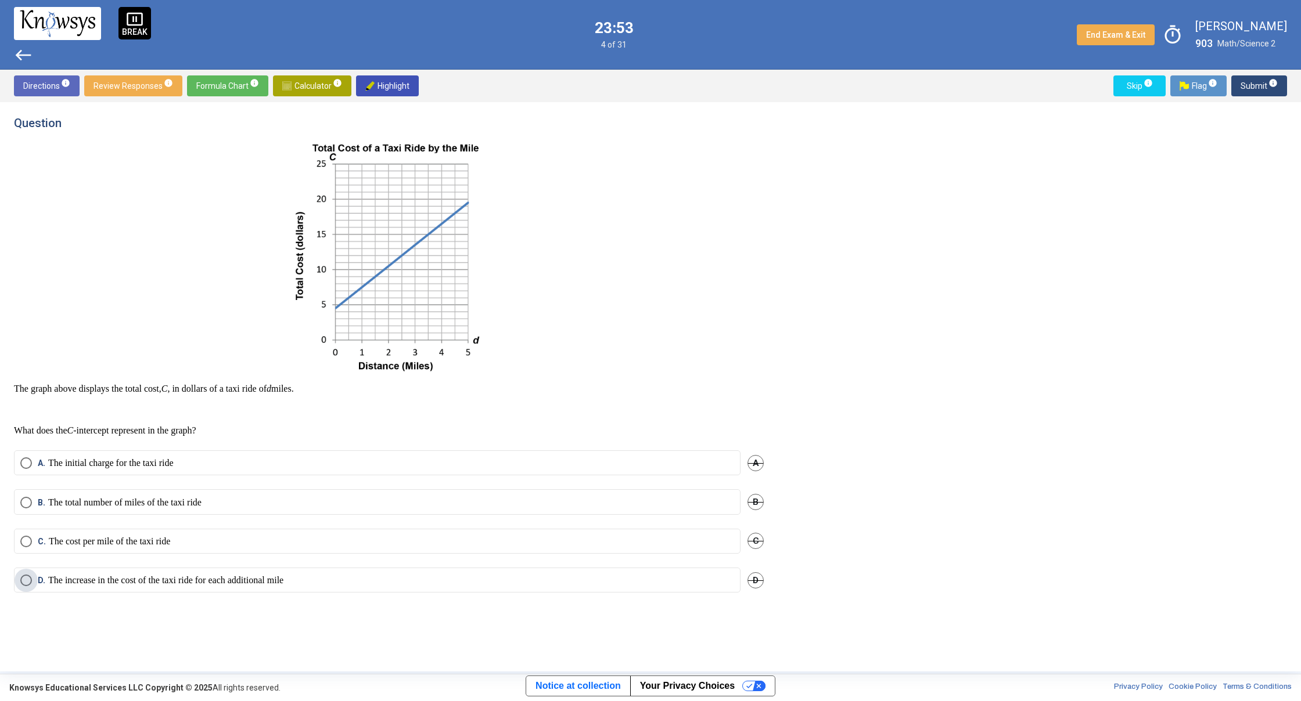
click at [39, 585] on span "D." at bounding box center [43, 581] width 10 height 12
click at [1261, 88] on mat-tooltip-component "Click to enter an answer with no flag and continue to the next question." at bounding box center [1210, 109] width 161 height 42
click at [1243, 83] on span "Submit info" at bounding box center [1258, 85] width 37 height 21
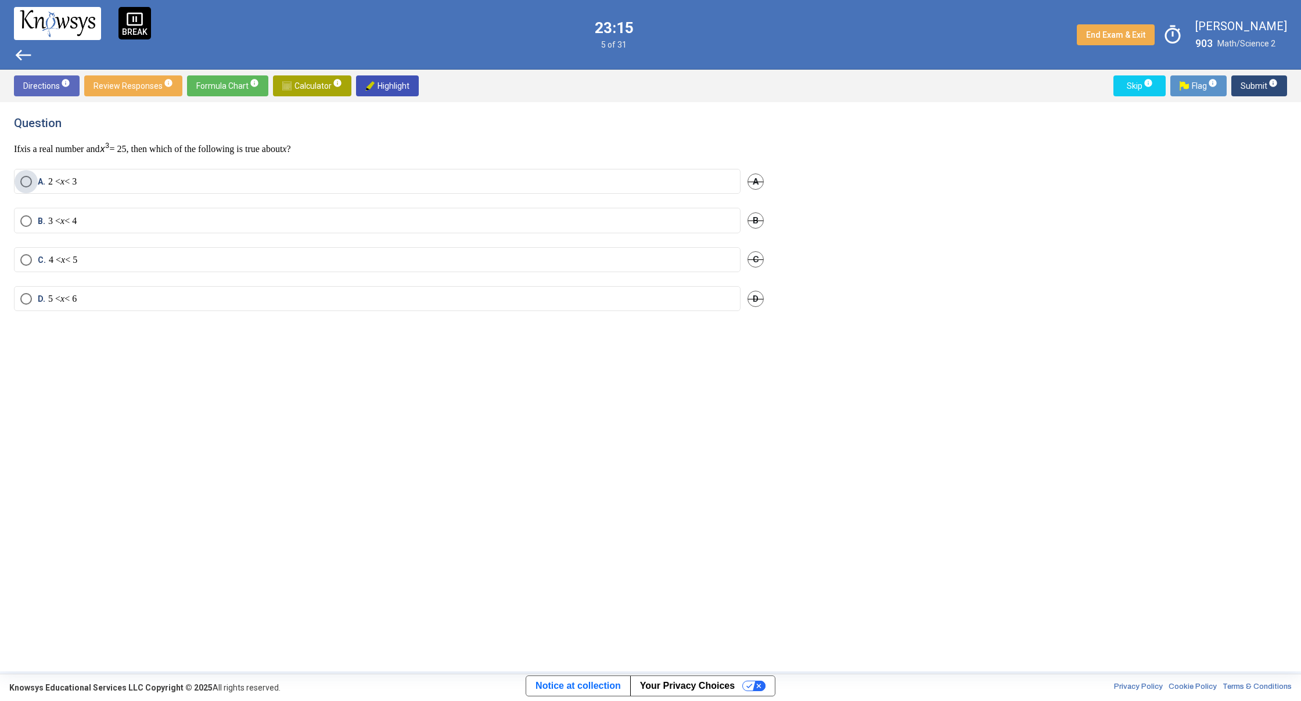
click at [89, 178] on label "A. 2 < x < 3" at bounding box center [377, 182] width 714 height 12
click at [1248, 84] on span "Submit info" at bounding box center [1258, 85] width 37 height 21
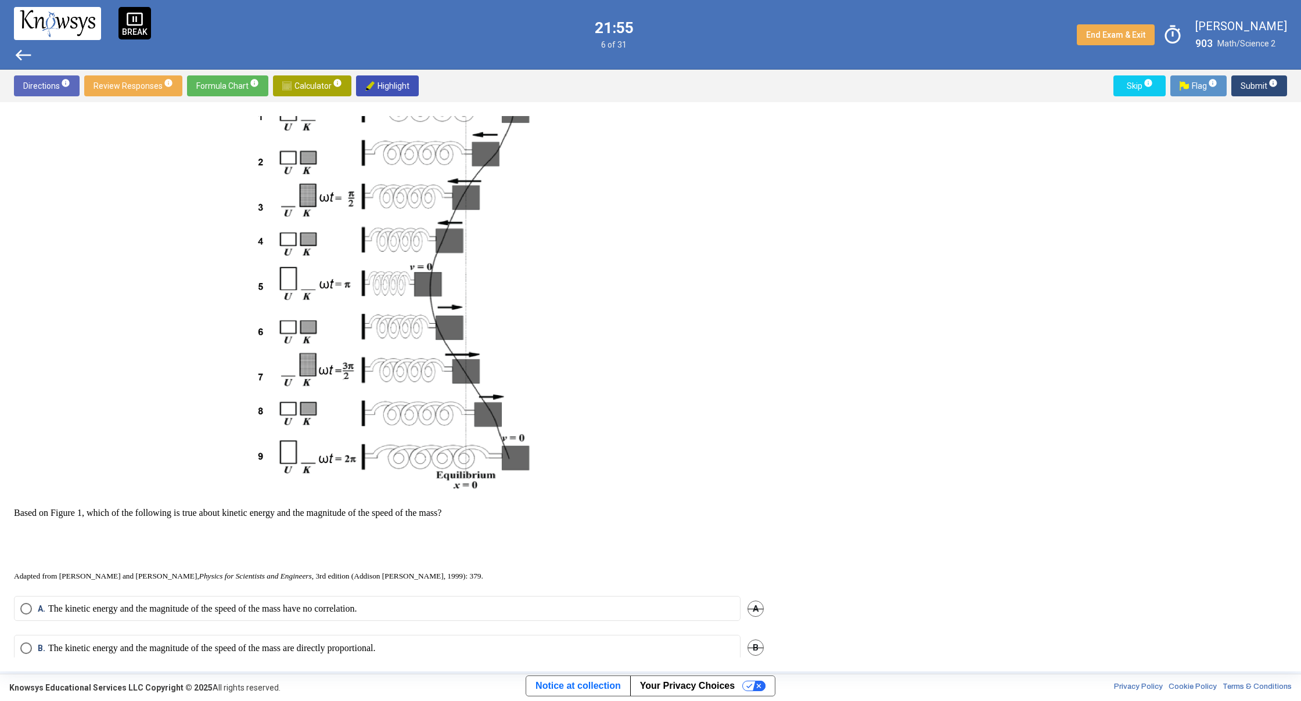
scroll to position [292, 0]
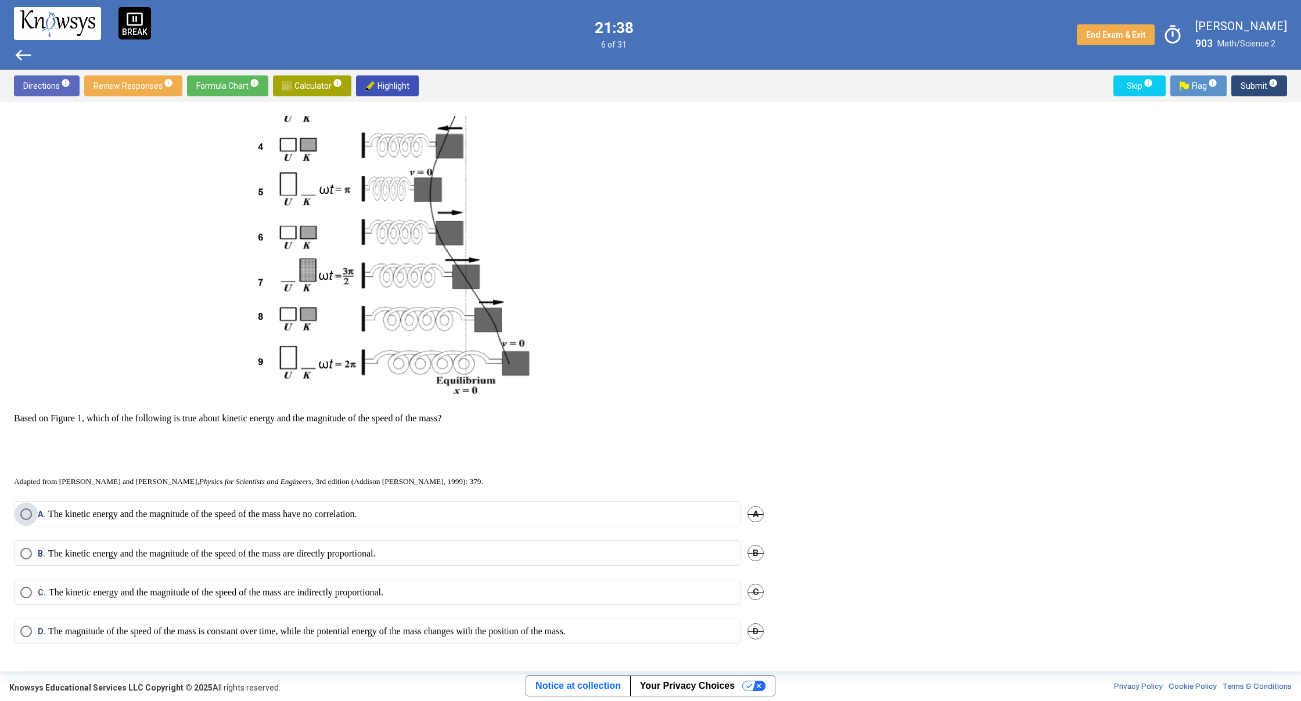
click at [229, 519] on p "The kinetic energy and the magnitude of the speed of the mass have no correlati…" at bounding box center [202, 515] width 309 height 12
click at [1248, 86] on span "Submit info" at bounding box center [1258, 85] width 37 height 21
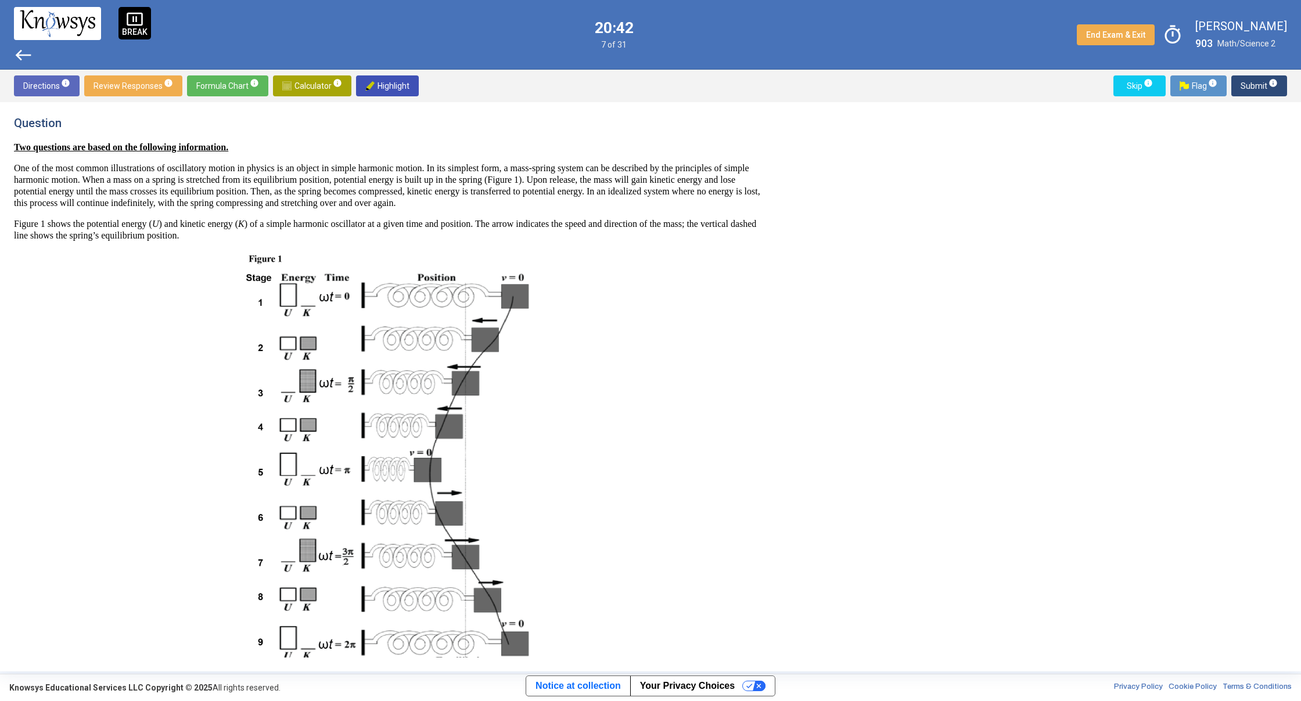
scroll to position [336, 0]
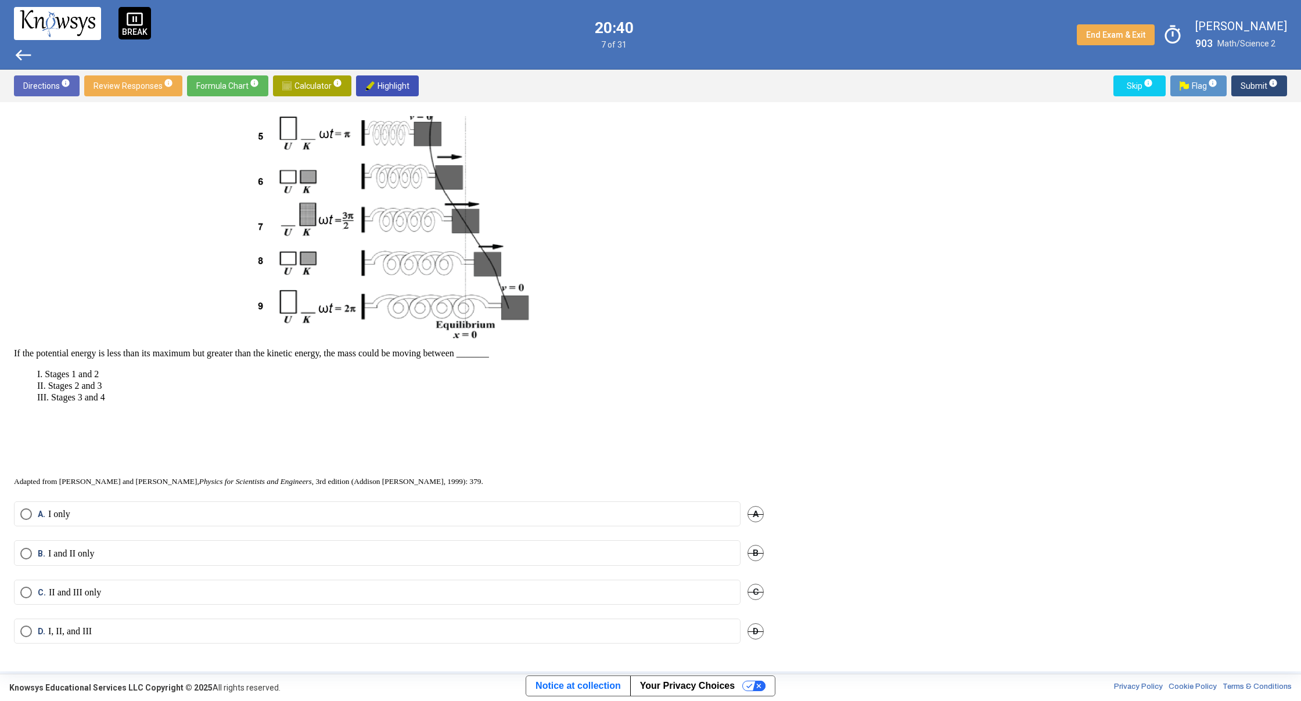
click at [105, 512] on label "A. I only" at bounding box center [377, 515] width 714 height 12
click at [1249, 88] on span "Submit info" at bounding box center [1258, 85] width 37 height 21
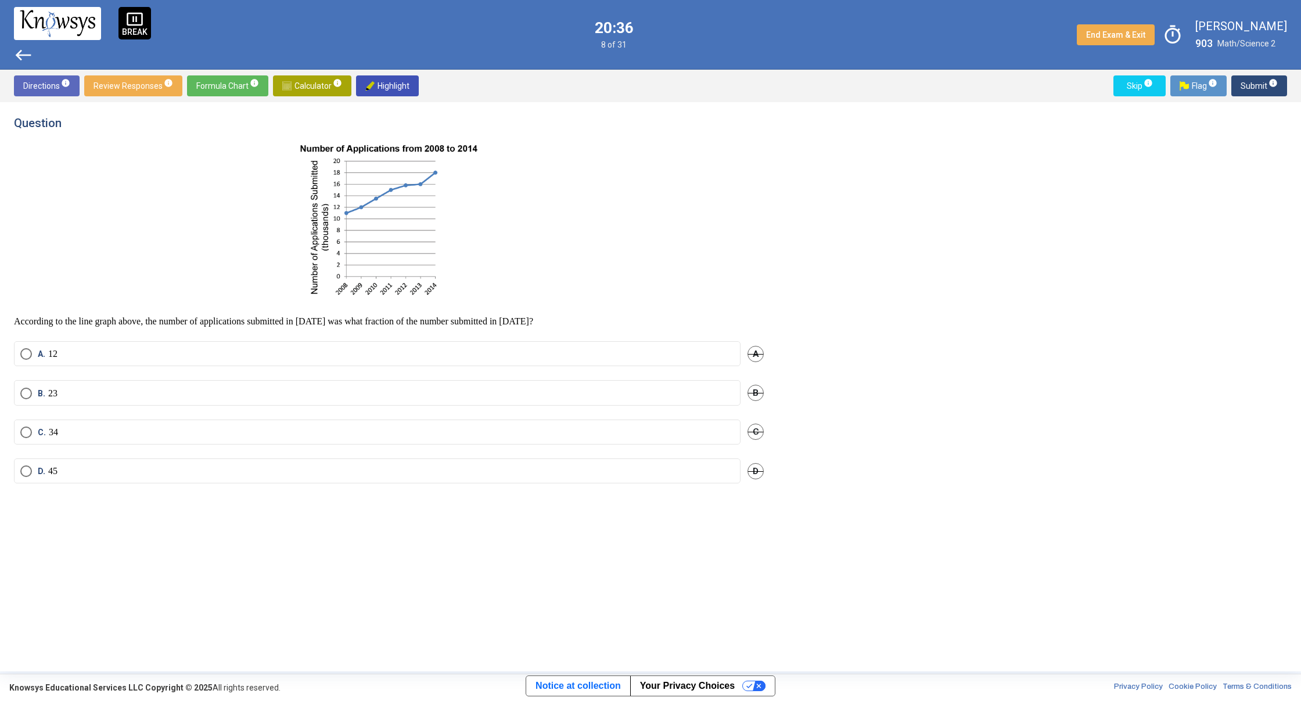
scroll to position [0, 0]
drag, startPoint x: 181, startPoint y: 385, endPoint x: 170, endPoint y: 401, distance: 19.2
click at [170, 401] on mat-radio-group "A. A B. B C. C D. D" at bounding box center [389, 442] width 750 height 202
click at [170, 405] on label "B." at bounding box center [377, 410] width 714 height 24
drag, startPoint x: 1251, startPoint y: 93, endPoint x: 1255, endPoint y: 87, distance: 7.6
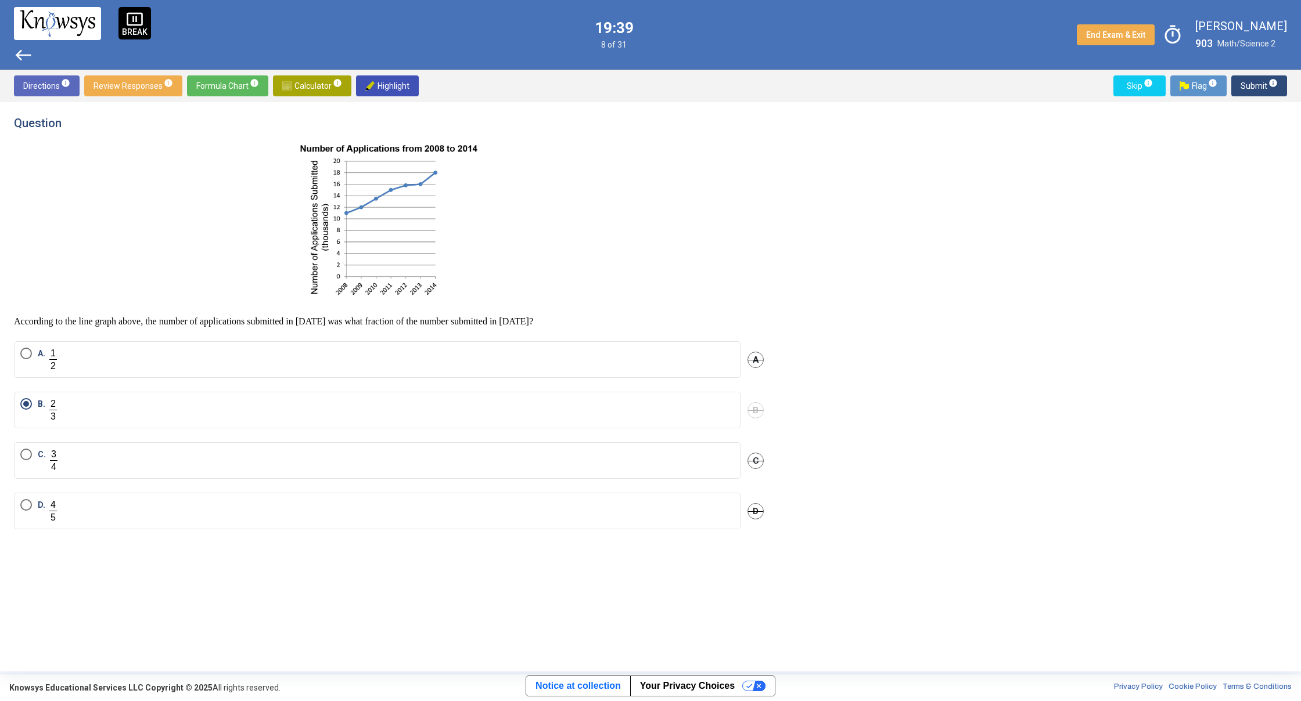
click at [1251, 91] on span "Submit info" at bounding box center [1258, 85] width 37 height 21
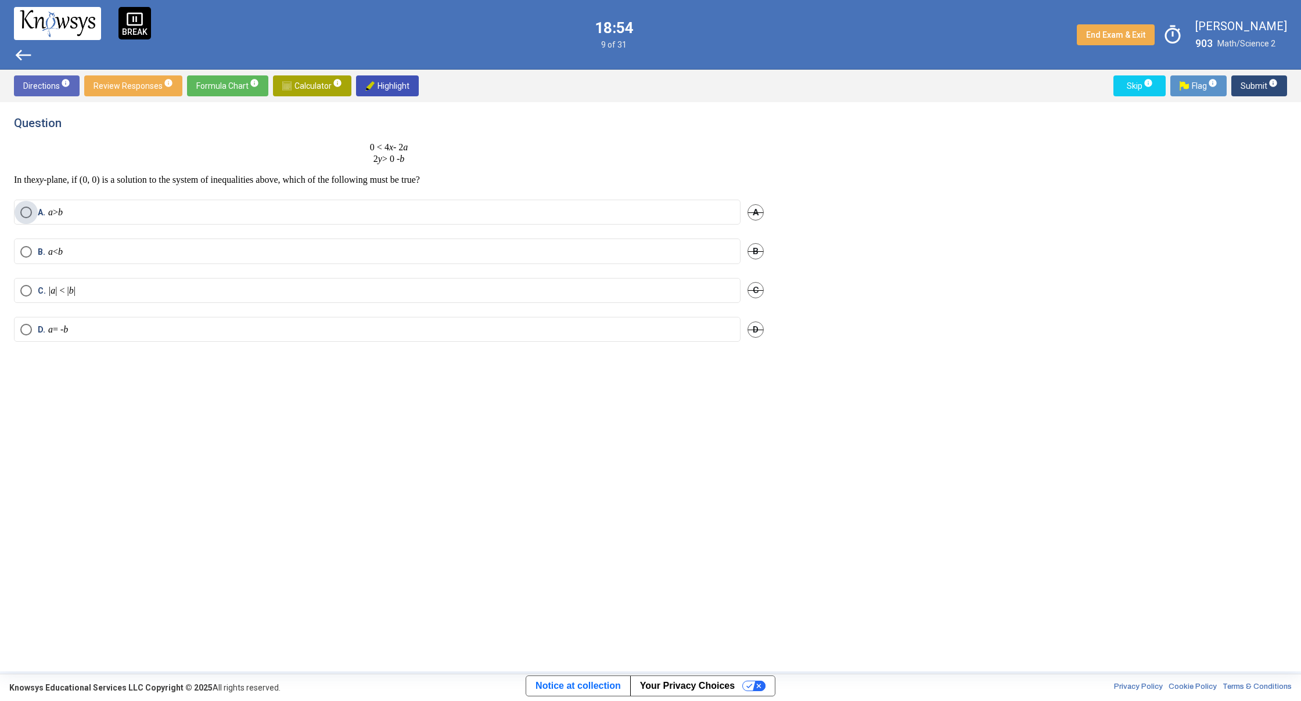
click at [118, 213] on label "A. a > b" at bounding box center [377, 213] width 714 height 12
click at [1261, 92] on mat-tooltip-component "Click to enter an answer with no flag and continue to the next question." at bounding box center [1210, 109] width 161 height 42
drag, startPoint x: 1247, startPoint y: 91, endPoint x: 1248, endPoint y: 84, distance: 7.6
click at [1247, 88] on mat-tooltip-component "Click to enter an answer with no flag and continue to the next question." at bounding box center [1210, 109] width 161 height 42
click at [1246, 82] on span "Submit info" at bounding box center [1258, 85] width 37 height 21
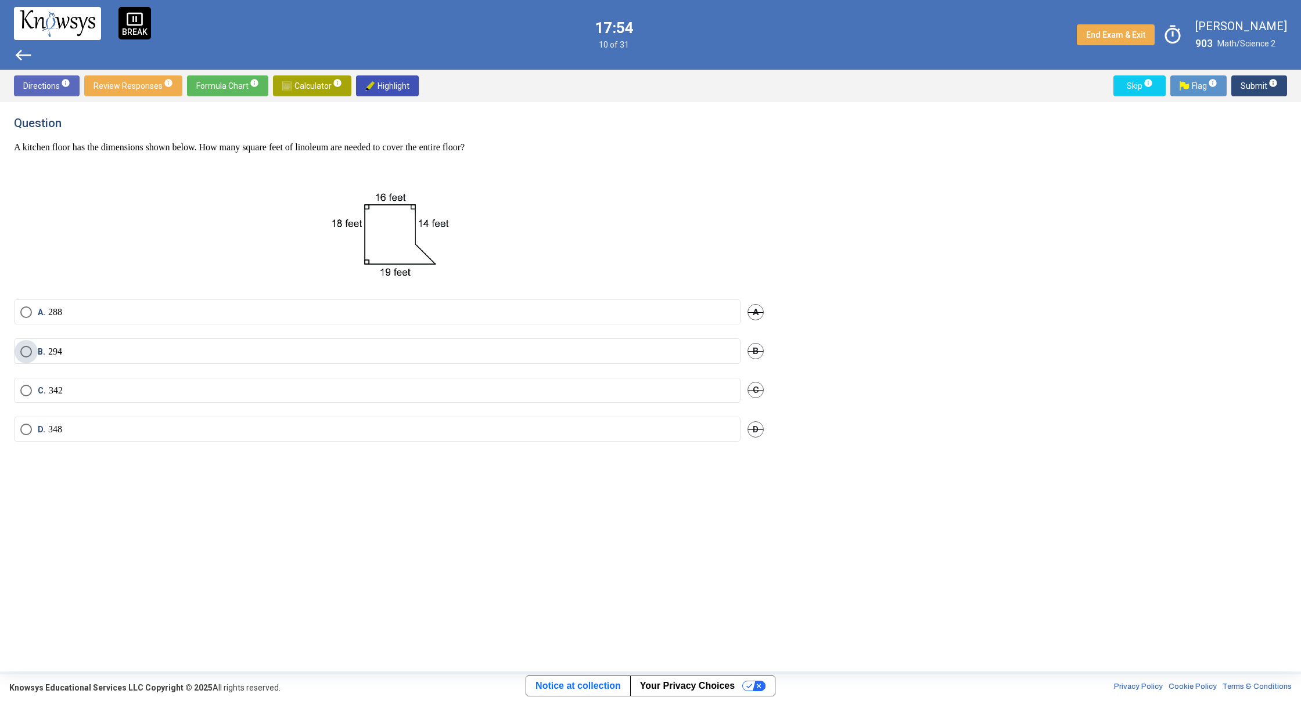
click at [33, 352] on span "B. 294" at bounding box center [47, 352] width 30 height 12
click at [1251, 89] on span "Submit info" at bounding box center [1258, 85] width 37 height 21
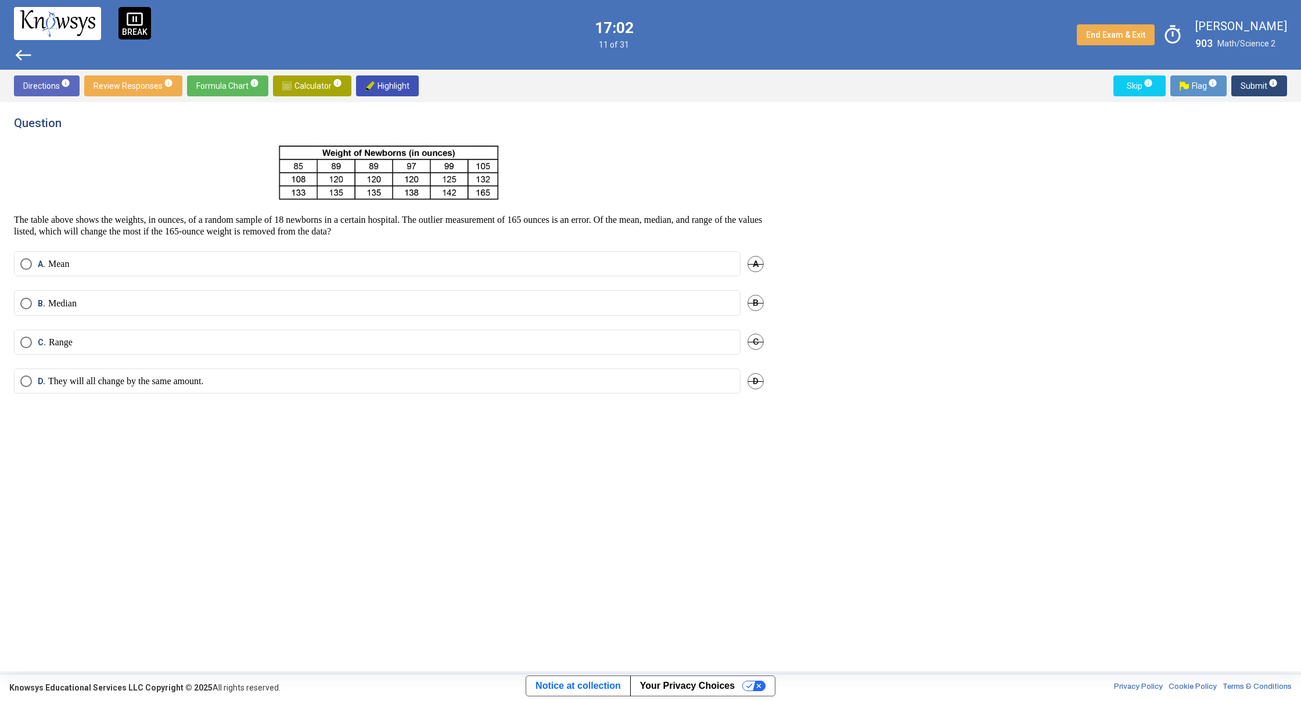
click at [201, 340] on label "C. Range" at bounding box center [377, 343] width 714 height 12
click at [1243, 84] on span "Submit info" at bounding box center [1258, 85] width 37 height 21
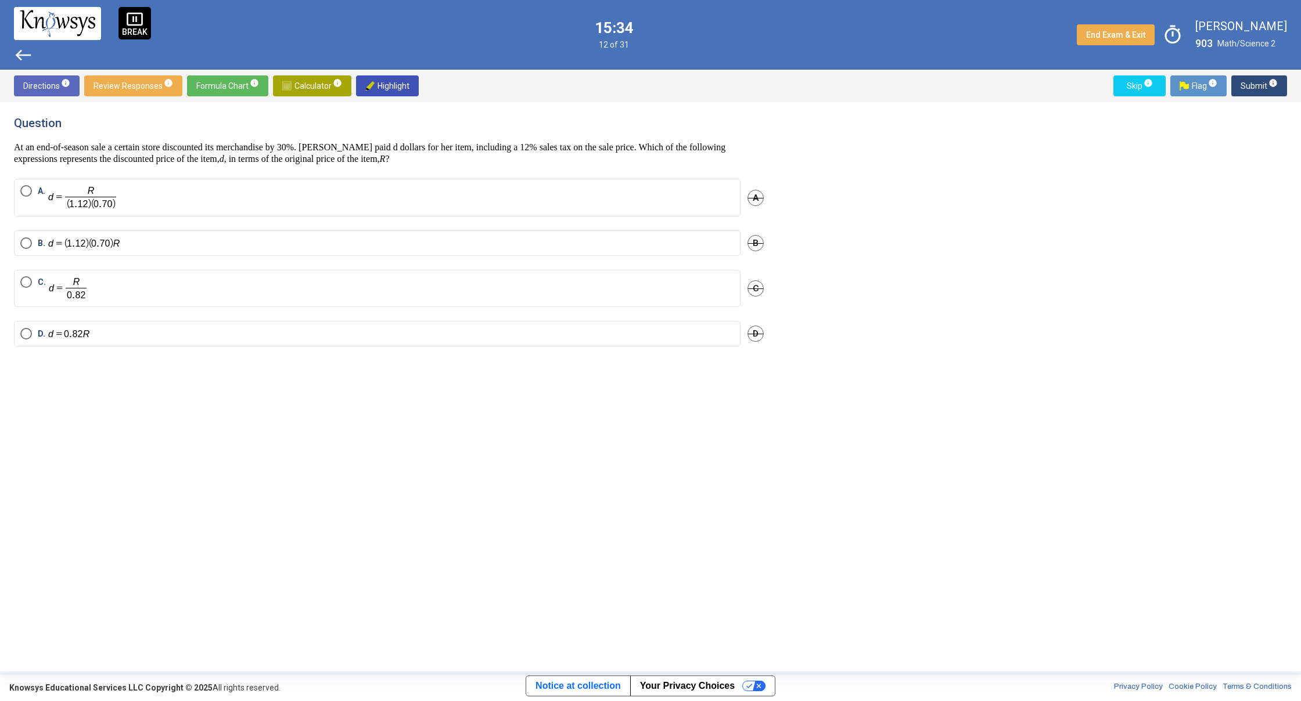
drag, startPoint x: 305, startPoint y: 204, endPoint x: 339, endPoint y: 174, distance: 44.8
click at [306, 203] on label "A." at bounding box center [377, 197] width 714 height 25
click at [1243, 88] on span "Submit info" at bounding box center [1258, 85] width 37 height 21
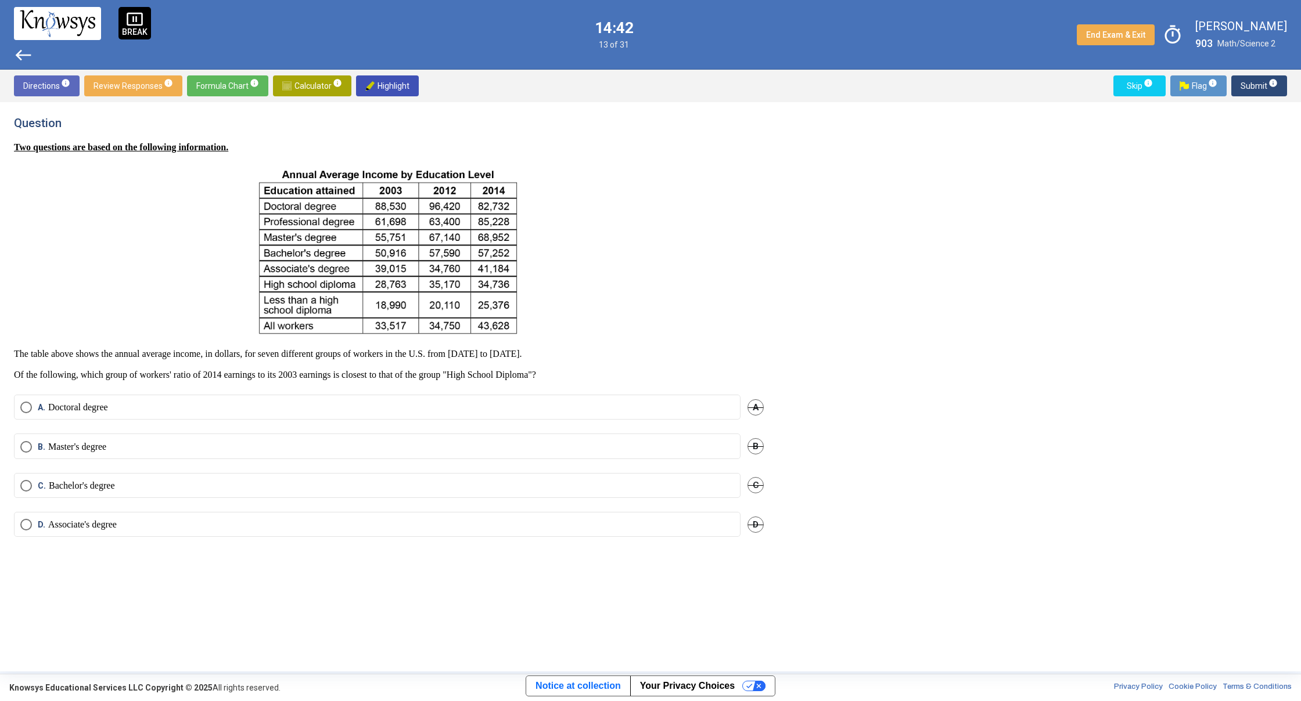
click at [764, 408] on span "A" at bounding box center [755, 408] width 16 height 16
click at [755, 448] on span "B" at bounding box center [755, 446] width 16 height 16
click at [653, 489] on label "C. Bachelor's degree" at bounding box center [377, 486] width 714 height 12
click at [755, 521] on span "D" at bounding box center [755, 525] width 16 height 16
click at [1261, 81] on span "Submit info" at bounding box center [1258, 85] width 37 height 21
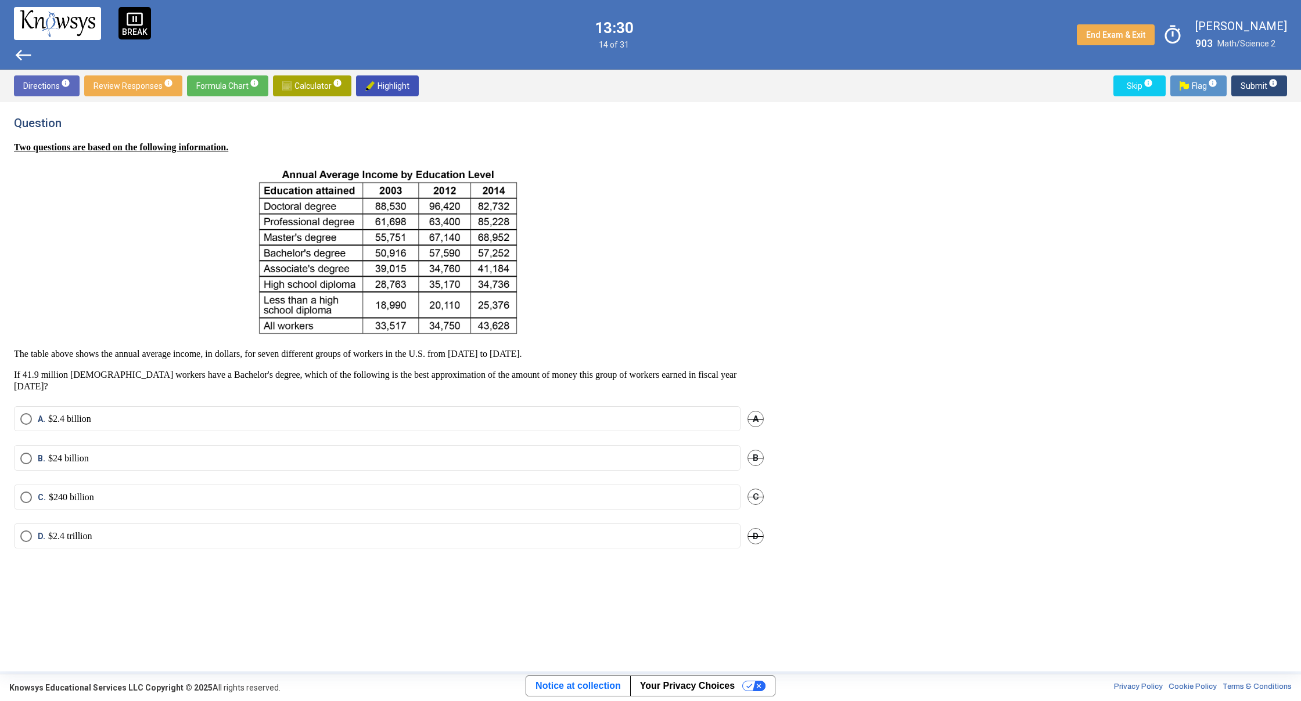
click at [757, 528] on span "D" at bounding box center [755, 536] width 16 height 16
click at [240, 413] on label "A. $2.4 billion" at bounding box center [377, 419] width 714 height 12
click at [1248, 87] on span "Submit info" at bounding box center [1258, 85] width 37 height 21
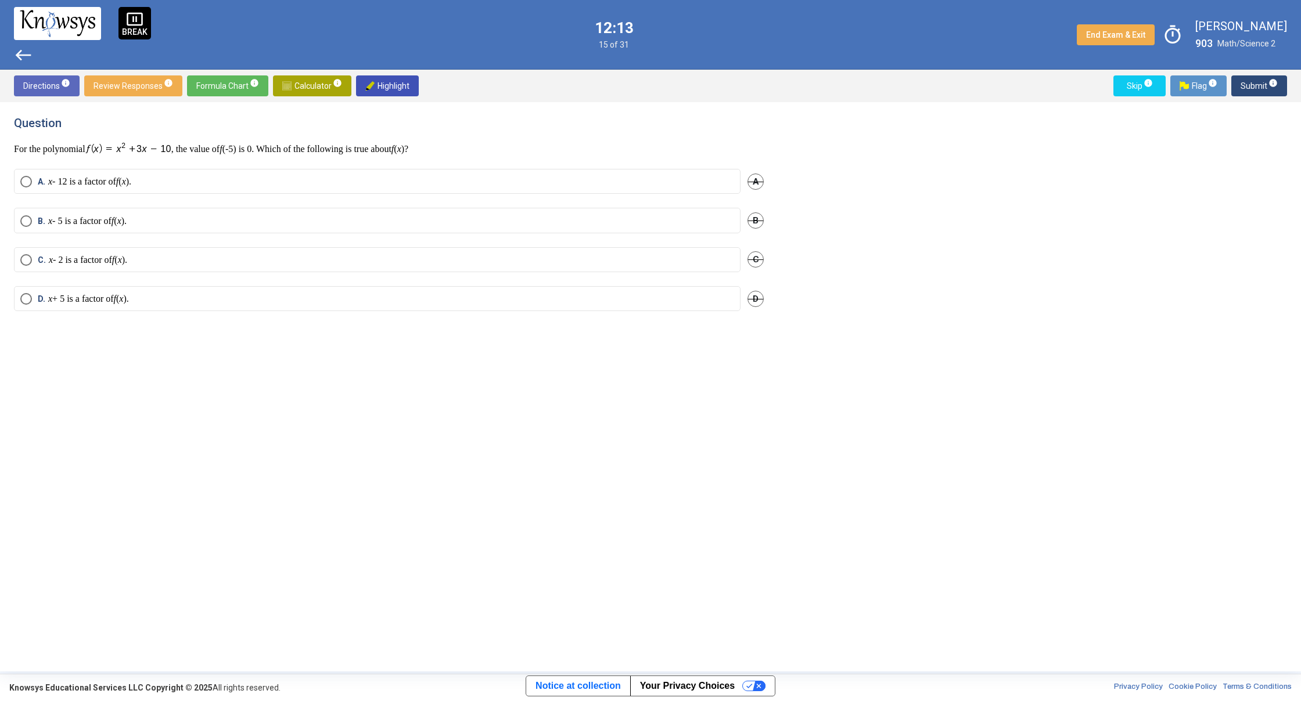
click at [184, 218] on label "B. x - 5 is a factor of f ( x )." at bounding box center [377, 221] width 714 height 12
drag, startPoint x: 1250, startPoint y: 81, endPoint x: 1213, endPoint y: 75, distance: 37.0
click at [1248, 80] on span "Submit info" at bounding box center [1258, 85] width 37 height 21
click at [154, 232] on p "A , B , C , and D must all be integers" at bounding box center [108, 231] width 120 height 12
drag, startPoint x: 1246, startPoint y: 88, endPoint x: 1238, endPoint y: 85, distance: 8.1
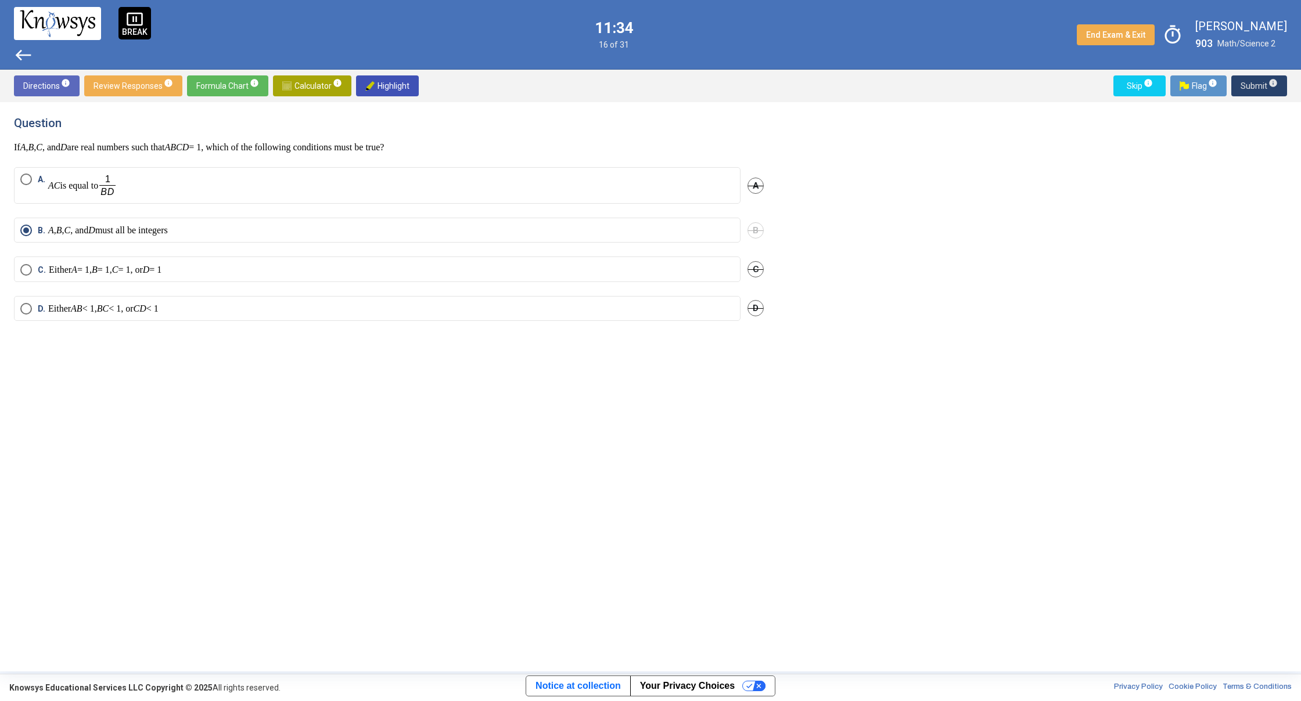
click at [1246, 88] on span "Submit info" at bounding box center [1258, 85] width 37 height 21
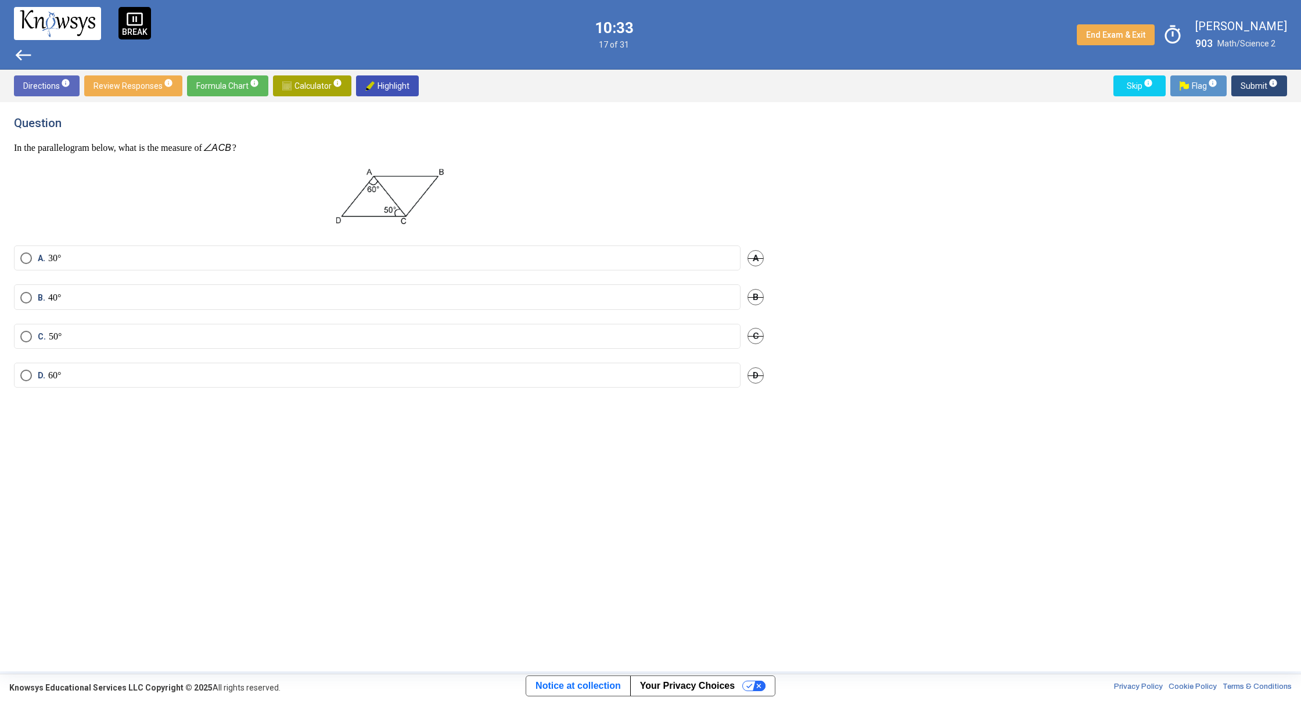
drag, startPoint x: 60, startPoint y: 375, endPoint x: 64, endPoint y: 370, distance: 6.2
click at [61, 373] on p "60°" at bounding box center [54, 376] width 13 height 12
click at [1244, 89] on span "Submit info" at bounding box center [1258, 85] width 37 height 21
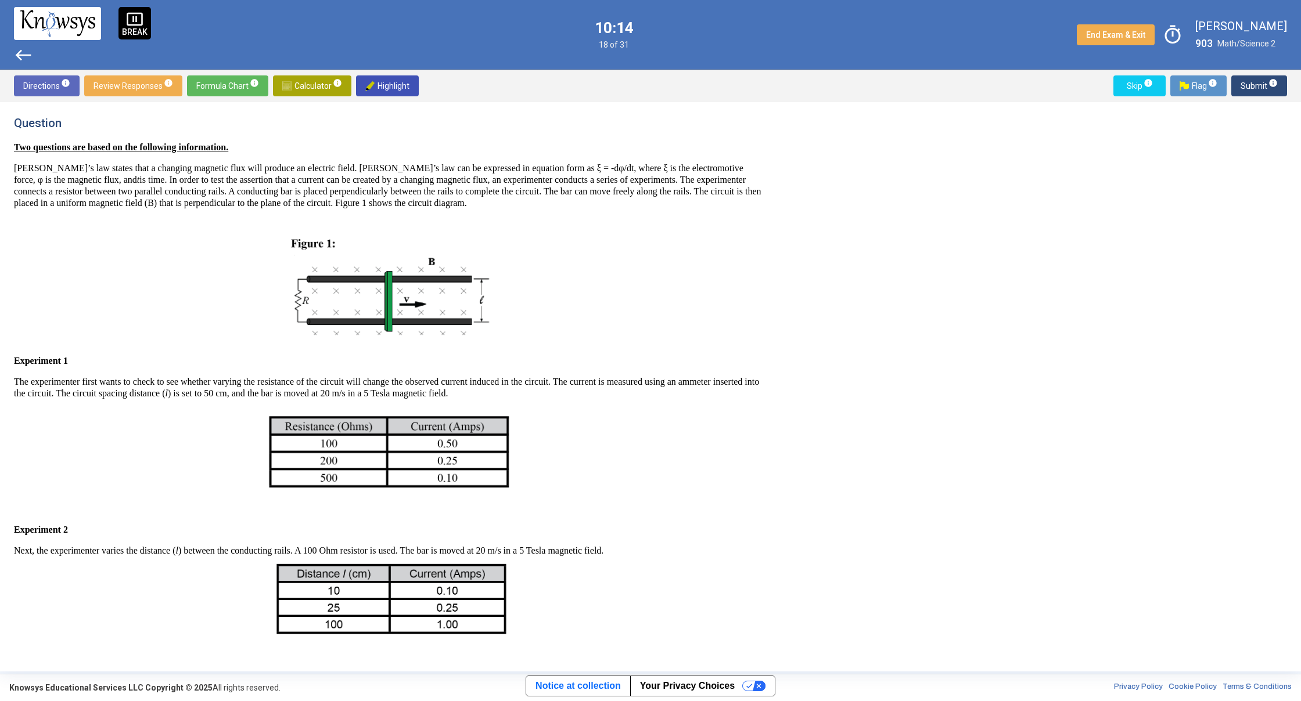
click at [23, 60] on span "west" at bounding box center [23, 55] width 19 height 19
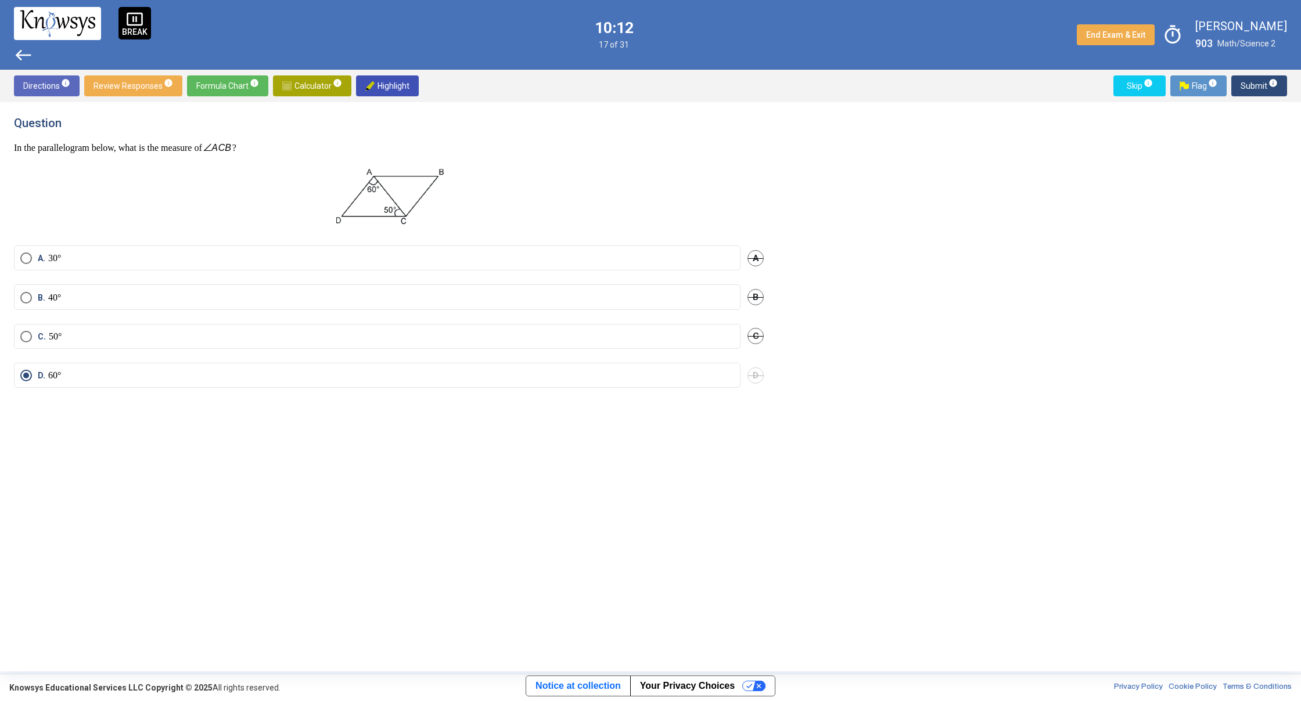
click at [84, 333] on label "C. 50°" at bounding box center [377, 337] width 714 height 12
click at [1244, 83] on span "Submit info" at bounding box center [1258, 85] width 37 height 21
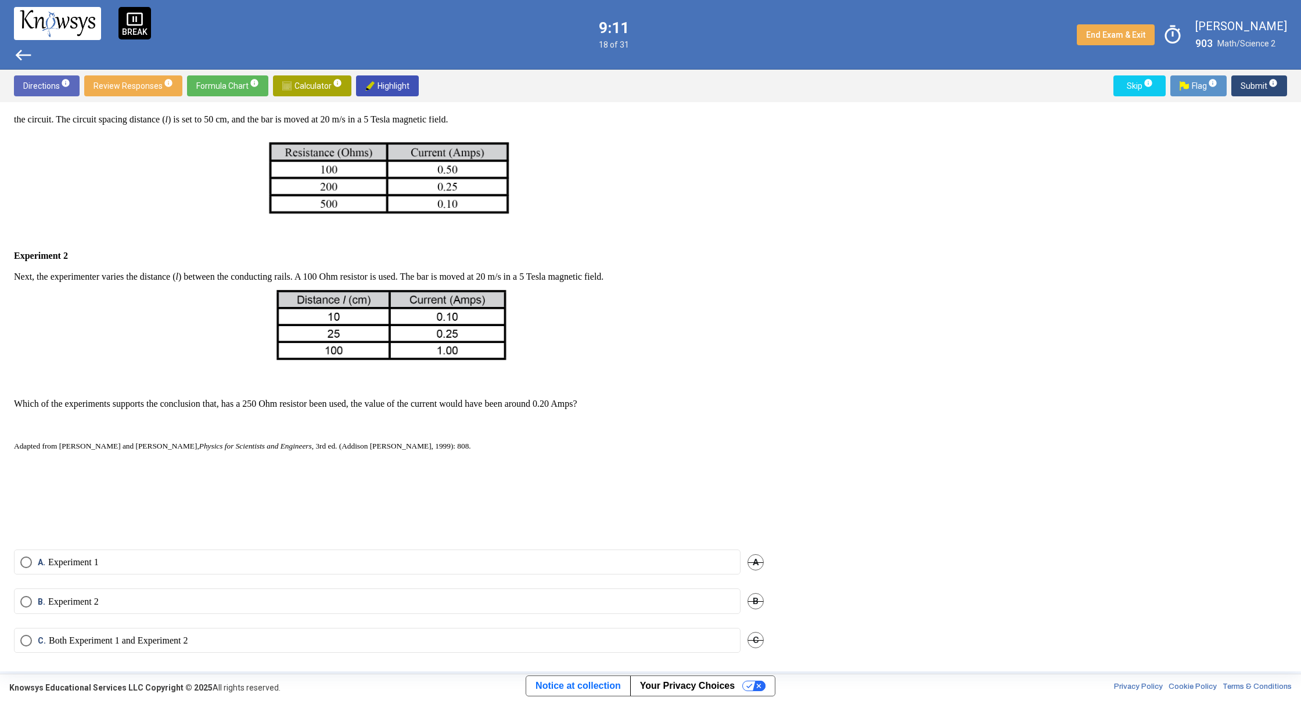
scroll to position [322, 0]
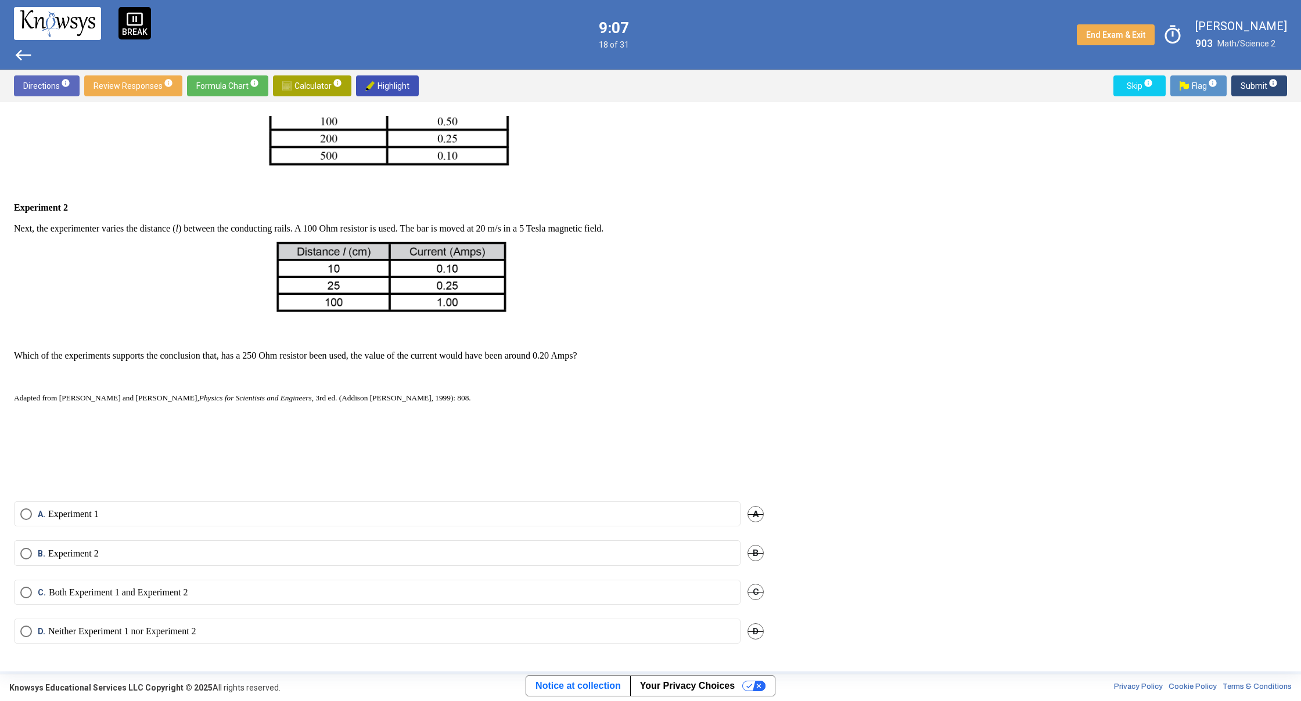
click at [143, 590] on p "Both Experiment 1 and Experiment 2" at bounding box center [118, 593] width 139 height 12
click at [201, 560] on mat-radio-button "B. Experiment 2" at bounding box center [377, 553] width 726 height 25
click at [182, 551] on label "B. Experiment 2" at bounding box center [377, 554] width 714 height 12
click at [224, 519] on label "A. Experiment 1" at bounding box center [377, 515] width 714 height 12
click at [1245, 87] on span "Submit info" at bounding box center [1258, 85] width 37 height 21
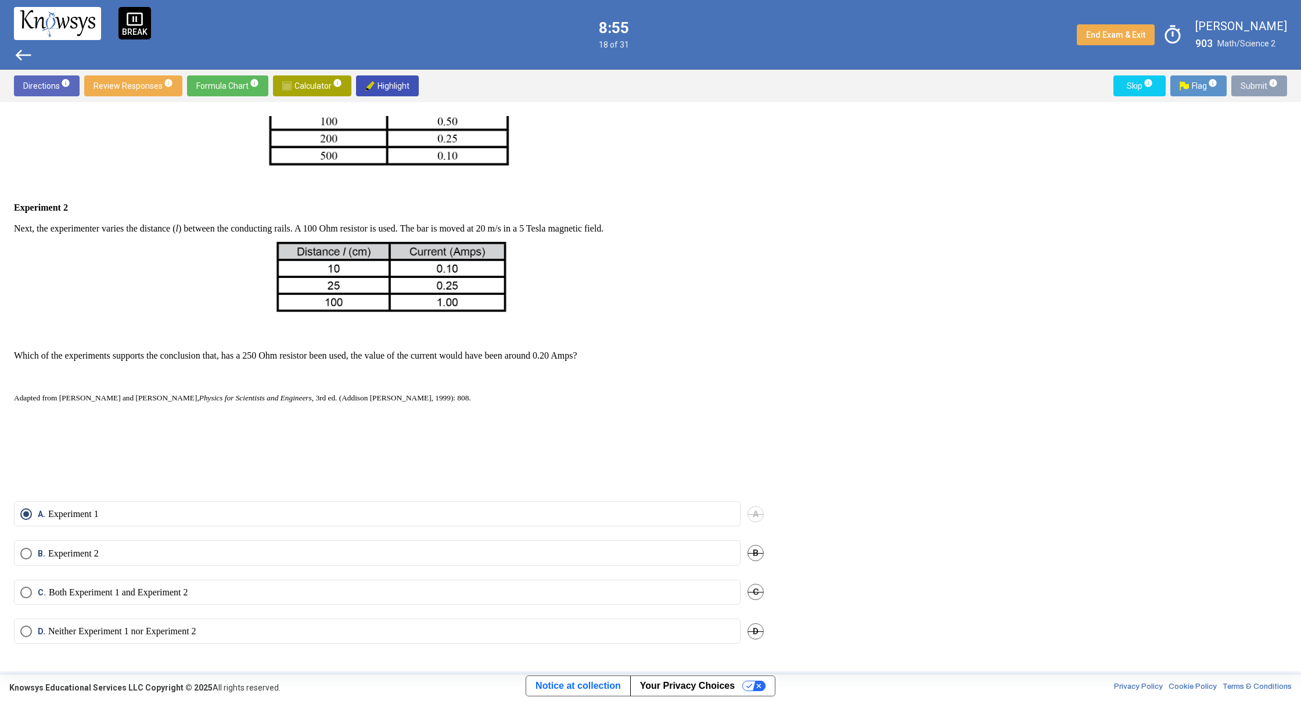
scroll to position [250, 0]
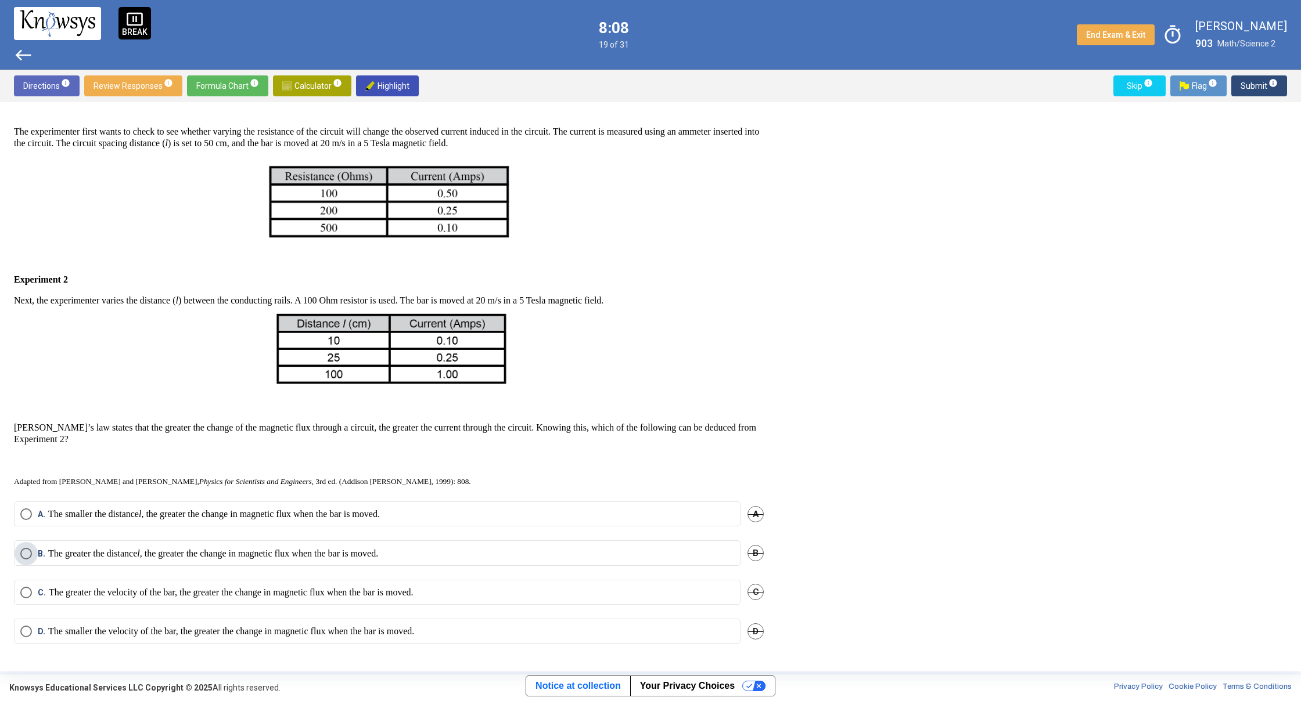
click at [142, 555] on p "The greater the distance l , the greater the change in magnetic flux when the b…" at bounding box center [213, 554] width 330 height 12
click at [1236, 83] on button "Submit info" at bounding box center [1259, 85] width 56 height 21
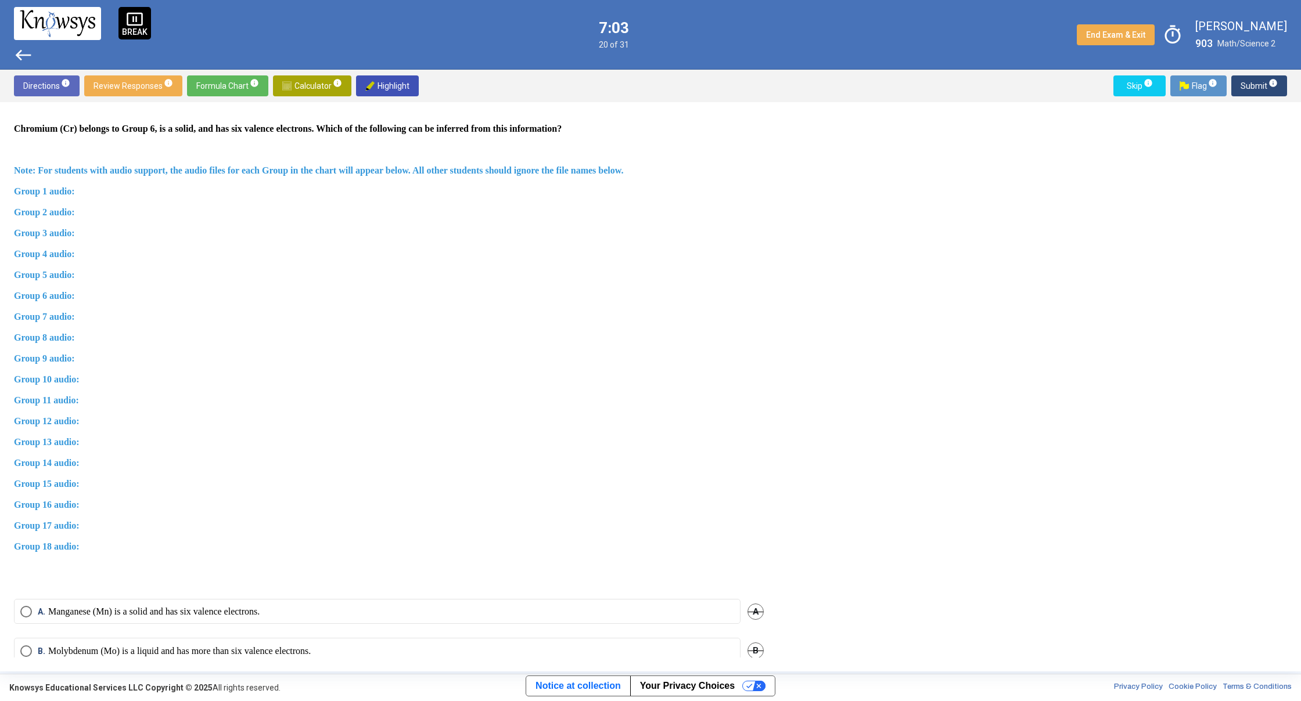
scroll to position [503, 0]
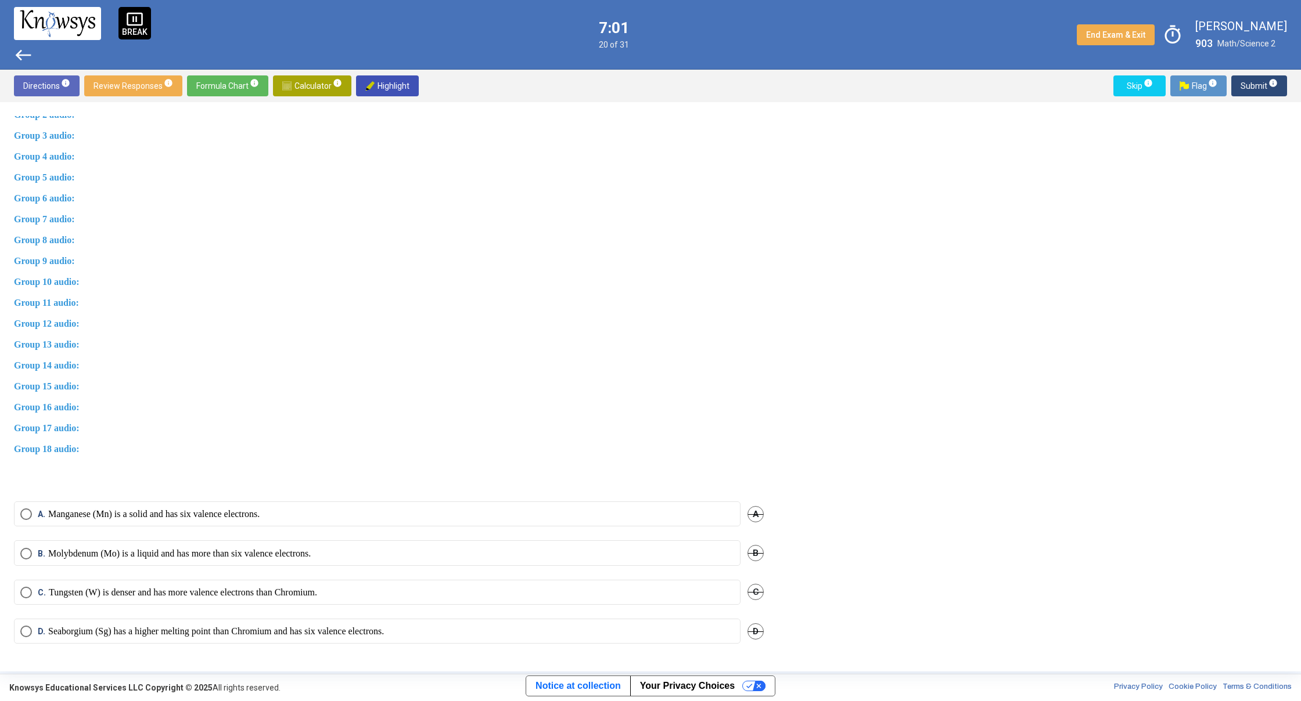
click at [751, 515] on span "A" at bounding box center [755, 514] width 16 height 16
click at [686, 633] on label "D. Seaborgium (Sg) has a higher melting point than Chromium and has six valence…" at bounding box center [377, 632] width 714 height 12
click at [1246, 84] on span "Submit info" at bounding box center [1258, 85] width 37 height 21
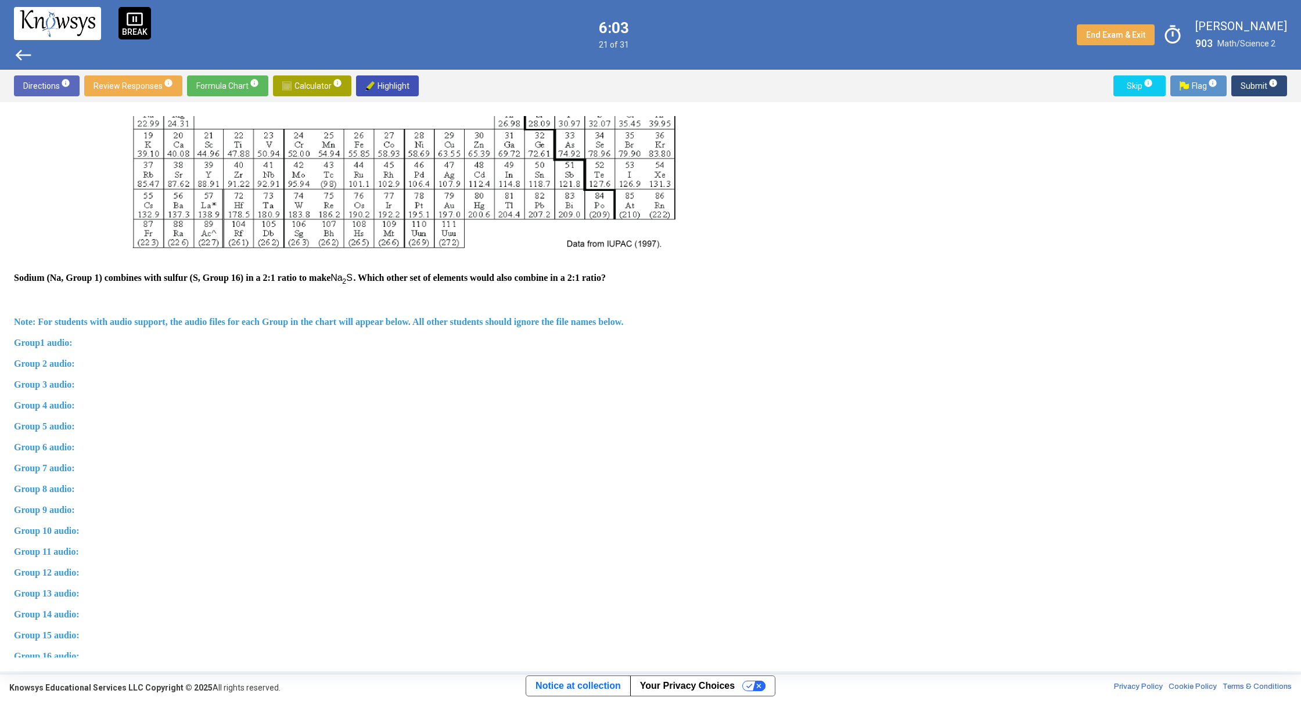
scroll to position [515, 0]
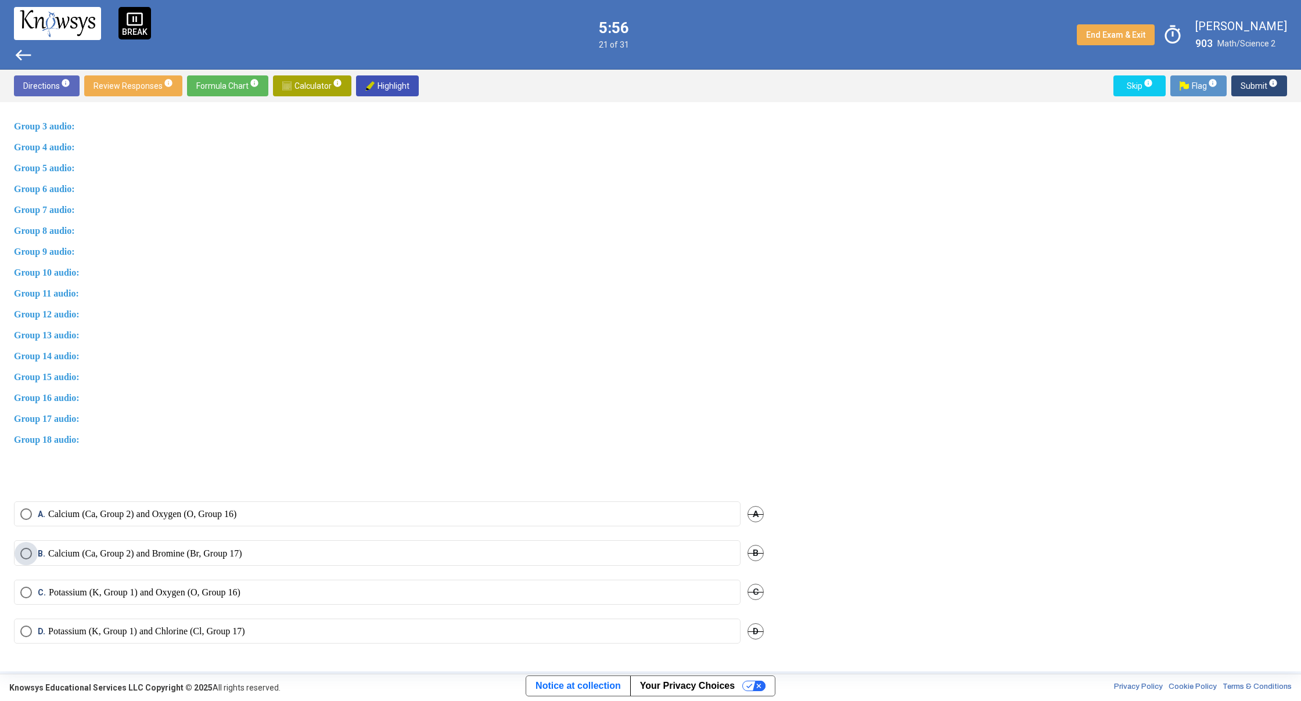
click at [269, 555] on label "B. Calcium (Ca, Group 2) and Bromine (Br, Group 17)" at bounding box center [377, 554] width 714 height 12
click at [1247, 84] on span "Submit info" at bounding box center [1258, 85] width 37 height 21
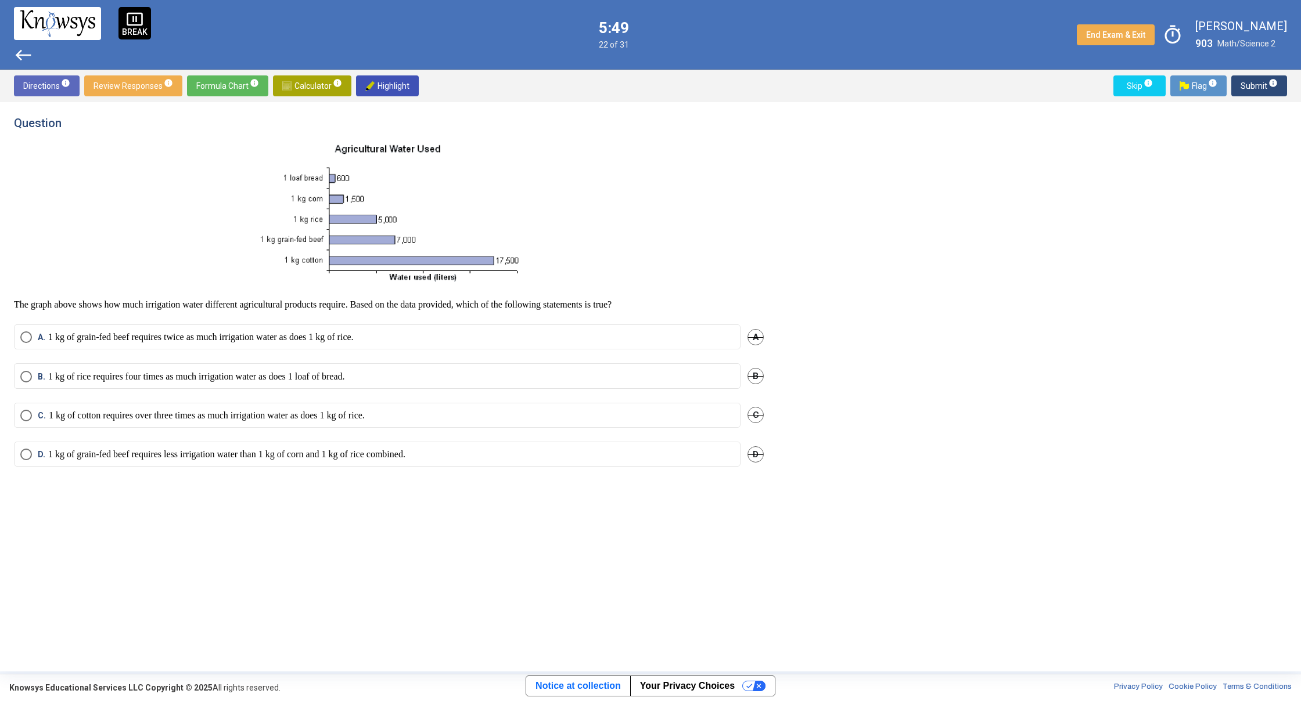
click at [20, 56] on span "west" at bounding box center [23, 55] width 19 height 19
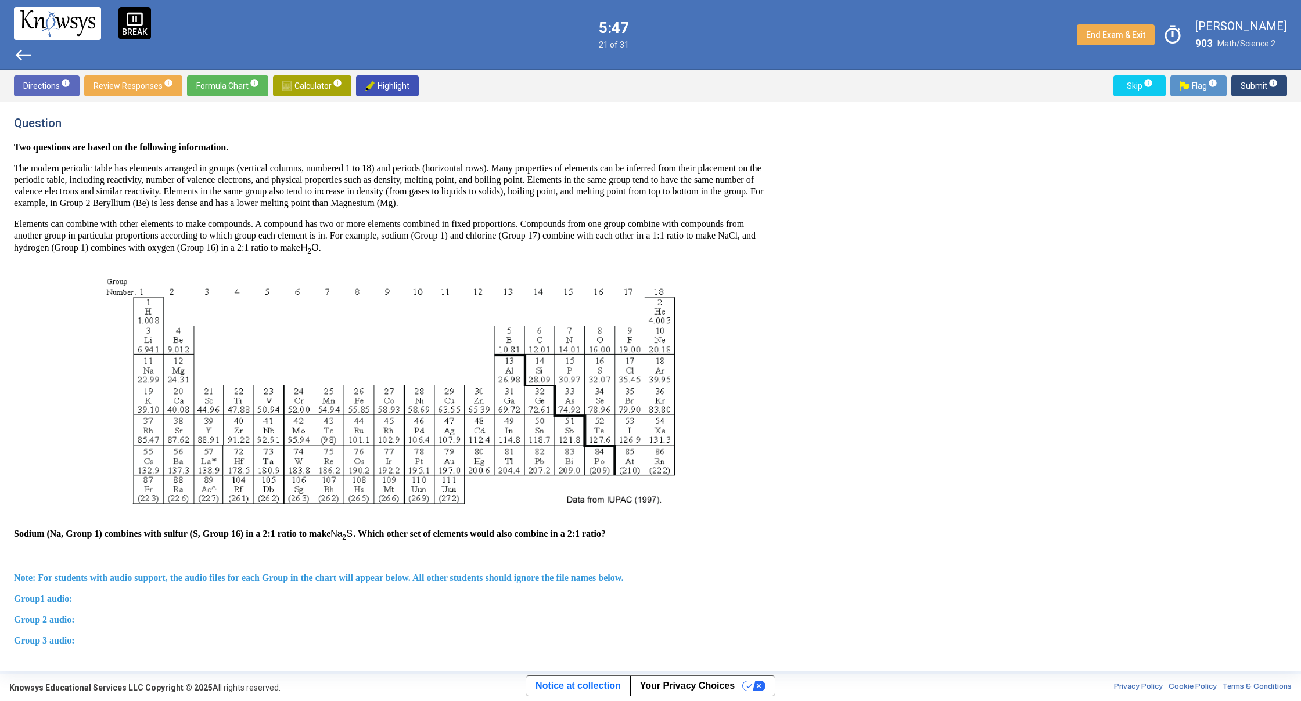
scroll to position [515, 0]
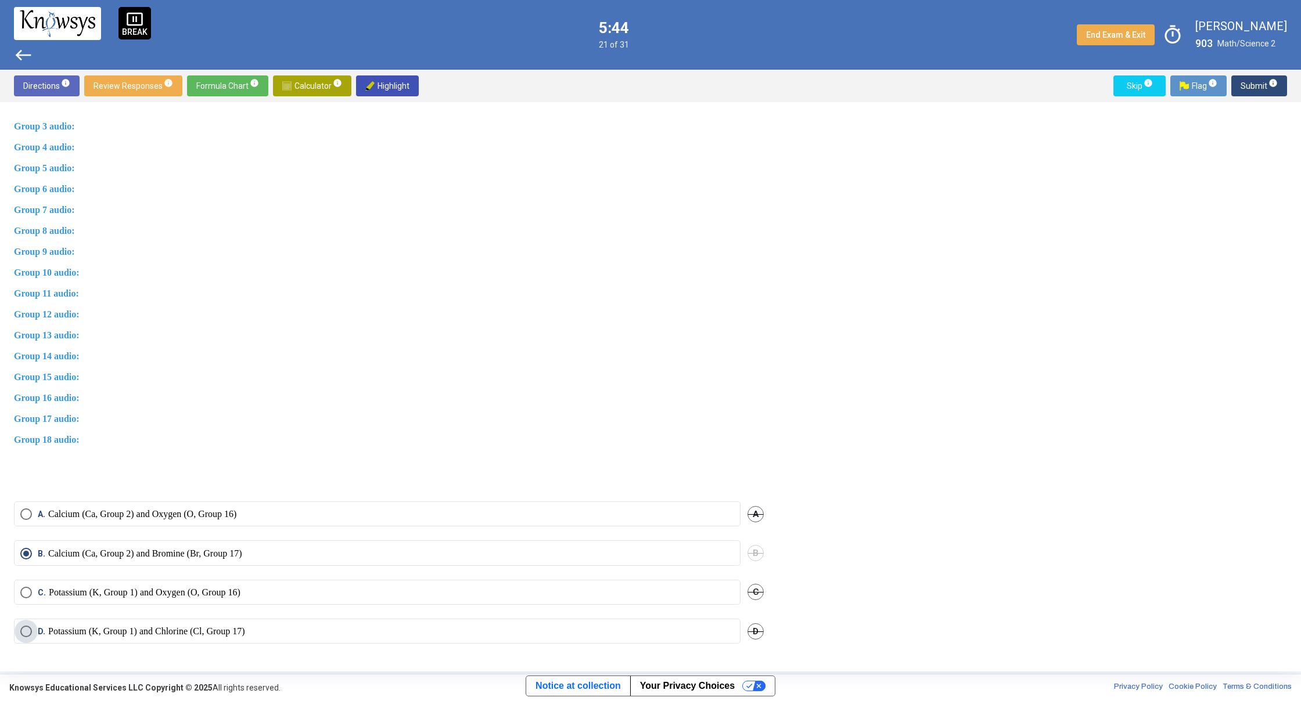
click at [23, 629] on span "Select an option" at bounding box center [26, 632] width 12 height 12
click at [28, 583] on mat-radio-button "C. Potassium (K, Group 1) and Oxygen (O, Group 16)" at bounding box center [377, 592] width 726 height 25
click at [114, 595] on p "Potassium (K, Group 1) and Oxygen (O, Group 16)" at bounding box center [145, 593] width 192 height 12
click at [1250, 88] on span "Submit info" at bounding box center [1258, 85] width 37 height 21
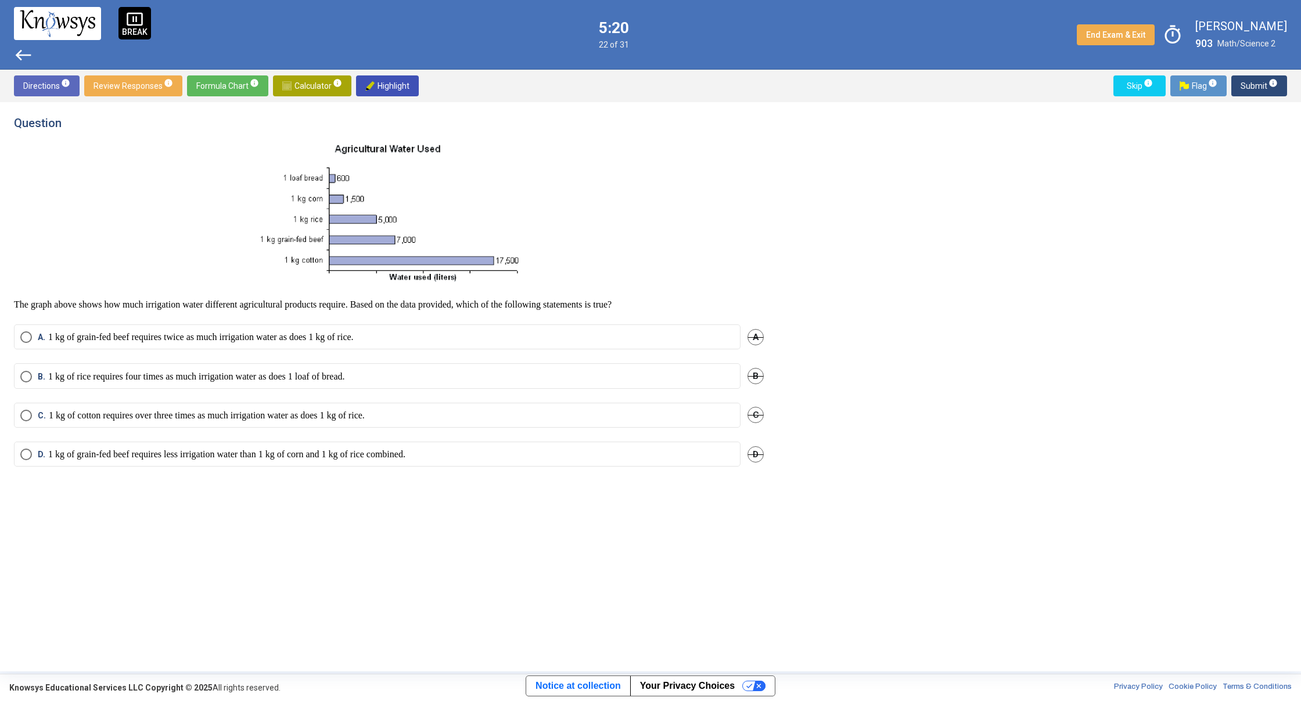
drag, startPoint x: 779, startPoint y: 336, endPoint x: 758, endPoint y: 339, distance: 21.0
click at [758, 339] on div "Question The graph above shows how much irrigation water different agricultural…" at bounding box center [650, 387] width 1273 height 542
click at [759, 337] on span "A" at bounding box center [755, 337] width 16 height 16
click at [754, 377] on span "B" at bounding box center [755, 376] width 16 height 16
click at [420, 384] on div "B. 1 kg of rice requires four times as much irrigation water as does 1 loaf of …" at bounding box center [389, 383] width 750 height 39
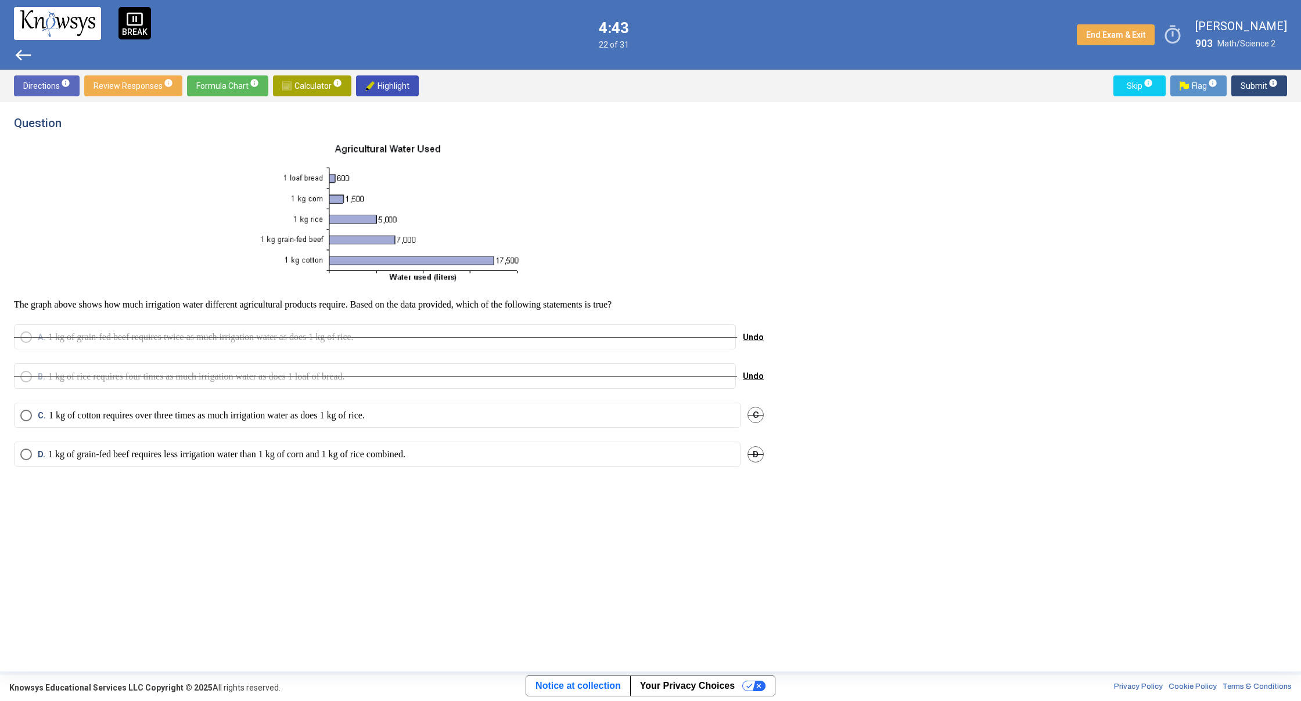
click at [420, 404] on mat-radio-button "C. 1 kg of cotton requires over three times as much irrigation water as does 1 …" at bounding box center [377, 415] width 726 height 25
click at [419, 410] on mat-radio-button "C. 1 kg of cotton requires over three times as much irrigation water as does 1 …" at bounding box center [377, 415] width 726 height 25
click at [531, 401] on div "B. 1 kg of rice requires four times as much irrigation water as does 1 loaf of …" at bounding box center [389, 383] width 750 height 39
click at [532, 407] on mat-radio-button "C. 1 kg of cotton requires over three times as much irrigation water as does 1 …" at bounding box center [377, 415] width 726 height 25
click at [534, 413] on label "C. 1 kg of cotton requires over three times as much irrigation water as does 1 …" at bounding box center [377, 416] width 714 height 12
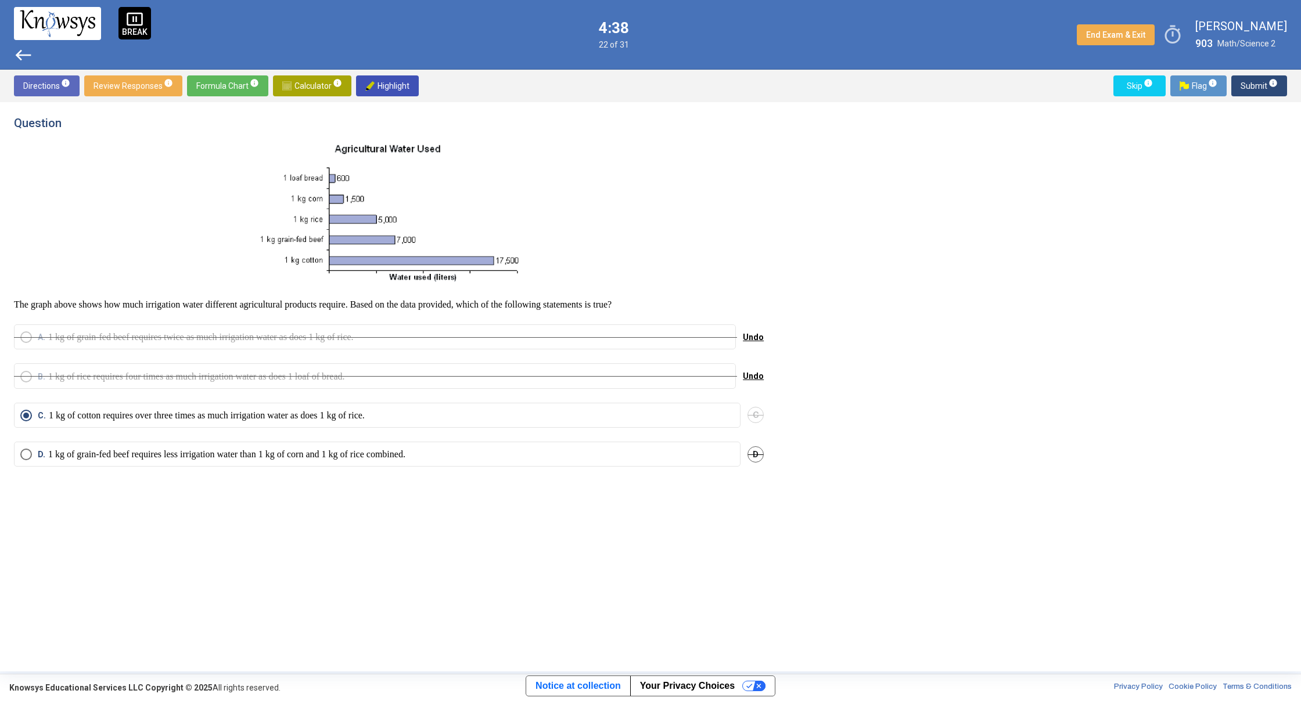
click at [1250, 86] on span "Submit info" at bounding box center [1258, 85] width 37 height 21
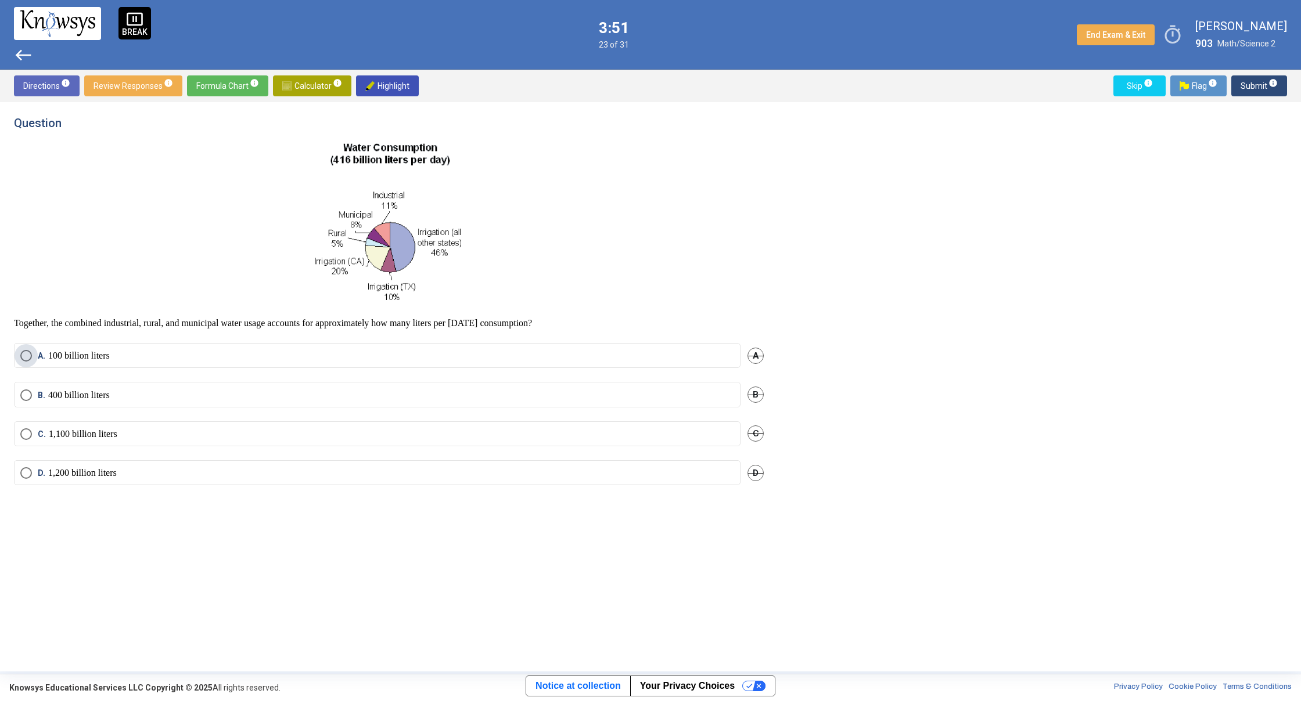
click at [141, 352] on label "A. 100 billion liters" at bounding box center [377, 356] width 714 height 12
click at [1251, 86] on span "Submit info" at bounding box center [1258, 85] width 37 height 21
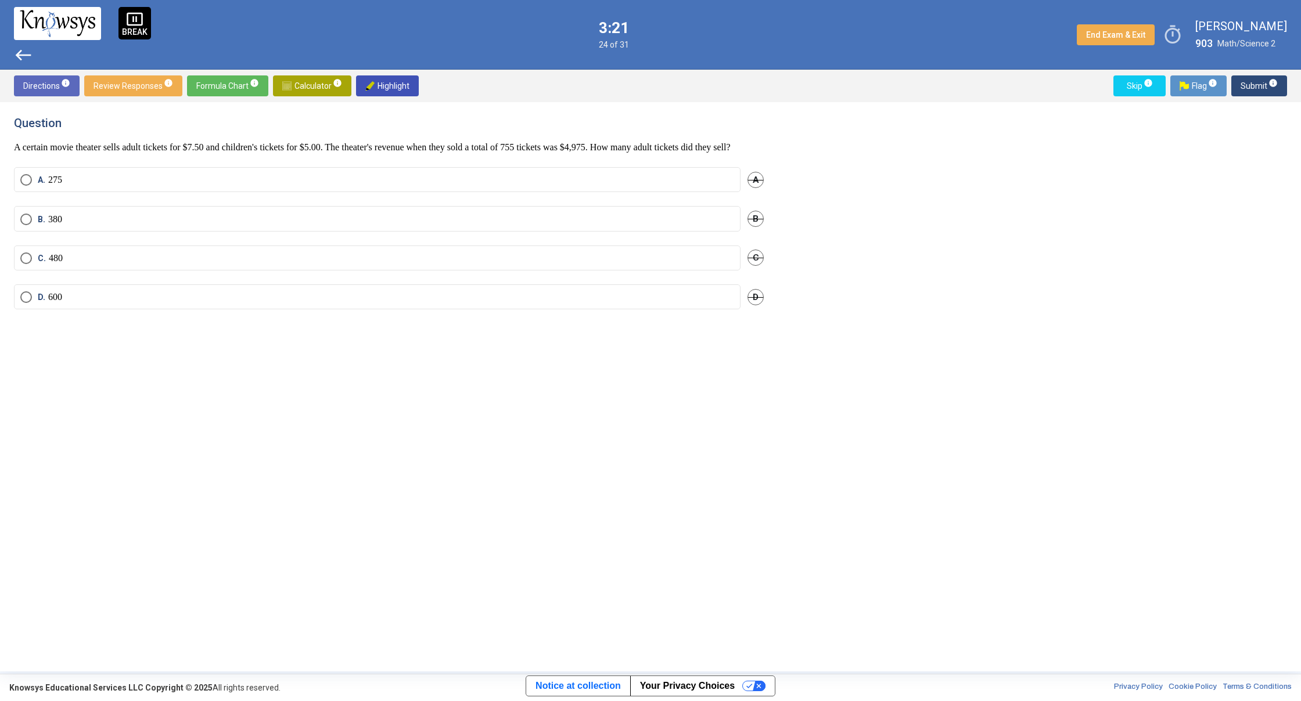
click at [104, 225] on label "B. 380" at bounding box center [377, 220] width 714 height 12
click at [1248, 81] on span "Submit info" at bounding box center [1258, 85] width 37 height 21
drag, startPoint x: 71, startPoint y: 182, endPoint x: 138, endPoint y: 153, distance: 73.4
click at [71, 181] on label "A. 47" at bounding box center [377, 180] width 714 height 12
drag, startPoint x: 182, startPoint y: 209, endPoint x: 186, endPoint y: 204, distance: 6.3
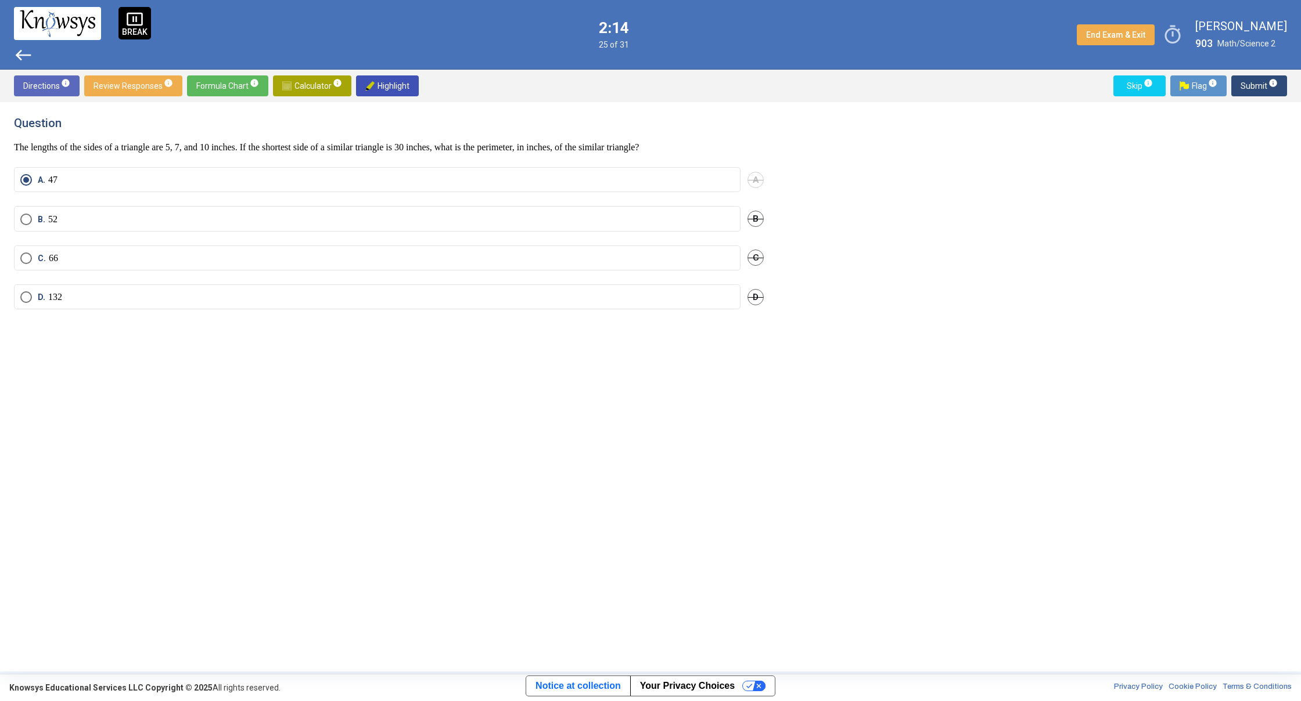
click at [182, 209] on mat-radio-button "B. 52" at bounding box center [377, 218] width 726 height 25
click at [465, 224] on mat-radio-button "B. 52" at bounding box center [377, 218] width 726 height 25
click at [656, 214] on label "B. 52" at bounding box center [377, 220] width 714 height 12
click at [1251, 85] on span "Submit info" at bounding box center [1258, 85] width 37 height 21
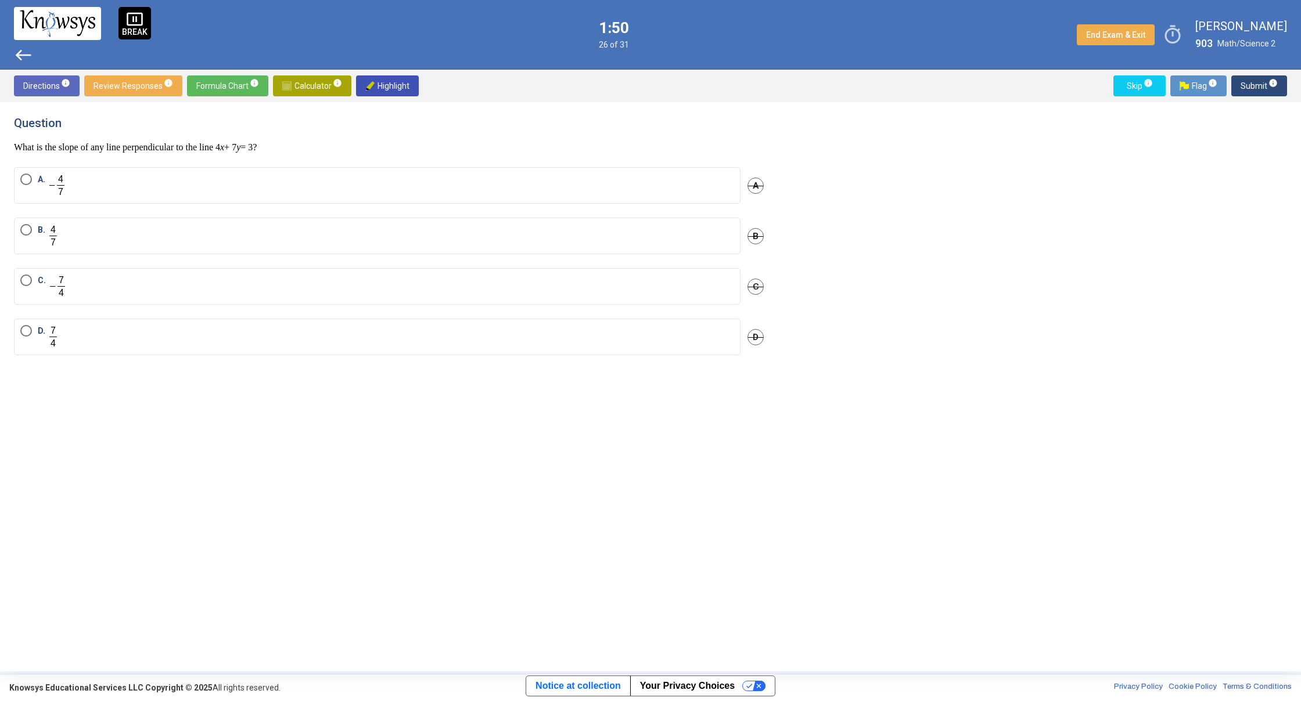
click at [97, 191] on label "A." at bounding box center [377, 186] width 714 height 24
click at [1250, 88] on span "Submit info" at bounding box center [1258, 85] width 37 height 21
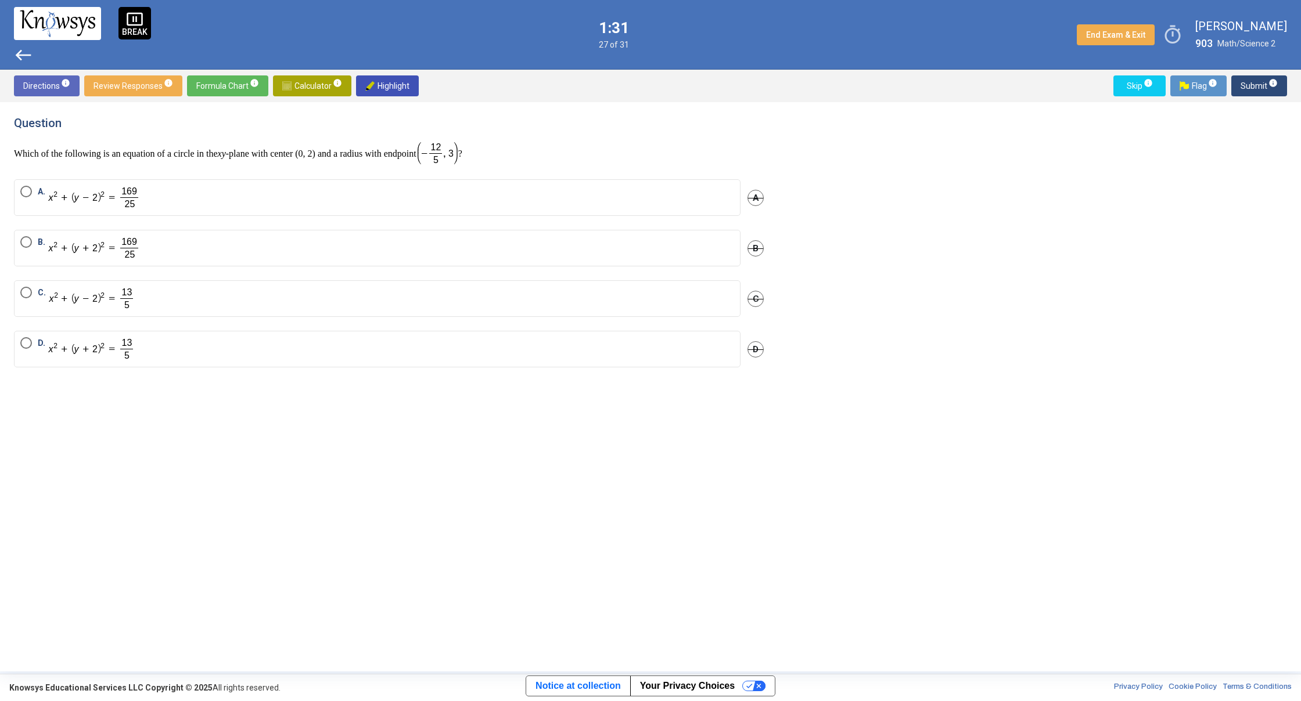
click at [352, 361] on mat-radio-button "D." at bounding box center [377, 349] width 726 height 37
click at [375, 355] on label "D." at bounding box center [377, 349] width 714 height 24
click at [1240, 92] on button "Submit info" at bounding box center [1259, 85] width 56 height 21
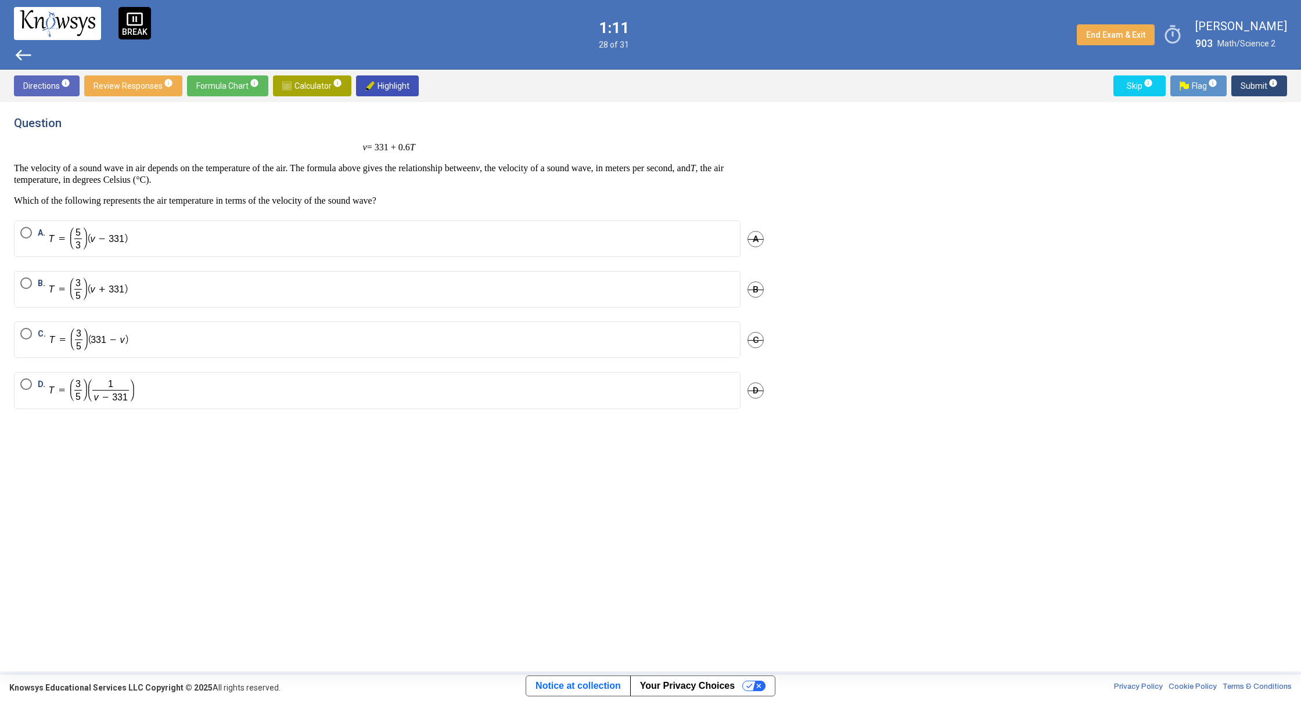
click at [84, 342] on img "Select an option" at bounding box center [89, 340] width 80 height 24
click at [1245, 88] on span "Submit info" at bounding box center [1258, 85] width 37 height 21
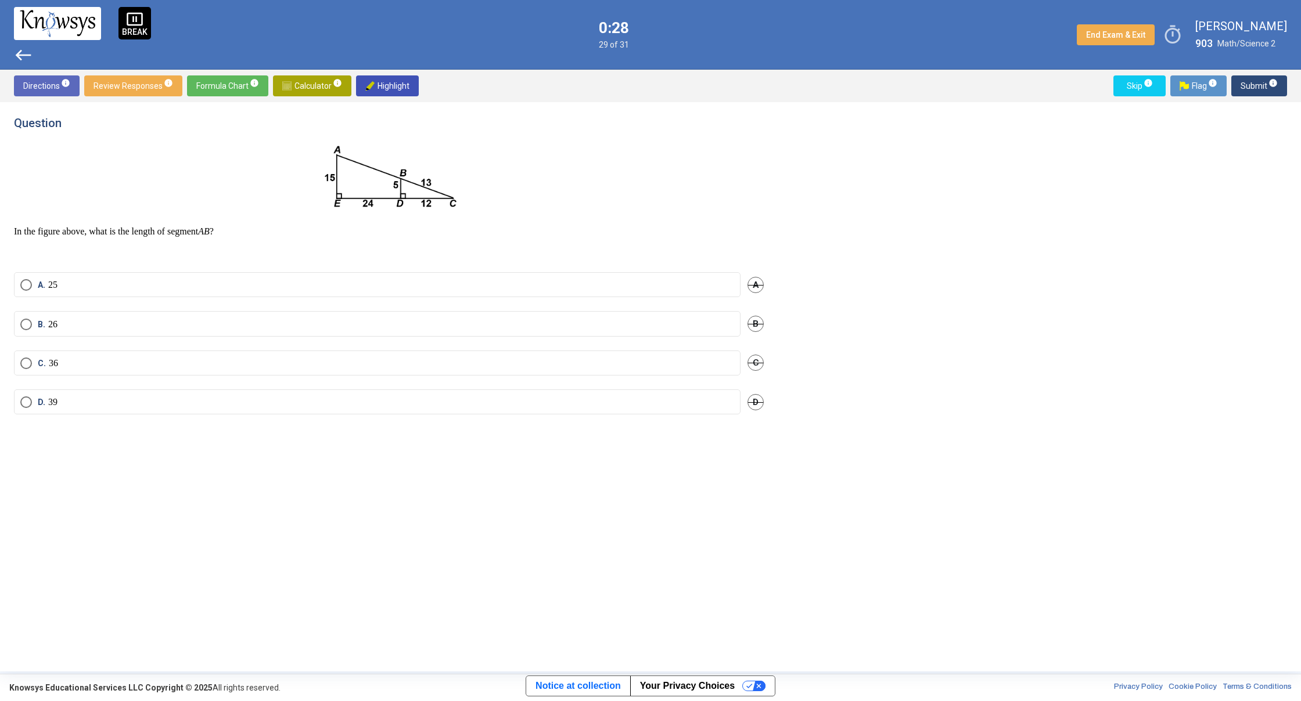
click at [64, 359] on label "C. 36" at bounding box center [377, 364] width 714 height 12
click at [1248, 84] on span "Submit info" at bounding box center [1258, 85] width 37 height 21
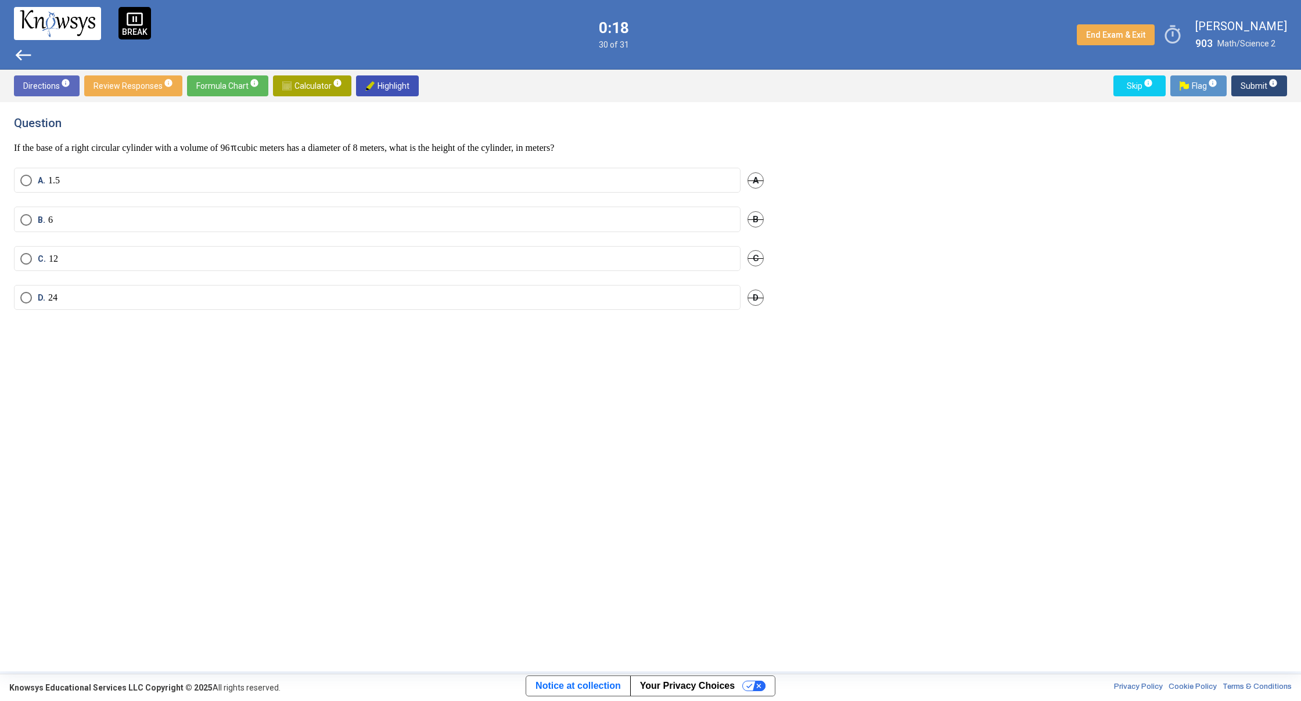
click at [136, 244] on div "B. 6 B" at bounding box center [389, 226] width 750 height 39
click at [134, 256] on label "C. 12" at bounding box center [377, 259] width 714 height 12
click at [1250, 88] on span "Submit info" at bounding box center [1258, 85] width 37 height 21
